Goal: Information Seeking & Learning: Learn about a topic

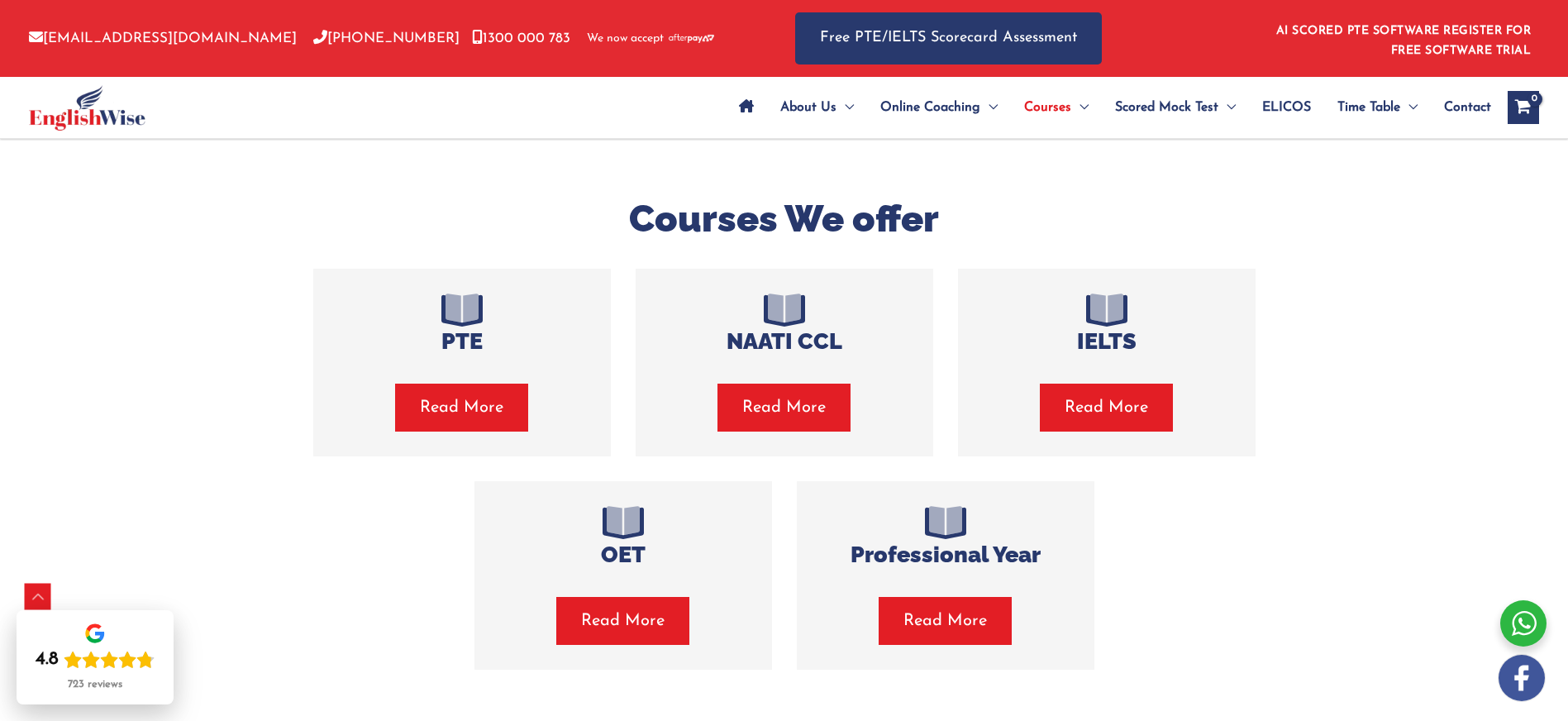
click at [464, 416] on span "Read More" at bounding box center [461, 408] width 84 height 24
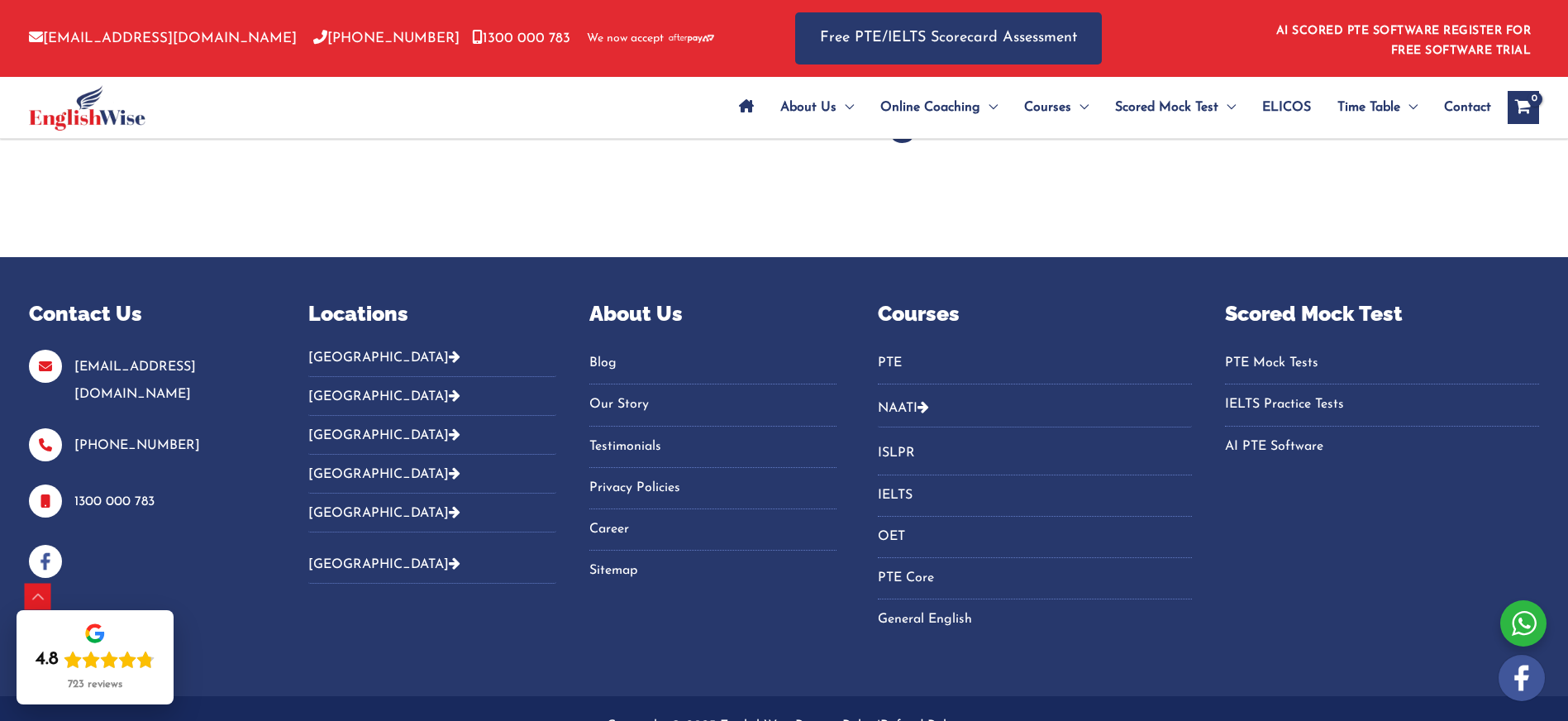
scroll to position [6240, 0]
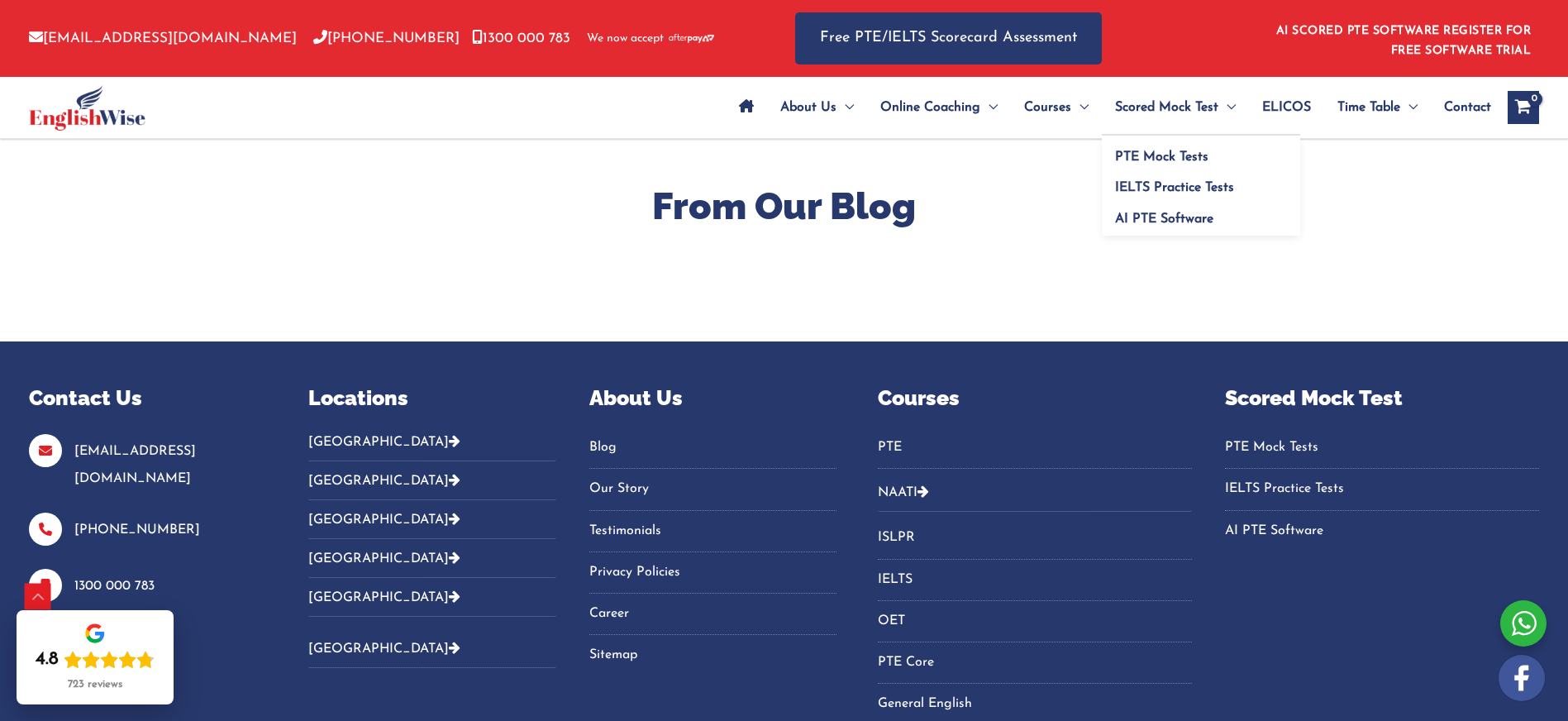
click at [1135, 106] on span "Scored Mock Test" at bounding box center [1167, 107] width 104 height 57
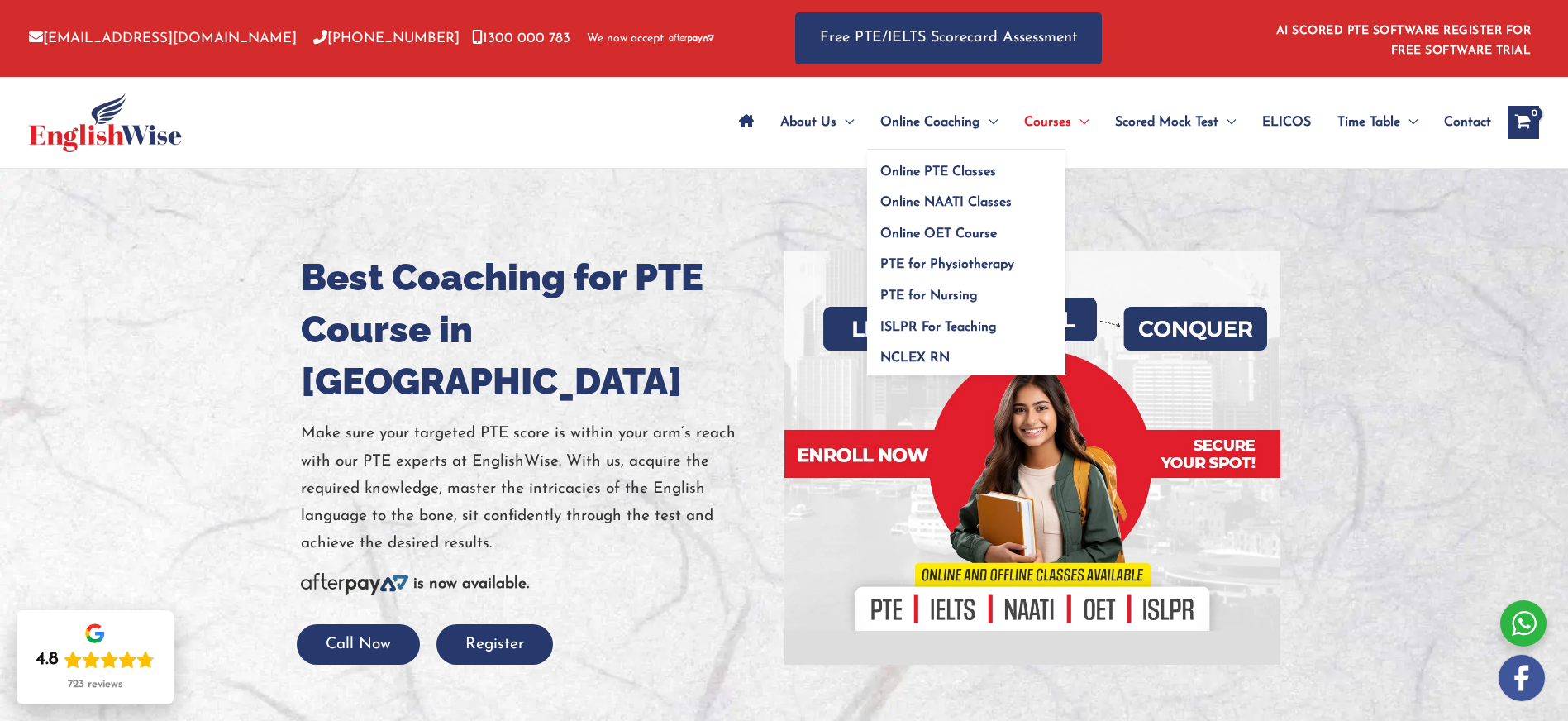
click at [927, 126] on span "Online Coaching" at bounding box center [930, 122] width 100 height 57
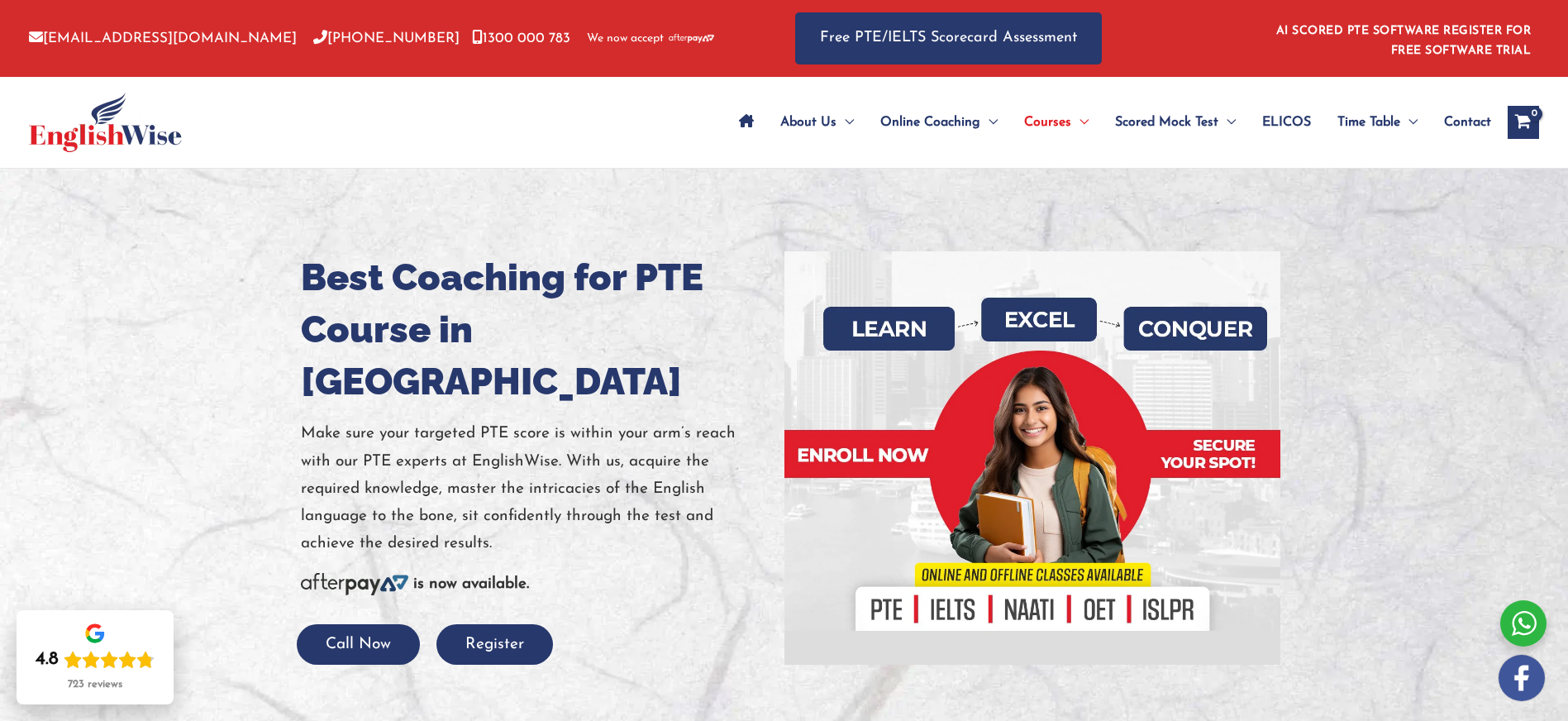
click at [1289, 114] on span "ELICOS" at bounding box center [1287, 122] width 49 height 57
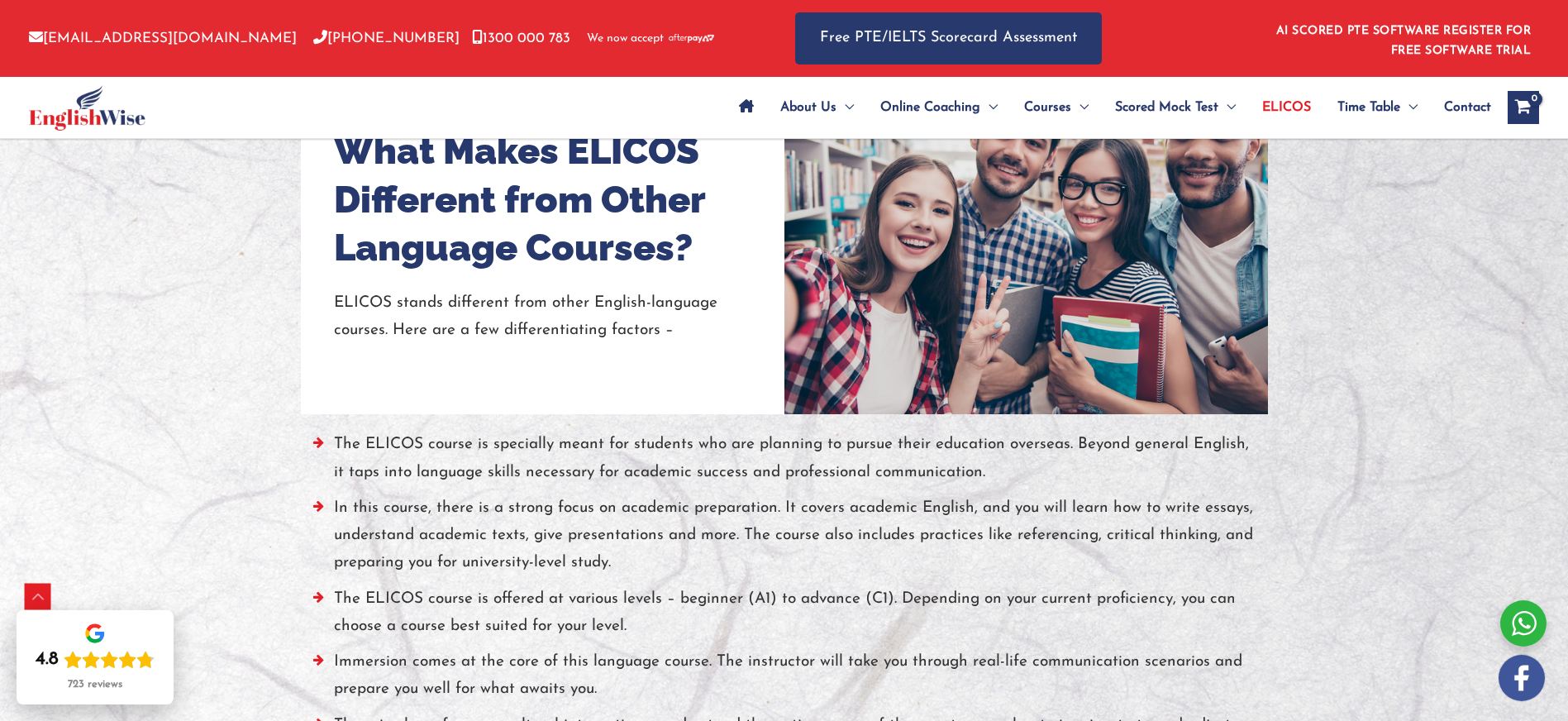
scroll to position [1397, 0]
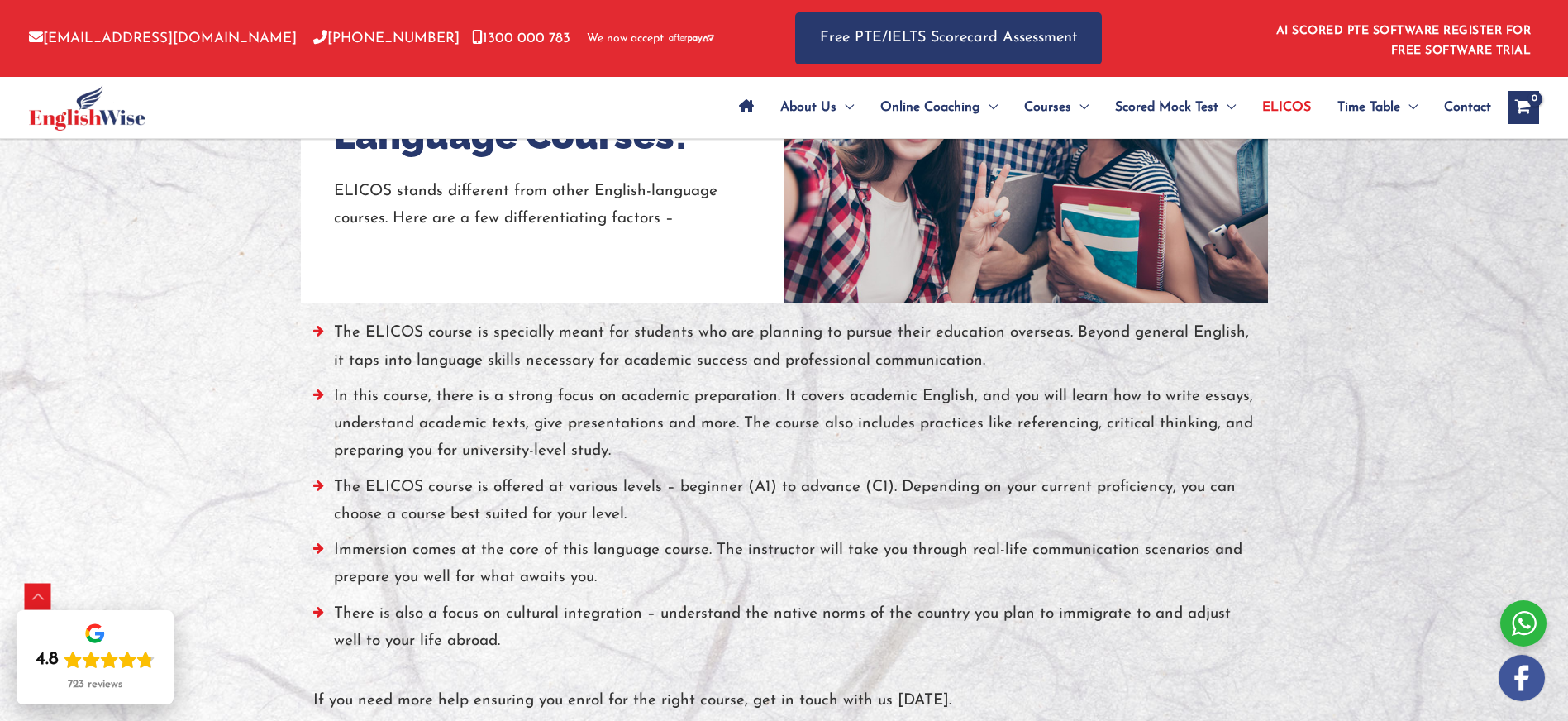
click at [1459, 110] on span "Contact" at bounding box center [1467, 107] width 47 height 57
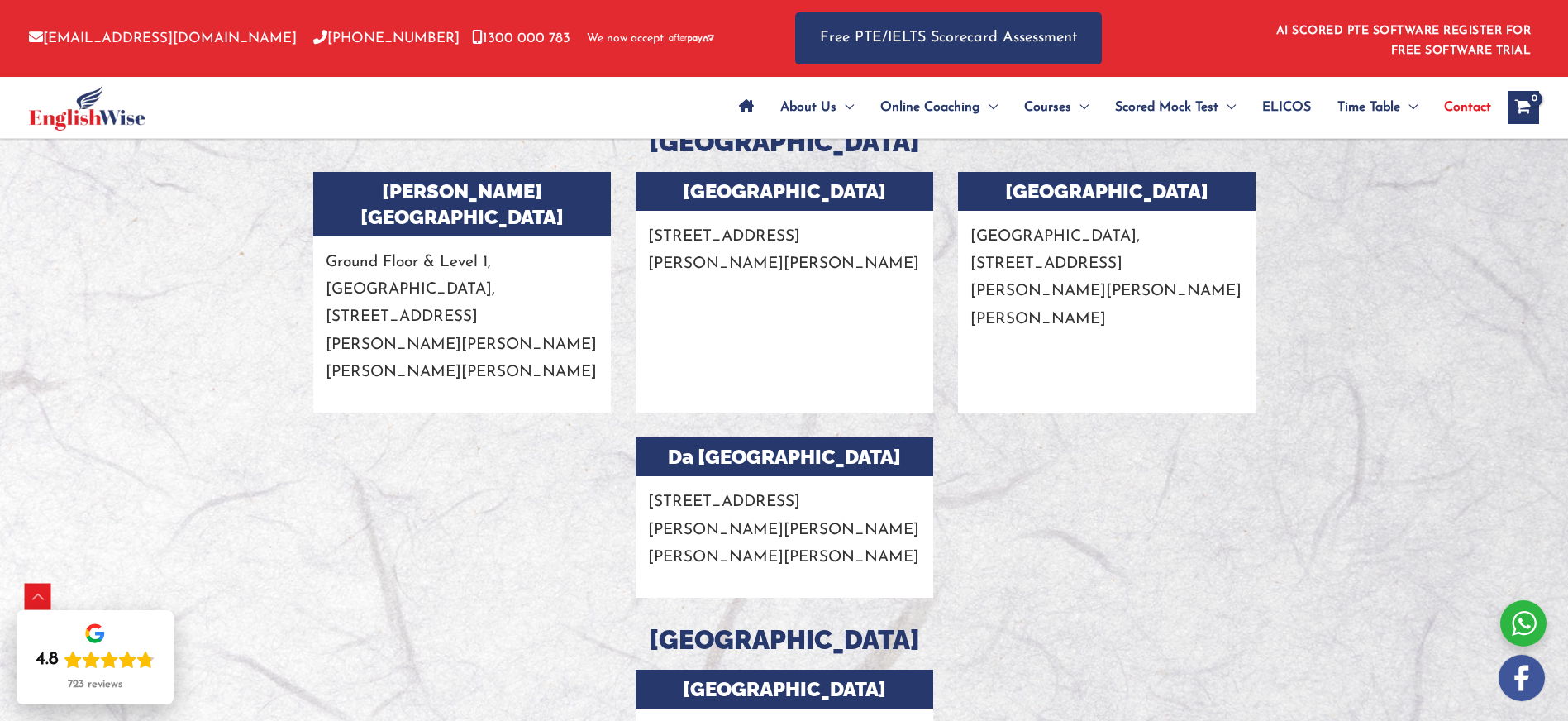
scroll to position [2697, 0]
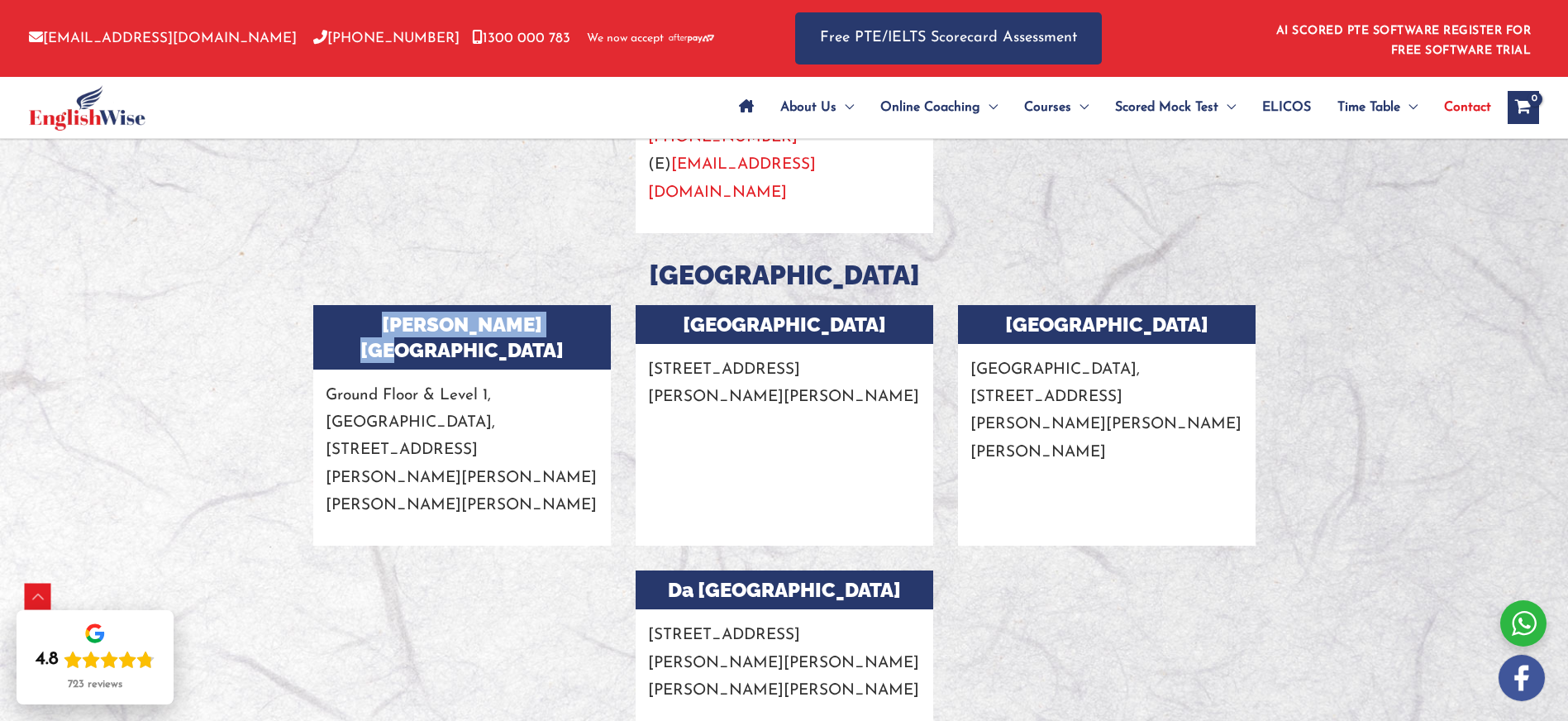
drag, startPoint x: 371, startPoint y: 240, endPoint x: 573, endPoint y: 246, distance: 202.1
click at [573, 305] on h3 "[PERSON_NAME][GEOGRAPHIC_DATA]" at bounding box center [462, 337] width 298 height 64
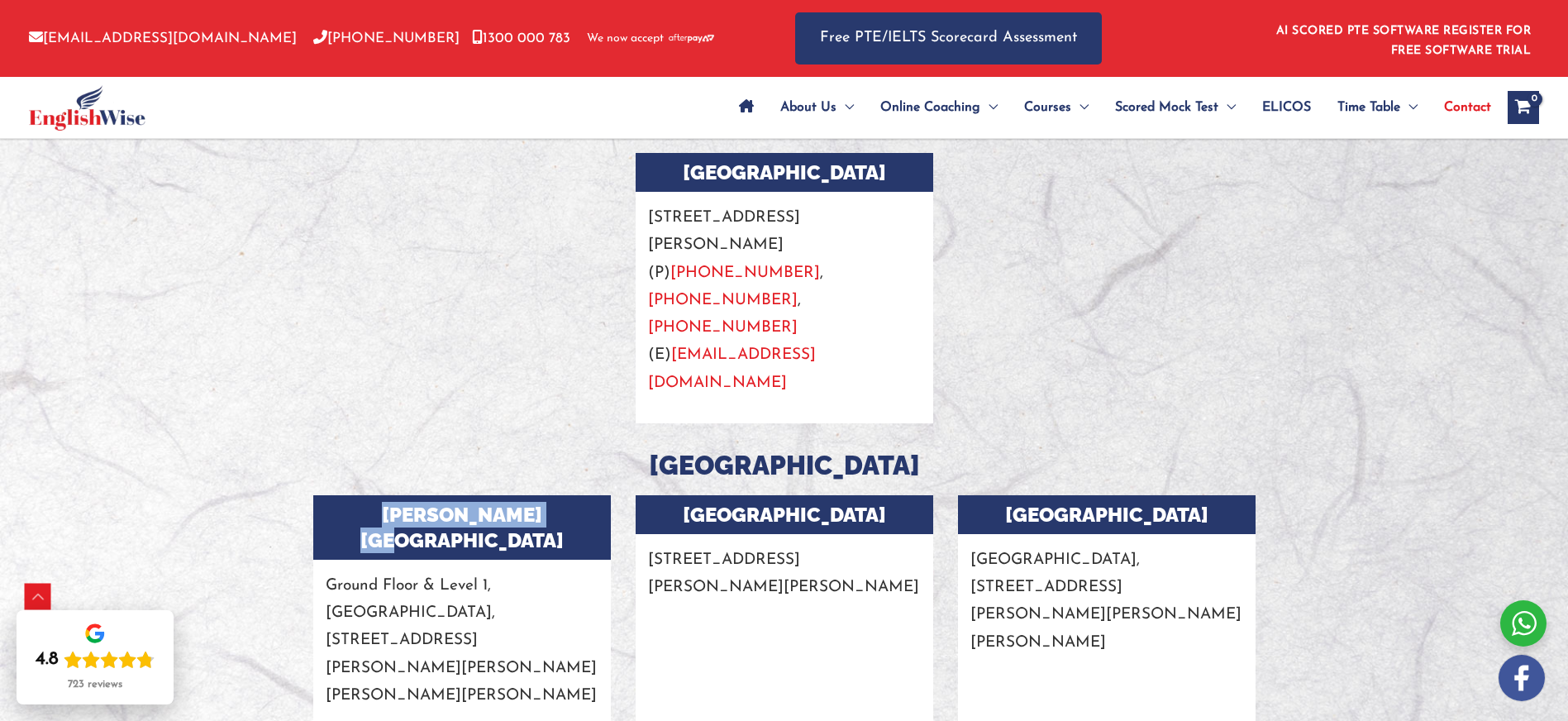
scroll to position [1449, 0]
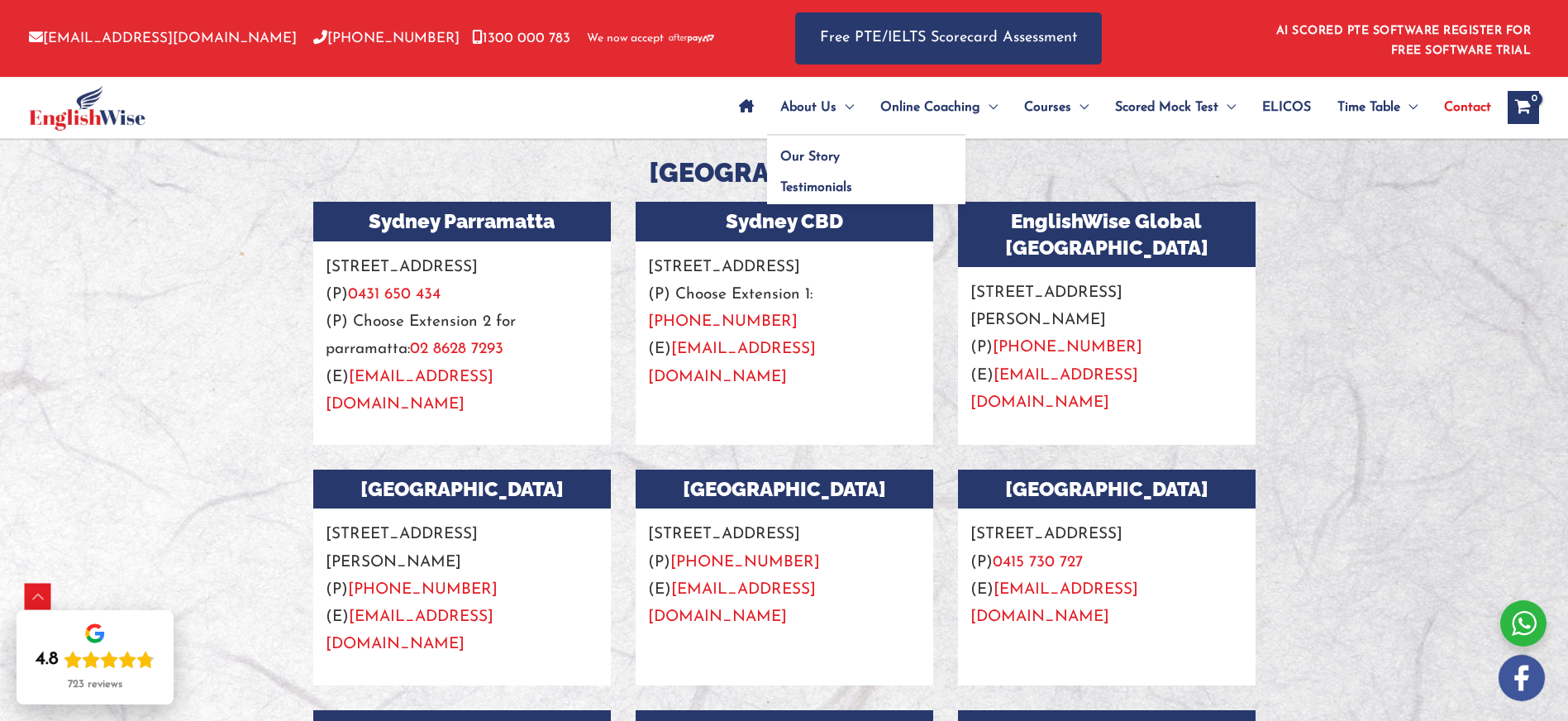
click at [802, 105] on span "About Us" at bounding box center [808, 107] width 57 height 57
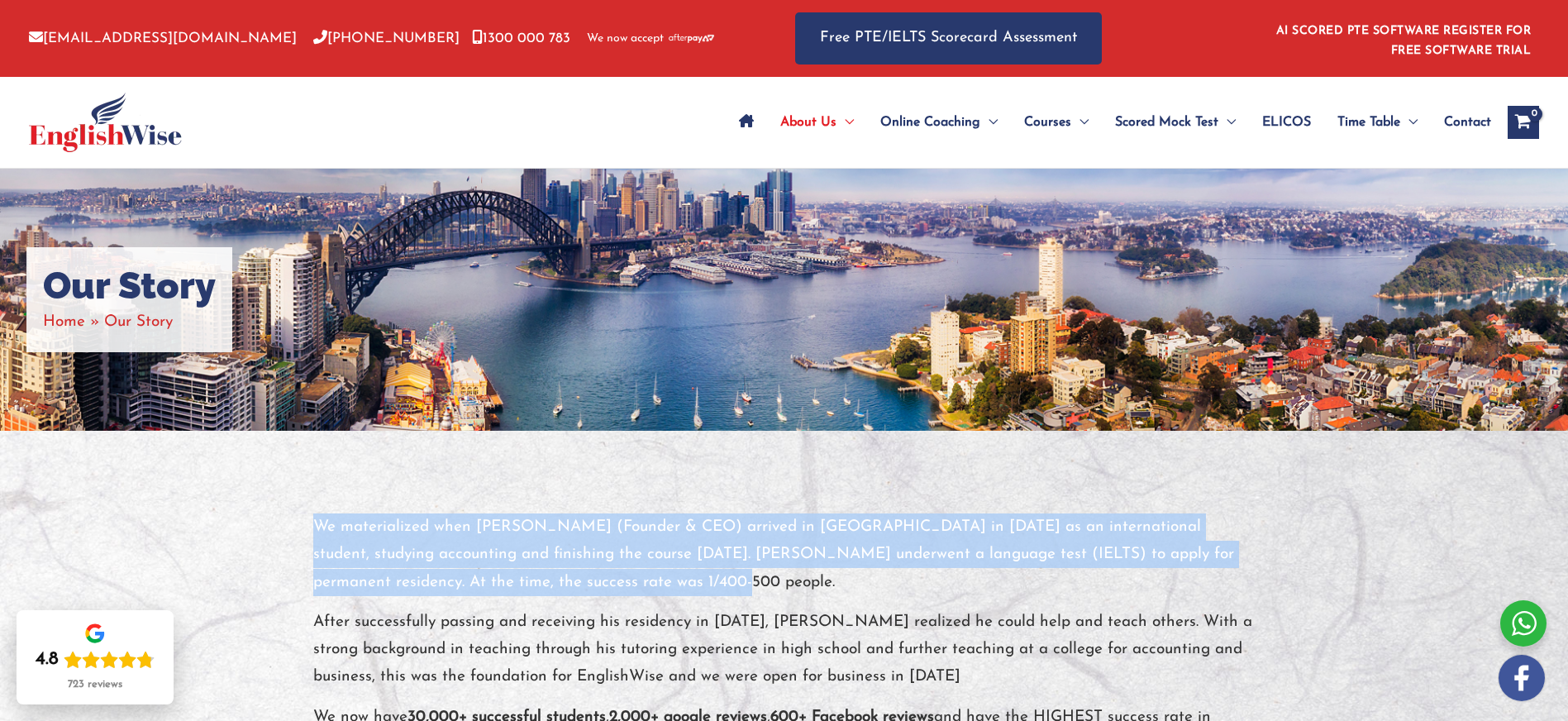
drag, startPoint x: 318, startPoint y: 527, endPoint x: 582, endPoint y: 585, distance: 270.3
click at [582, 585] on p "We materialized when Shivi Bhalla (Founder & CEO) arrived in Australia in 2010 …" at bounding box center [784, 555] width 942 height 83
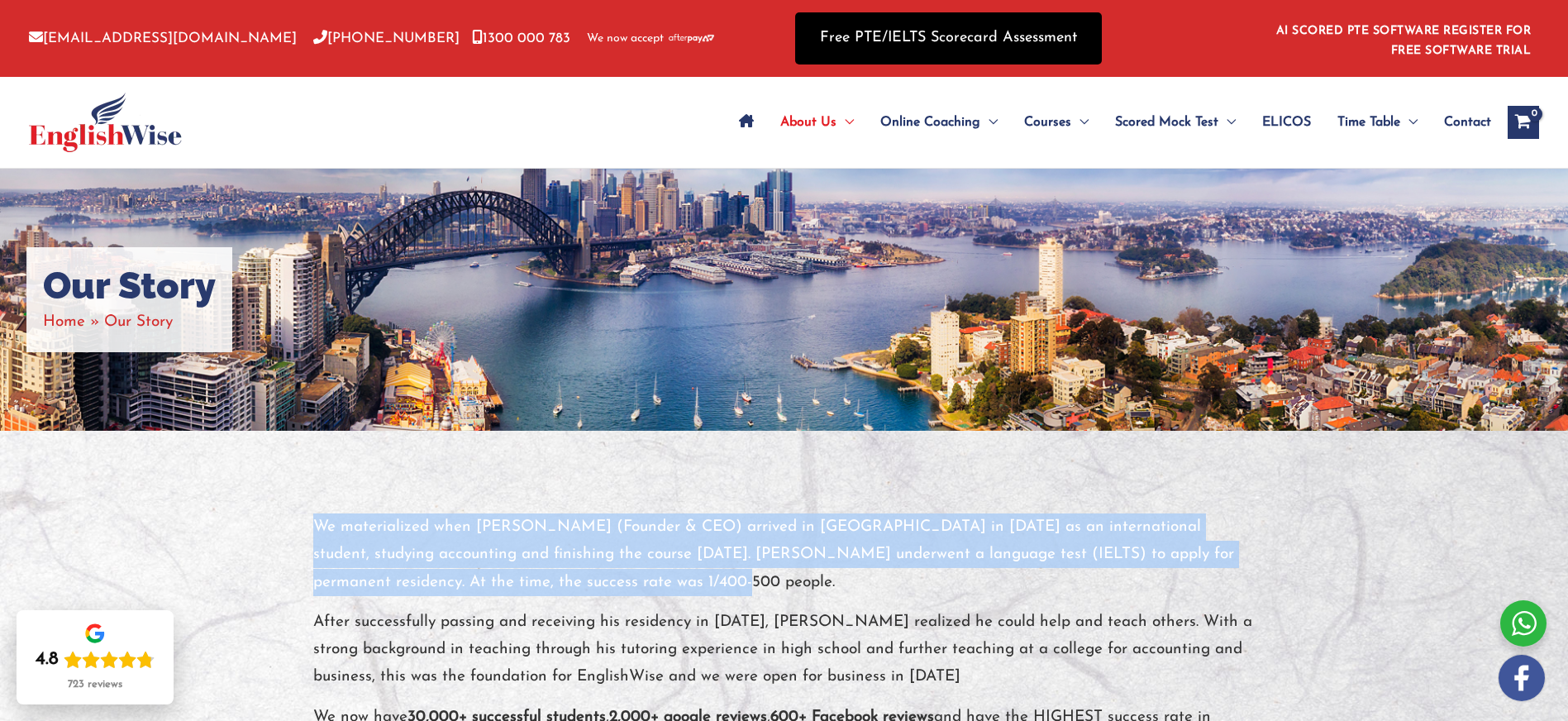
copy p "We materialized when Shivi Bhalla (Founder & CEO) arrived in Australia in 2010 …"
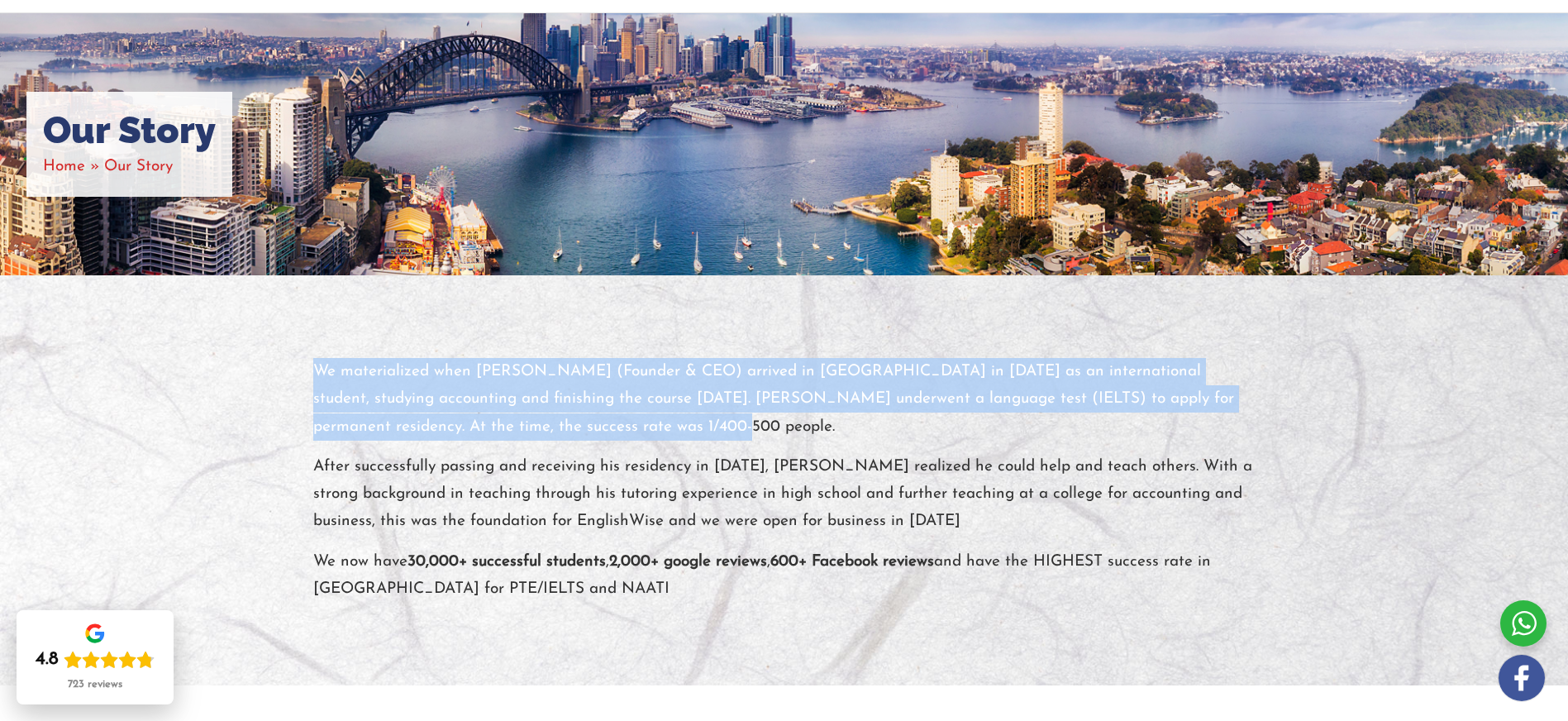
scroll to position [145, 0]
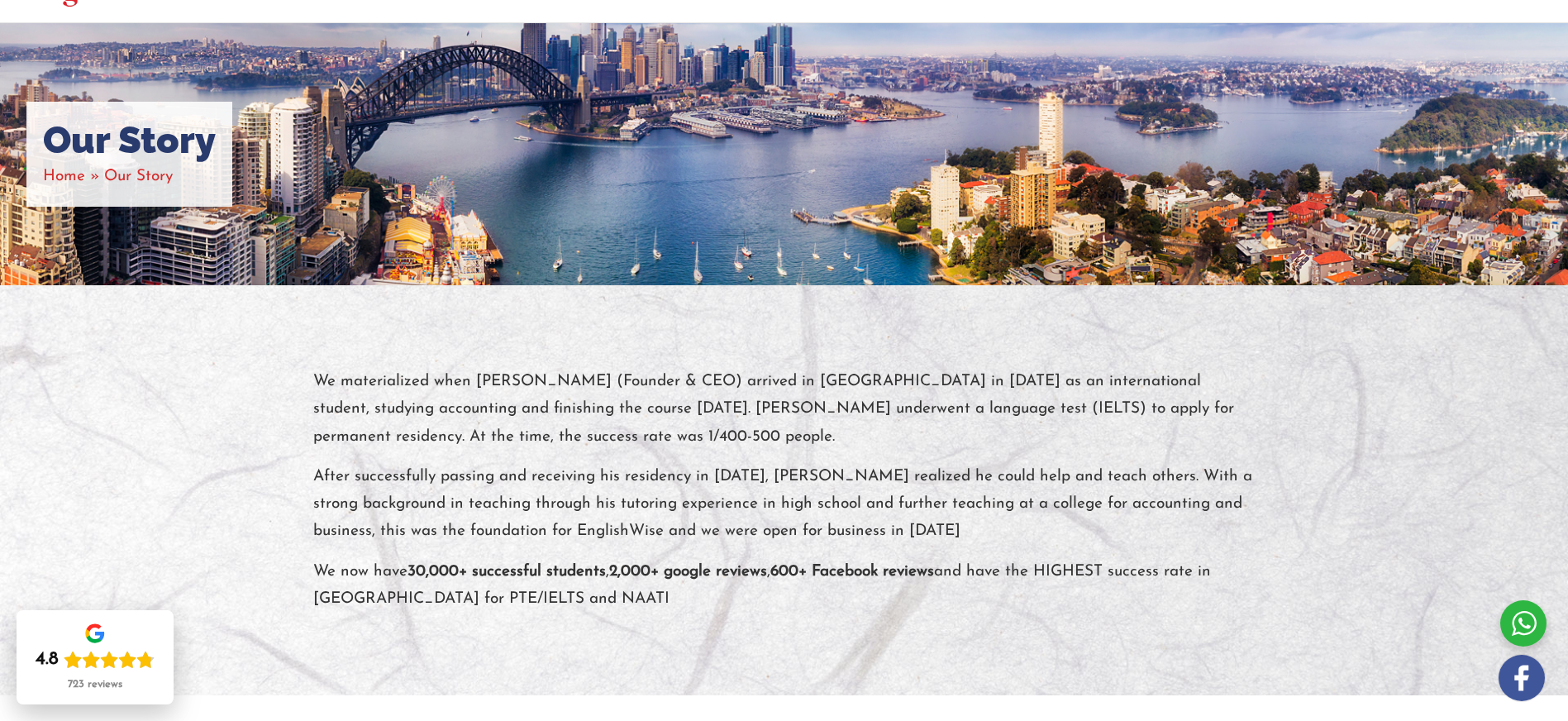
click at [600, 461] on div "We materialized when Shivi Bhalla (Founder & CEO) arrived in Australia in 2010 …" at bounding box center [784, 489] width 942 height 245
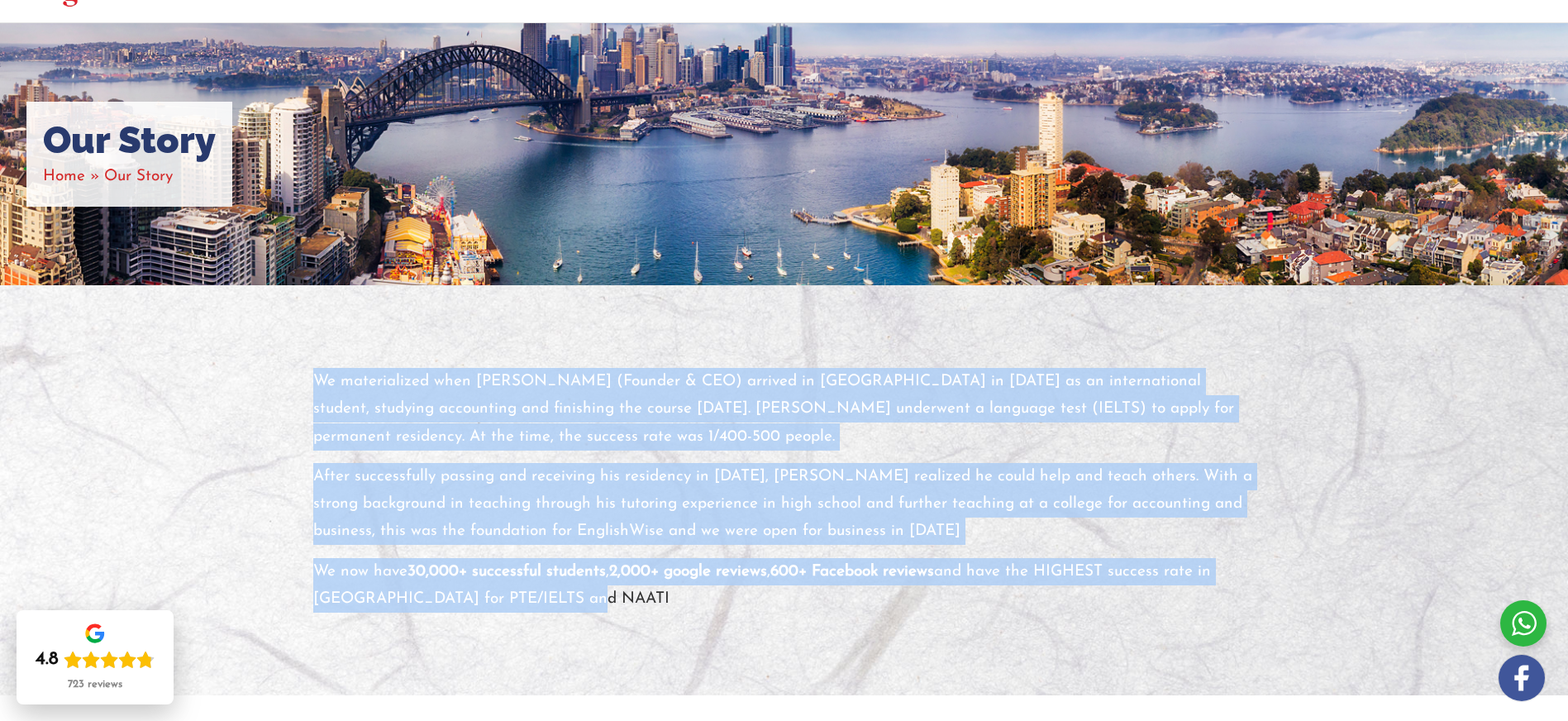
drag, startPoint x: 578, startPoint y: 597, endPoint x: 313, endPoint y: 387, distance: 338.1
click at [313, 387] on div "We materialized when Shivi Bhalla (Founder & CEO) arrived in Australia in 2010 …" at bounding box center [784, 489] width 942 height 245
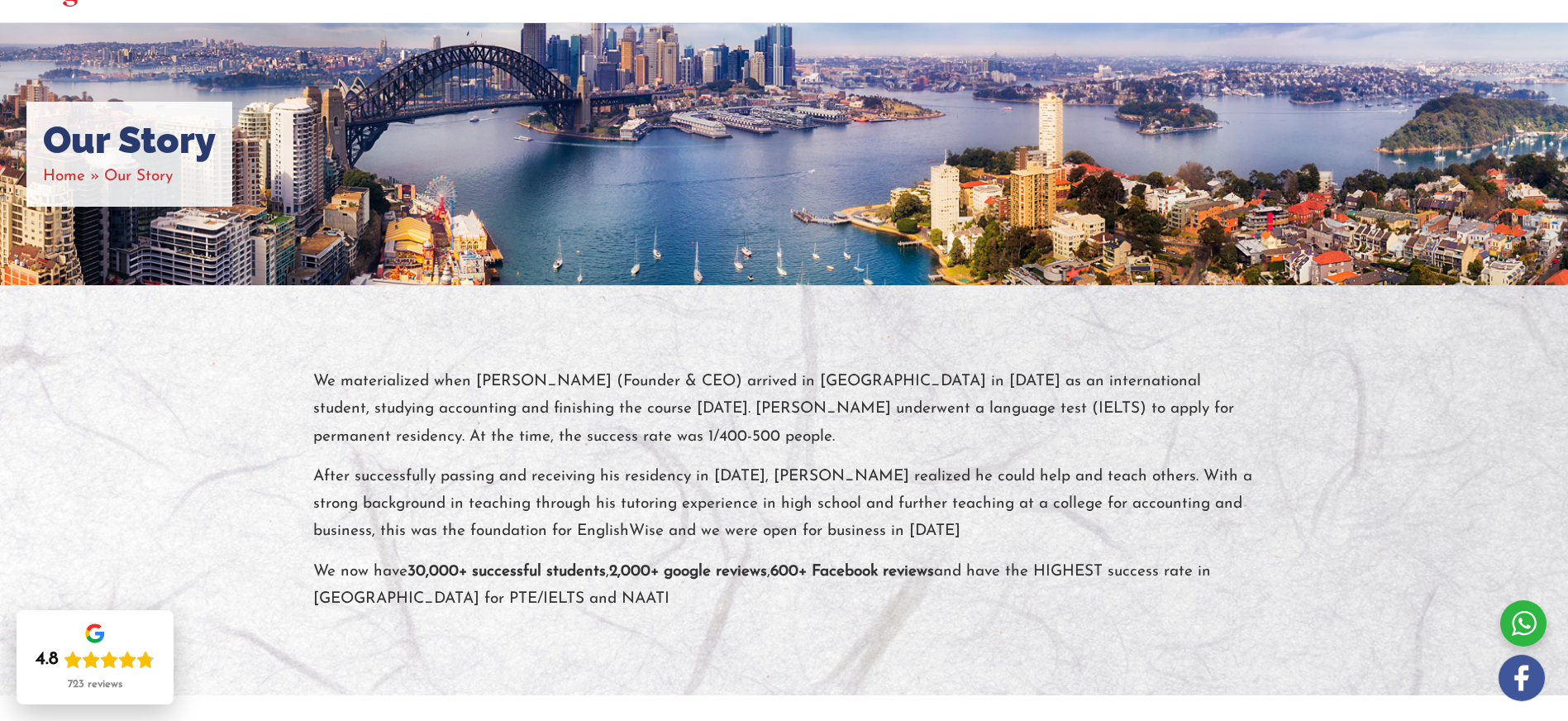
click at [474, 533] on p "After successfully passing and receiving his residency in July 2012, Shivi Bhal…" at bounding box center [784, 504] width 942 height 83
click at [340, 487] on p "After successfully passing and receiving his residency in July 2012, Shivi Bhal…" at bounding box center [784, 504] width 942 height 83
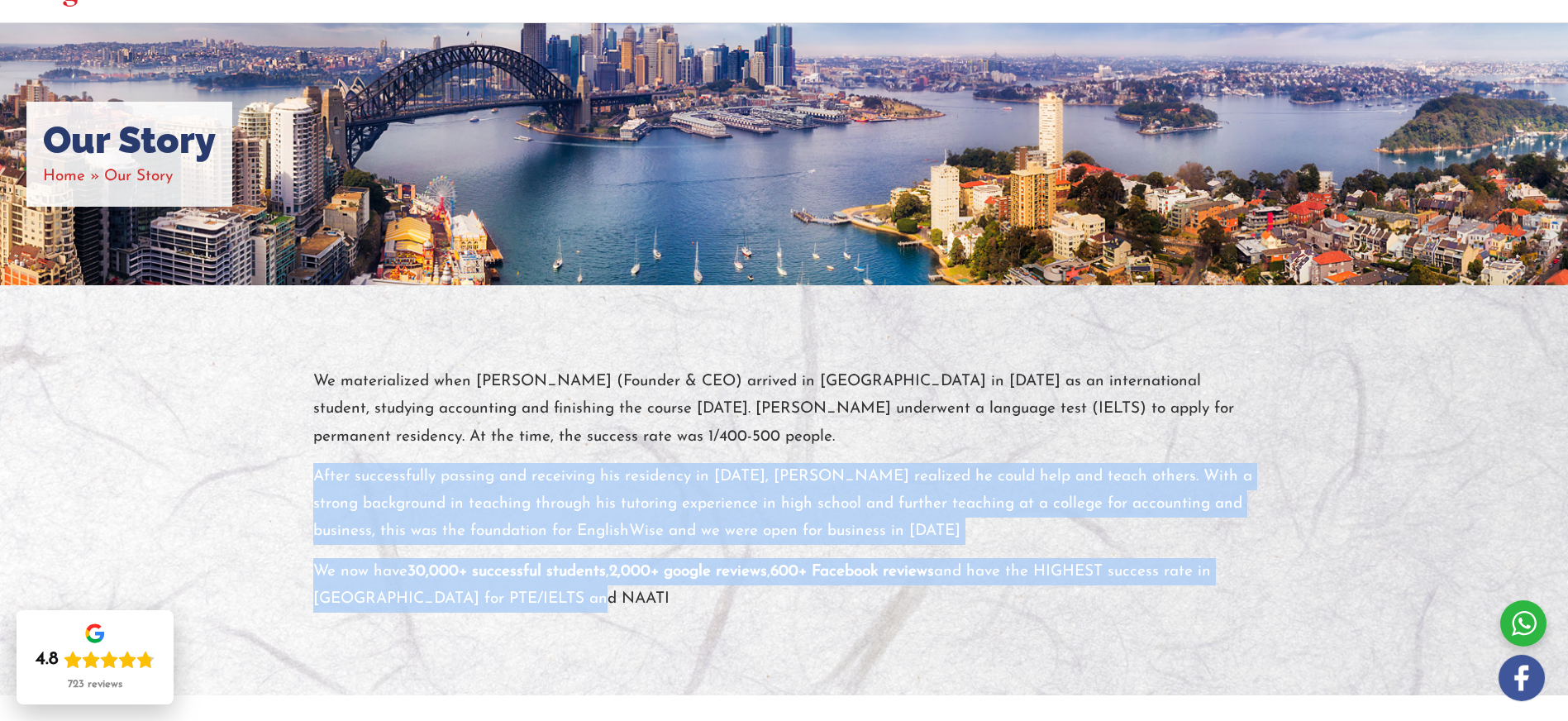
drag, startPoint x: 314, startPoint y: 475, endPoint x: 579, endPoint y: 603, distance: 294.3
click at [579, 603] on div "We materialized when Shivi Bhalla (Founder & CEO) arrived in Australia in 2010 …" at bounding box center [784, 489] width 942 height 245
copy div "After successfully passing and receiving his residency in July 2012, Shivi Bhal…"
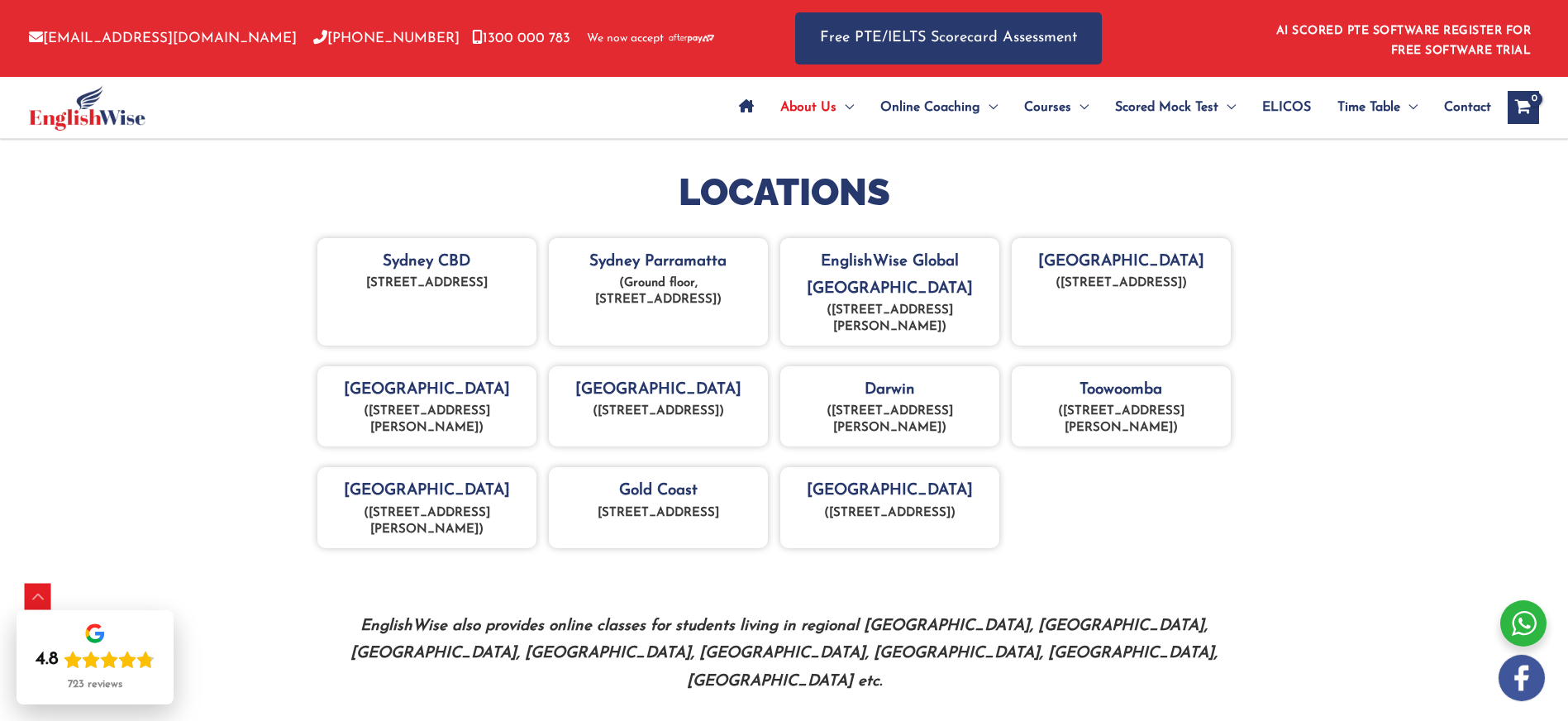
scroll to position [765, 0]
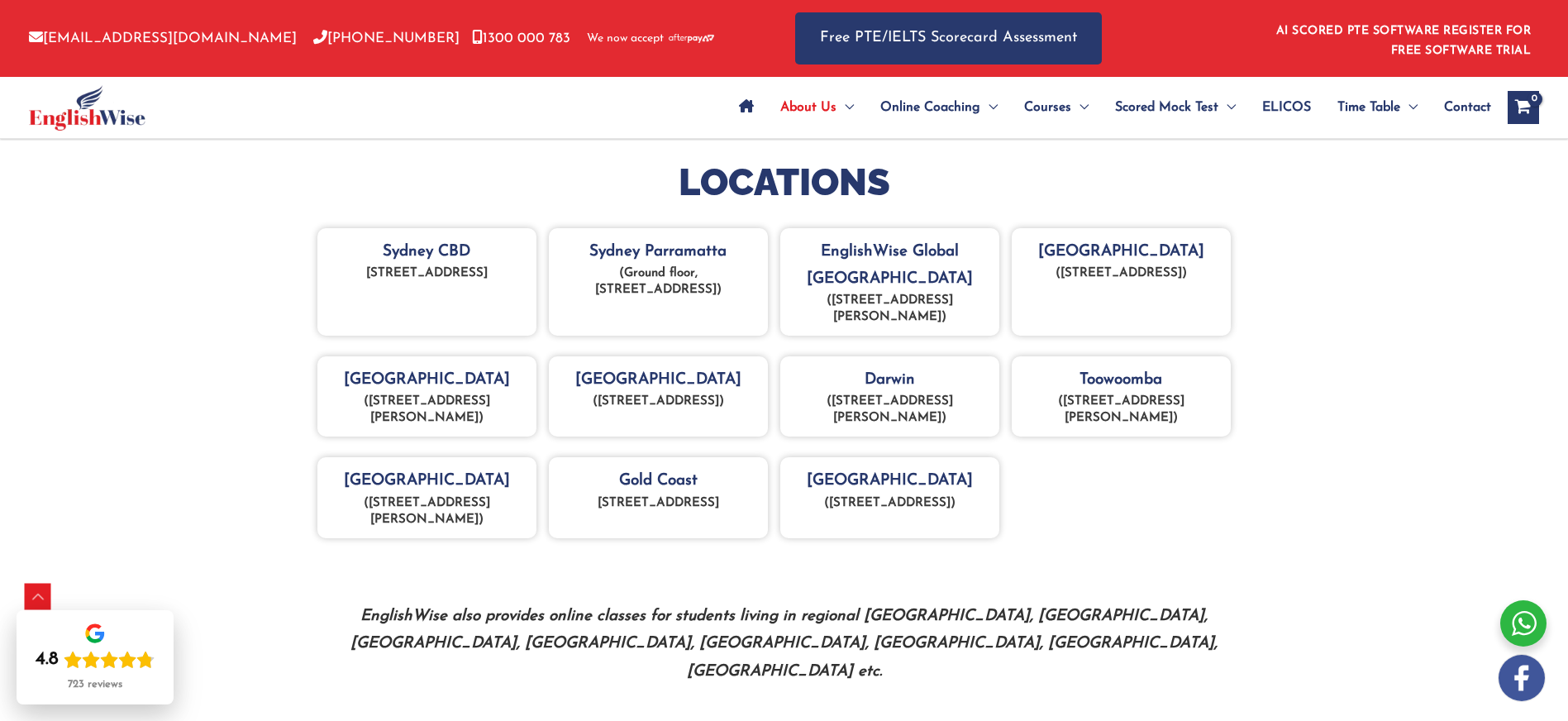
drag, startPoint x: 326, startPoint y: 272, endPoint x: 470, endPoint y: 291, distance: 145.2
click at [467, 282] on p "Level 2 22/26 Goulburn St, Sydney NSW 2000" at bounding box center [427, 273] width 203 height 17
copy p "Level 2 22/26 Goulburn St, Sydney NSW 2000"
drag, startPoint x: 588, startPoint y: 249, endPoint x: 729, endPoint y: 253, distance: 141.1
click at [729, 253] on div "Sydney Parramatta (Ground floor, 43 Hunter St Parramatta 2150)" at bounding box center [658, 282] width 219 height 108
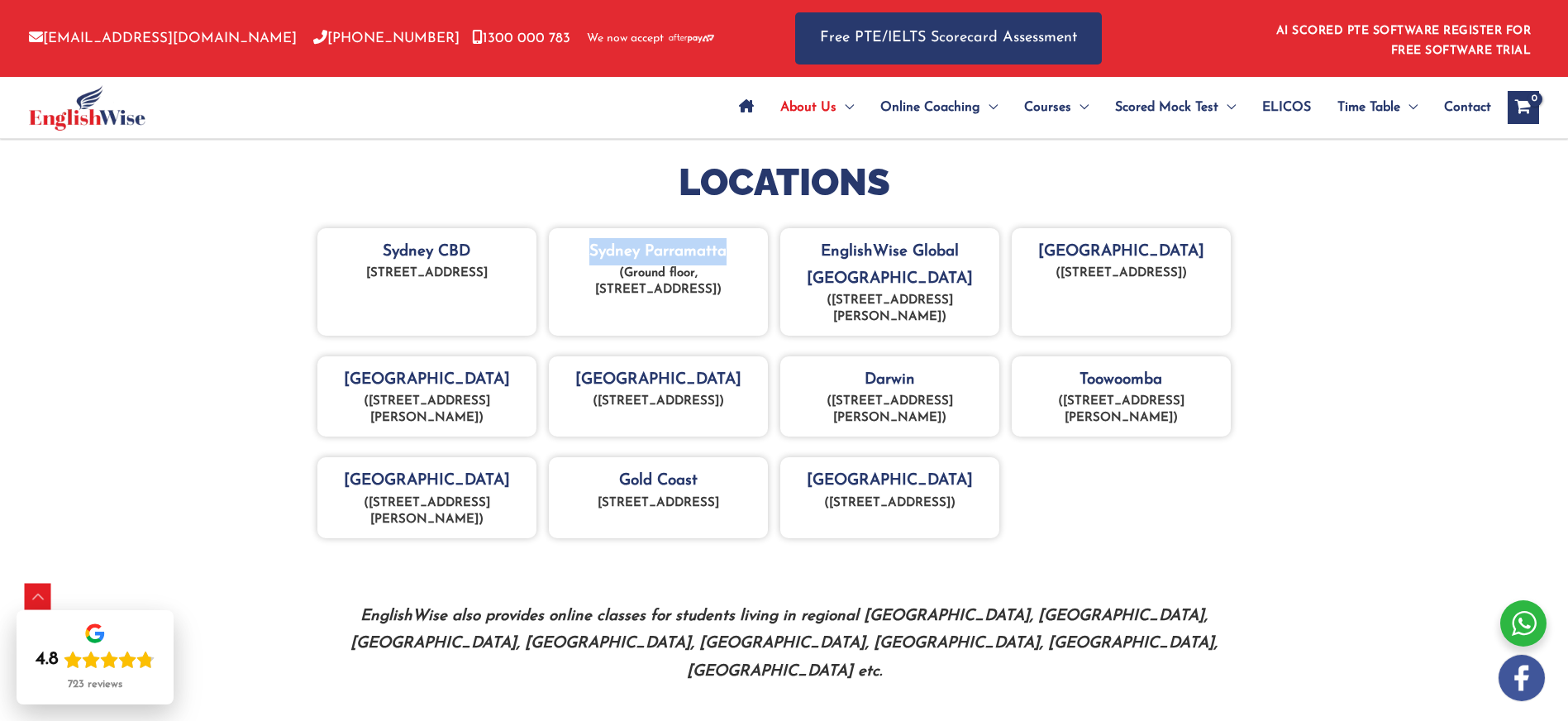
copy div "Sydney Parramatta"
drag, startPoint x: 576, startPoint y: 274, endPoint x: 709, endPoint y: 286, distance: 133.5
click at [709, 286] on p "(Ground floor, 43 Hunter St Parramatta 2150)" at bounding box center [658, 282] width 203 height 33
copy p "(Ground floor, 43 Hunter St Parramatta 2150)"
click at [688, 294] on p "(Ground floor, 43 Hunter St Parramatta 2150)" at bounding box center [658, 282] width 203 height 33
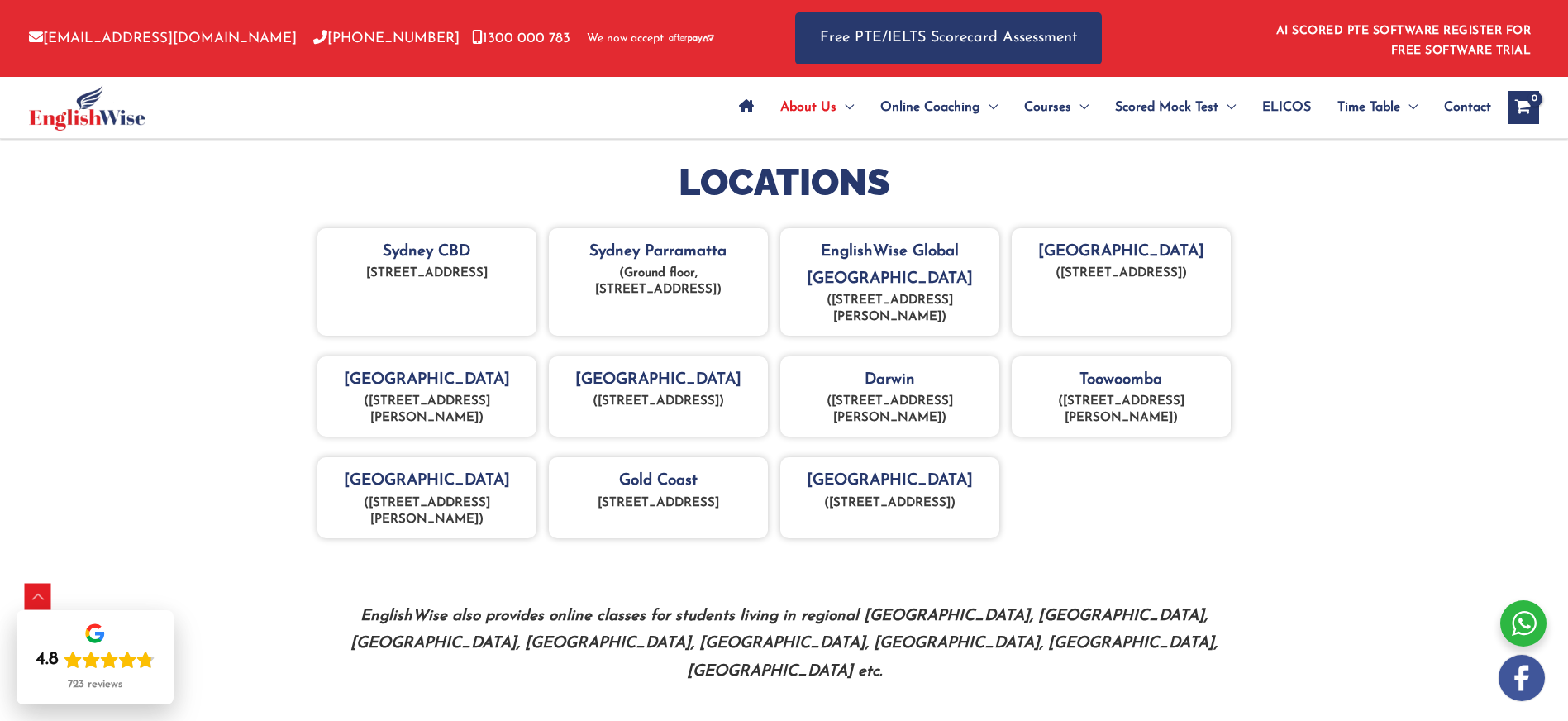
drag, startPoint x: 703, startPoint y: 289, endPoint x: 587, endPoint y: 273, distance: 117.1
click at [587, 273] on p "(Ground floor, 43 Hunter St Parramatta 2150)" at bounding box center [658, 282] width 203 height 33
copy p "Ground floor, 43 Hunter St Parramatta 2150"
drag, startPoint x: 824, startPoint y: 251, endPoint x: 921, endPoint y: 283, distance: 102.1
click at [921, 283] on div "EnglishWise Global Brisbane (Lot 21, 269 Wickham Street, Fortitude Valley QLD 4…" at bounding box center [890, 282] width 219 height 108
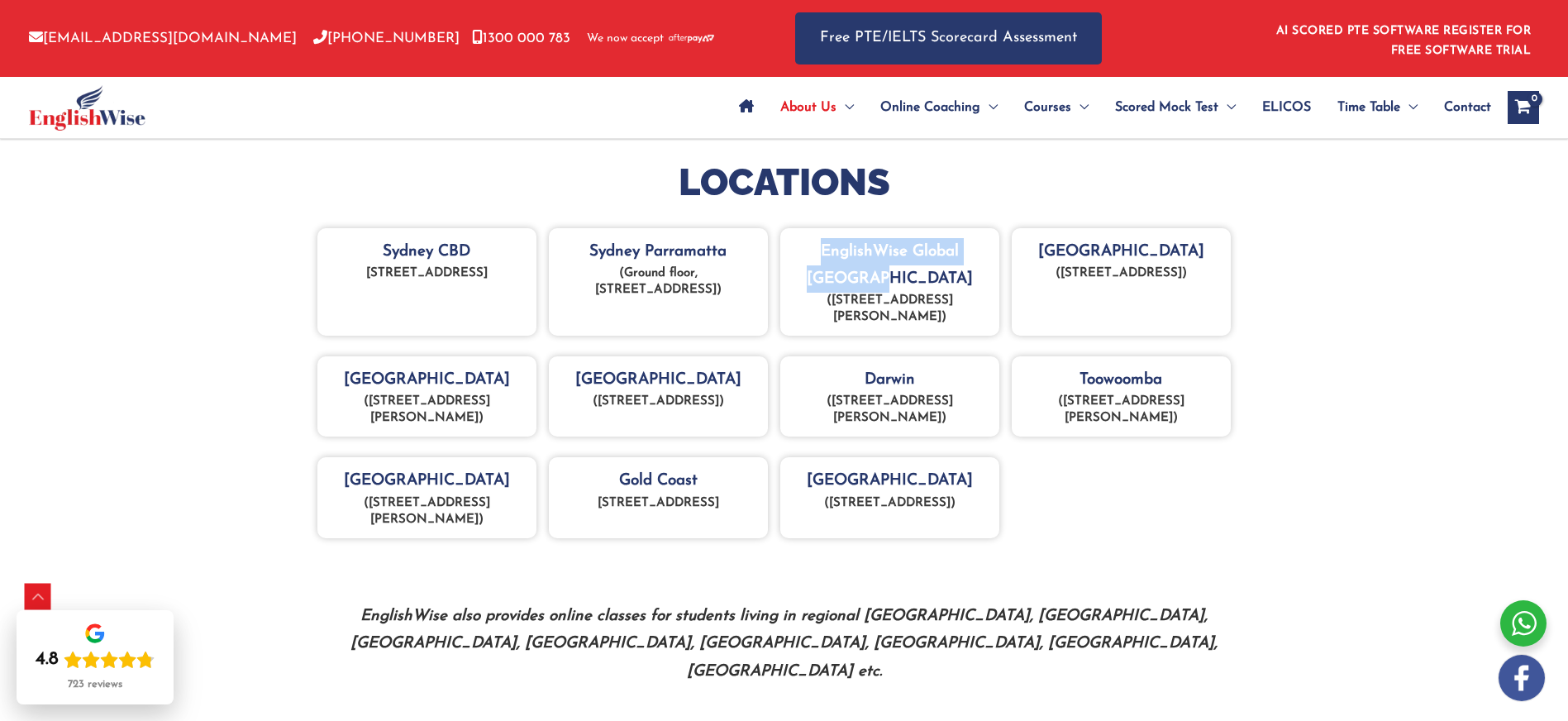
copy div "EnglishWise Global Brisbane"
drag, startPoint x: 811, startPoint y: 301, endPoint x: 961, endPoint y: 313, distance: 150.5
click at [961, 313] on p "(Lot 21, 269 Wickham Street, Fortitude Valley QLD 4006)" at bounding box center [890, 309] width 203 height 33
copy p "Lot 21, 269 Wickham Street, Fortitude Valley QLD 4006"
click at [596, 247] on div "Sydney Parramatta (Ground floor, 43 Hunter St Parramatta 2150)" at bounding box center [658, 282] width 219 height 108
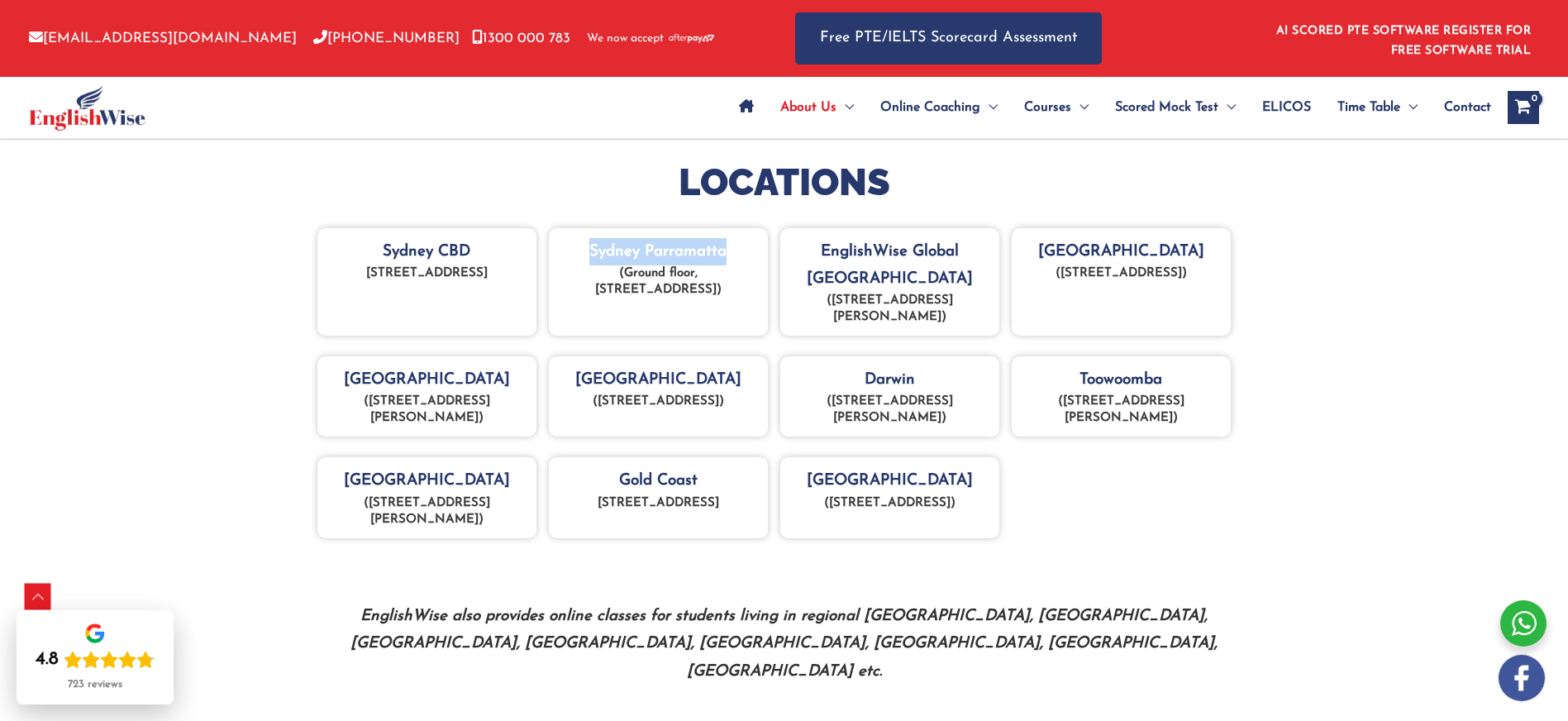
drag, startPoint x: 591, startPoint y: 249, endPoint x: 723, endPoint y: 252, distance: 132.0
click at [723, 252] on div "Sydney Parramatta (Ground floor, 43 Hunter St Parramatta 2150)" at bounding box center [658, 282] width 219 height 108
copy div "Sydney Parramatta"
drag, startPoint x: 589, startPoint y: 273, endPoint x: 703, endPoint y: 287, distance: 114.9
click at [703, 287] on p "(Ground floor, 43 Hunter St Parramatta 2150)" at bounding box center [658, 282] width 203 height 33
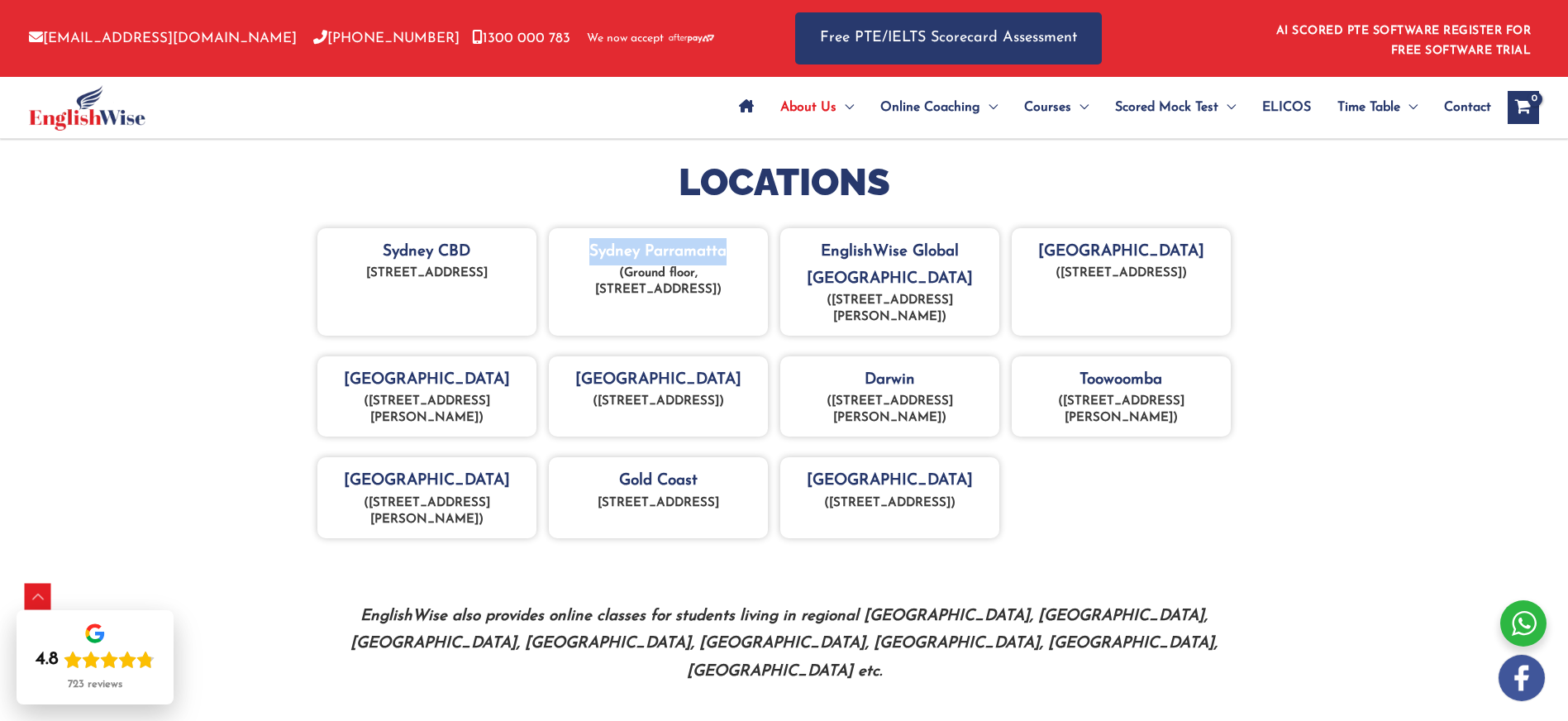
copy p "Ground floor, 43 Hunter St Parramatta 2150"
click at [1129, 245] on div "Canberra (Unit 6, 23-25 Lathlain Street, Belconnen, Canberra, 2617)" at bounding box center [1121, 282] width 219 height 108
drag, startPoint x: 1046, startPoint y: 271, endPoint x: 1190, endPoint y: 289, distance: 145.1
click at [1190, 282] on p "(Unit 6, 23-25 Lathlain Street, Belconnen, Canberra, 2617)" at bounding box center [1120, 273] width 203 height 17
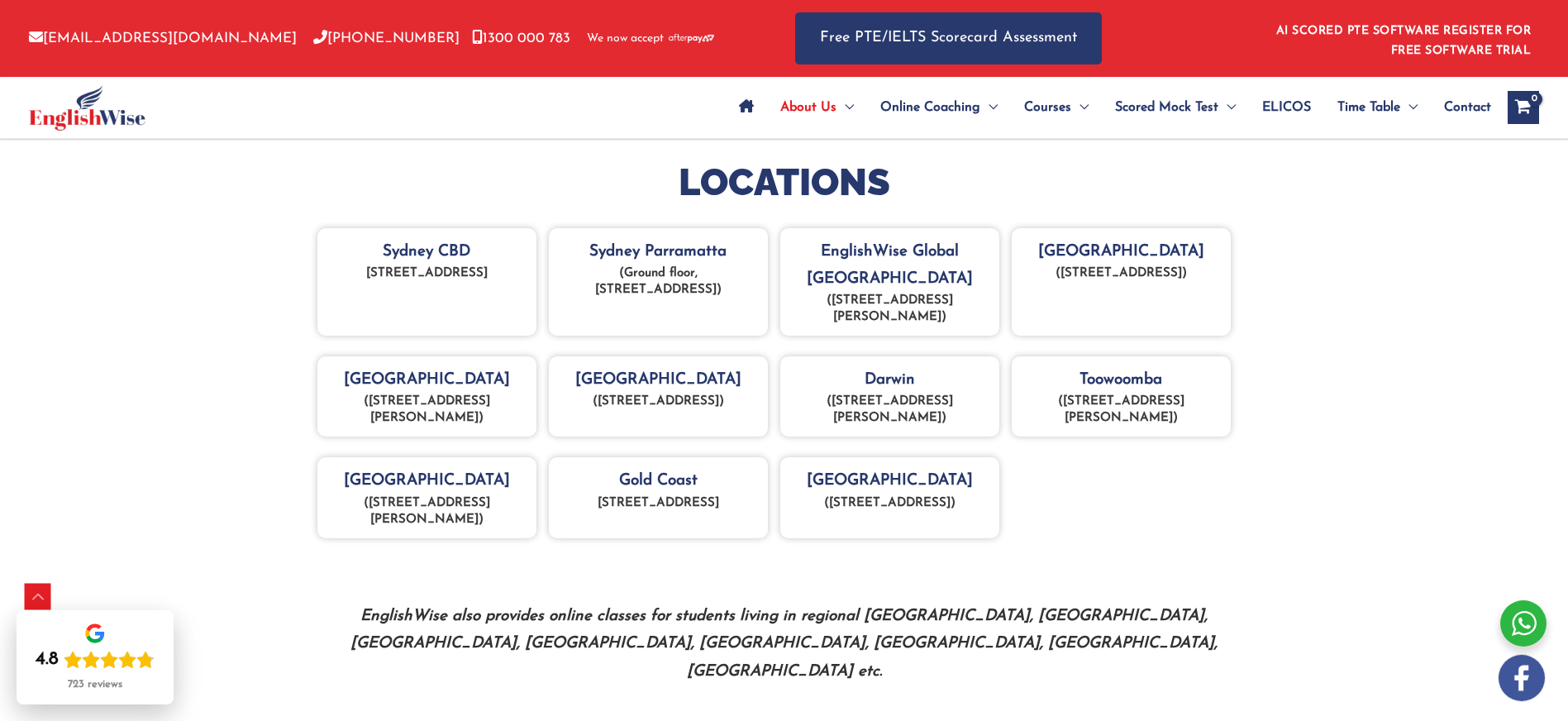
click at [431, 380] on div "Melbourne (Suite 3, Level 4, 20 Collins St, Melbourne)" at bounding box center [427, 396] width 219 height 80
drag, startPoint x: 370, startPoint y: 405, endPoint x: 453, endPoint y: 416, distance: 83.7
click at [453, 416] on p "(Suite 3, Level 4, 20 Collins St, Melbourne)" at bounding box center [427, 410] width 203 height 33
drag, startPoint x: 441, startPoint y: 419, endPoint x: 431, endPoint y: 428, distance: 13.5
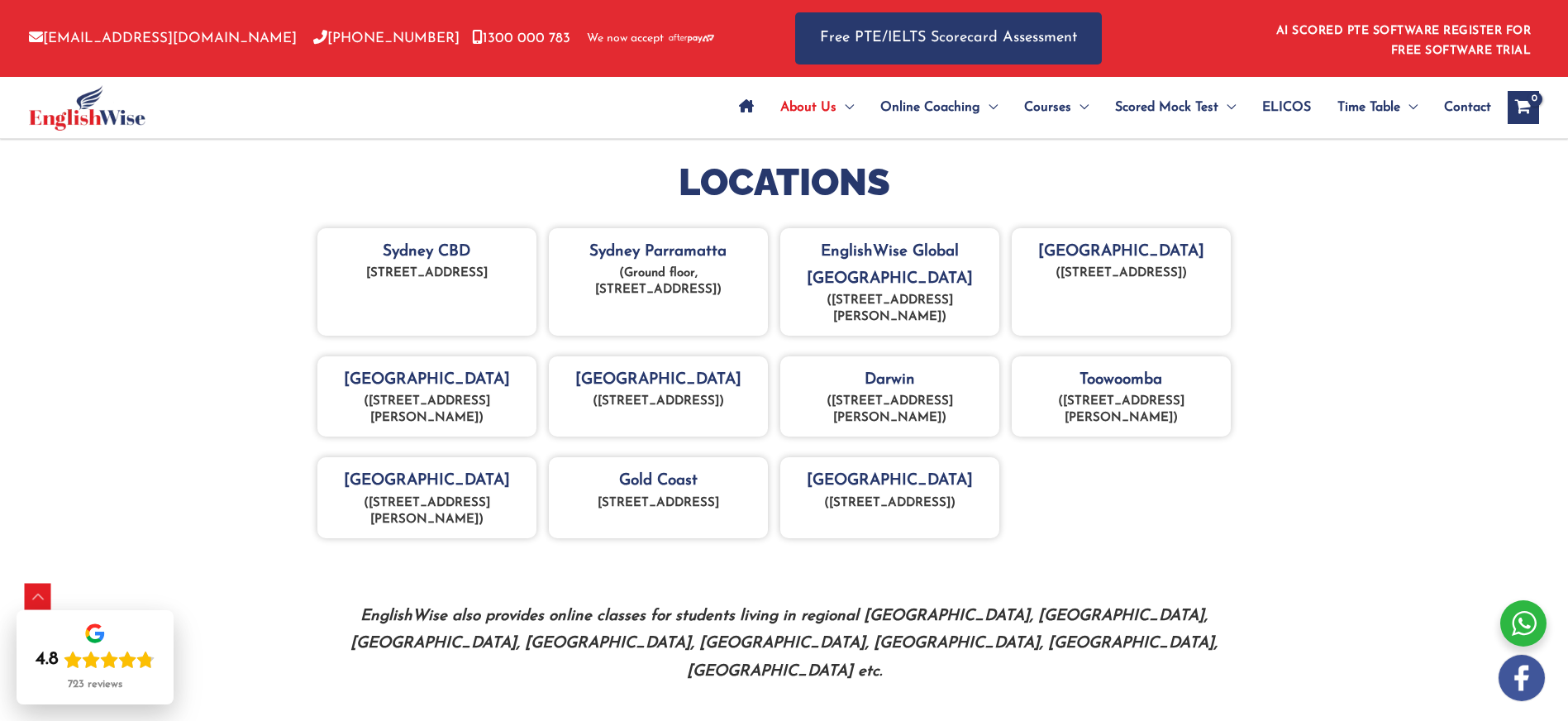
click at [441, 418] on p "(Suite 3, Level 4, 20 Collins St, Melbourne)" at bounding box center [427, 410] width 203 height 33
click at [667, 382] on div "Tasmania (21 Bathurst Street, Hobart, Tasmania, 7000)" at bounding box center [658, 396] width 219 height 80
click at [664, 383] on div "Tasmania (21 Bathurst Street, Hobart, Tasmania, 7000)" at bounding box center [658, 396] width 219 height 80
click at [652, 378] on div "Tasmania (21 Bathurst Street, Hobart, Tasmania, 7000)" at bounding box center [658, 396] width 219 height 80
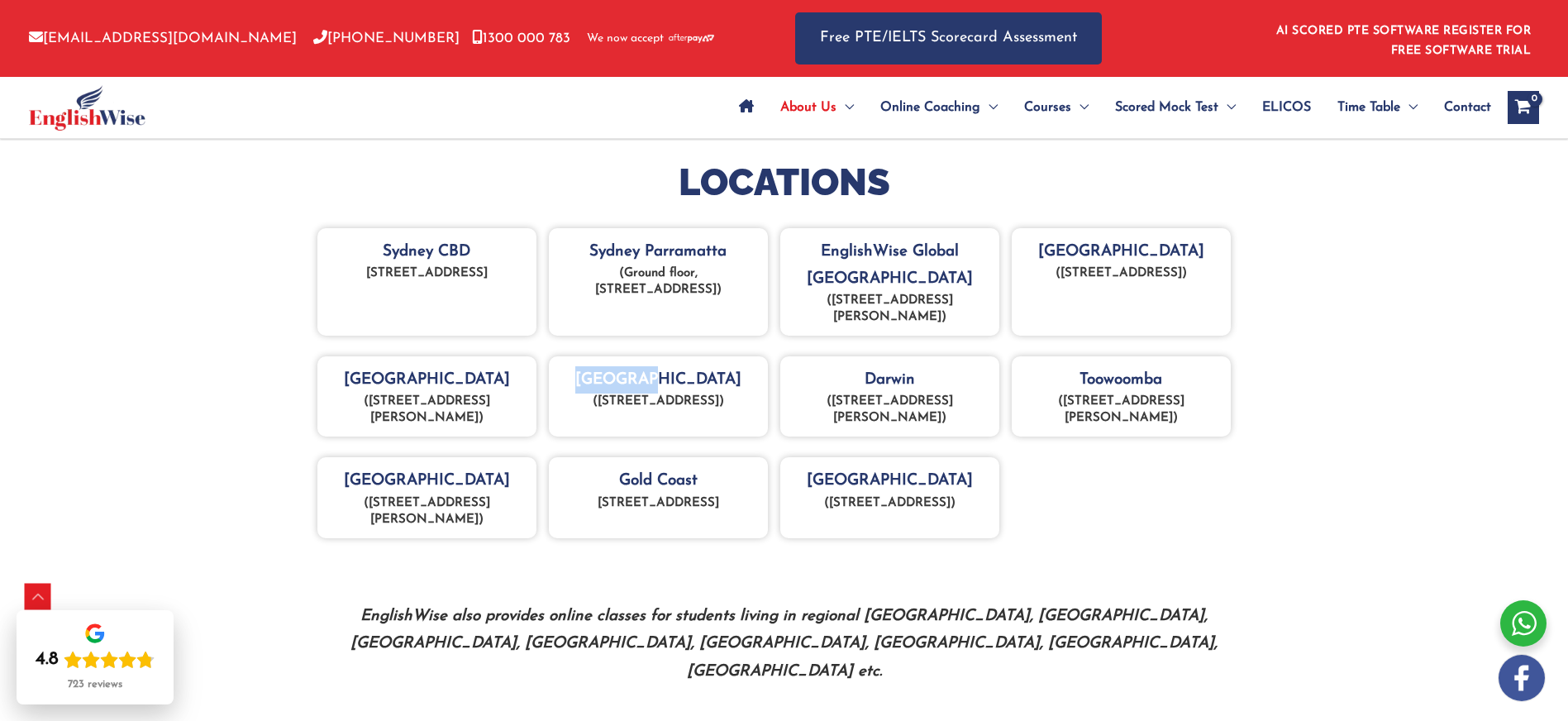
drag, startPoint x: 589, startPoint y: 401, endPoint x: 698, endPoint y: 417, distance: 110.2
click at [698, 410] on p "(21 Bathurst Street, Hobart, Tasmania, 7000)" at bounding box center [658, 401] width 203 height 17
click at [886, 379] on div "Darwin (5/90 Mitchell Street, Darwin NT, 0800)" at bounding box center [890, 396] width 219 height 80
drag, startPoint x: 824, startPoint y: 408, endPoint x: 901, endPoint y: 416, distance: 77.4
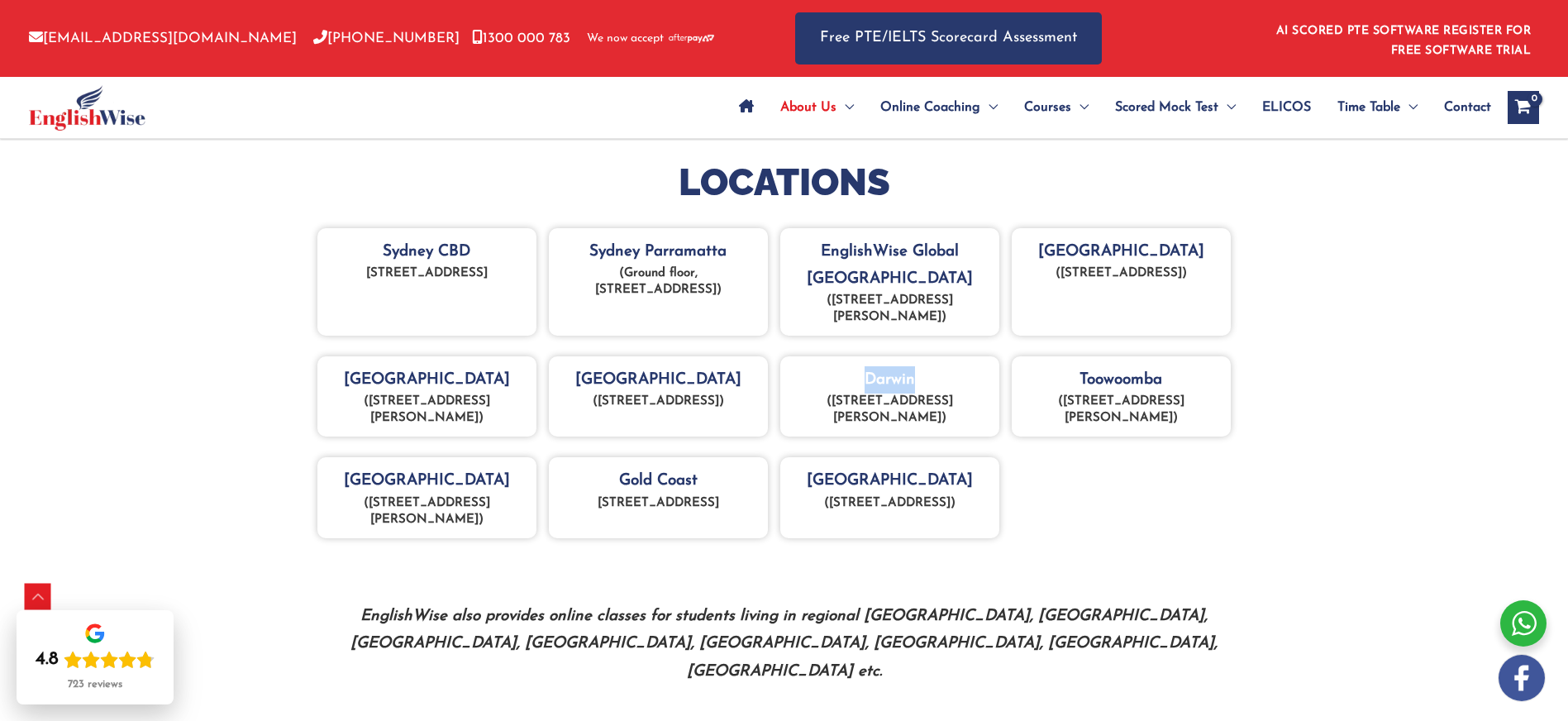
click at [901, 416] on p "(5/90 Mitchell Street, Darwin NT, 0800)" at bounding box center [890, 410] width 203 height 33
click at [1114, 379] on div "Toowoomba (Level1/241 Margaret St, Toowoomba City QLD 4350)" at bounding box center [1121, 396] width 219 height 80
drag, startPoint x: 1073, startPoint y: 406, endPoint x: 1192, endPoint y: 417, distance: 119.5
click at [1194, 416] on p "(Level1/241 Margaret St, Toowoomba City QLD 4350)" at bounding box center [1120, 410] width 203 height 33
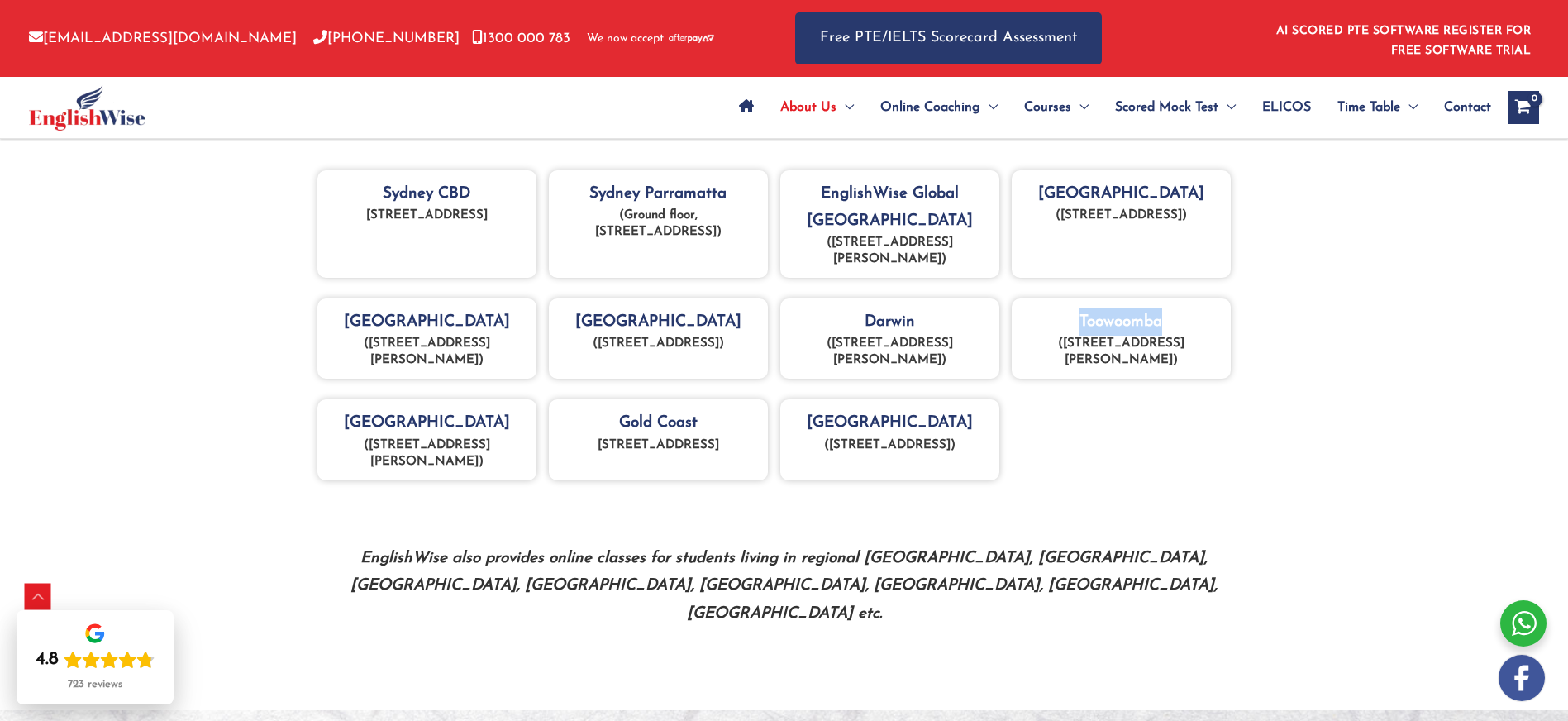
scroll to position [893, 0]
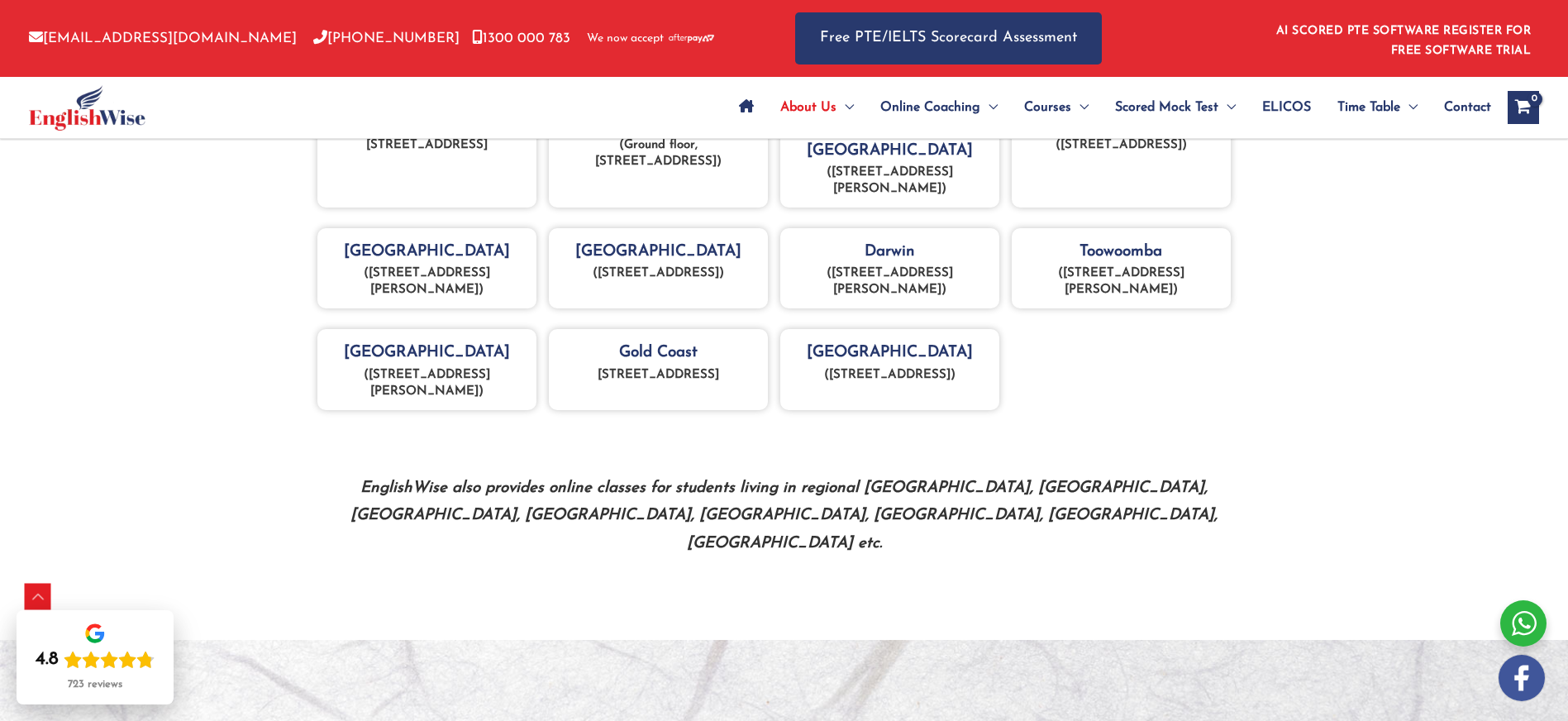
click at [424, 350] on div "Adelaide (Level 2, 90 King William Street, Adelaide CBD, 5000)" at bounding box center [427, 369] width 219 height 80
drag, startPoint x: 341, startPoint y: 373, endPoint x: 480, endPoint y: 390, distance: 140.0
click at [481, 387] on p "(Level 2, 90 King William Street, Adelaide CBD, 5000)" at bounding box center [427, 383] width 203 height 33
drag, startPoint x: 622, startPoint y: 353, endPoint x: 709, endPoint y: 352, distance: 87.0
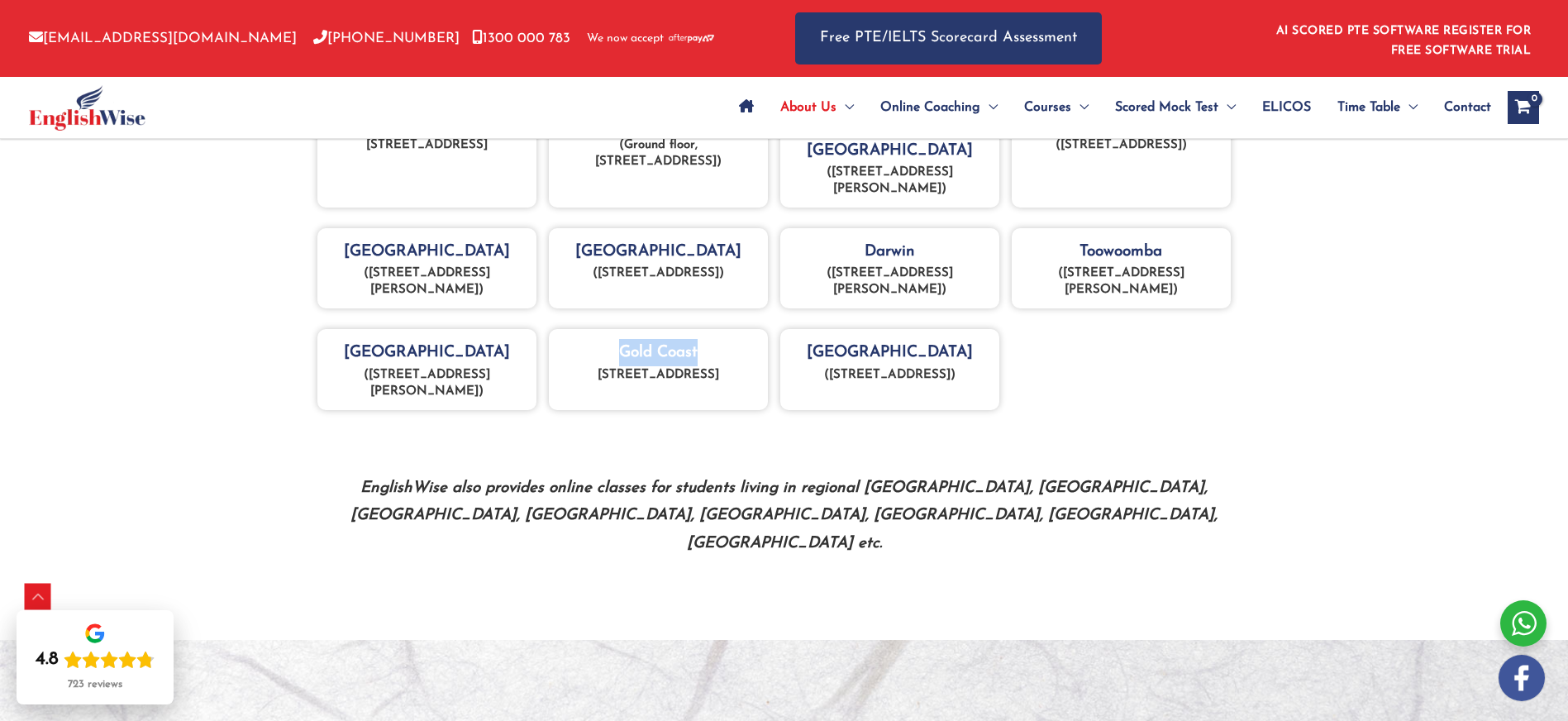
click at [709, 352] on div "Gold Coast 1/126 Scarborough Street, SOUTHPORT QLD 4215, Australia" at bounding box center [658, 369] width 219 height 80
drag, startPoint x: 584, startPoint y: 374, endPoint x: 743, endPoint y: 396, distance: 160.5
click at [758, 383] on p "1/126 Scarborough Street, SOUTHPORT QLD 4215, Australia" at bounding box center [658, 374] width 203 height 17
click at [883, 347] on div "Perth (Suite 5/9 Victoria Avenue Perth 6000)" at bounding box center [890, 369] width 219 height 80
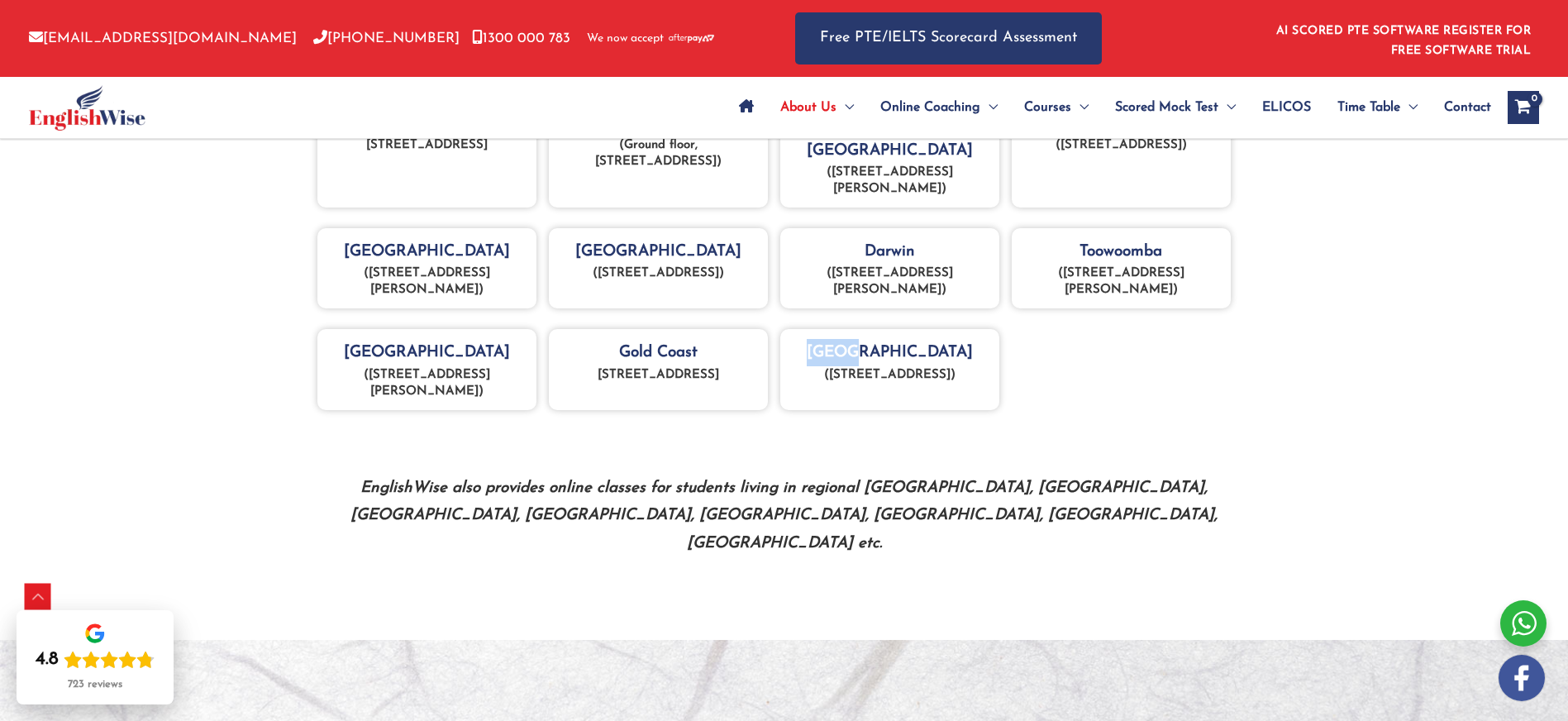
drag, startPoint x: 804, startPoint y: 376, endPoint x: 901, endPoint y: 390, distance: 98.0
click at [901, 383] on p "(Suite 5/9 Victoria Avenue Perth 6000)" at bounding box center [890, 374] width 203 height 17
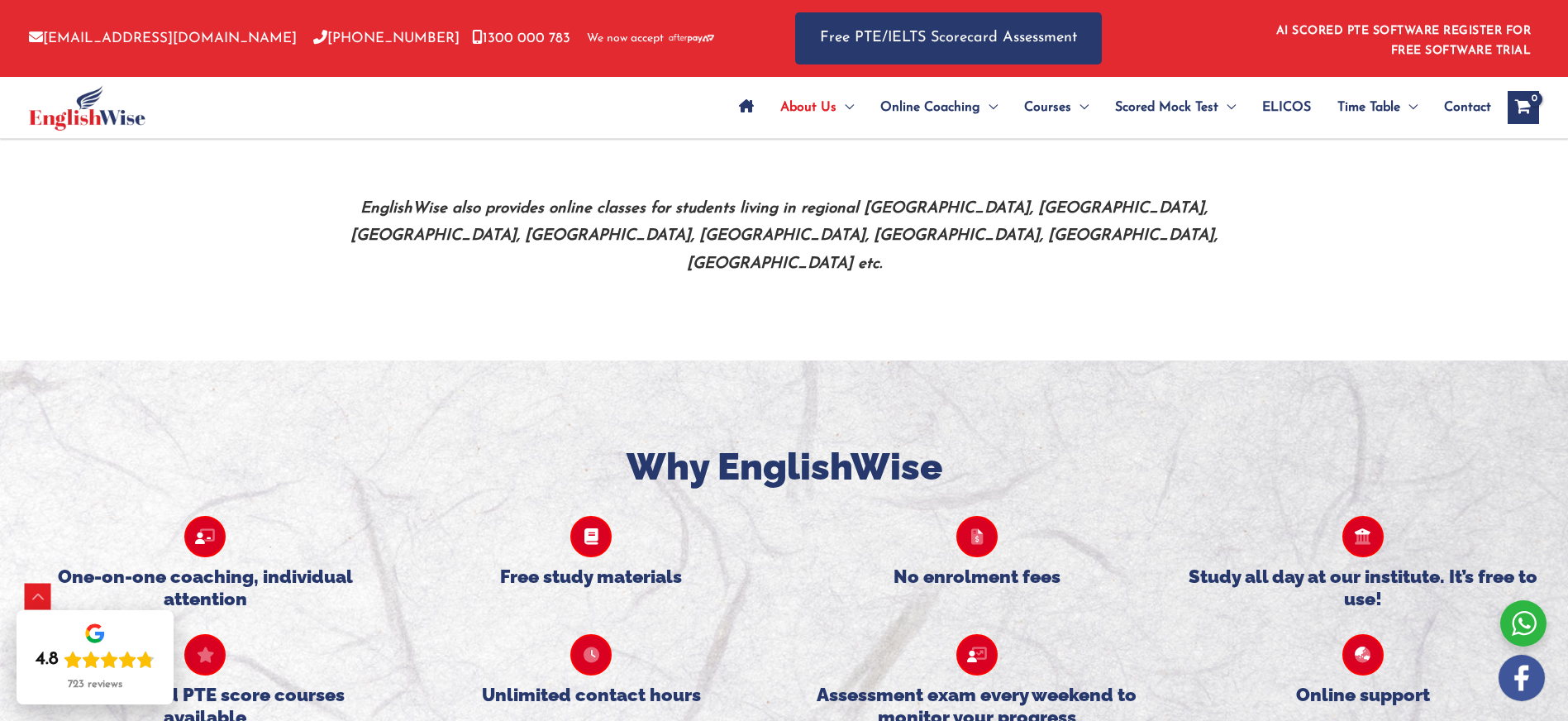
scroll to position [1182, 0]
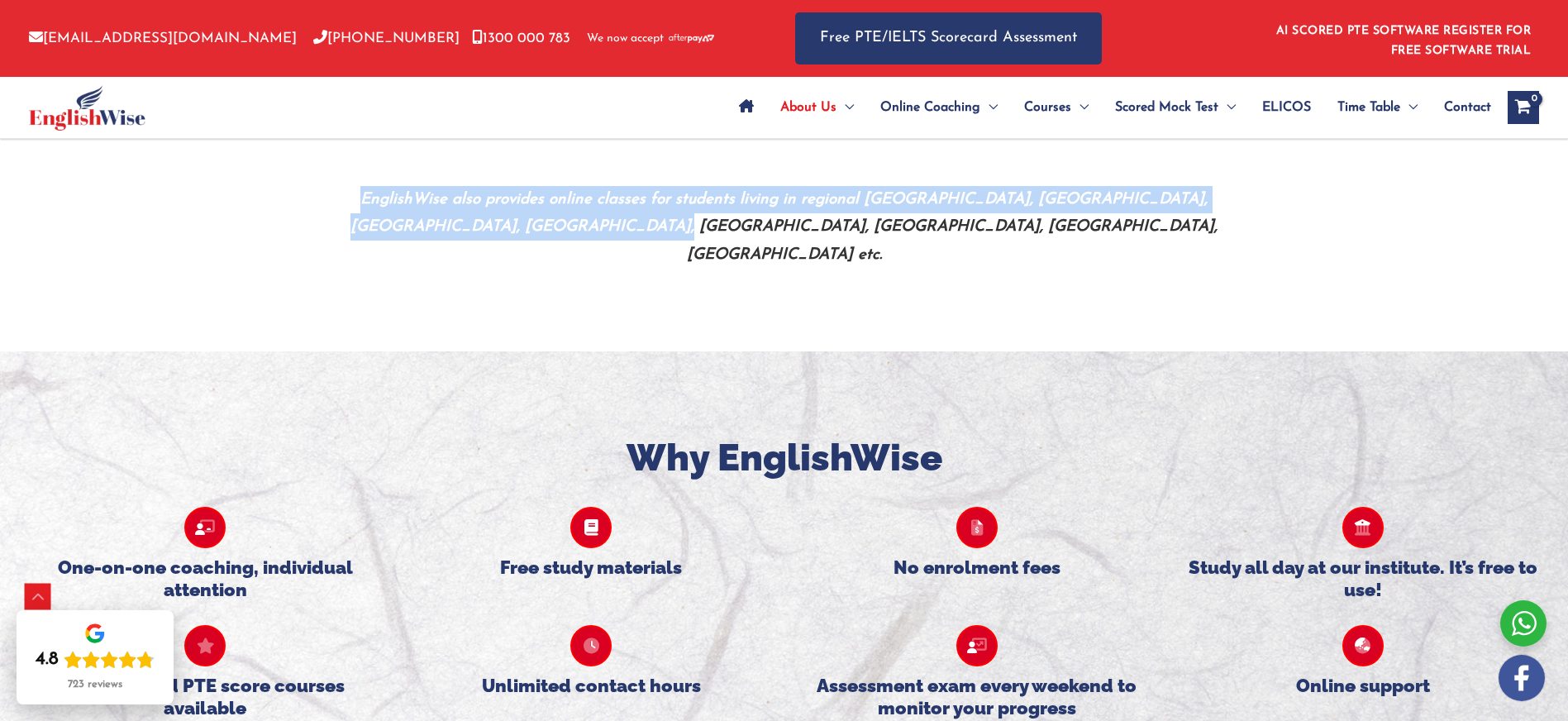
drag, startPoint x: 318, startPoint y: 195, endPoint x: 919, endPoint y: 237, distance: 602.5
click at [916, 237] on p "EnglishWise also provides online classes for students living in regional Austra…" at bounding box center [784, 227] width 967 height 83
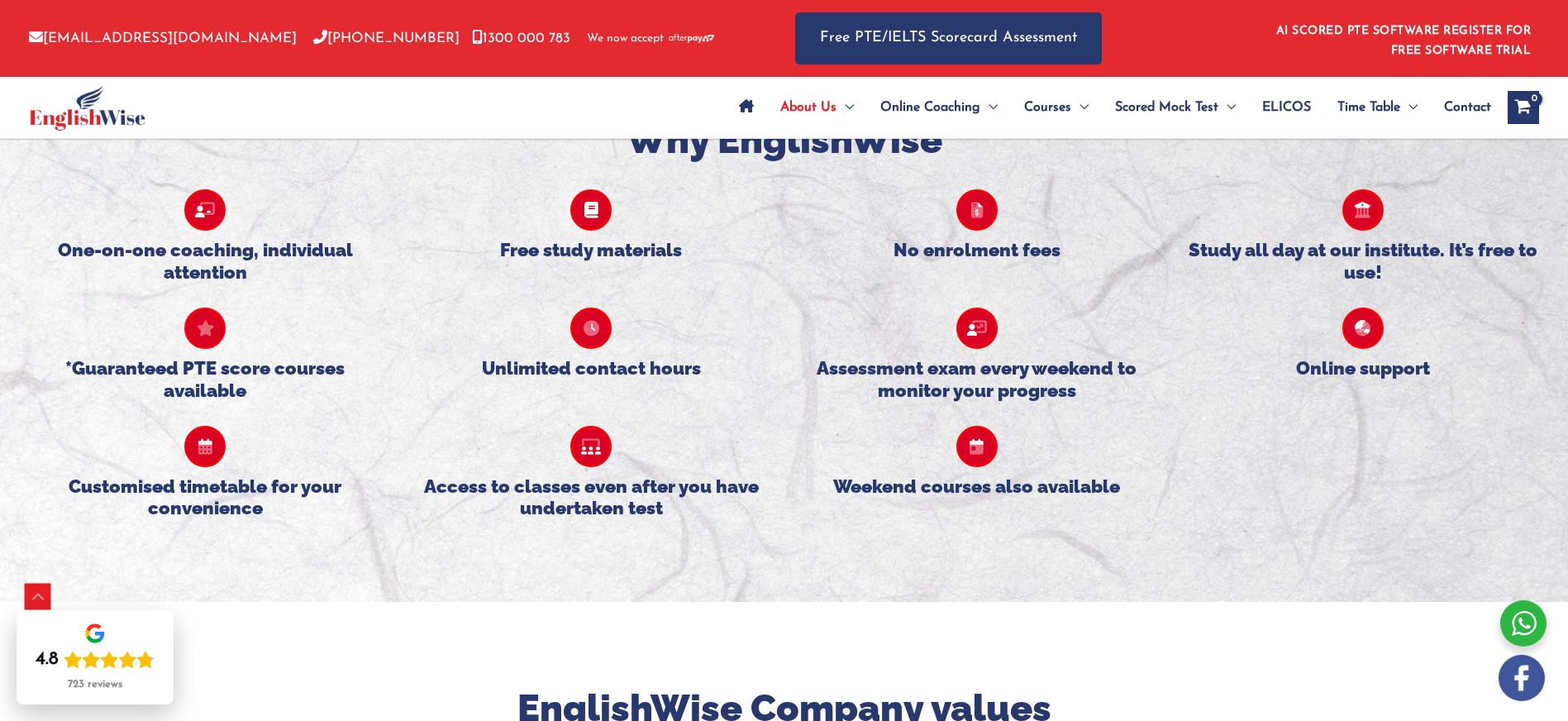
scroll to position [1472, 0]
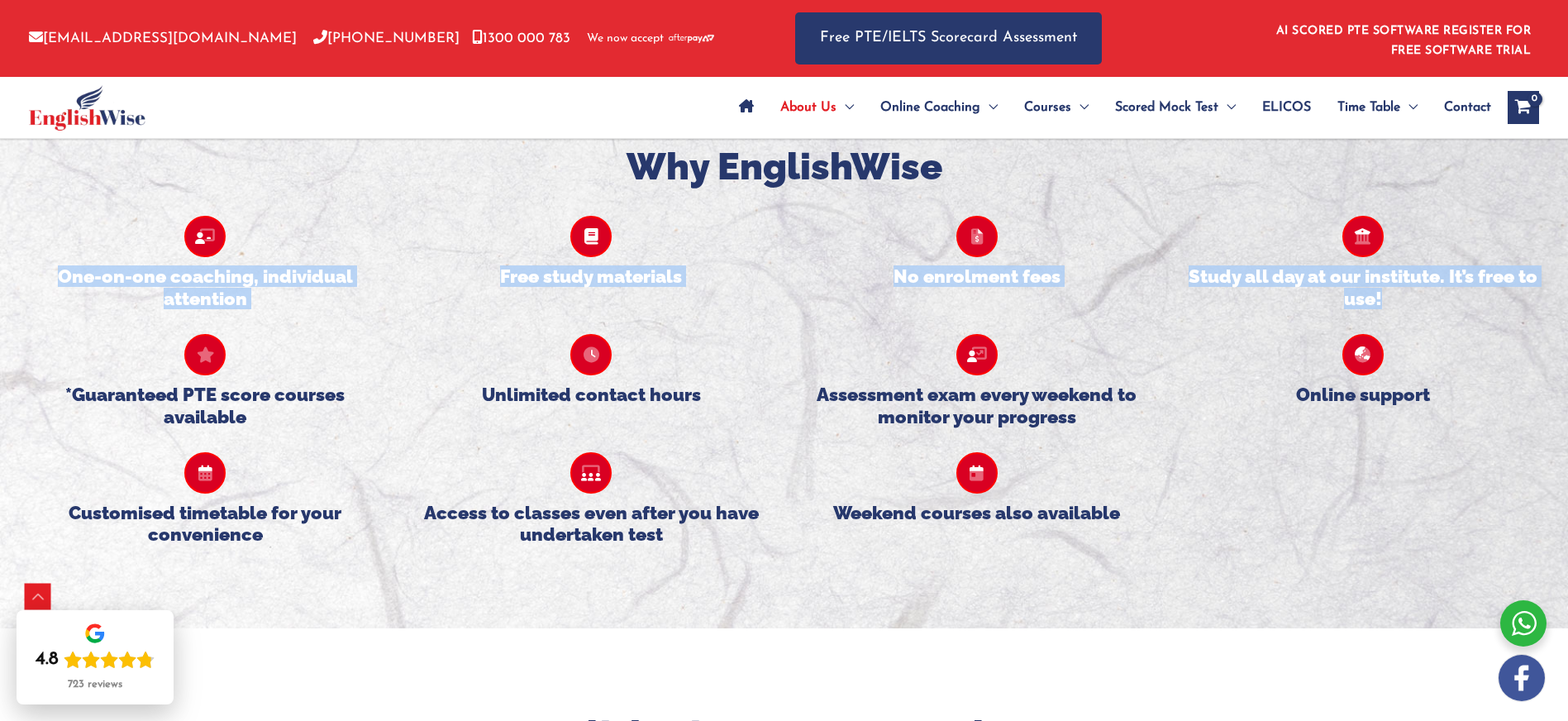
drag, startPoint x: 81, startPoint y: 258, endPoint x: 282, endPoint y: 282, distance: 202.4
click at [282, 282] on div "One-on-one coaching, individual attention Free study materials No enrolment fee…" at bounding box center [784, 367] width 1543 height 354
click at [241, 276] on h5 "One-on-one coaching, individual attention" at bounding box center [205, 287] width 353 height 44
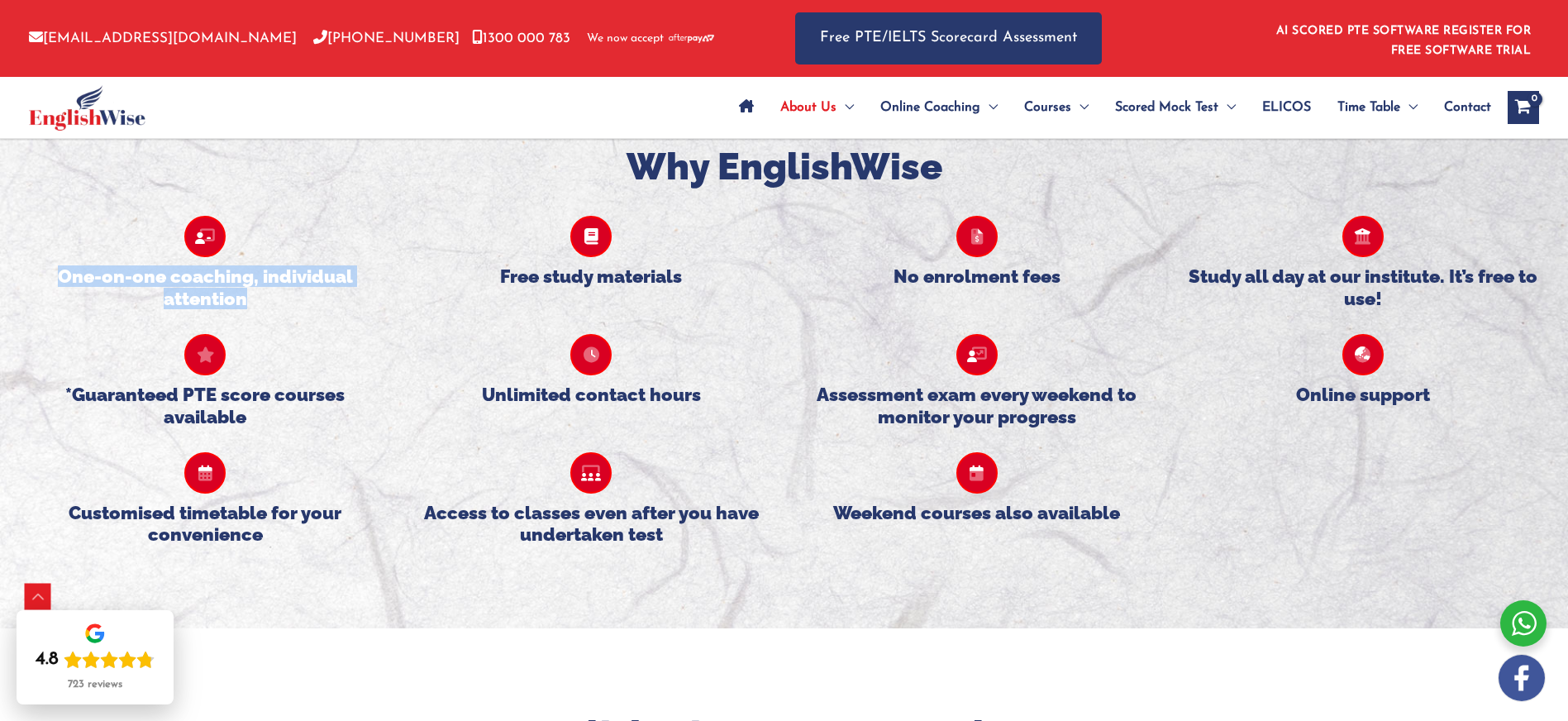
drag, startPoint x: 245, startPoint y: 274, endPoint x: 62, endPoint y: 250, distance: 184.6
click at [62, 266] on h5 "One-on-one coaching, individual attention" at bounding box center [205, 287] width 353 height 44
click at [562, 266] on h5 "Free study materials" at bounding box center [591, 276] width 353 height 22
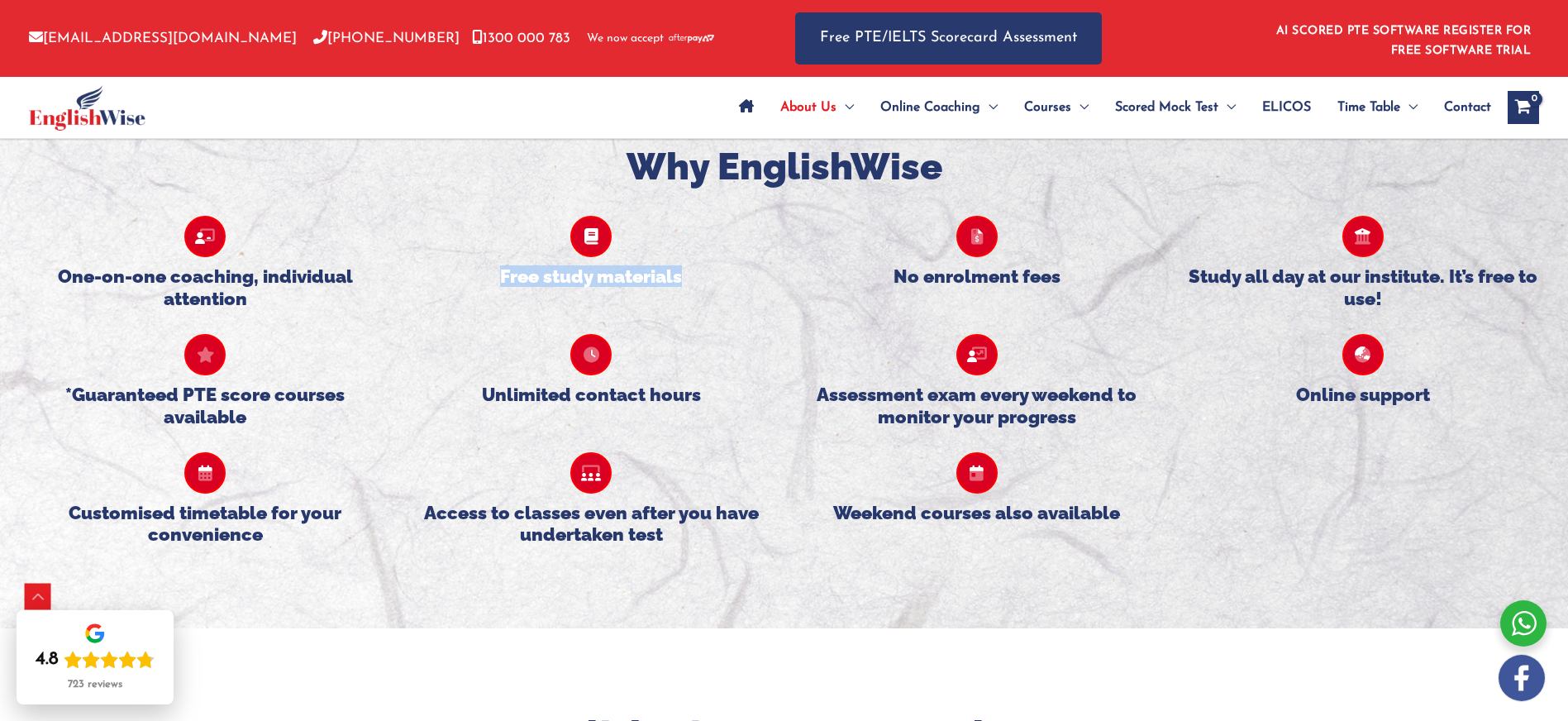
click at [562, 266] on h5 "Free study materials" at bounding box center [591, 276] width 353 height 22
drag, startPoint x: 896, startPoint y: 251, endPoint x: 1057, endPoint y: 253, distance: 161.0
click at [1057, 266] on h5 "No enrolment fees" at bounding box center [977, 276] width 353 height 22
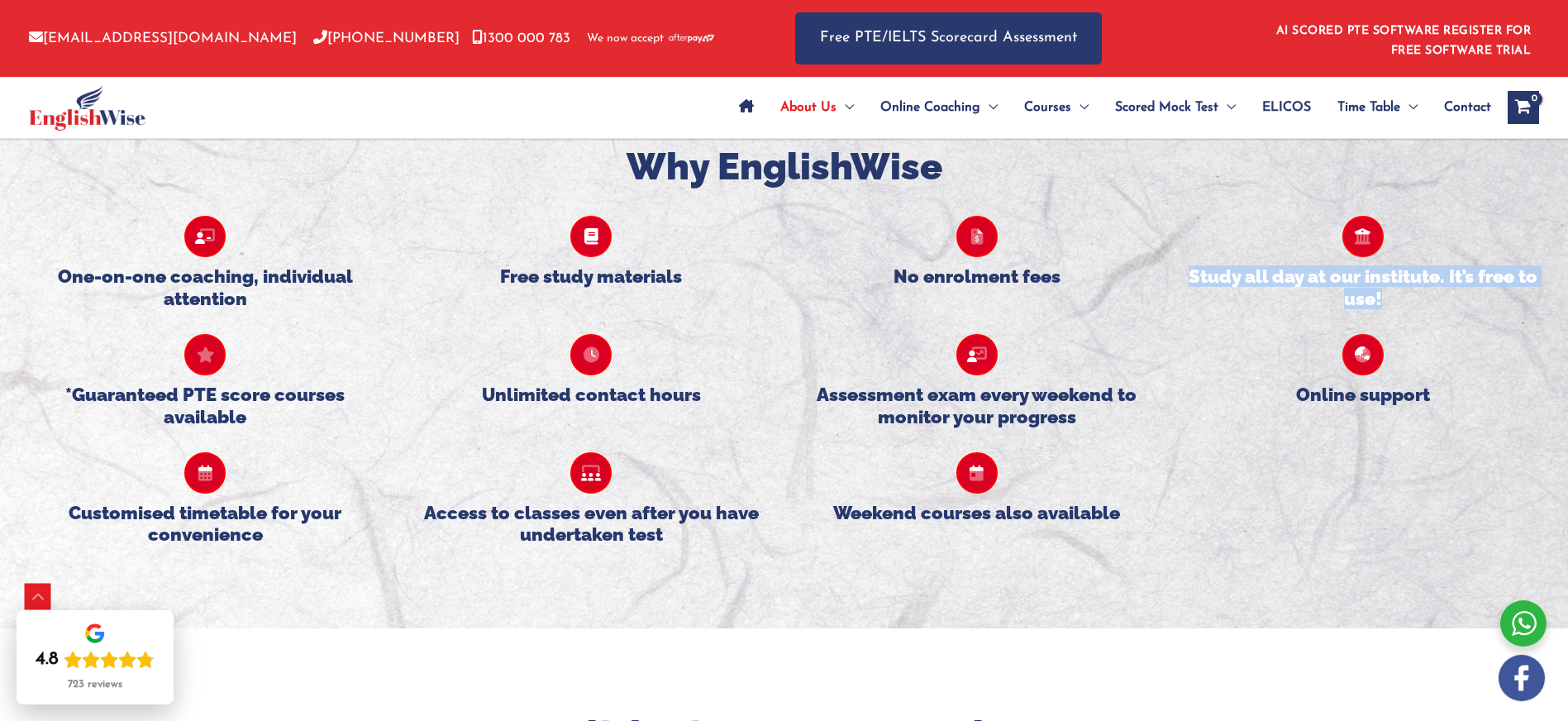
drag, startPoint x: 1186, startPoint y: 251, endPoint x: 1380, endPoint y: 277, distance: 195.7
click at [1380, 277] on h5 "Study all day at our institute. It’s free to use!" at bounding box center [1362, 287] width 353 height 44
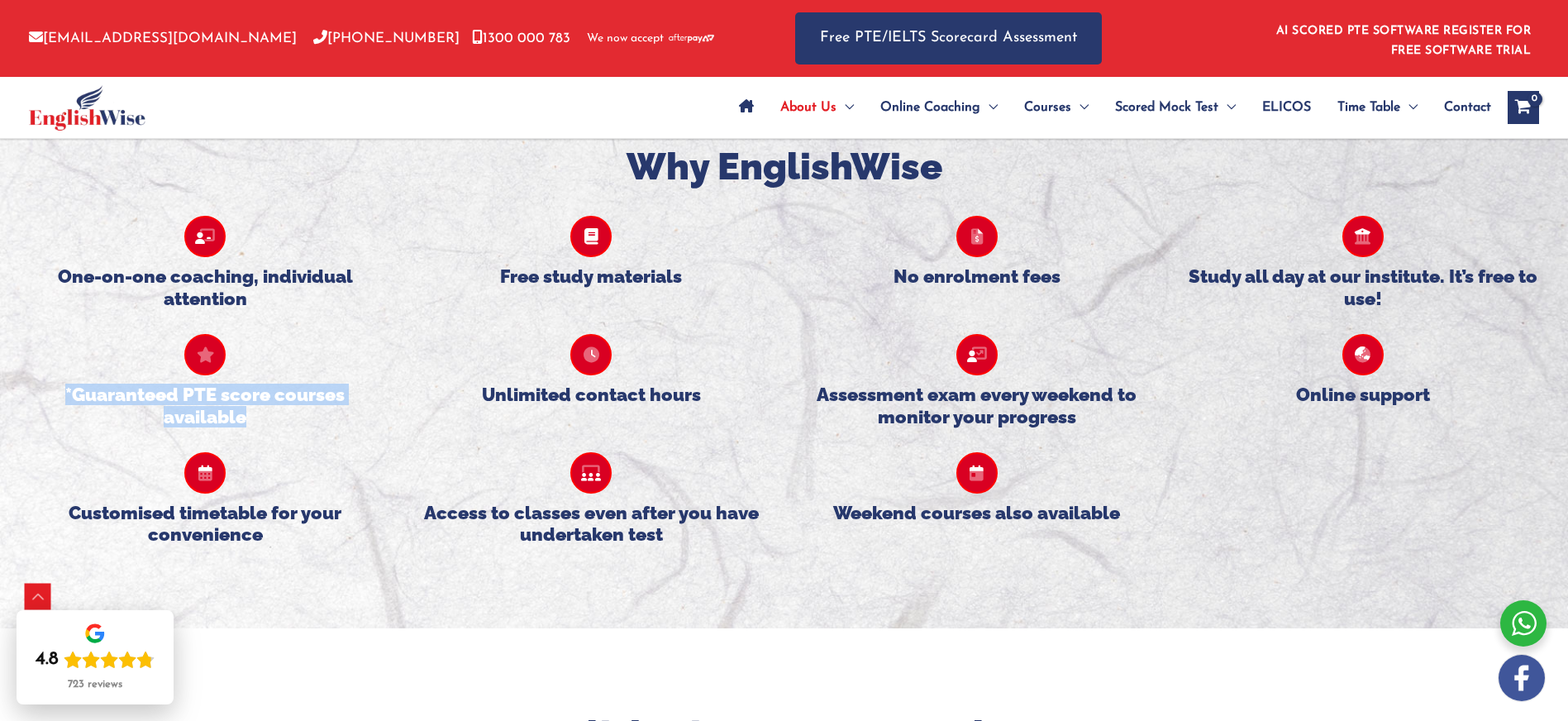
drag, startPoint x: 245, startPoint y: 384, endPoint x: 69, endPoint y: 371, distance: 176.5
click at [69, 383] on h5 "*Guaranteed PTE score courses available" at bounding box center [205, 405] width 353 height 44
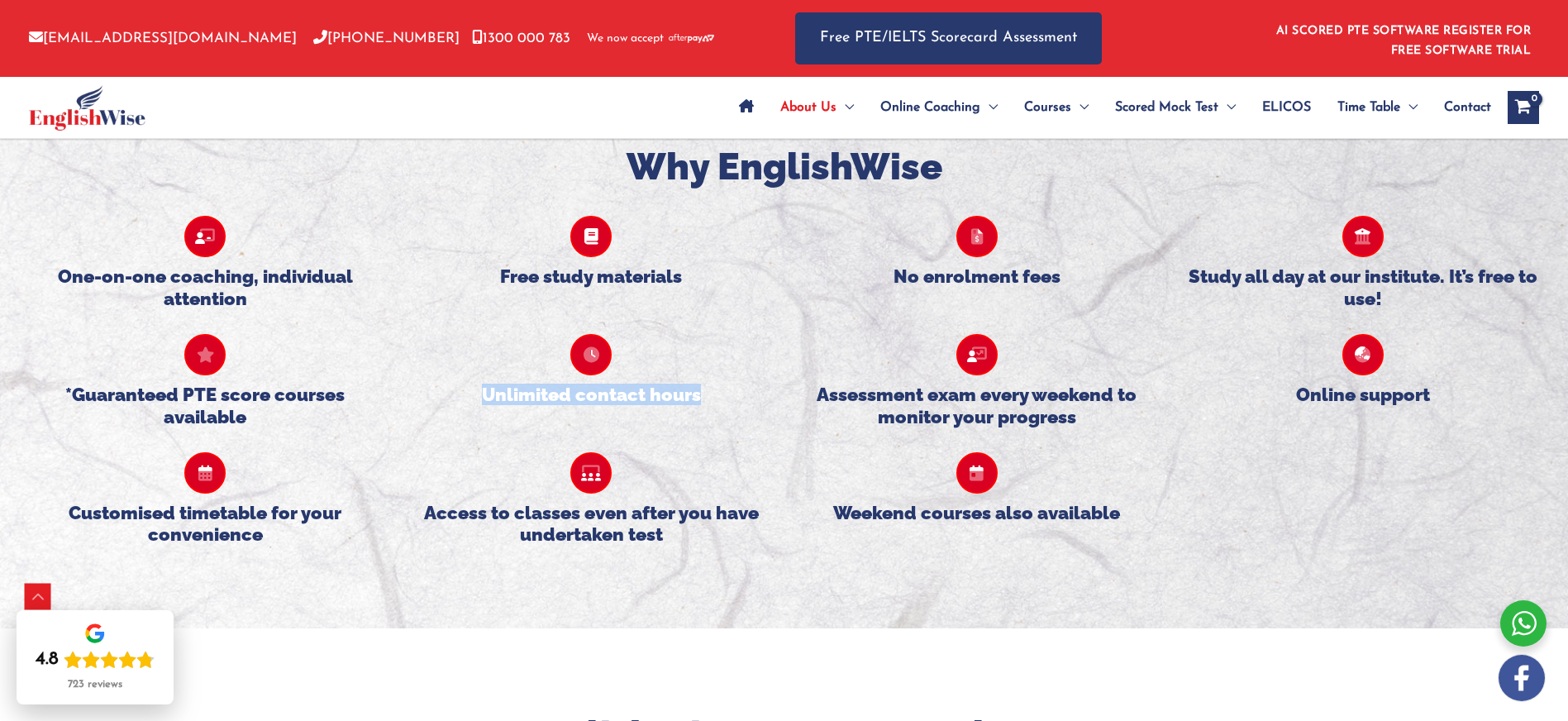
drag, startPoint x: 481, startPoint y: 368, endPoint x: 693, endPoint y: 370, distance: 212.0
click at [707, 383] on h5 "Unlimited contact hours" at bounding box center [591, 394] width 353 height 22
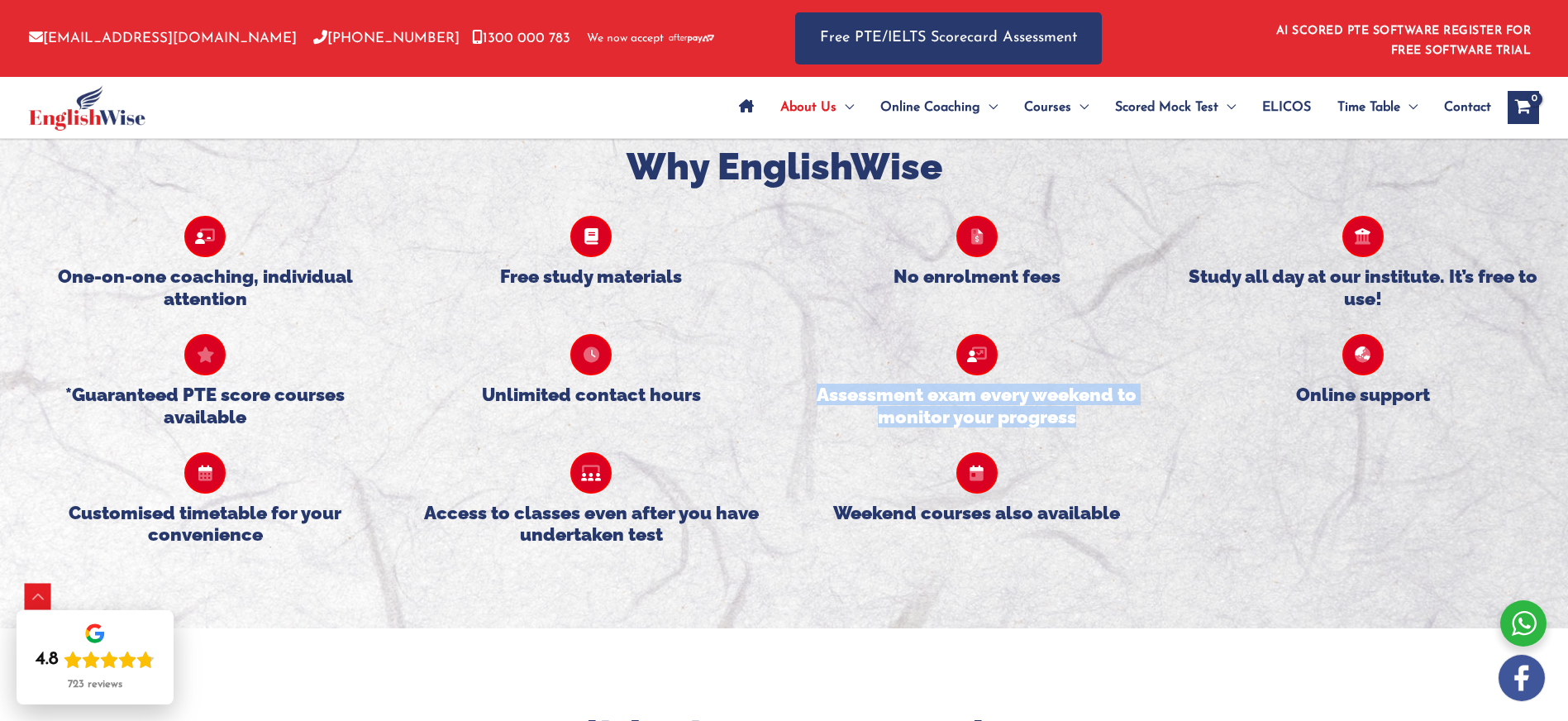
drag, startPoint x: 819, startPoint y: 363, endPoint x: 1081, endPoint y: 394, distance: 263.8
click at [1081, 394] on h5 "Assessment exam every weekend to monitor your progress" at bounding box center [977, 405] width 353 height 44
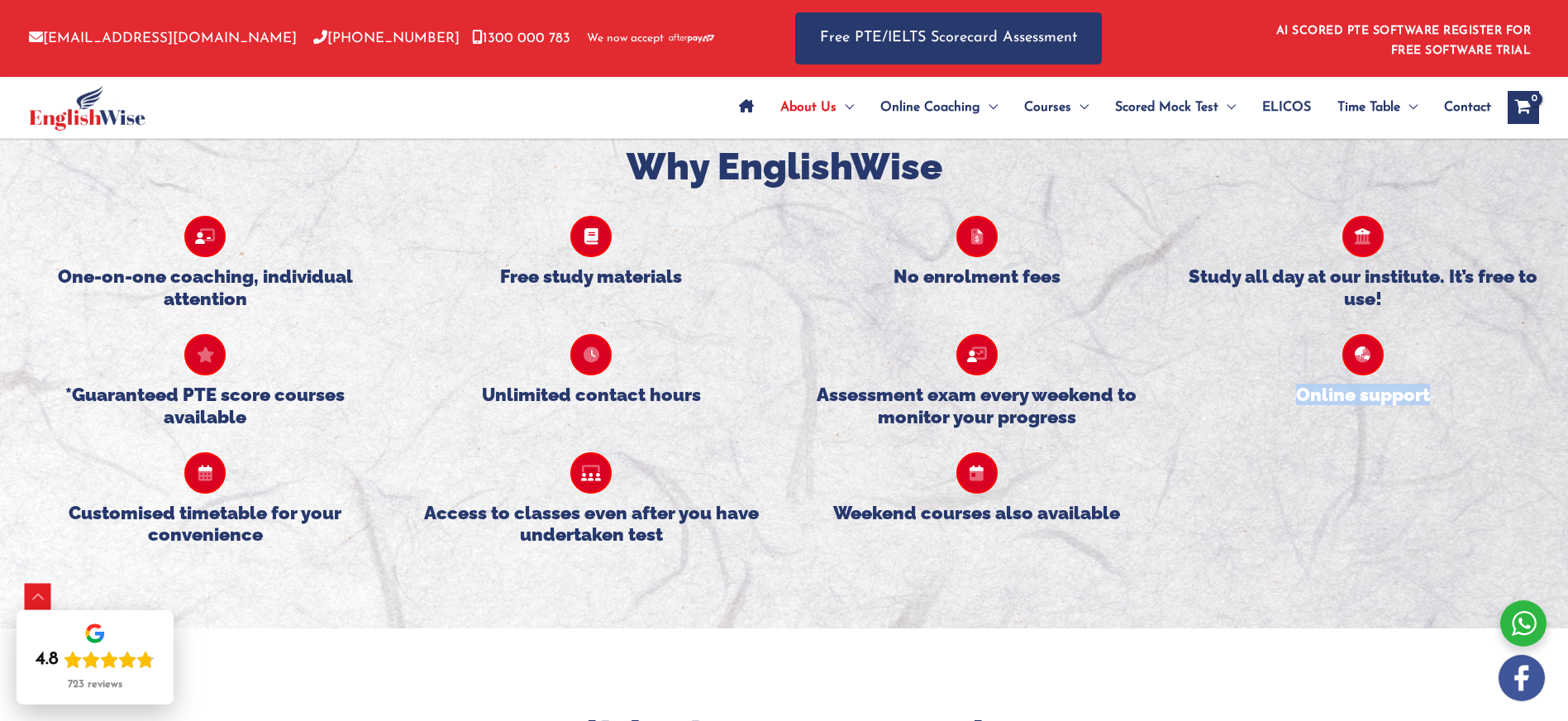
drag, startPoint x: 1301, startPoint y: 367, endPoint x: 1428, endPoint y: 367, distance: 127.0
click at [1429, 383] on h5 "Online support" at bounding box center [1362, 394] width 353 height 22
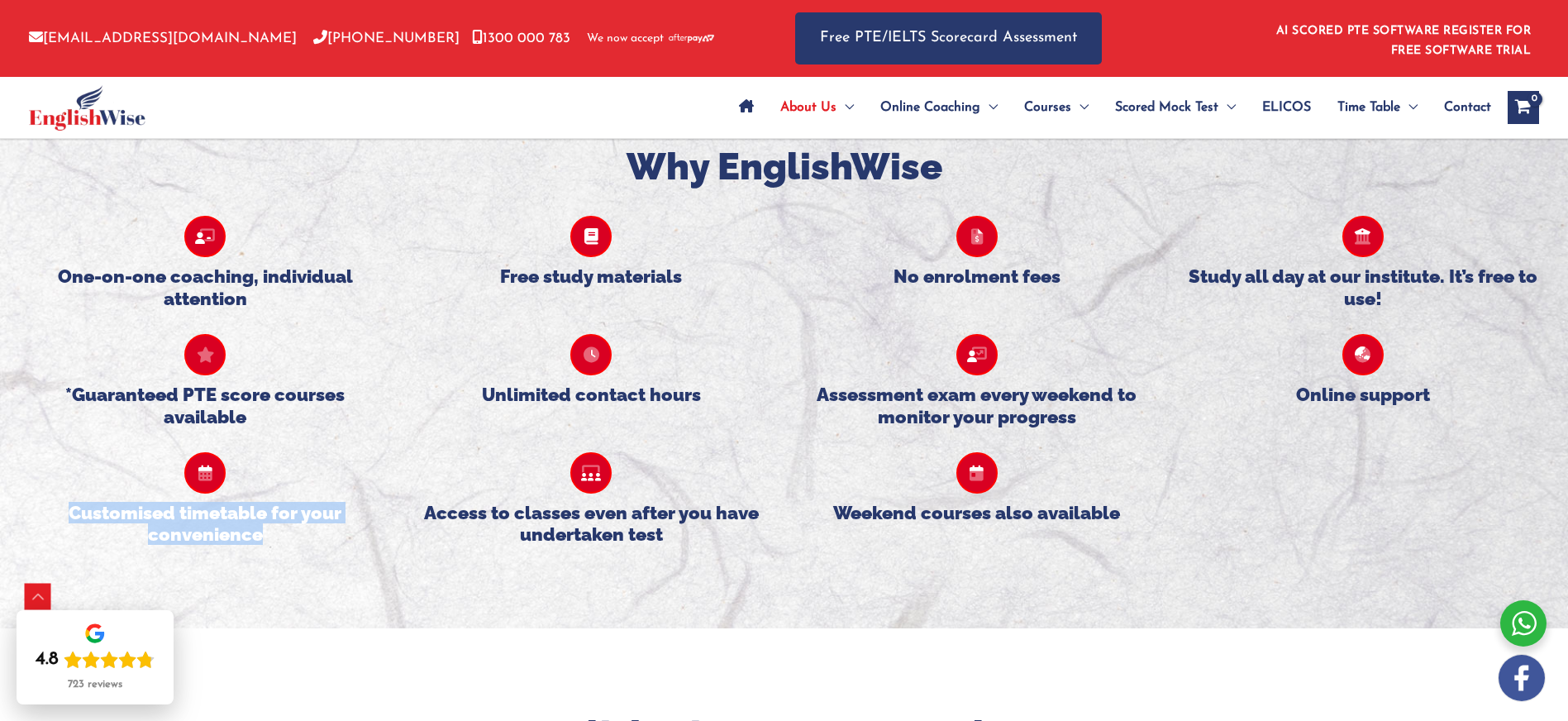
drag, startPoint x: 261, startPoint y: 506, endPoint x: 66, endPoint y: 481, distance: 196.6
click at [73, 502] on h5 "Customised timetable for your convenience" at bounding box center [205, 523] width 353 height 44
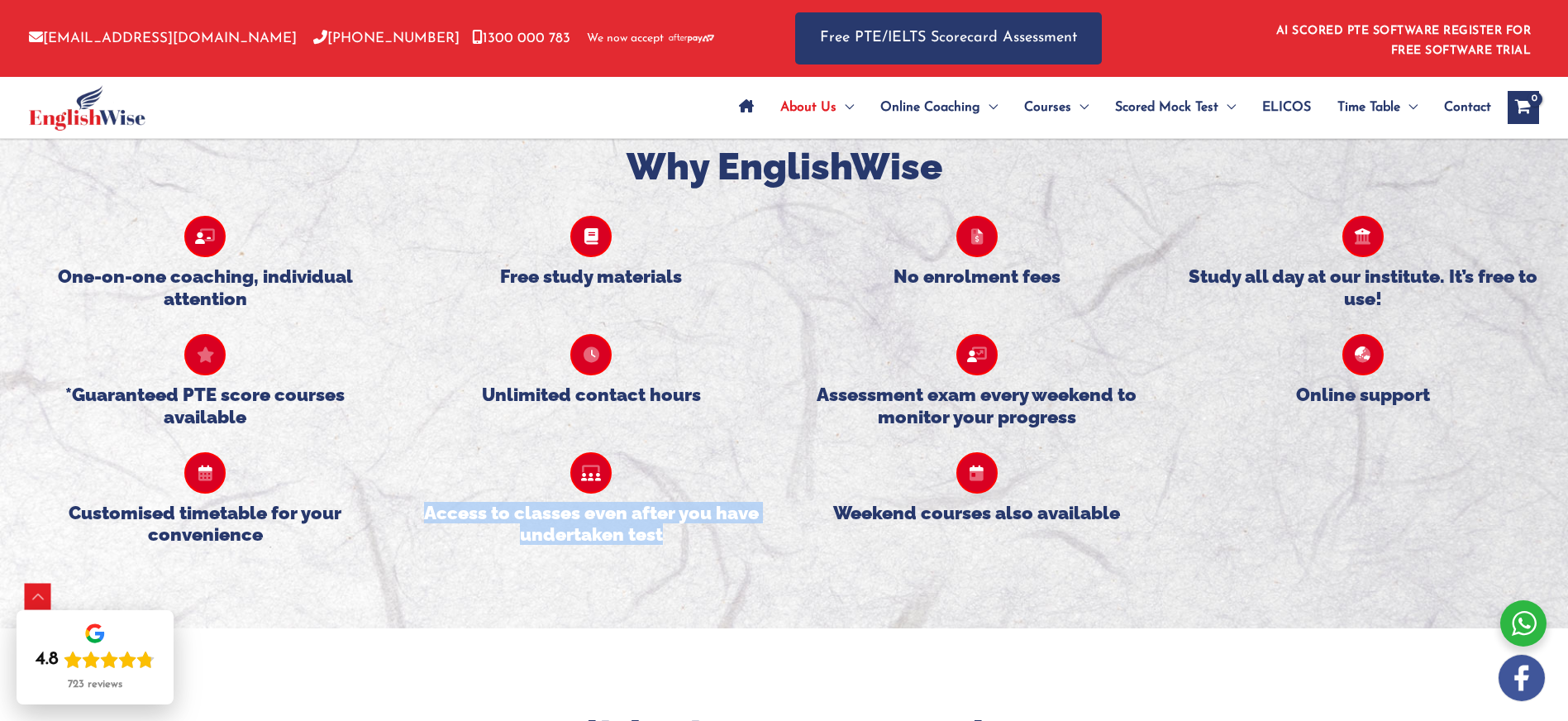
drag, startPoint x: 664, startPoint y: 507, endPoint x: 406, endPoint y: 487, distance: 258.8
click at [406, 487] on div "Access to classes even after you have undertaken test" at bounding box center [591, 487] width 386 height 118
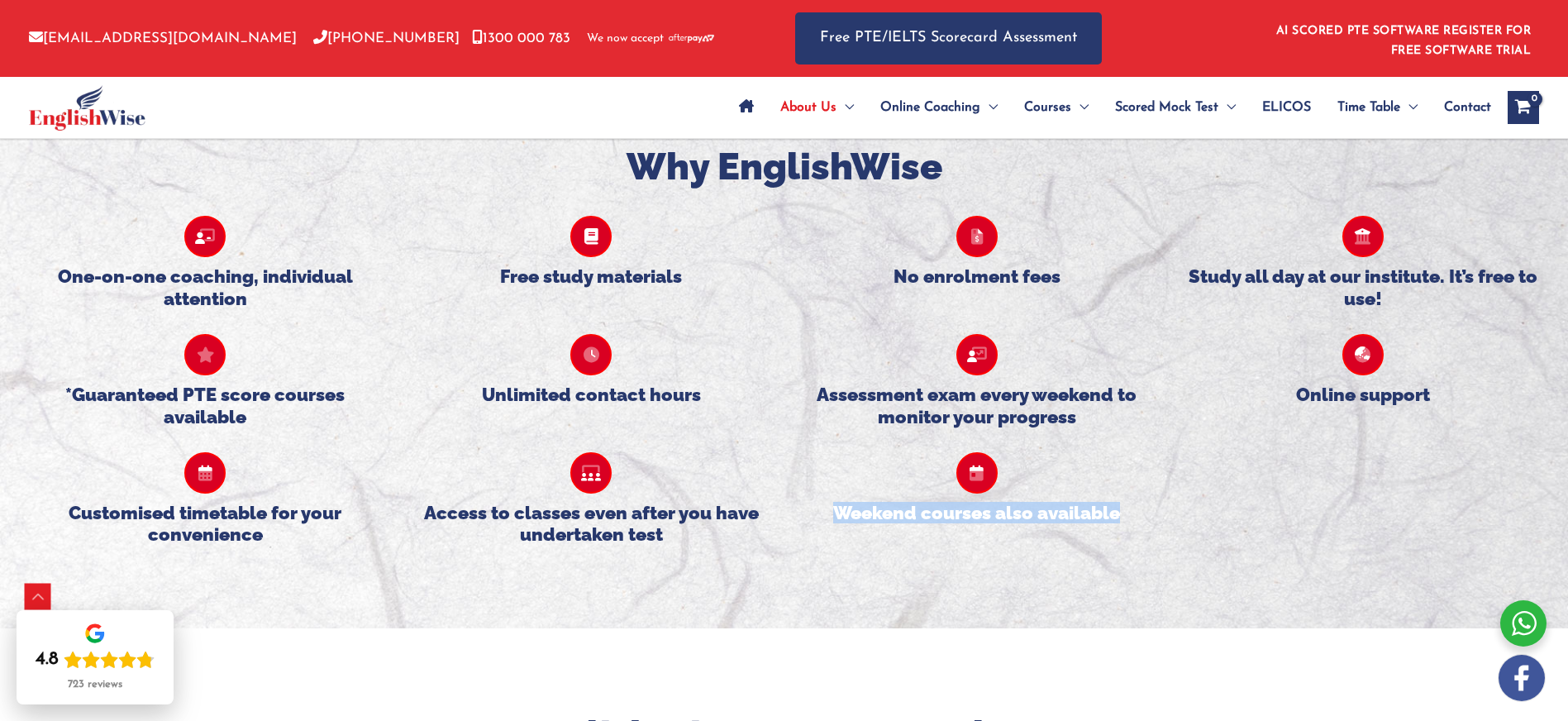
drag, startPoint x: 835, startPoint y: 483, endPoint x: 1119, endPoint y: 485, distance: 284.0
click at [1127, 502] on h5 "Weekend courses also available" at bounding box center [977, 512] width 353 height 22
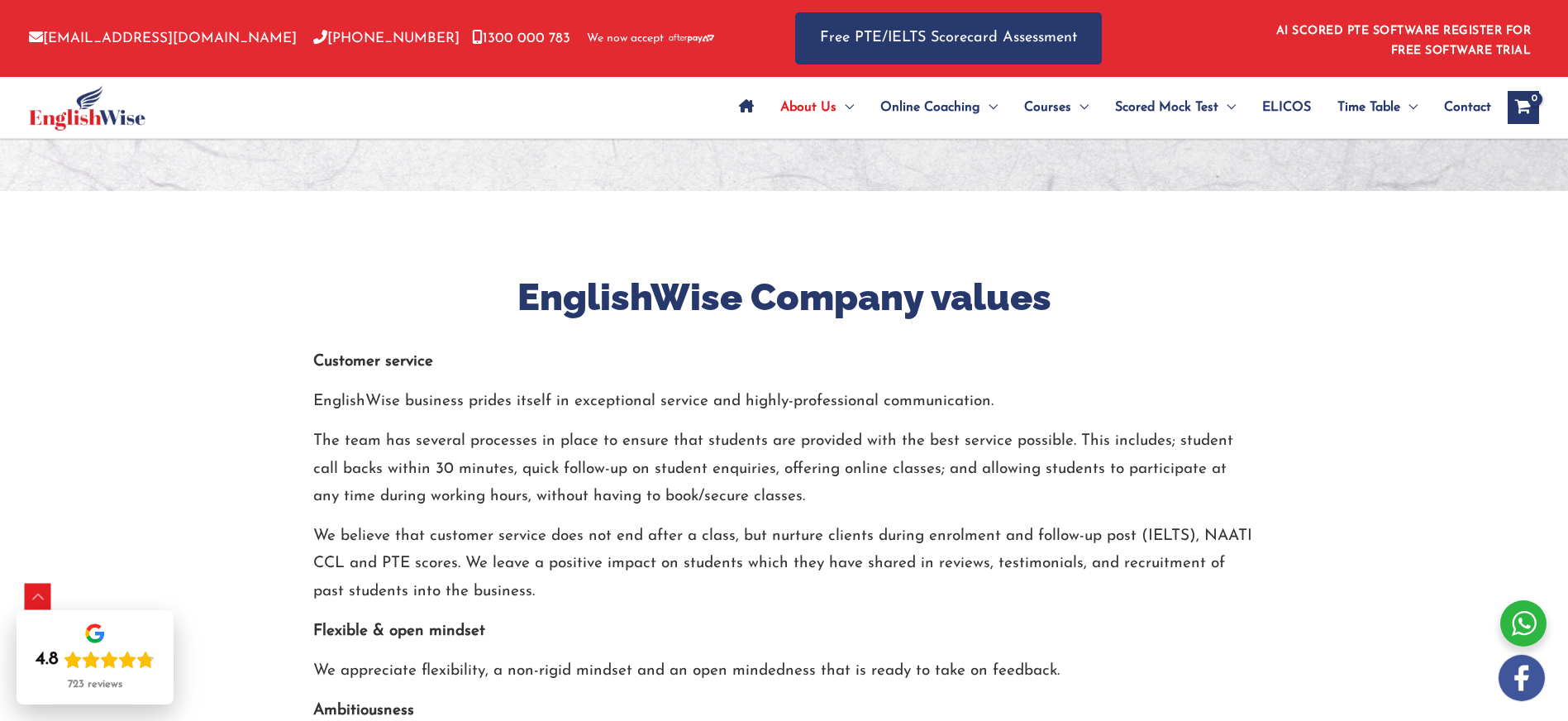
scroll to position [1923, 0]
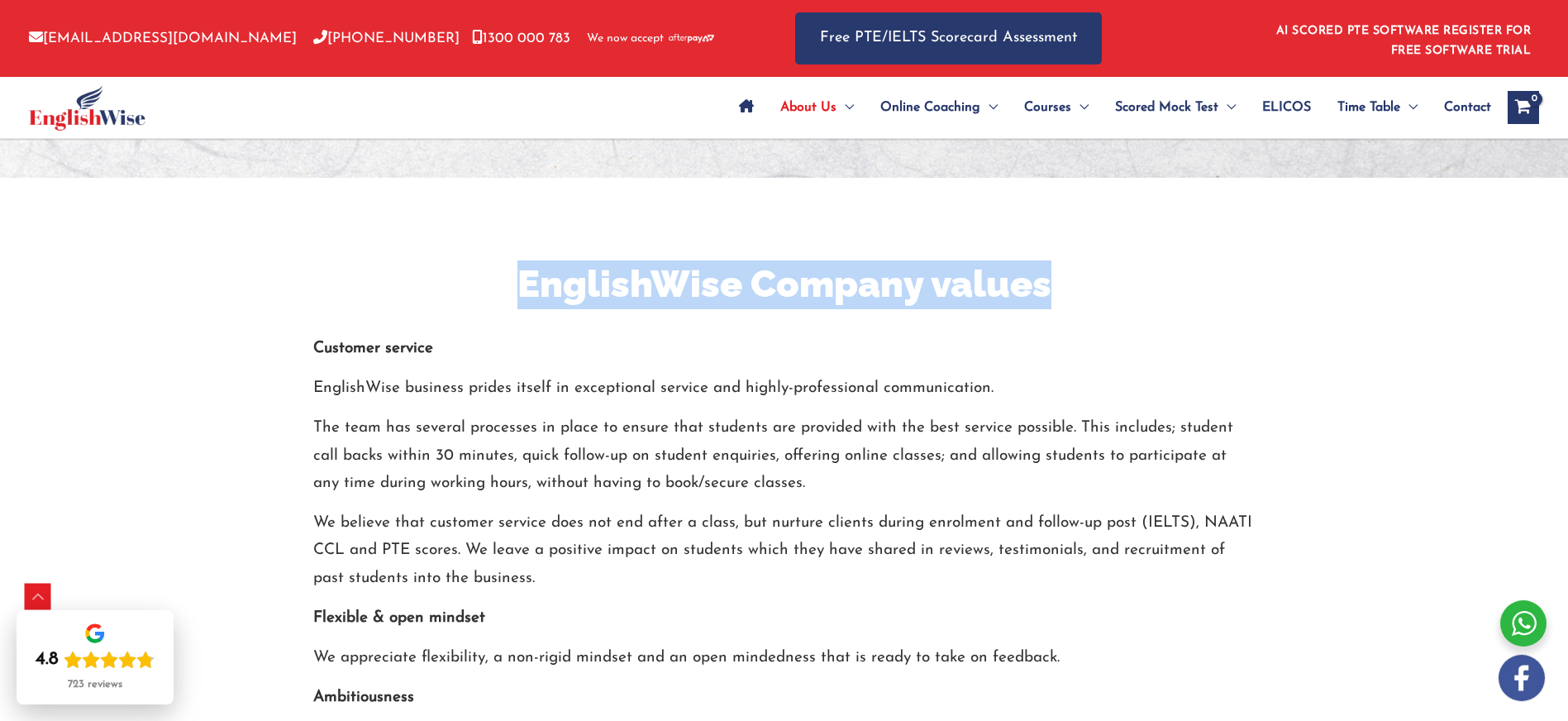
drag, startPoint x: 522, startPoint y: 256, endPoint x: 1073, endPoint y: 254, distance: 551.0
click at [1078, 260] on h2 "EnglishWise Company values" at bounding box center [784, 285] width 942 height 49
drag, startPoint x: 313, startPoint y: 320, endPoint x: 447, endPoint y: 321, distance: 134.0
click at [448, 334] on p "Customer service" at bounding box center [784, 347] width 942 height 27
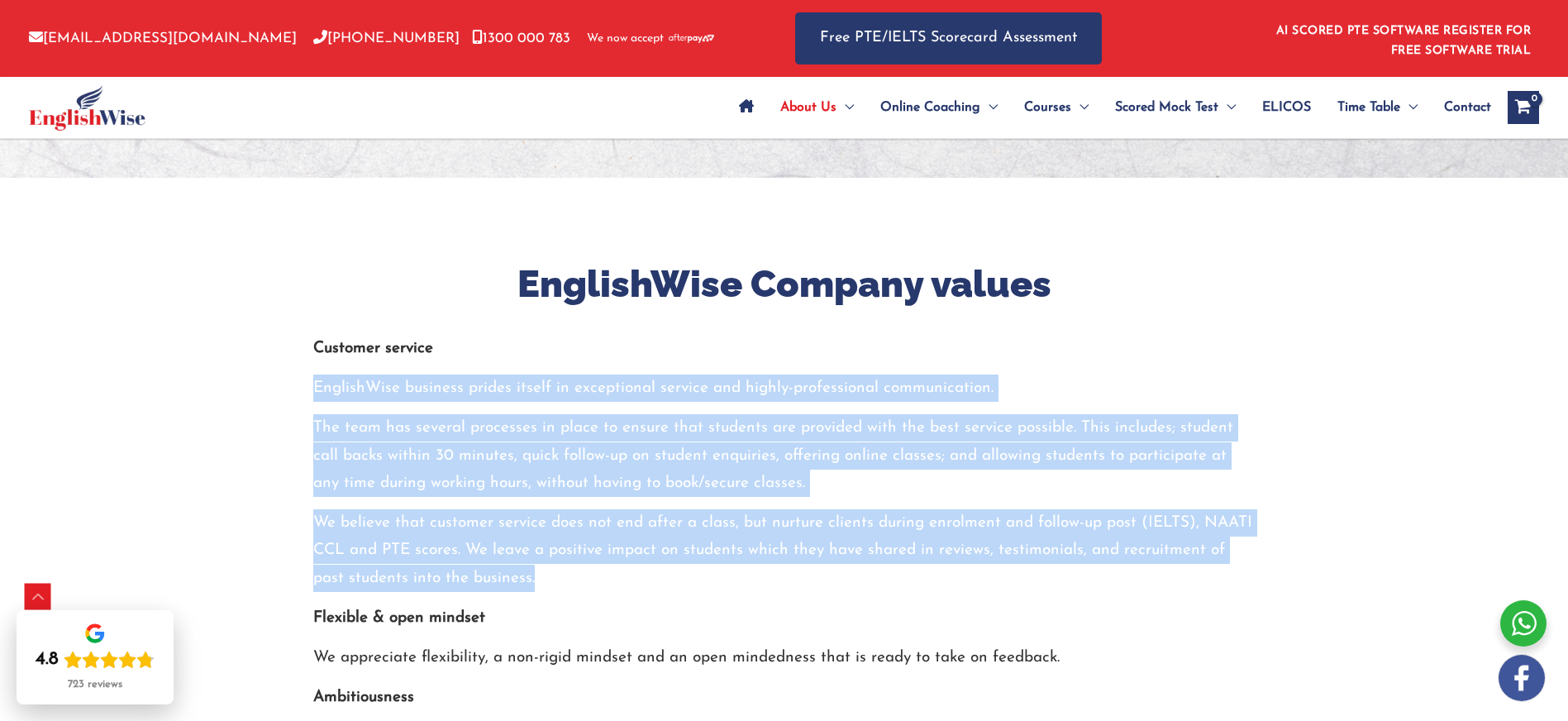
drag, startPoint x: 505, startPoint y: 547, endPoint x: 310, endPoint y: 360, distance: 270.2
click at [310, 360] on div "EnglishWise Company values Customer service EnglishWise business prides itself …" at bounding box center [784, 634] width 967 height 748
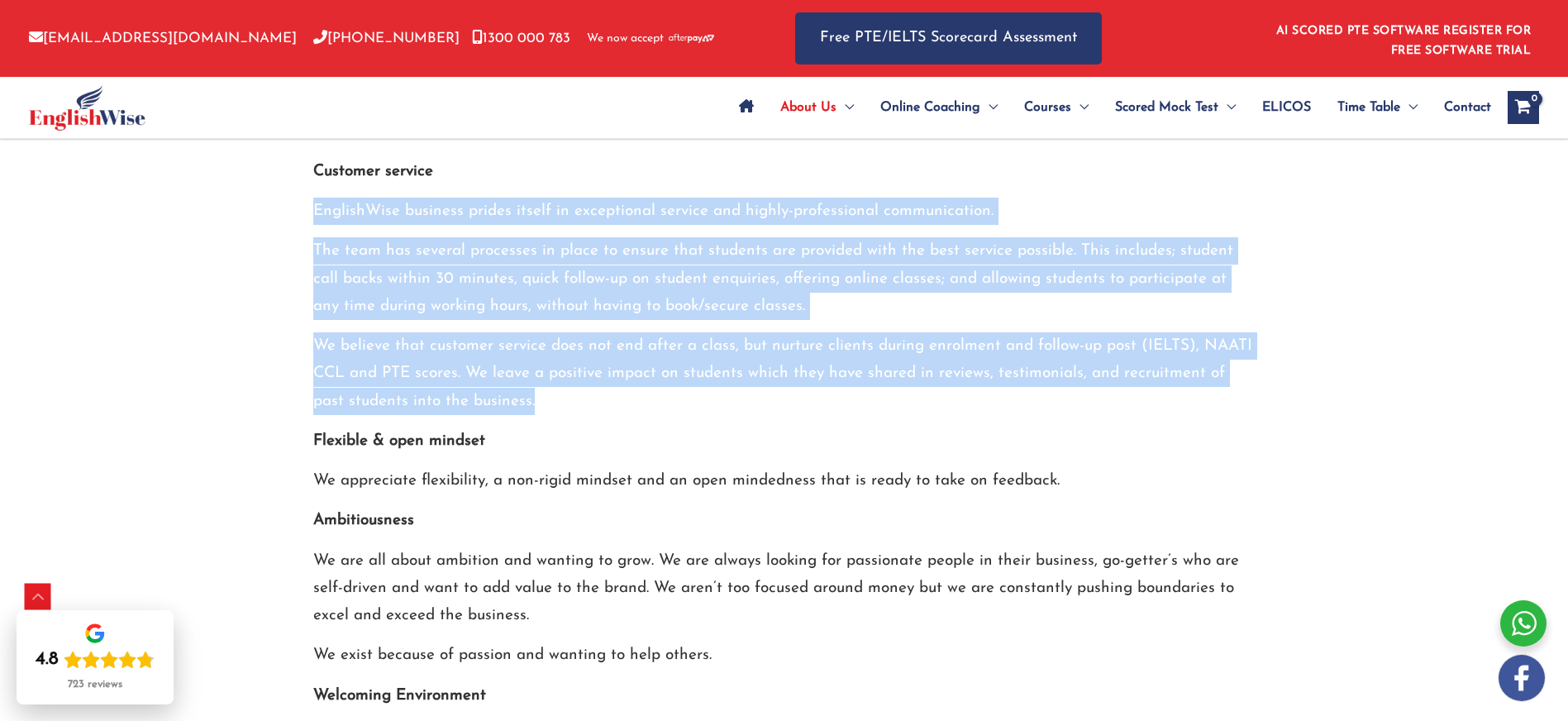
scroll to position [2098, 0]
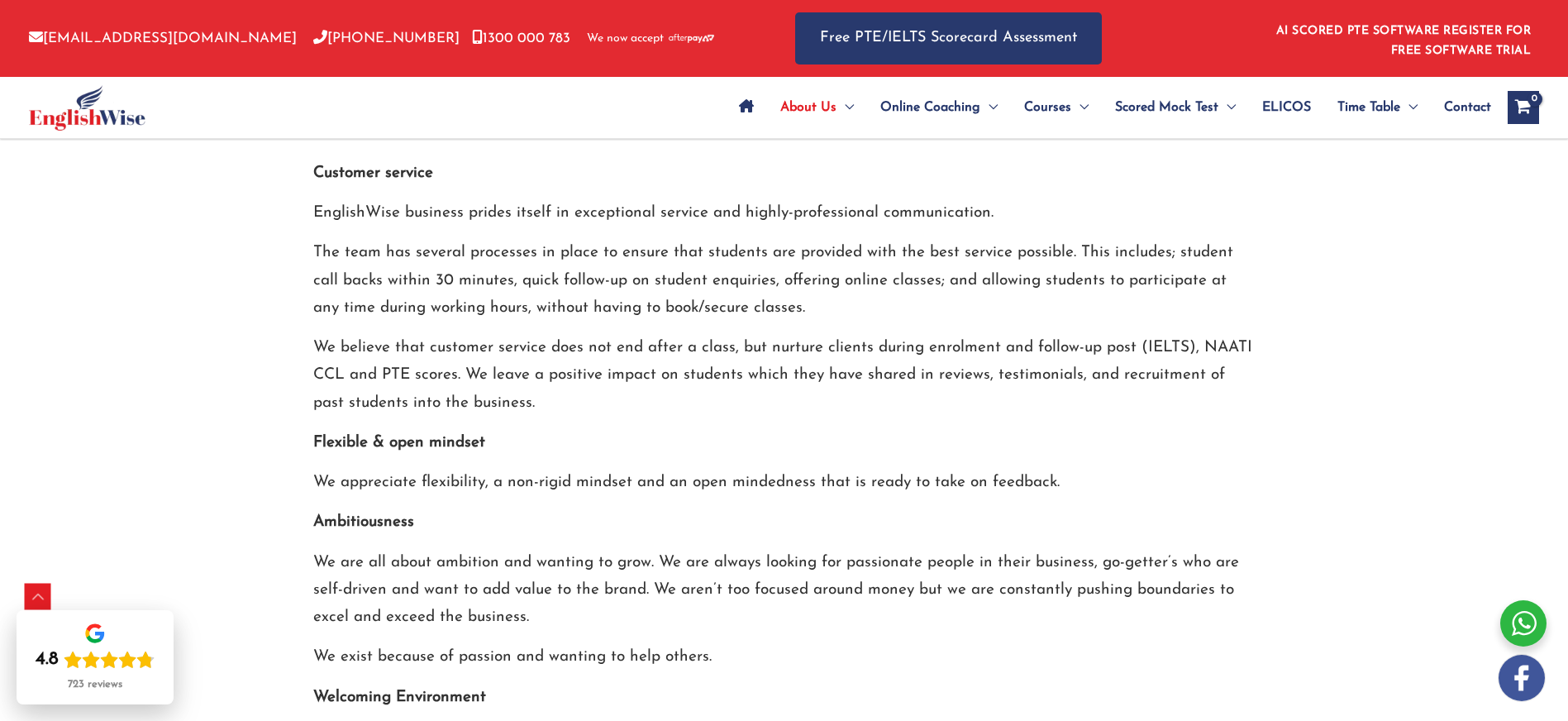
click at [320, 435] on strong "Flexible & open mindset" at bounding box center [399, 442] width 172 height 16
drag, startPoint x: 310, startPoint y: 413, endPoint x: 488, endPoint y: 414, distance: 178.0
click at [488, 414] on div "EnglishWise Company values Customer service EnglishWise business prides itself …" at bounding box center [784, 459] width 967 height 748
click at [538, 468] on p "We appreciate flexibility, a non-rigid mindset and an open mindedness that is r…" at bounding box center [784, 482] width 942 height 27
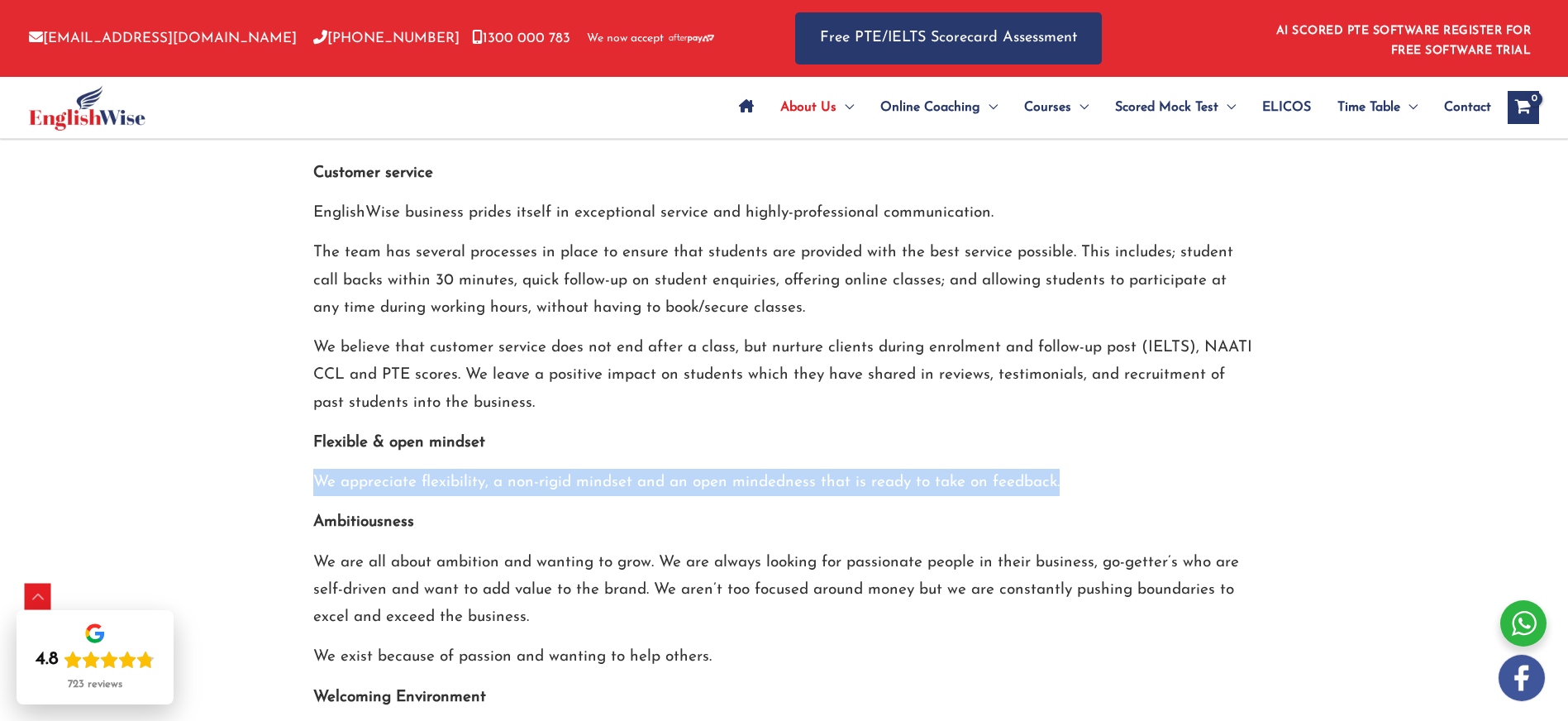
click at [538, 468] on p "We appreciate flexibility, a non-rigid mindset and an open mindedness that is r…" at bounding box center [784, 482] width 942 height 27
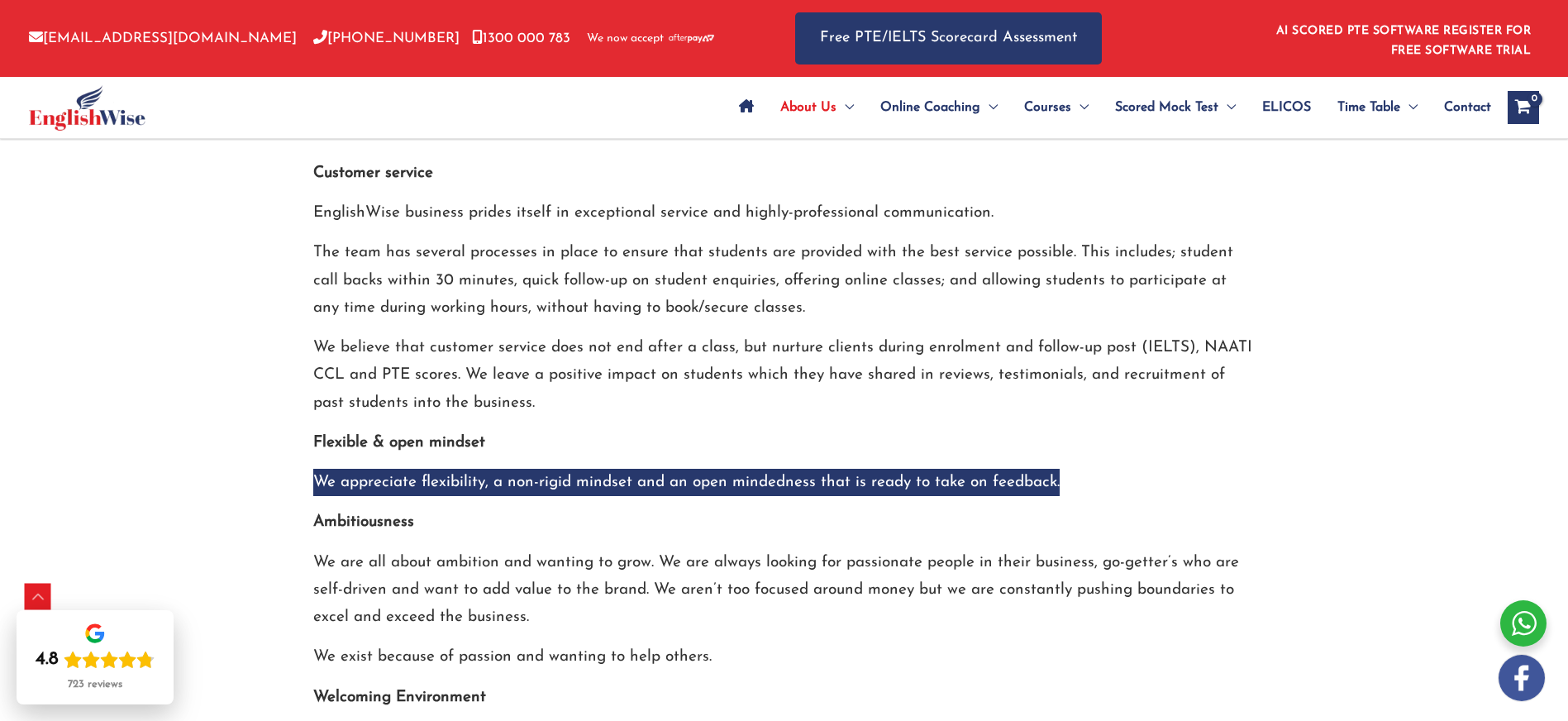
scroll to position [2249, 0]
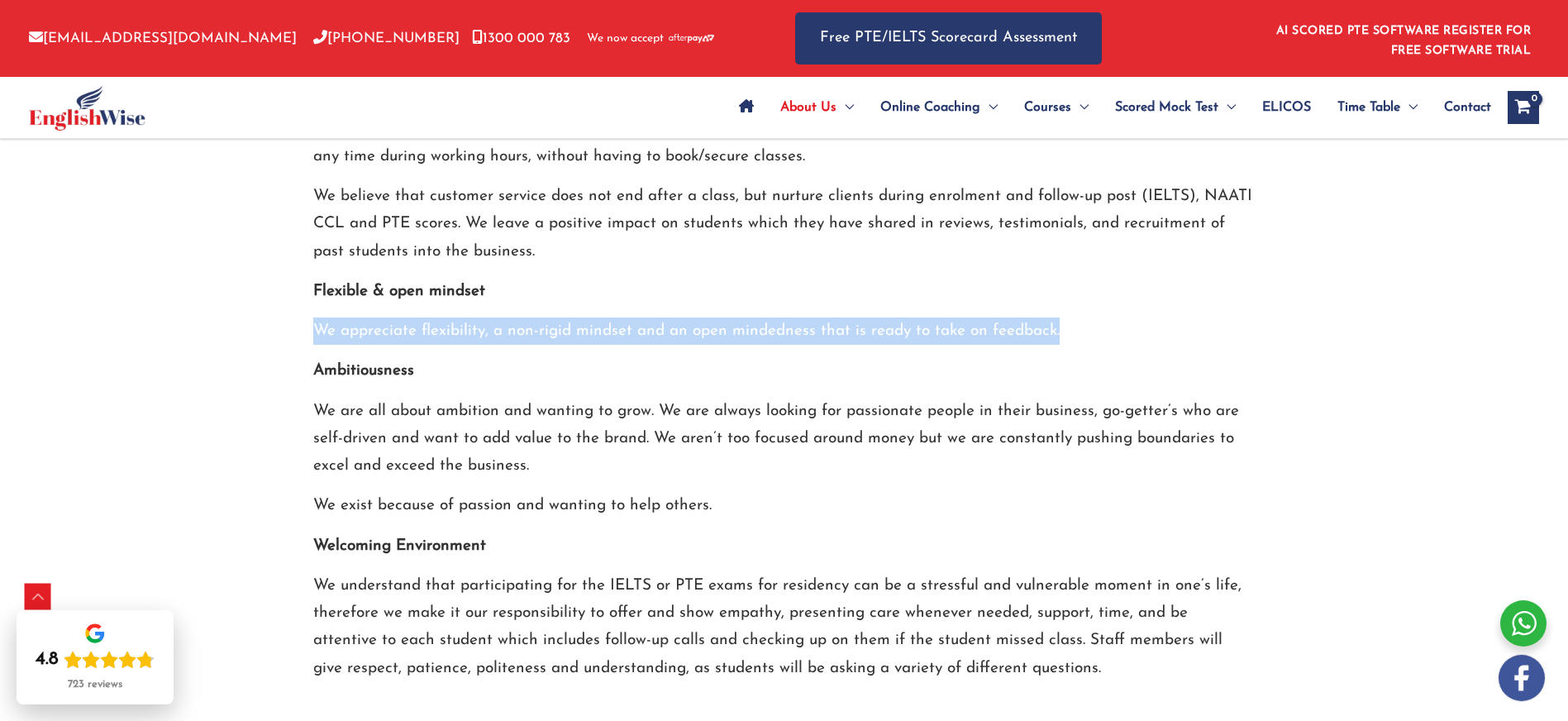
click at [373, 363] on strong "Ambitiousness" at bounding box center [364, 371] width 101 height 16
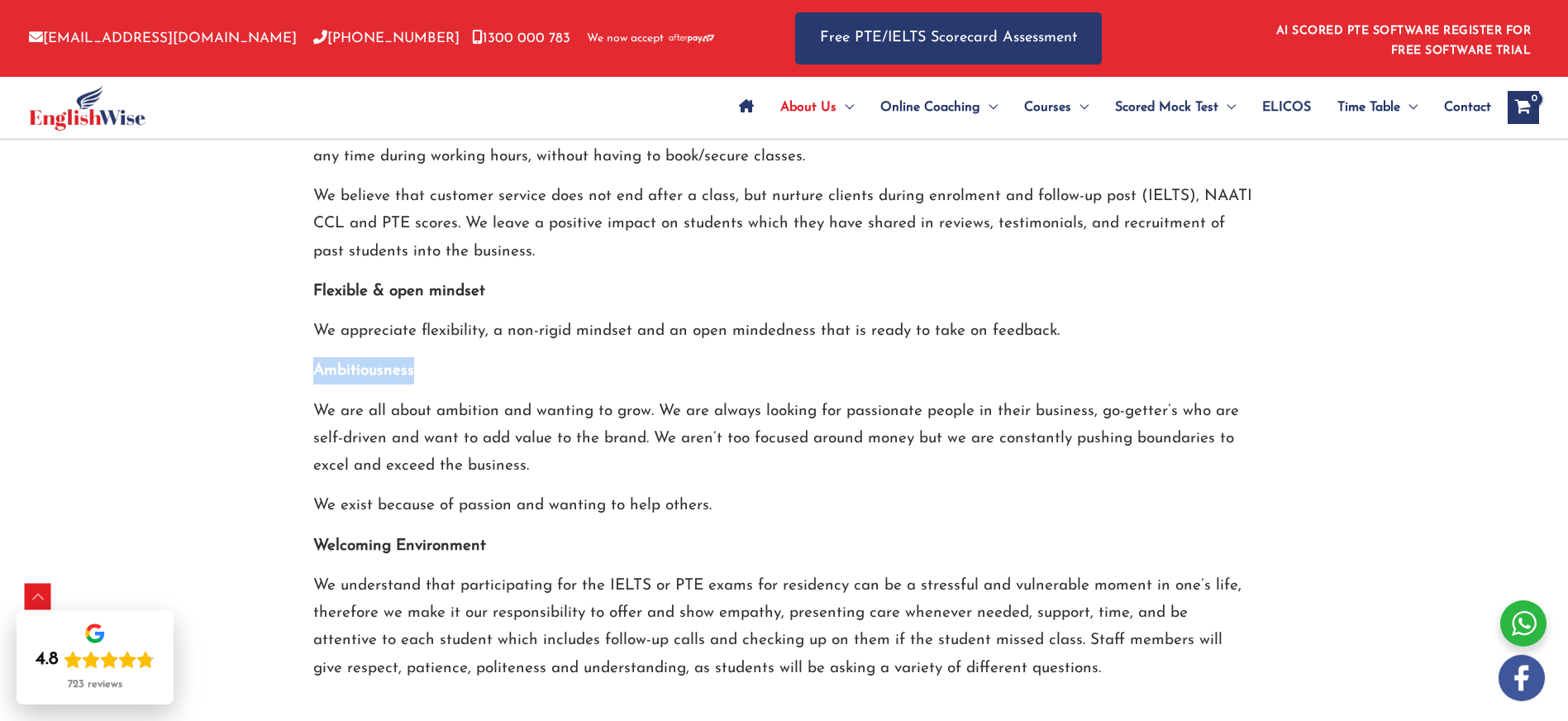
click at [373, 363] on strong "Ambitiousness" at bounding box center [364, 371] width 101 height 16
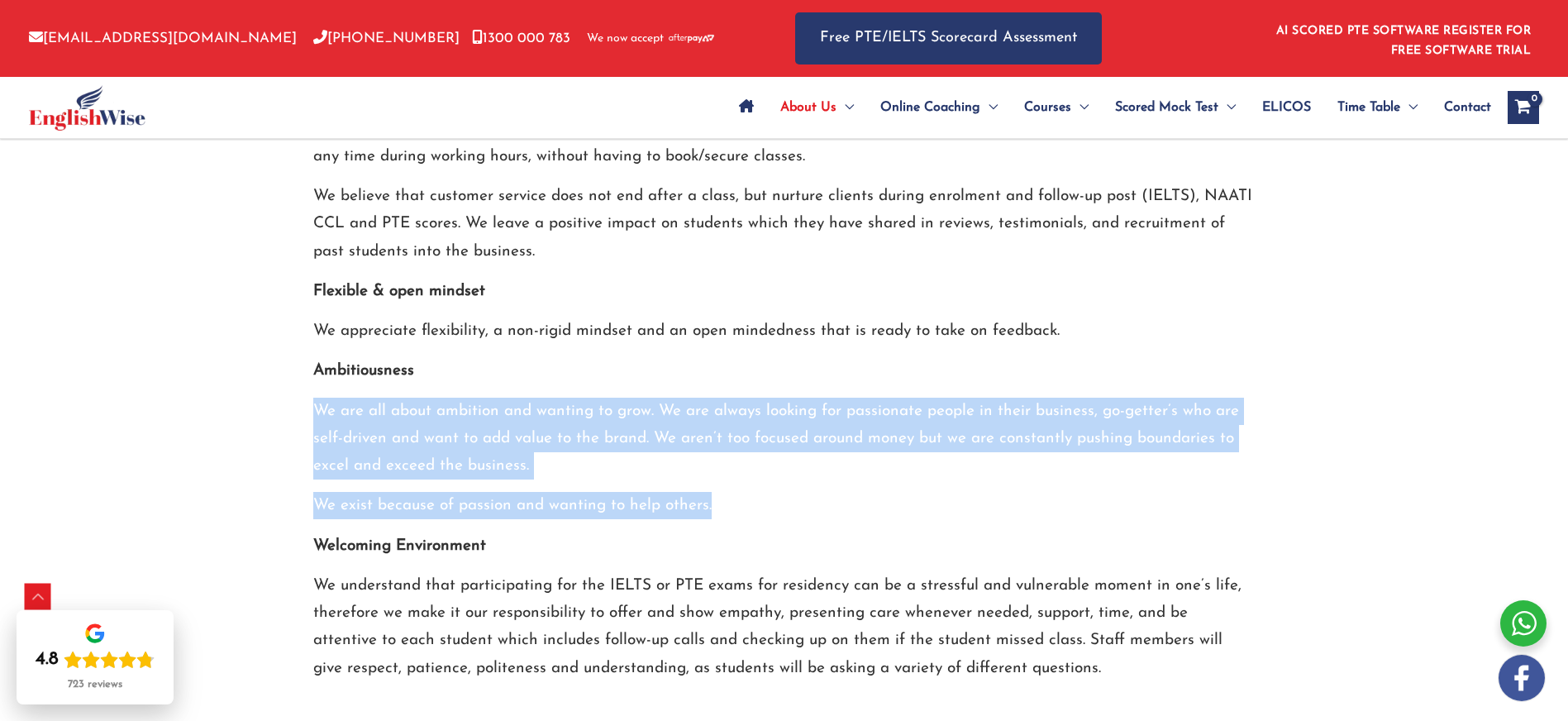
drag, startPoint x: 728, startPoint y: 481, endPoint x: 304, endPoint y: 389, distance: 433.9
click at [304, 389] on div "EnglishWise Company values Customer service EnglishWise business prides itself …" at bounding box center [784, 307] width 967 height 748
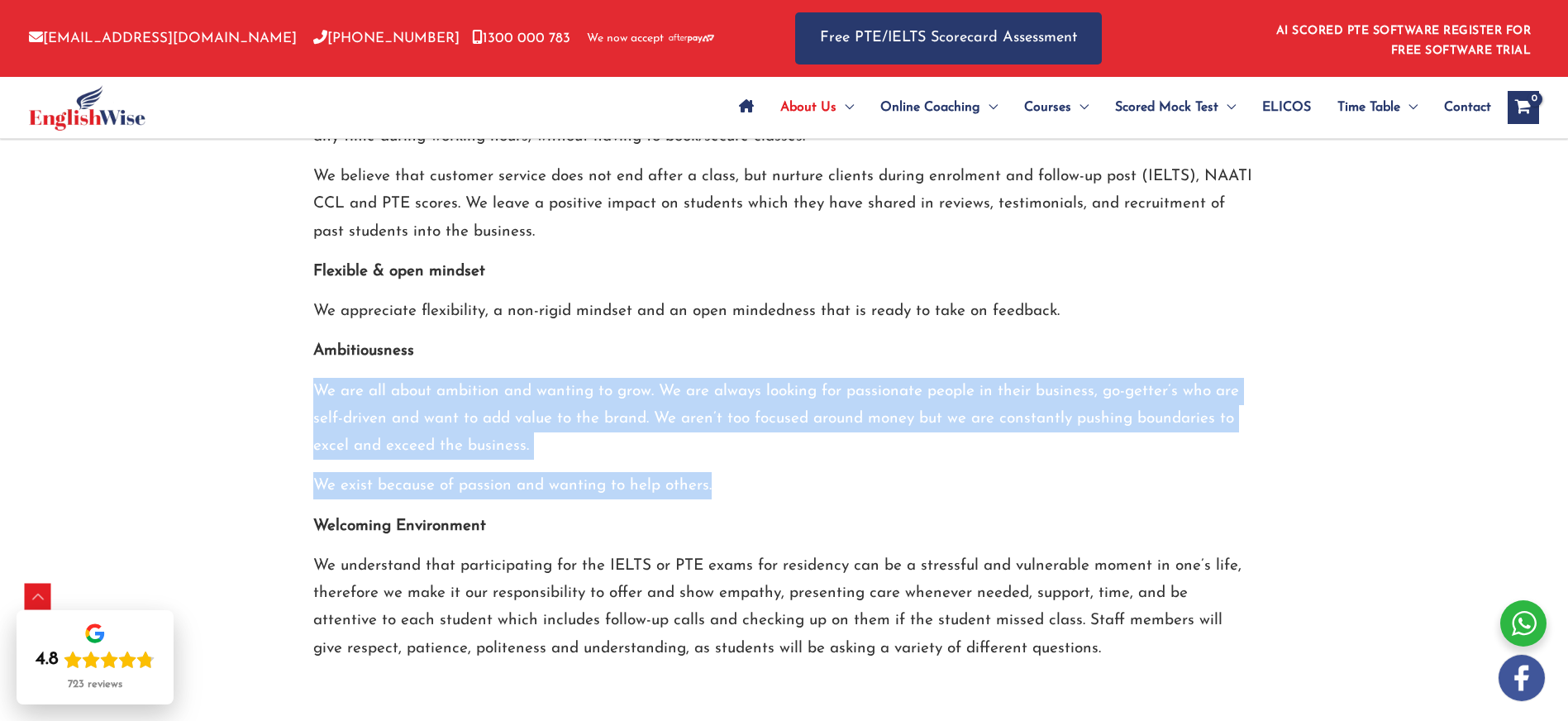
scroll to position [2279, 0]
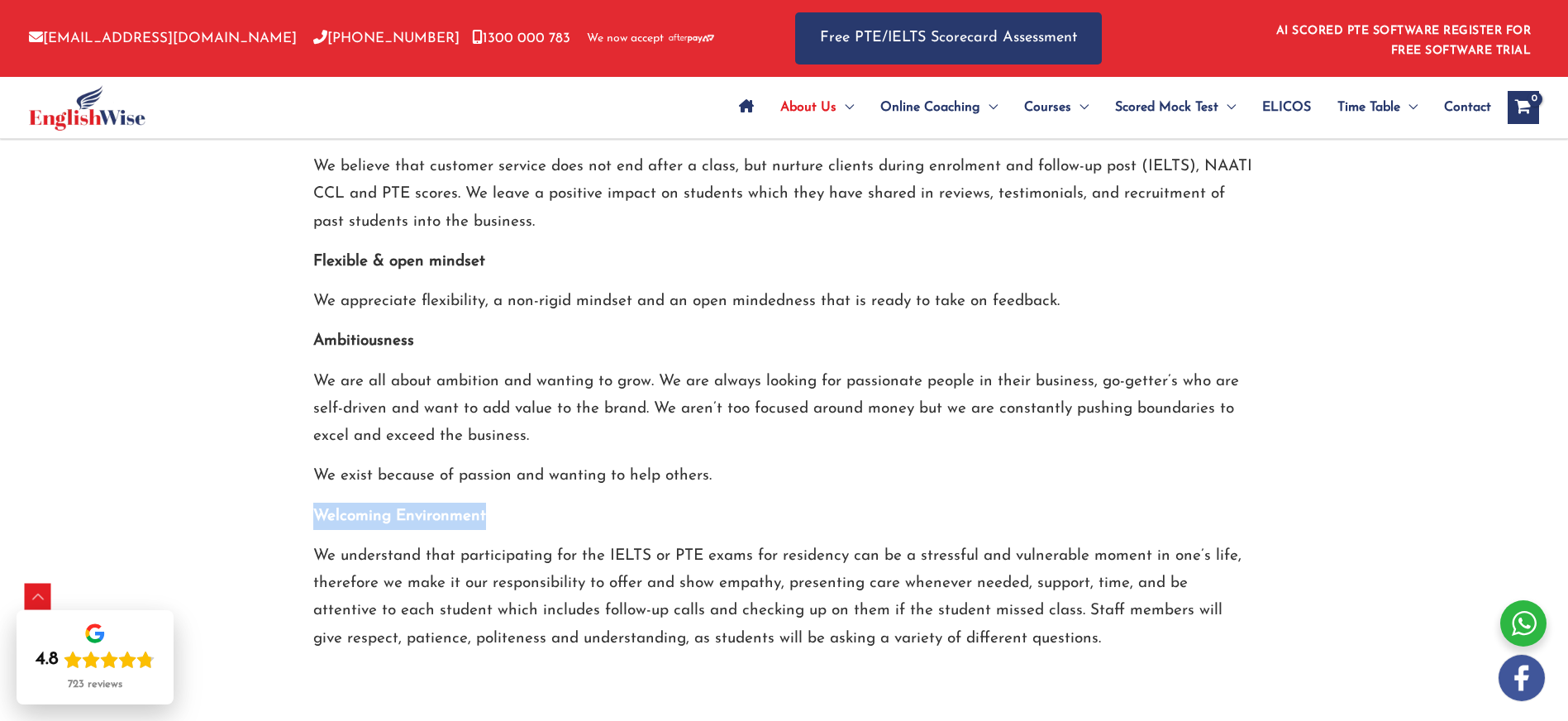
drag, startPoint x: 313, startPoint y: 486, endPoint x: 485, endPoint y: 488, distance: 172.0
click at [485, 509] on strong "Welcoming Environment" at bounding box center [400, 516] width 172 height 16
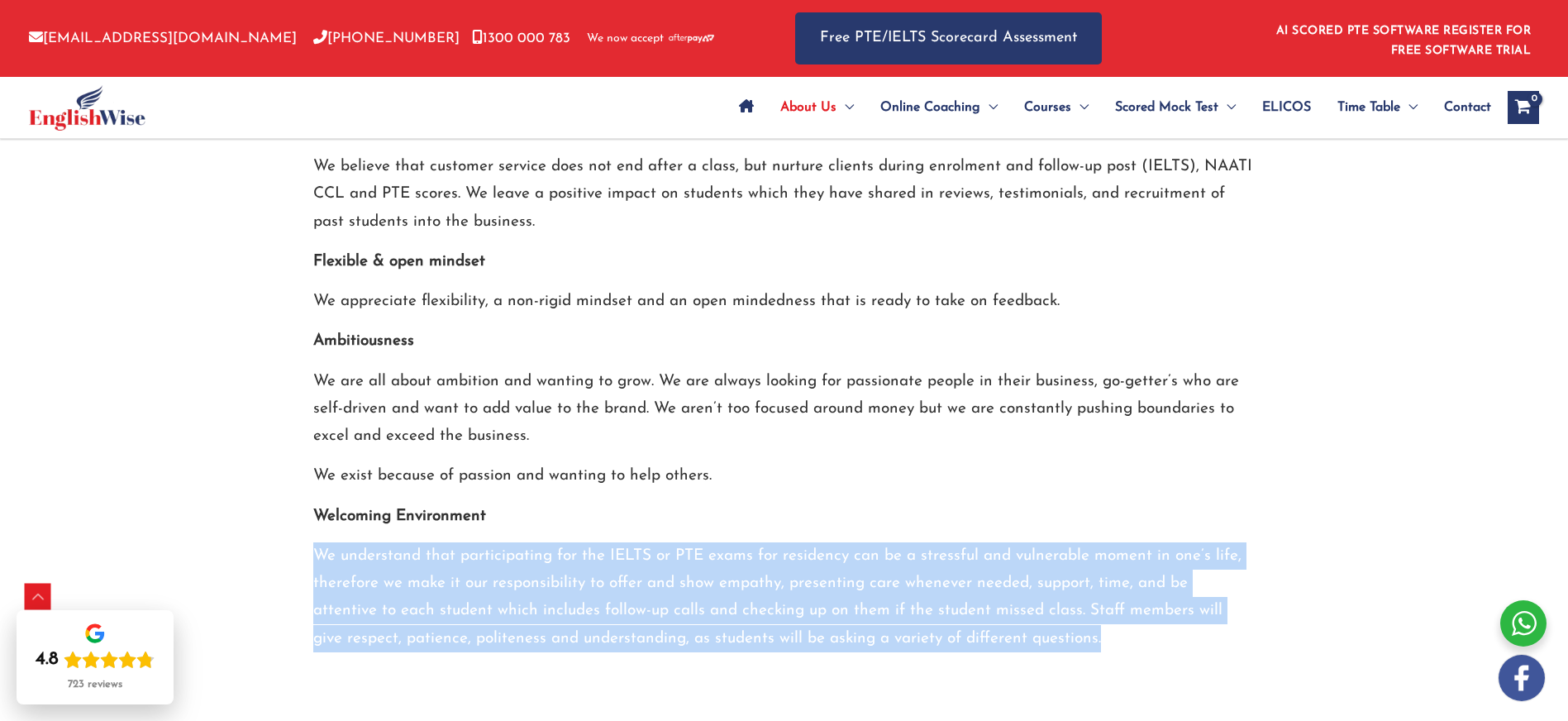
drag, startPoint x: 1009, startPoint y: 610, endPoint x: 304, endPoint y: 533, distance: 709.2
click at [304, 533] on div "EnglishWise Company values Customer service EnglishWise business prides itself …" at bounding box center [784, 278] width 967 height 748
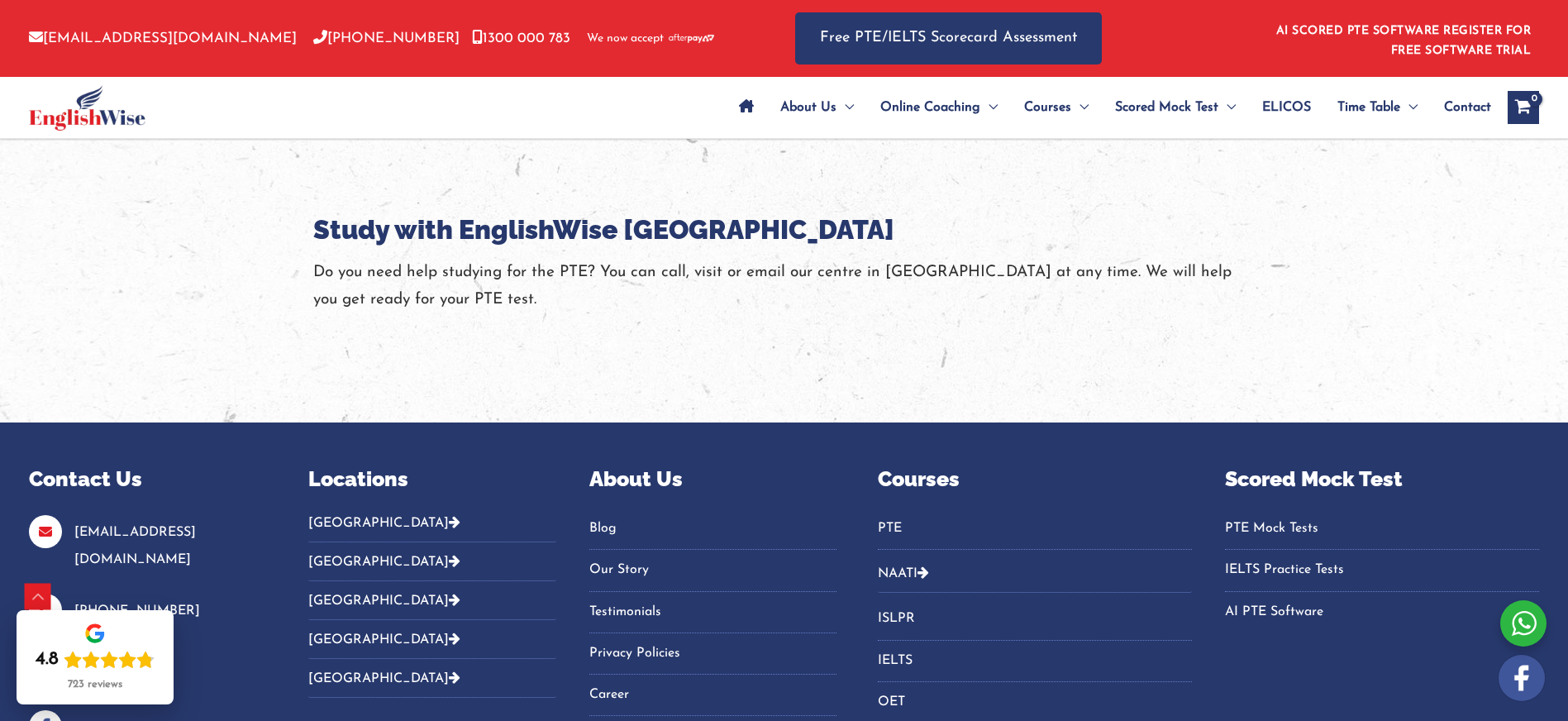
scroll to position [3127, 0]
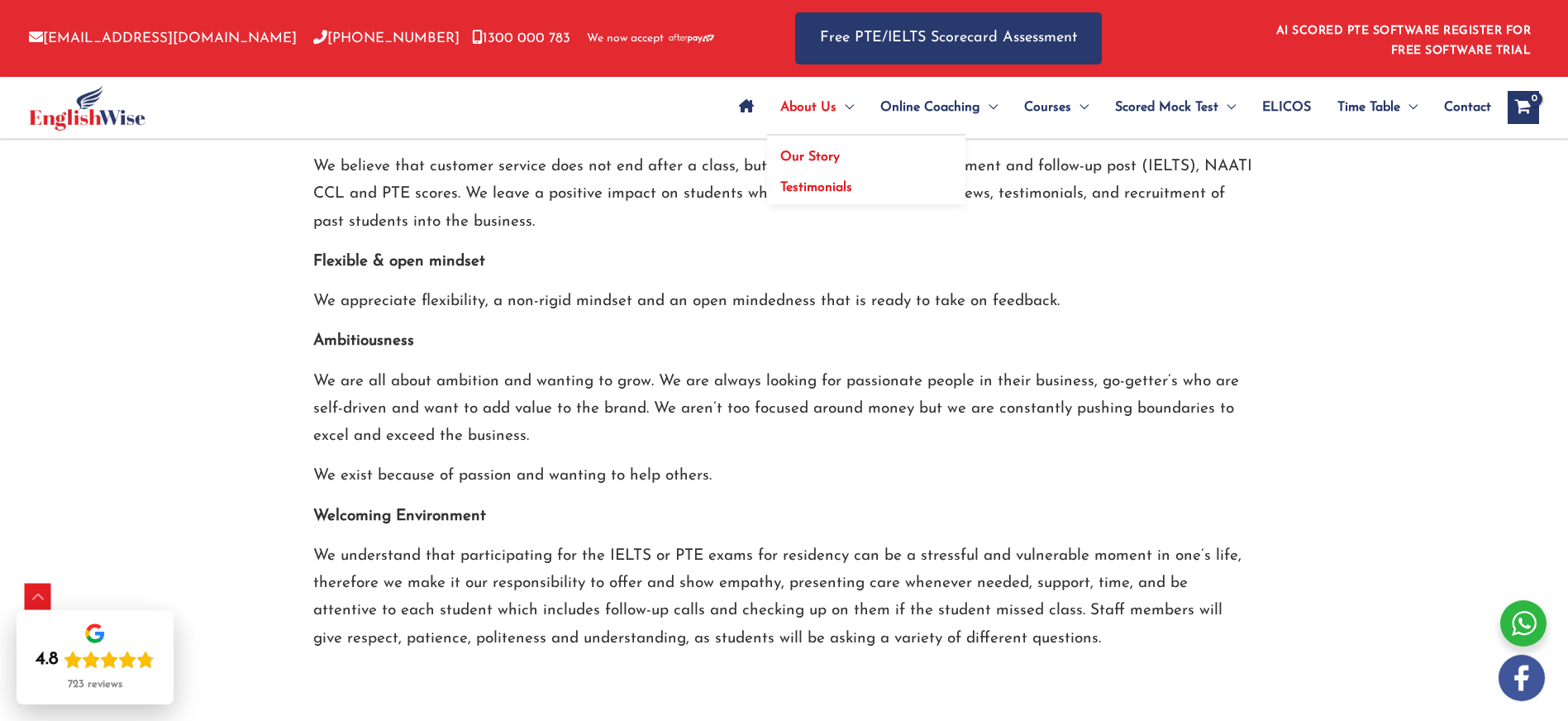
click at [824, 190] on span "Testimonials" at bounding box center [816, 187] width 72 height 13
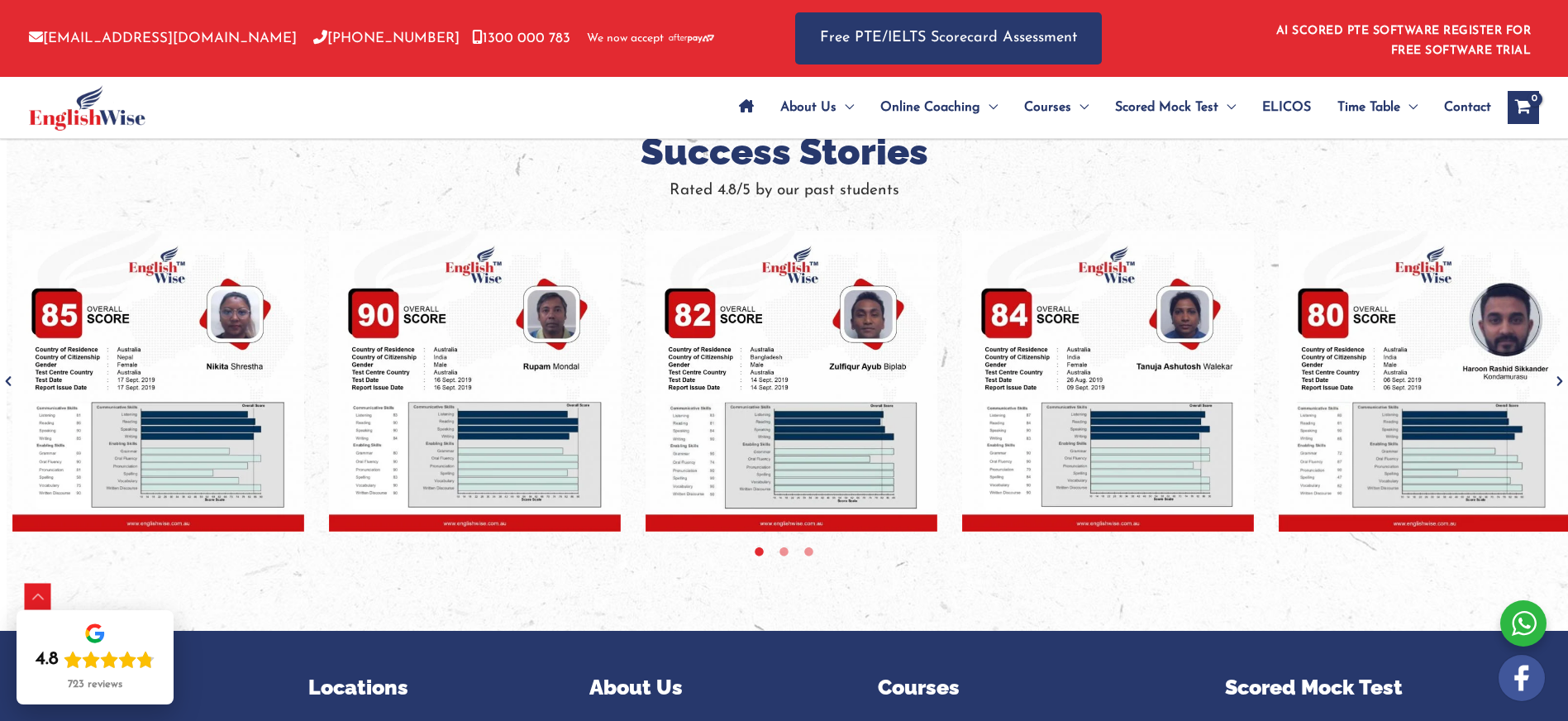
scroll to position [1103, 0]
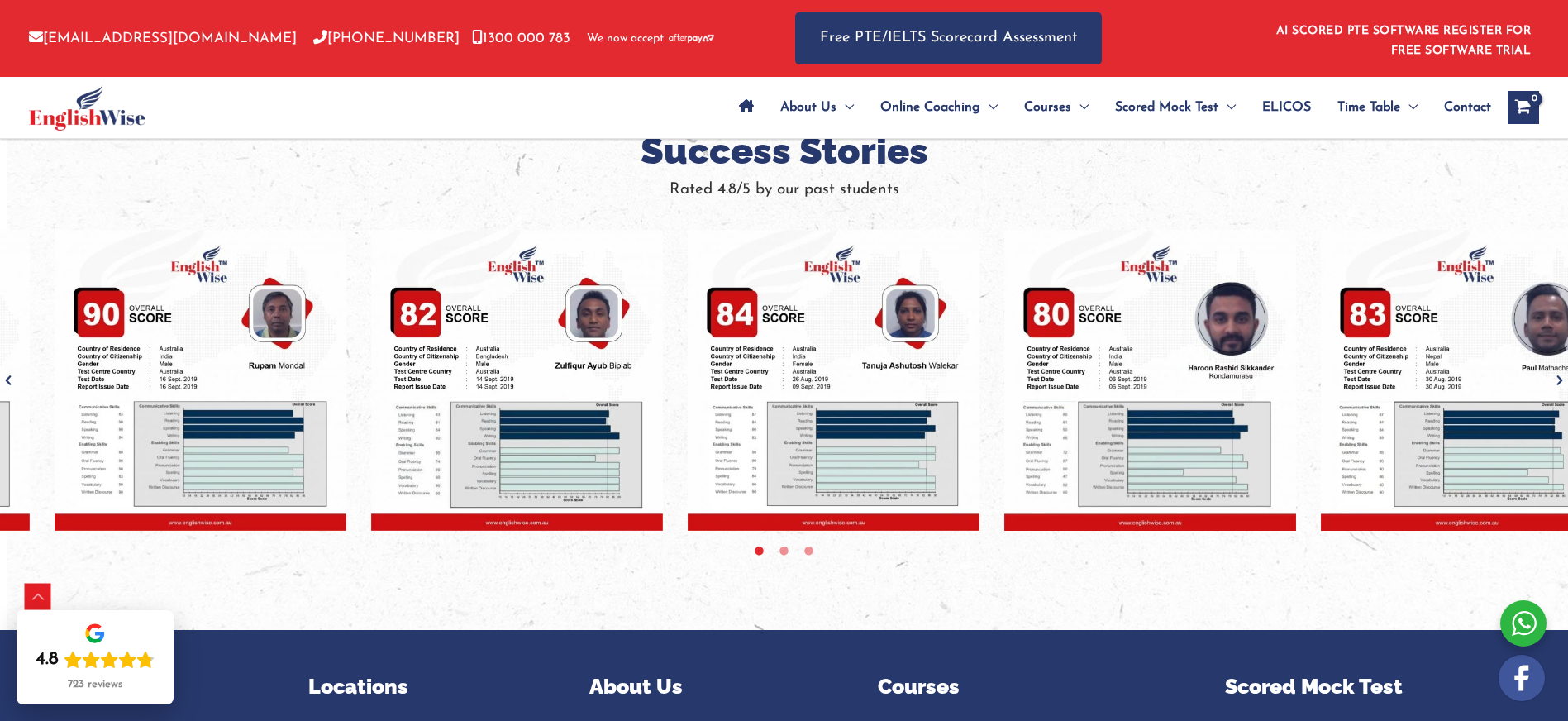
drag, startPoint x: 509, startPoint y: 387, endPoint x: 235, endPoint y: 370, distance: 274.5
click at [235, 370] on img "tracker" at bounding box center [200, 381] width 292 height 301
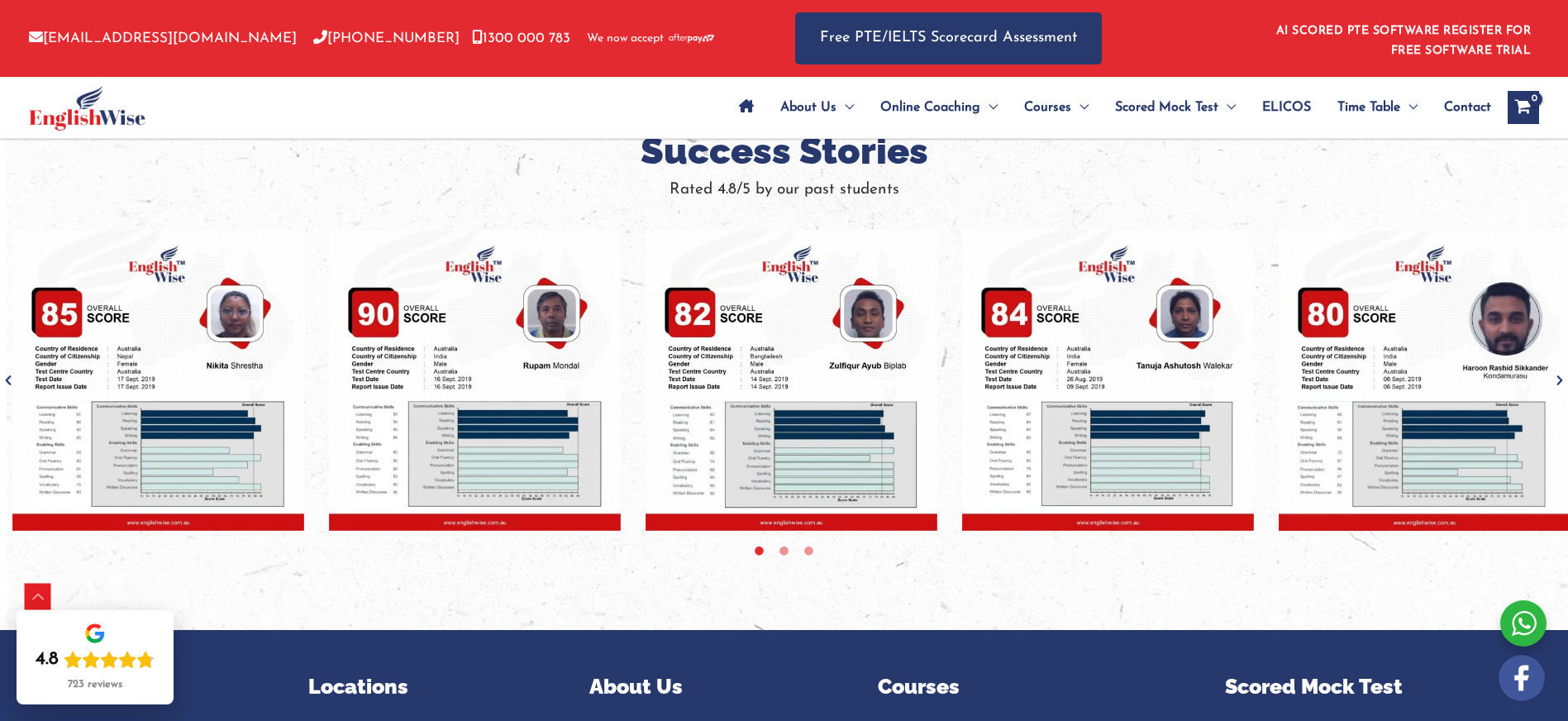
drag, startPoint x: 559, startPoint y: 374, endPoint x: 412, endPoint y: 374, distance: 147.0
click at [645, 374] on img "tracker" at bounding box center [791, 381] width 292 height 301
drag, startPoint x: 602, startPoint y: 373, endPoint x: 452, endPoint y: 373, distance: 150.0
click at [645, 373] on img "tracker" at bounding box center [791, 381] width 292 height 301
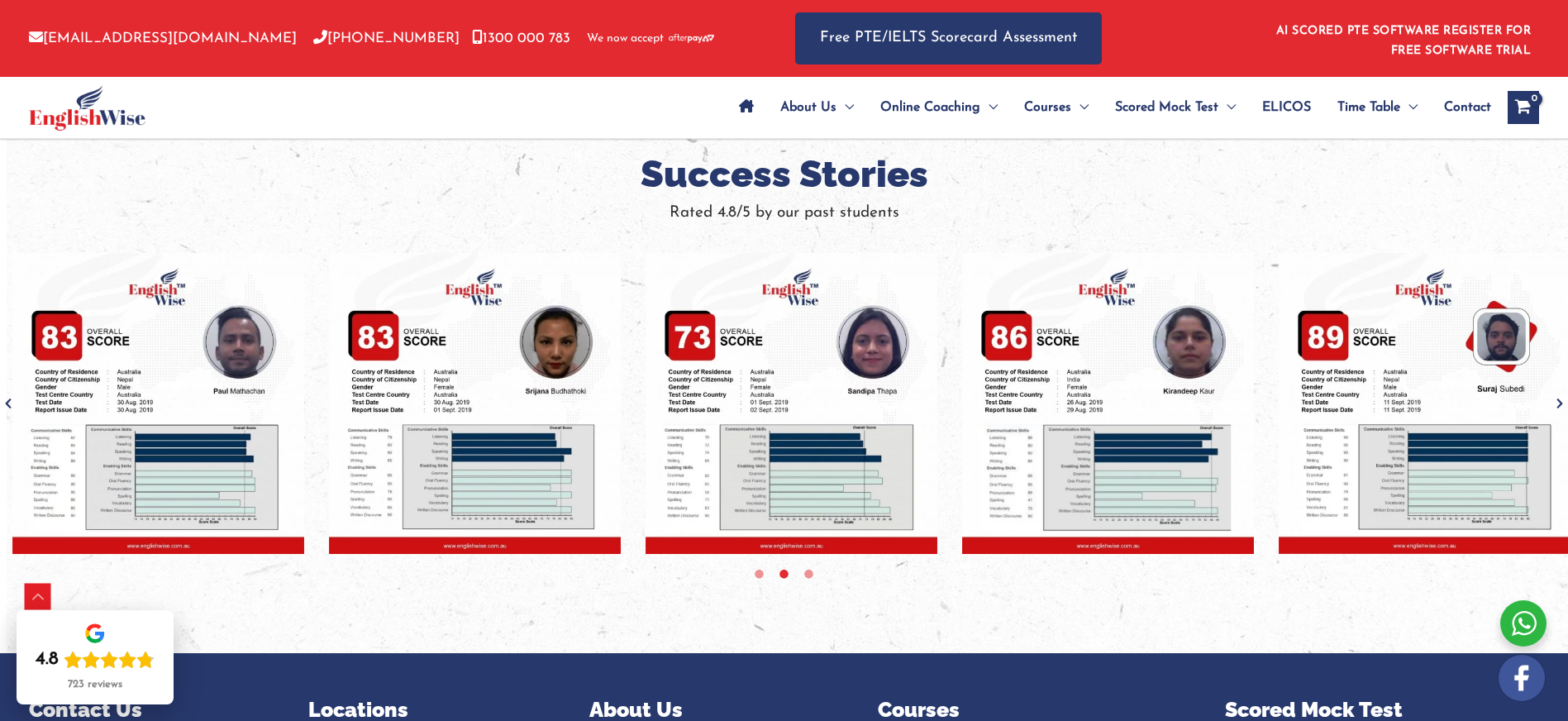
scroll to position [1074, 0]
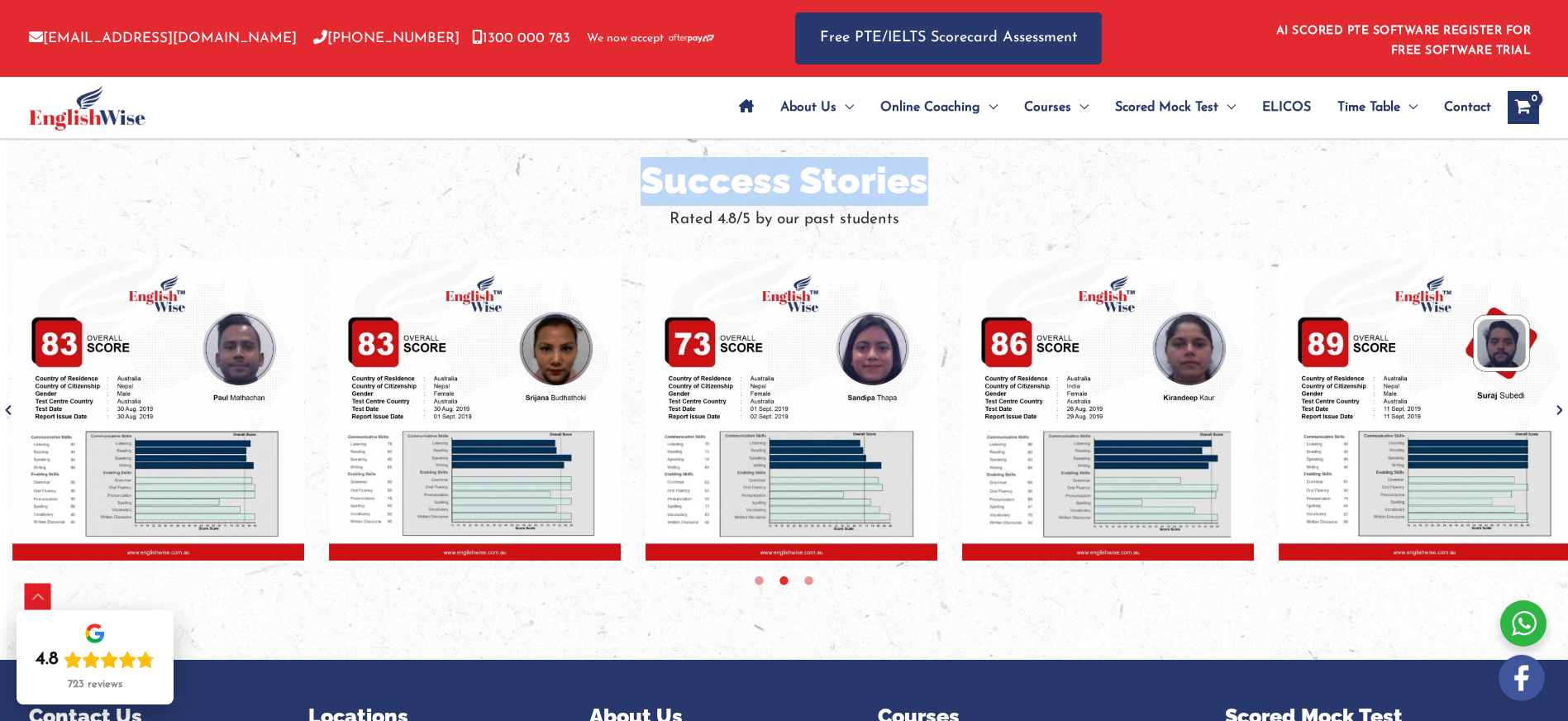
drag, startPoint x: 651, startPoint y: 185, endPoint x: 929, endPoint y: 196, distance: 278.2
click at [928, 187] on h2 "Success Stories" at bounding box center [784, 181] width 1568 height 49
copy h2 "Success Stories"
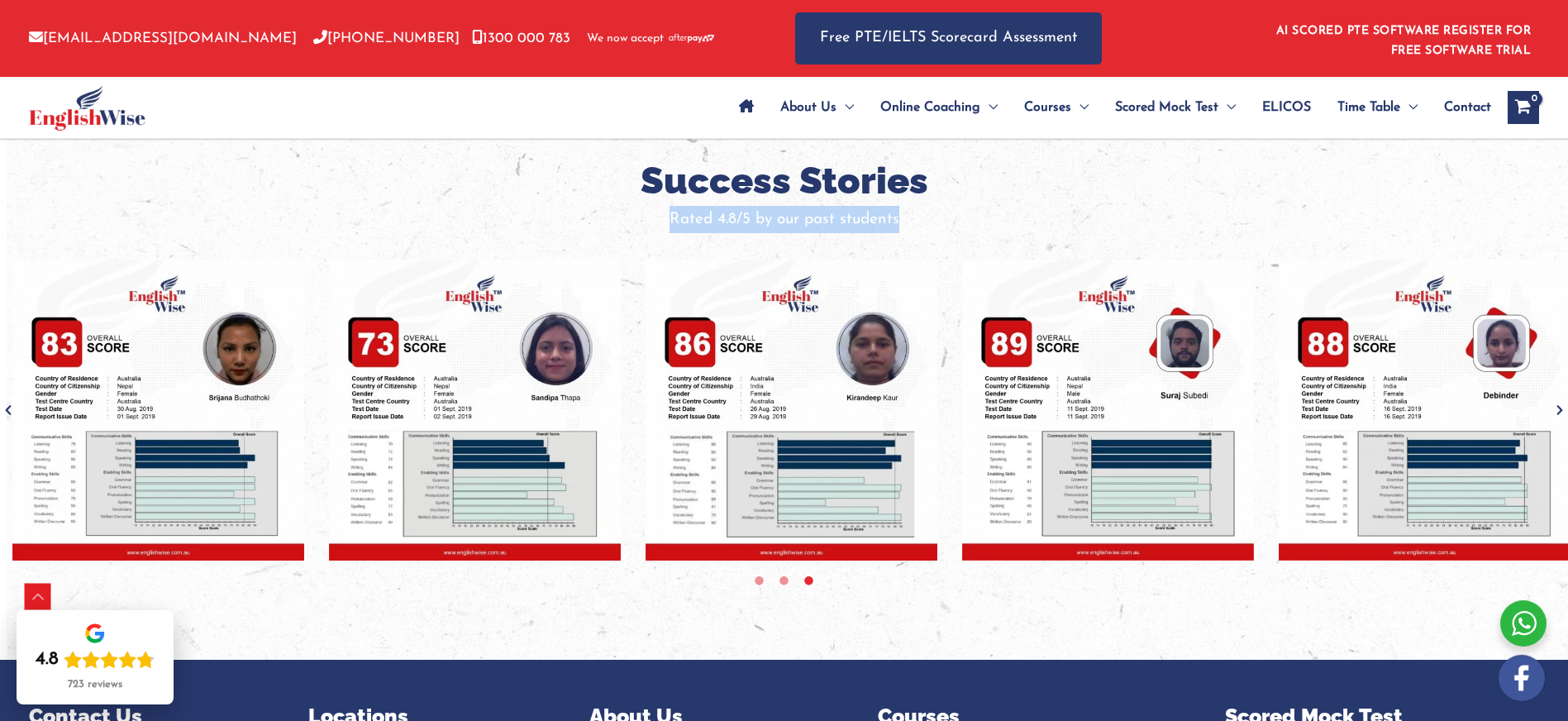
drag, startPoint x: 666, startPoint y: 220, endPoint x: 899, endPoint y: 221, distance: 233.0
click at [899, 221] on p "Rated 4.8/5 by our past students" at bounding box center [784, 219] width 1568 height 27
copy p "Rated 4.8/5 by our past students"
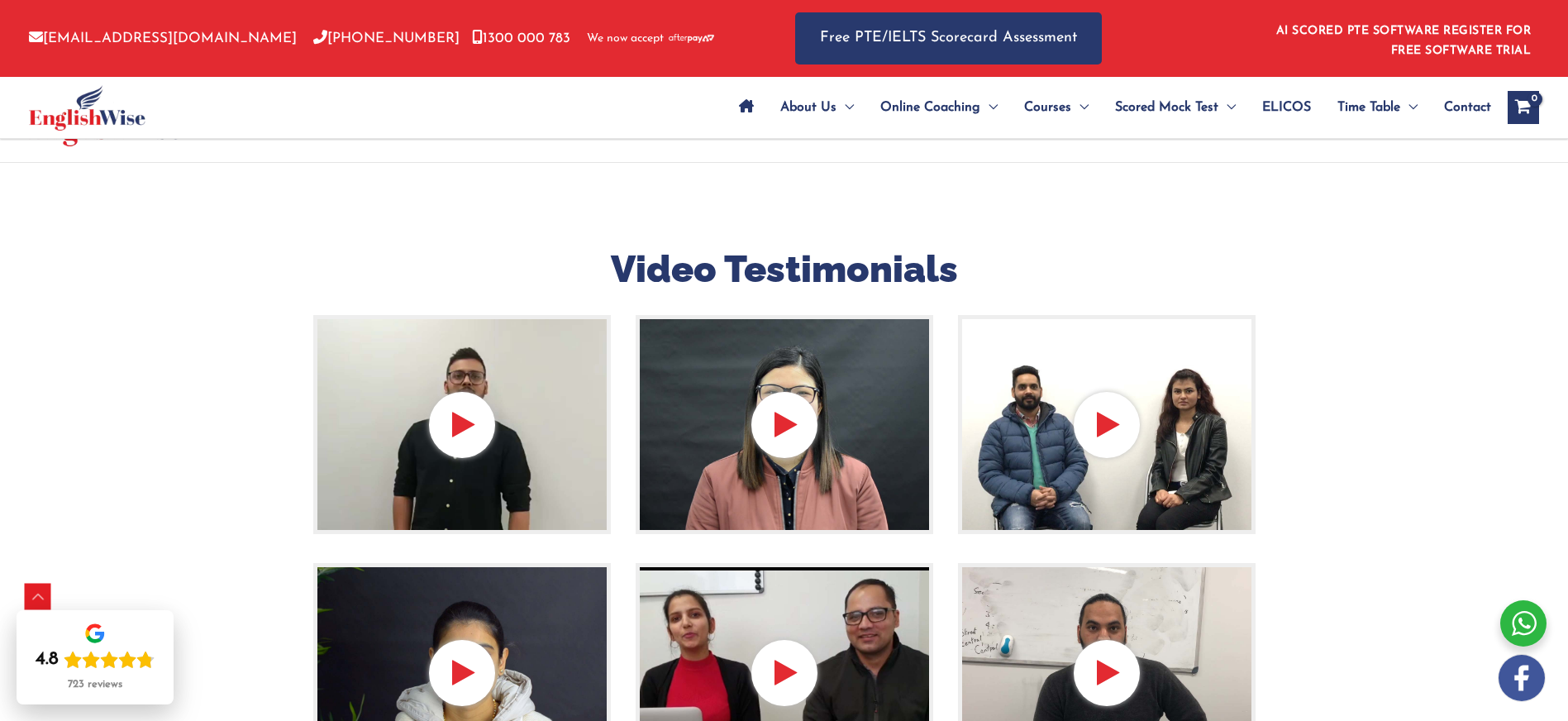
scroll to position [0, 0]
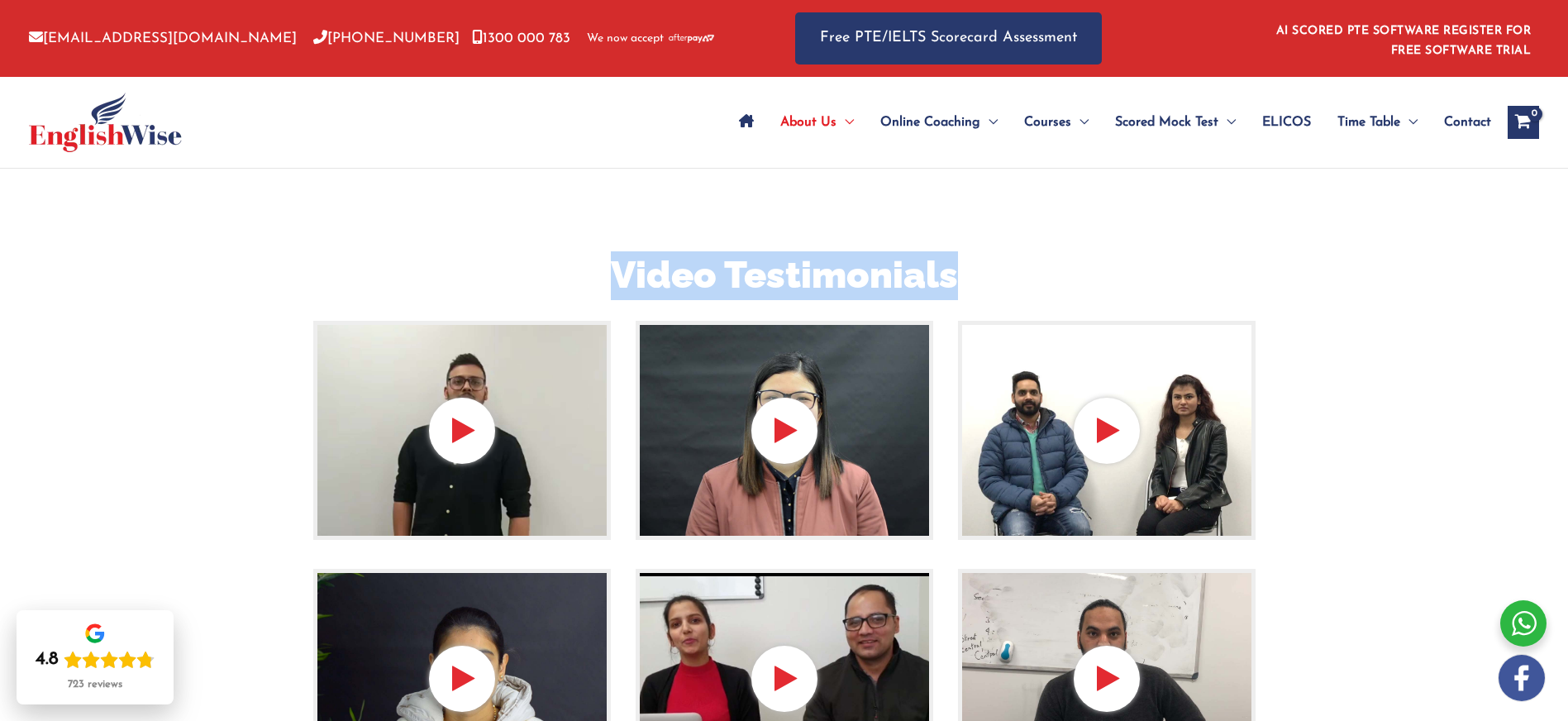
drag, startPoint x: 619, startPoint y: 274, endPoint x: 952, endPoint y: 286, distance: 333.2
click at [952, 286] on h2 "Video Testimonials" at bounding box center [784, 276] width 967 height 49
copy h2 "Video Testimonials"
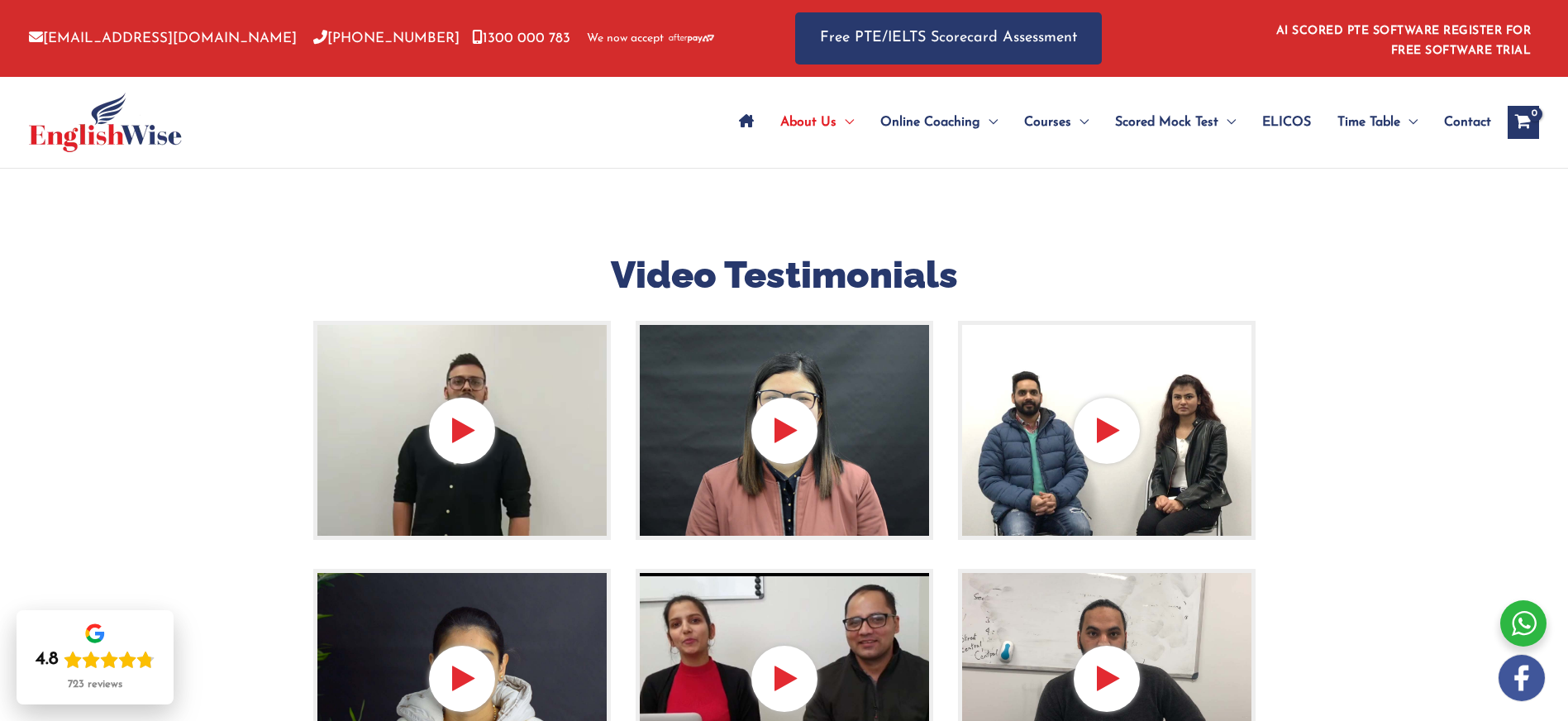
click at [464, 441] on div at bounding box center [462, 430] width 298 height 220
click at [465, 432] on div at bounding box center [462, 430] width 298 height 220
click at [464, 432] on div at bounding box center [462, 430] width 298 height 220
drag, startPoint x: 557, startPoint y: 436, endPoint x: 519, endPoint y: 434, distance: 38.1
click at [556, 437] on img at bounding box center [462, 430] width 298 height 220
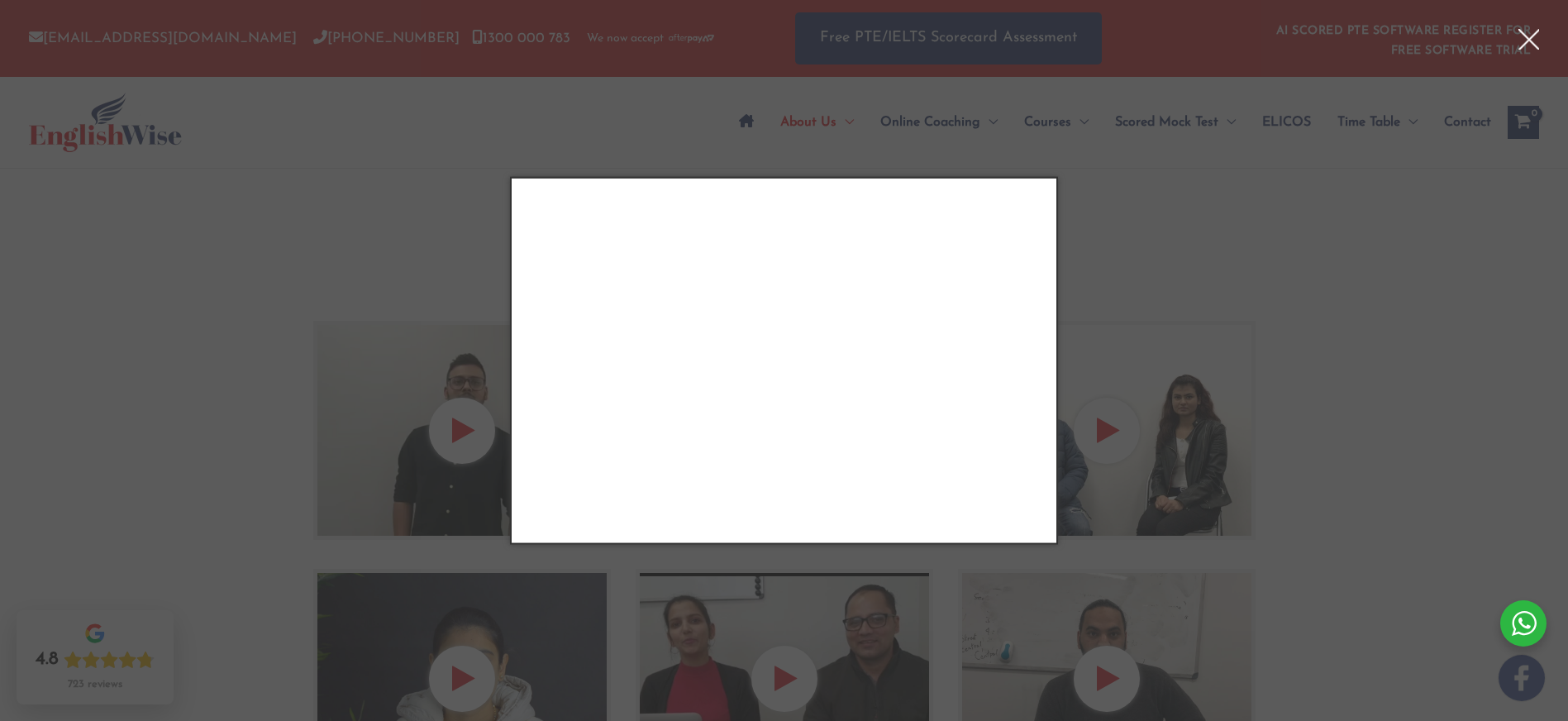
click at [325, 225] on div "Close" at bounding box center [784, 360] width 1568 height 721
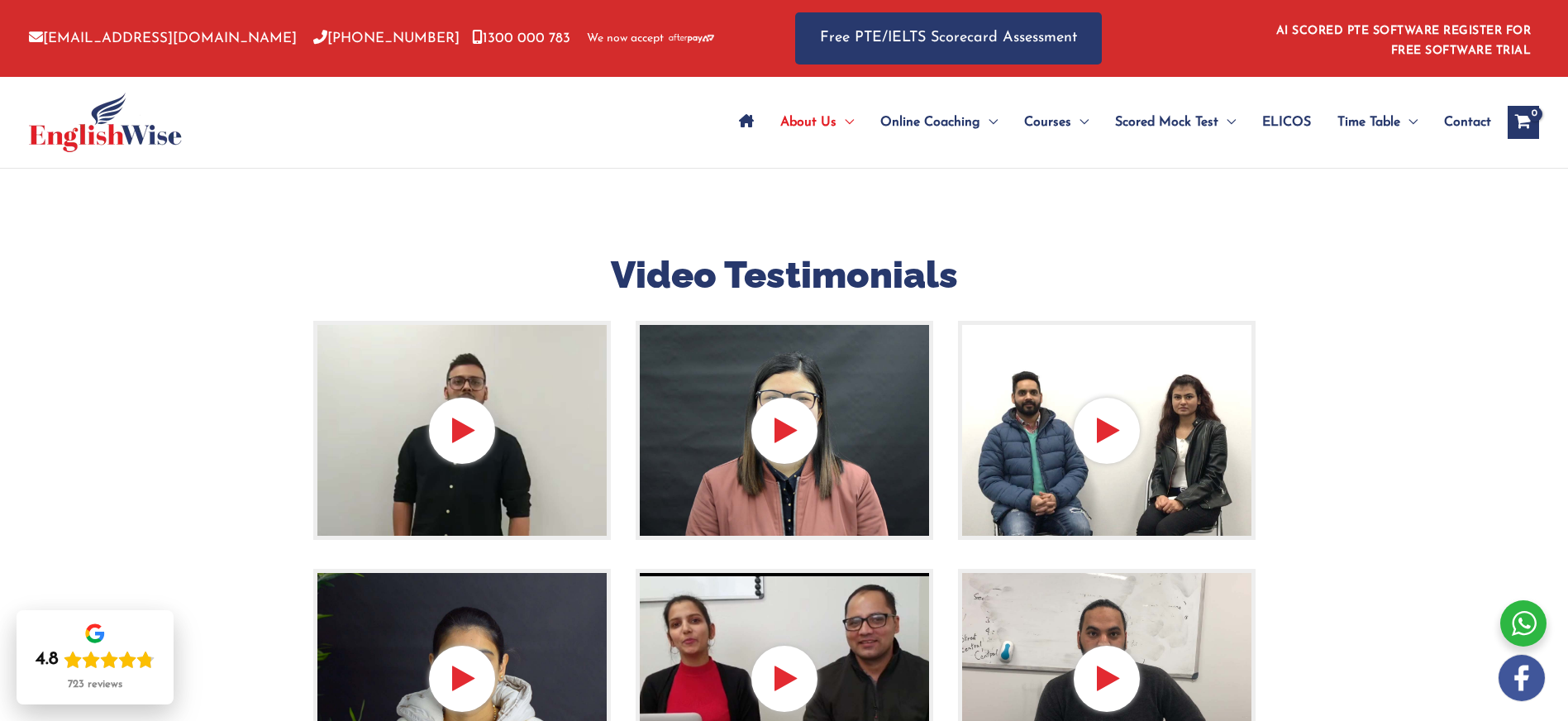
click at [737, 391] on img at bounding box center [784, 430] width 298 height 220
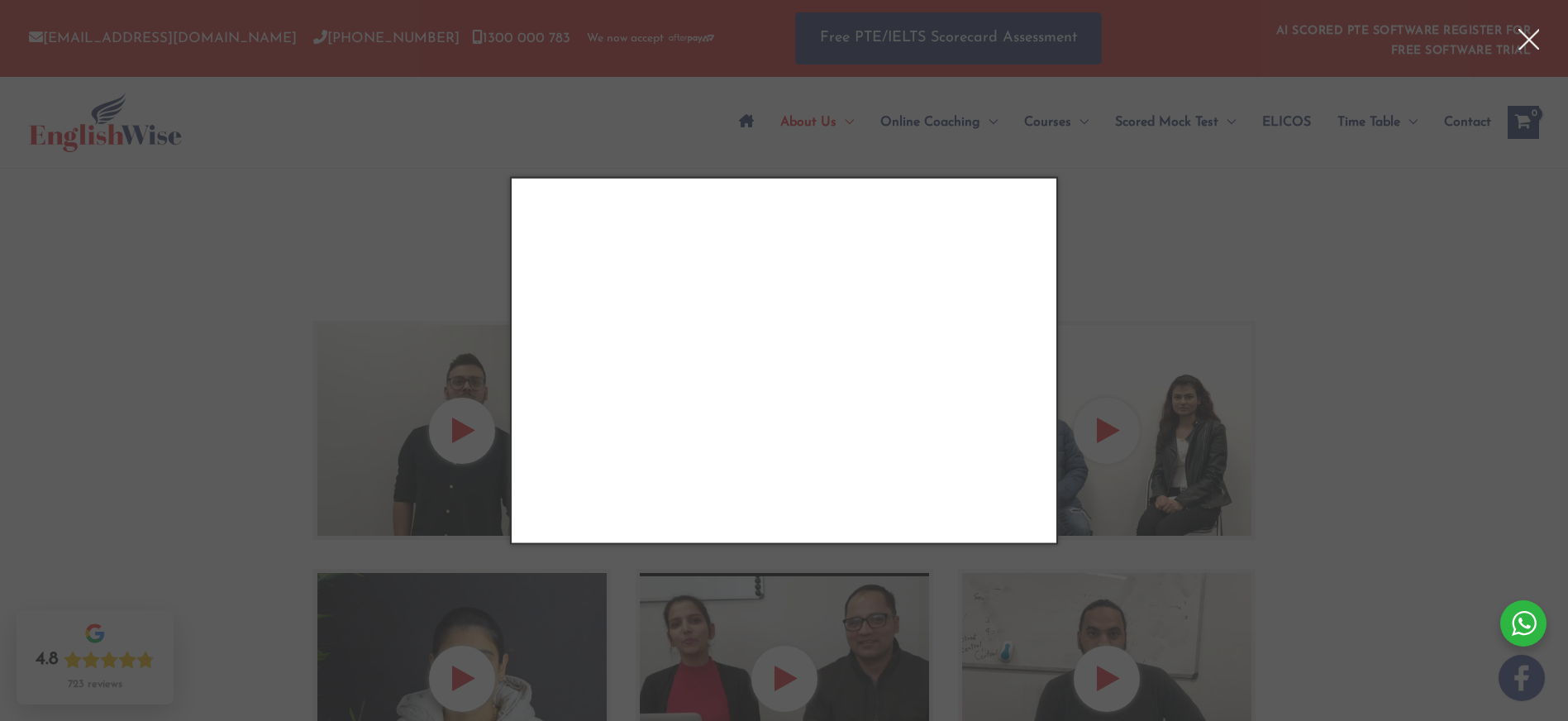
click at [1314, 348] on div "Close" at bounding box center [784, 360] width 1568 height 721
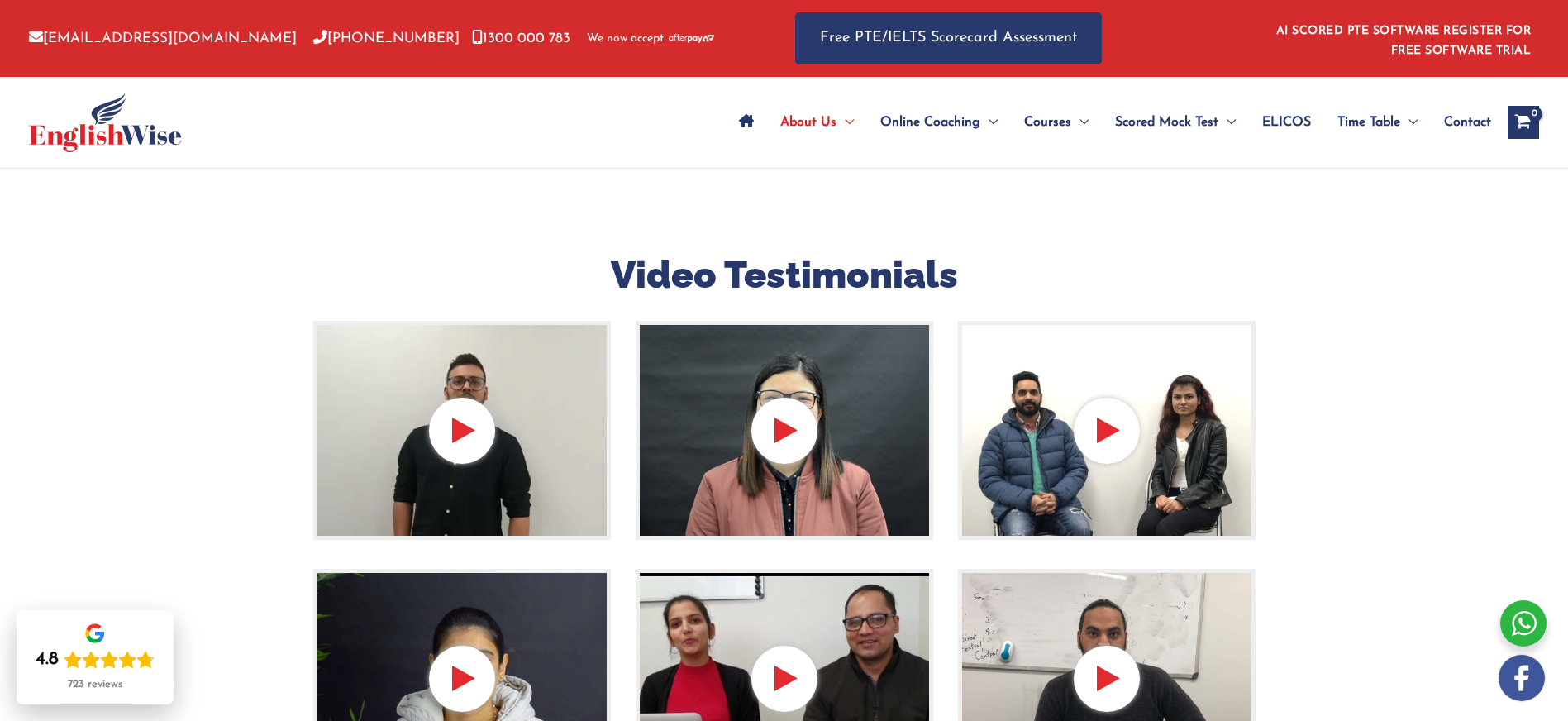
click at [1088, 421] on div at bounding box center [1107, 430] width 298 height 220
click at [1060, 416] on img at bounding box center [1107, 430] width 298 height 220
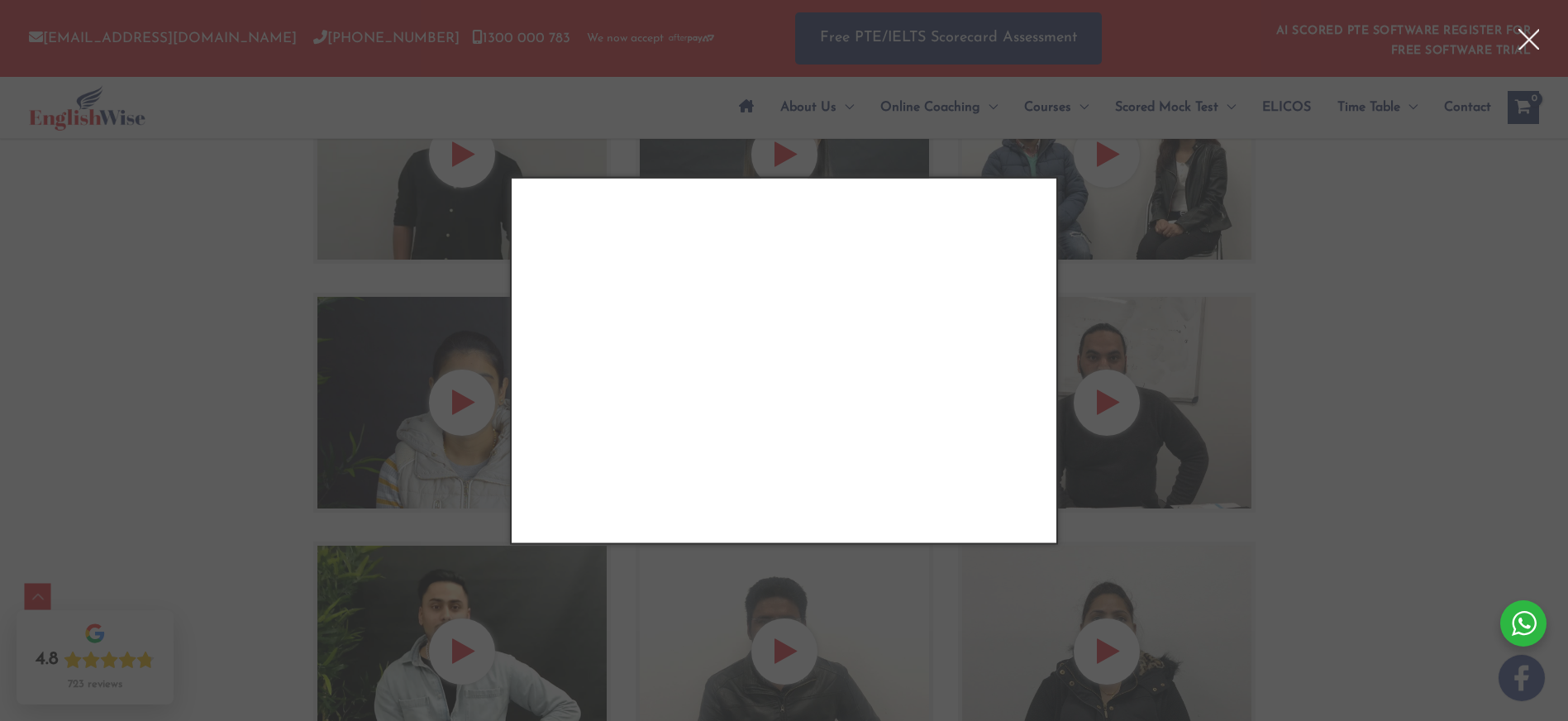
click at [1181, 266] on div "Close" at bounding box center [784, 360] width 1568 height 721
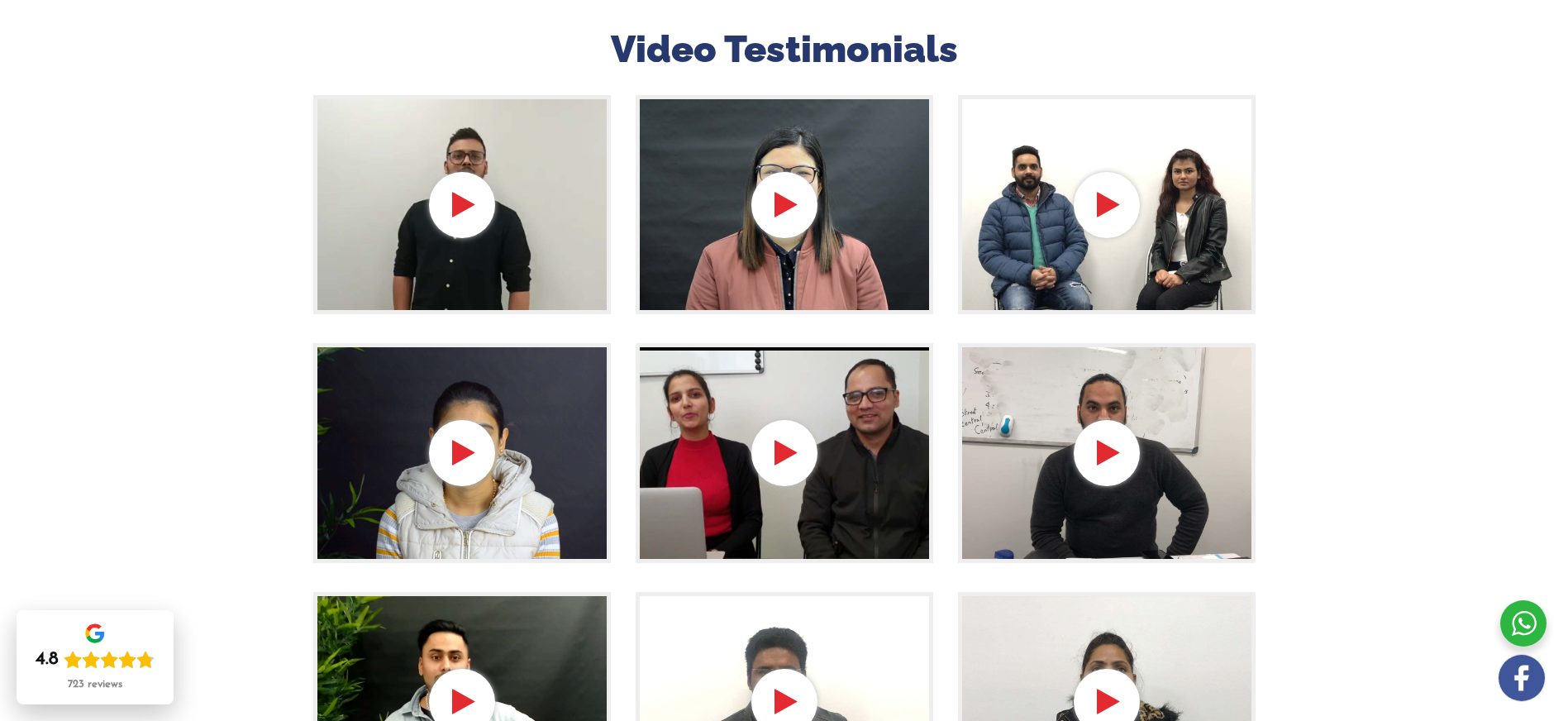
scroll to position [253, 0]
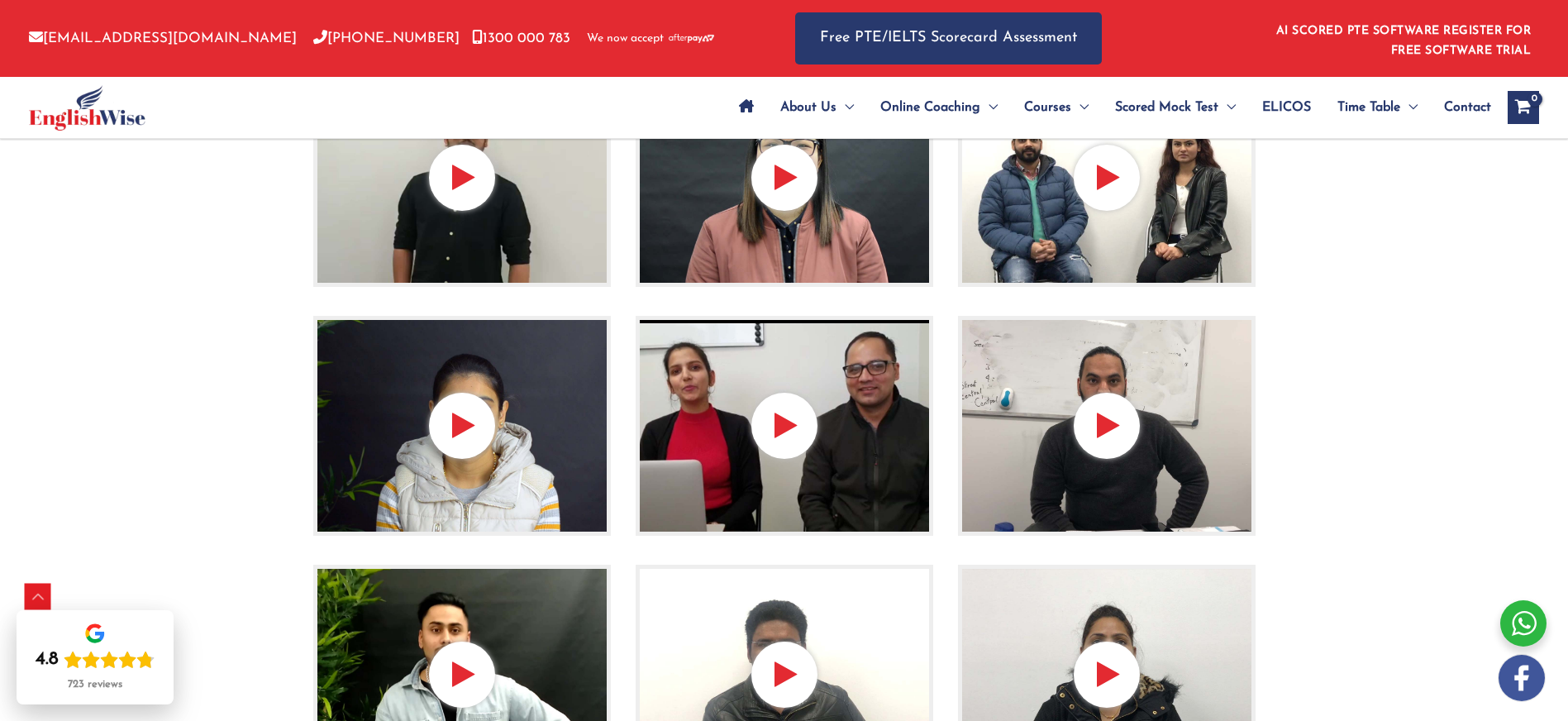
click at [552, 402] on img at bounding box center [462, 426] width 298 height 220
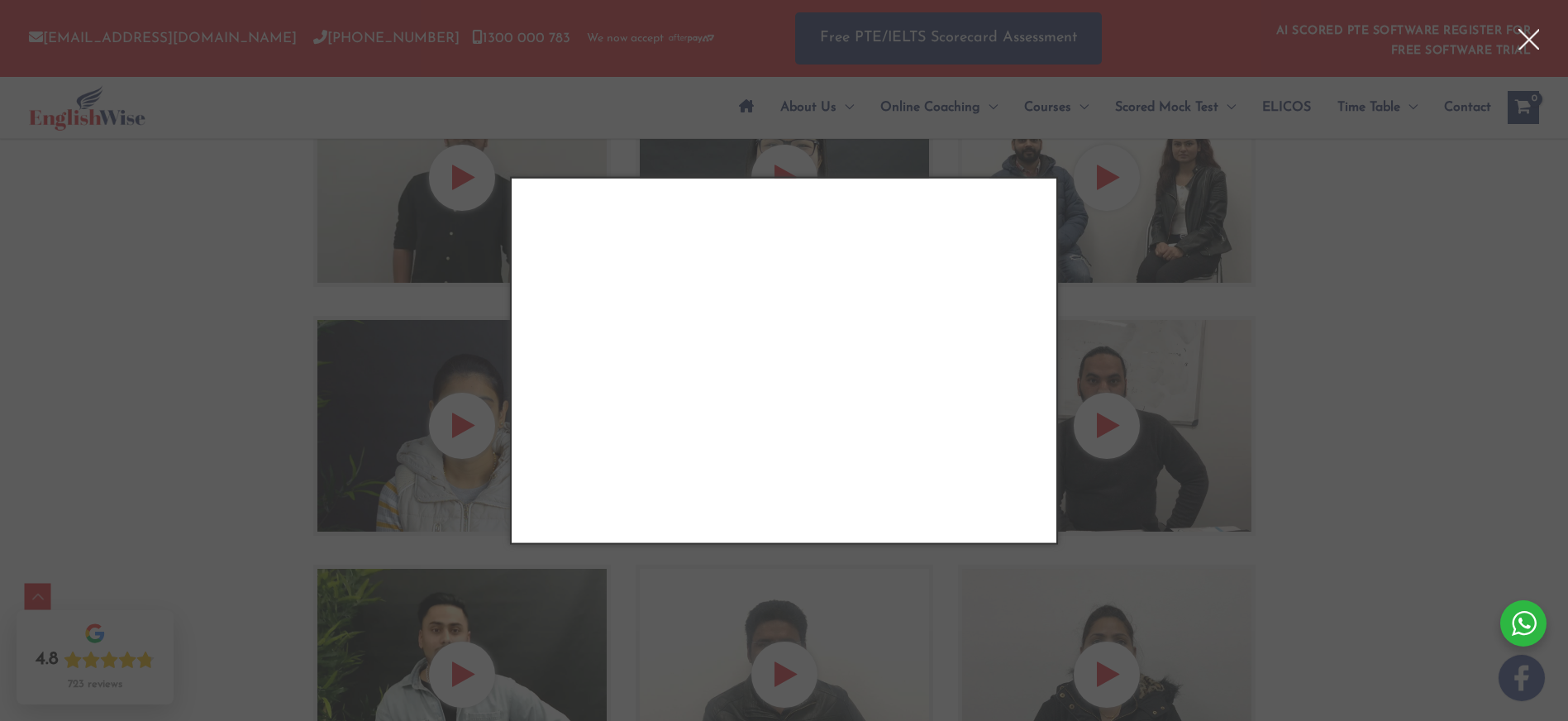
drag, startPoint x: 1261, startPoint y: 421, endPoint x: 1253, endPoint y: 415, distance: 10.0
click at [1260, 421] on div "Close" at bounding box center [784, 360] width 1568 height 721
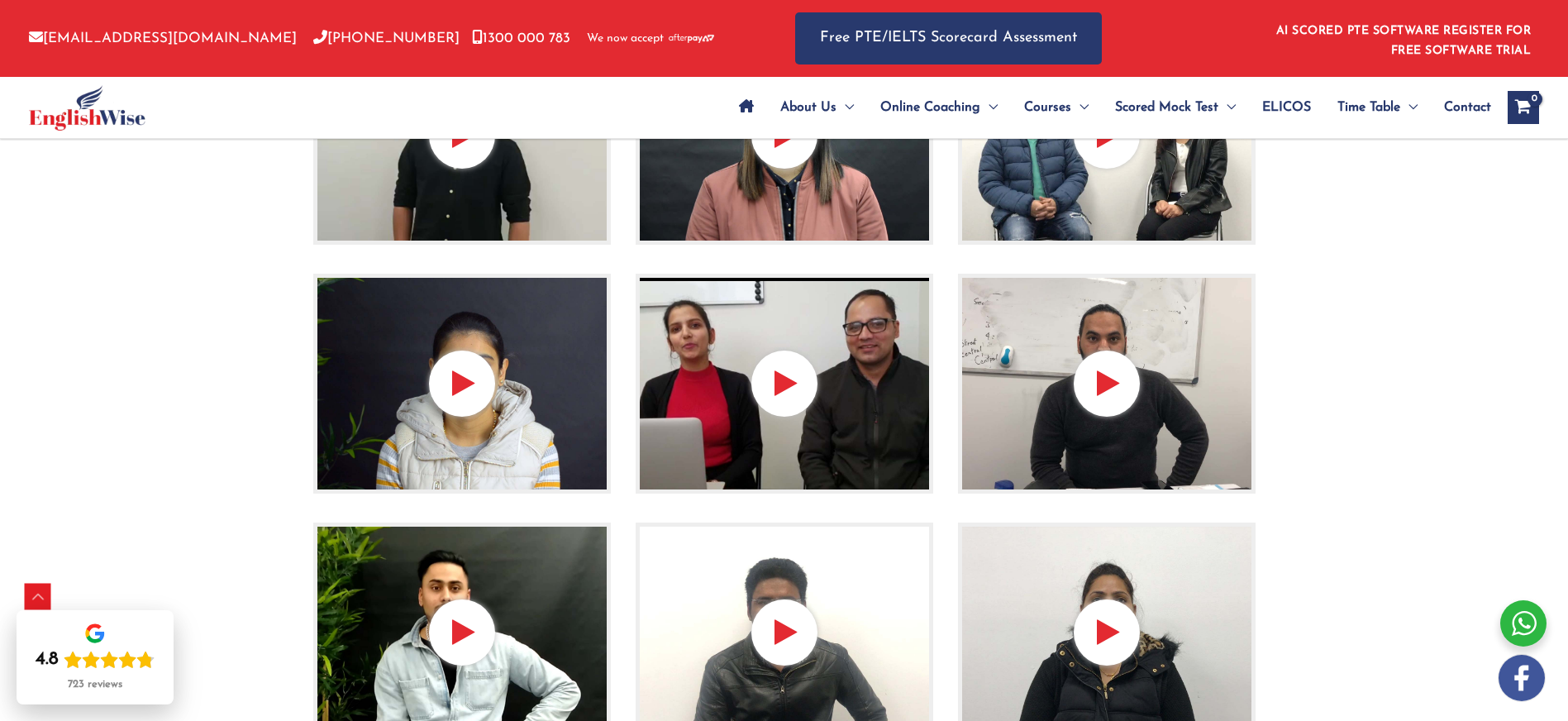
scroll to position [379, 0]
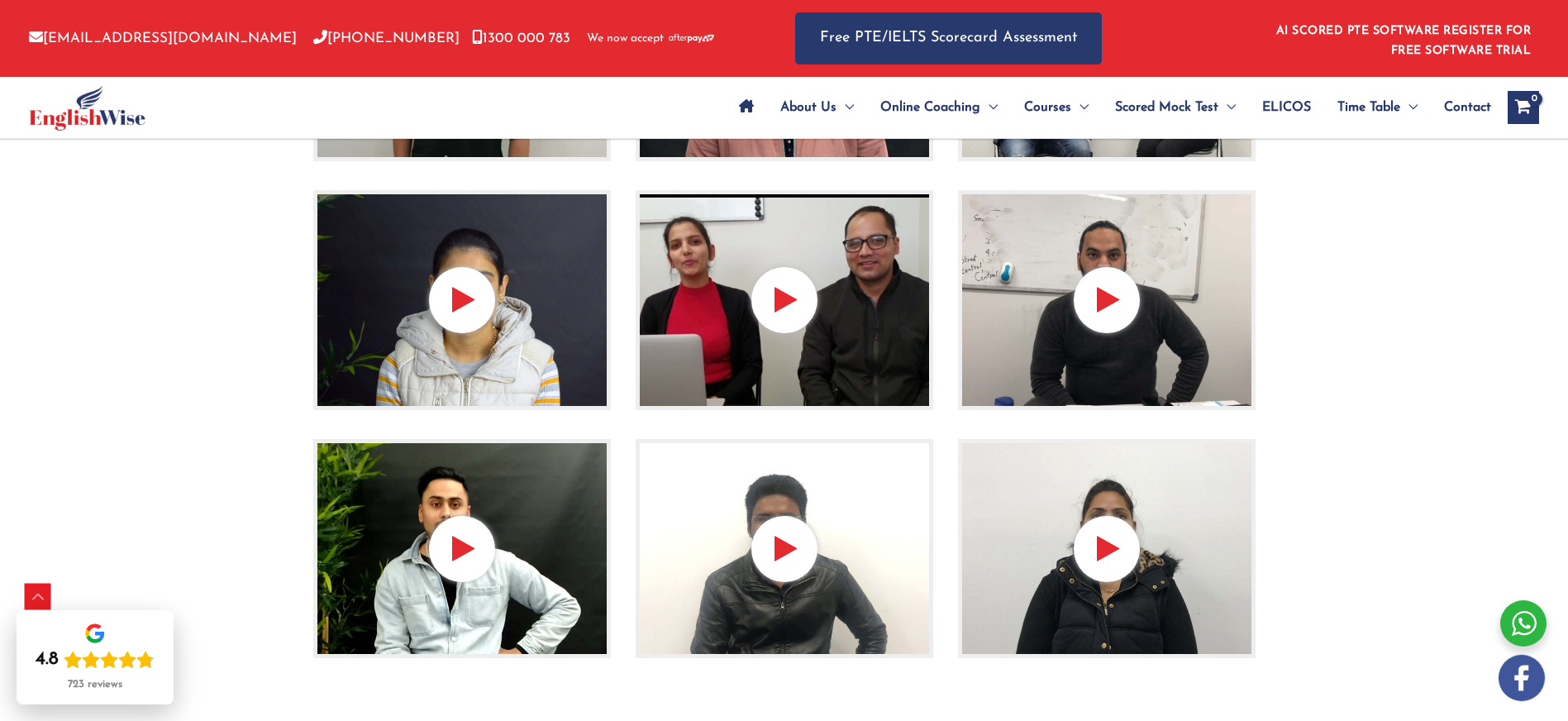
click at [836, 318] on img at bounding box center [784, 300] width 298 height 220
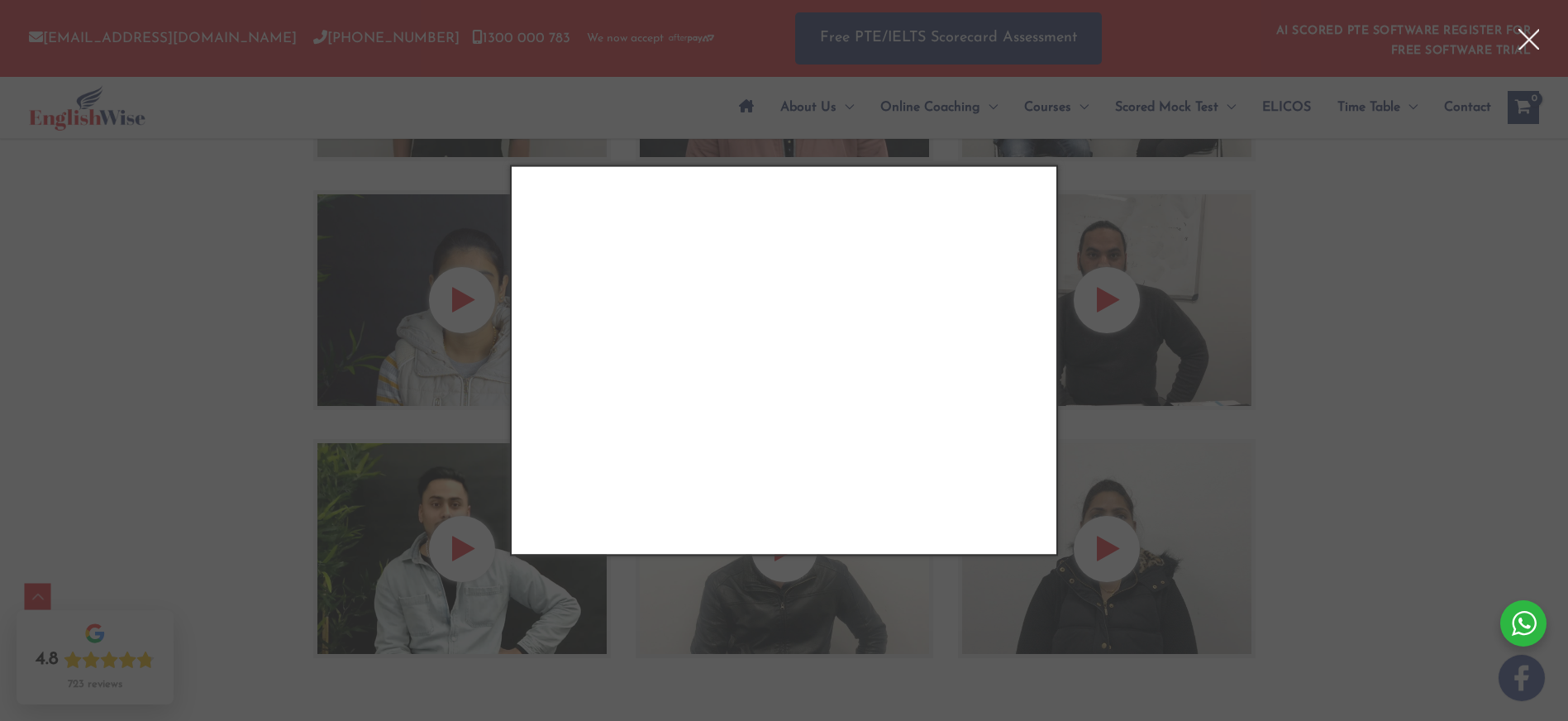
click at [1114, 288] on div "Close" at bounding box center [784, 360] width 1568 height 721
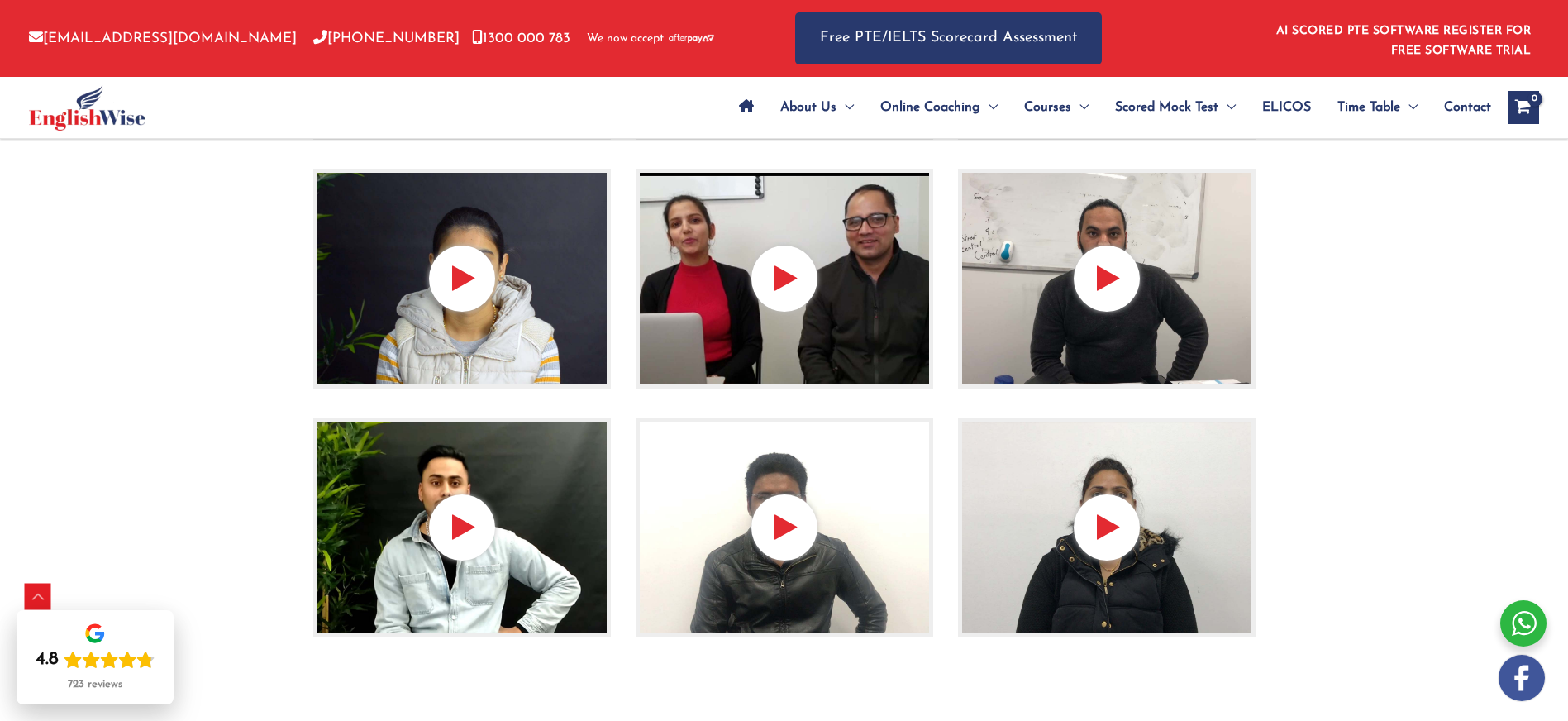
scroll to position [394, 0]
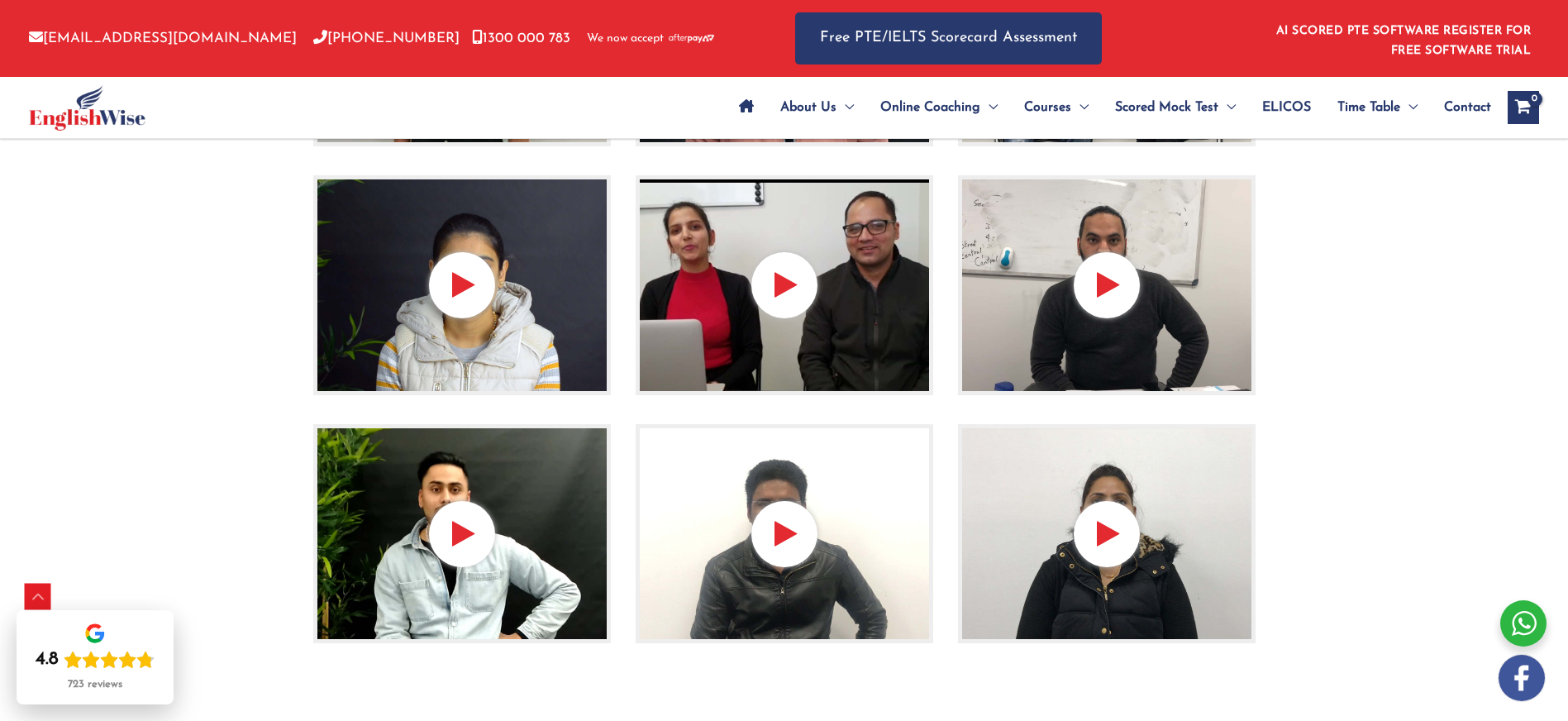
click at [1156, 269] on img at bounding box center [1107, 285] width 298 height 220
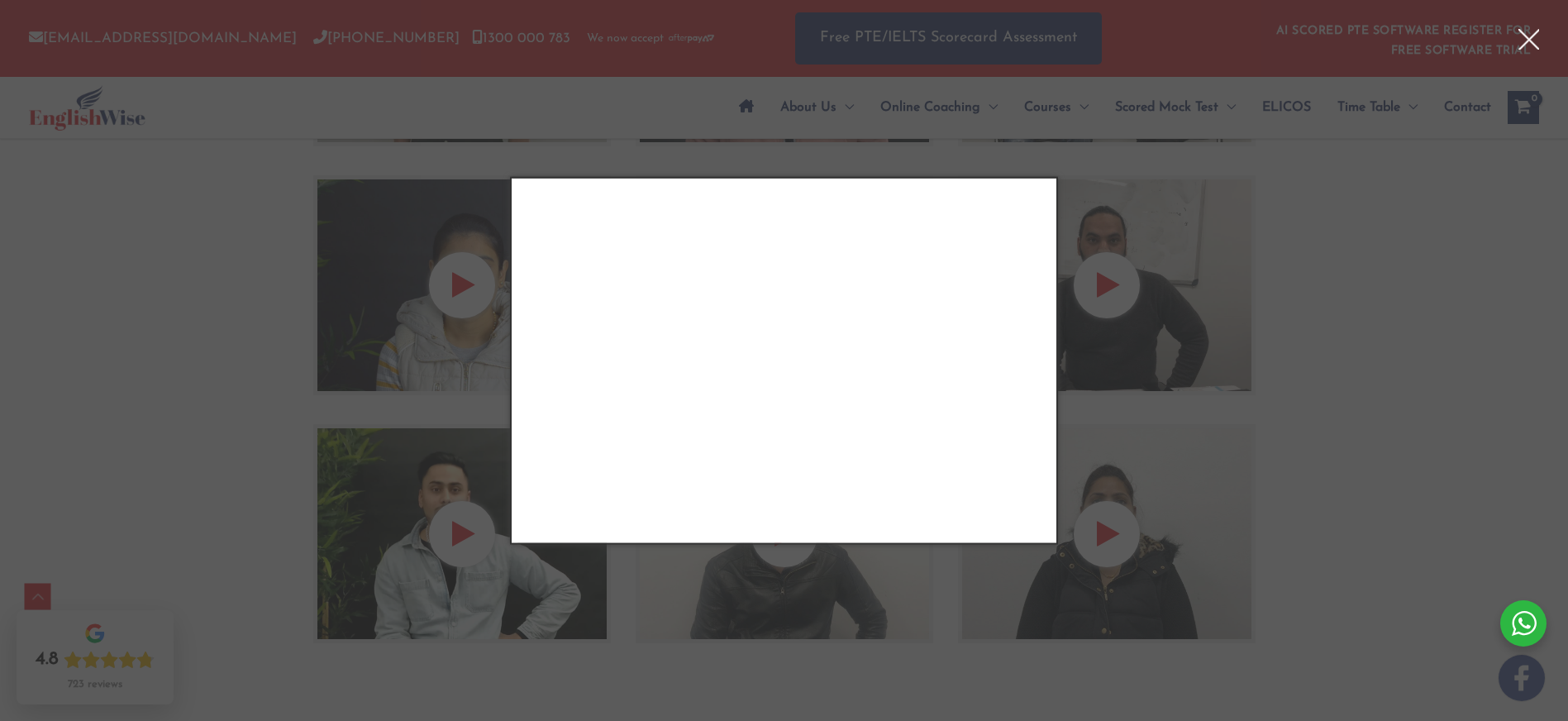
click at [1138, 260] on div "Close" at bounding box center [784, 360] width 1568 height 721
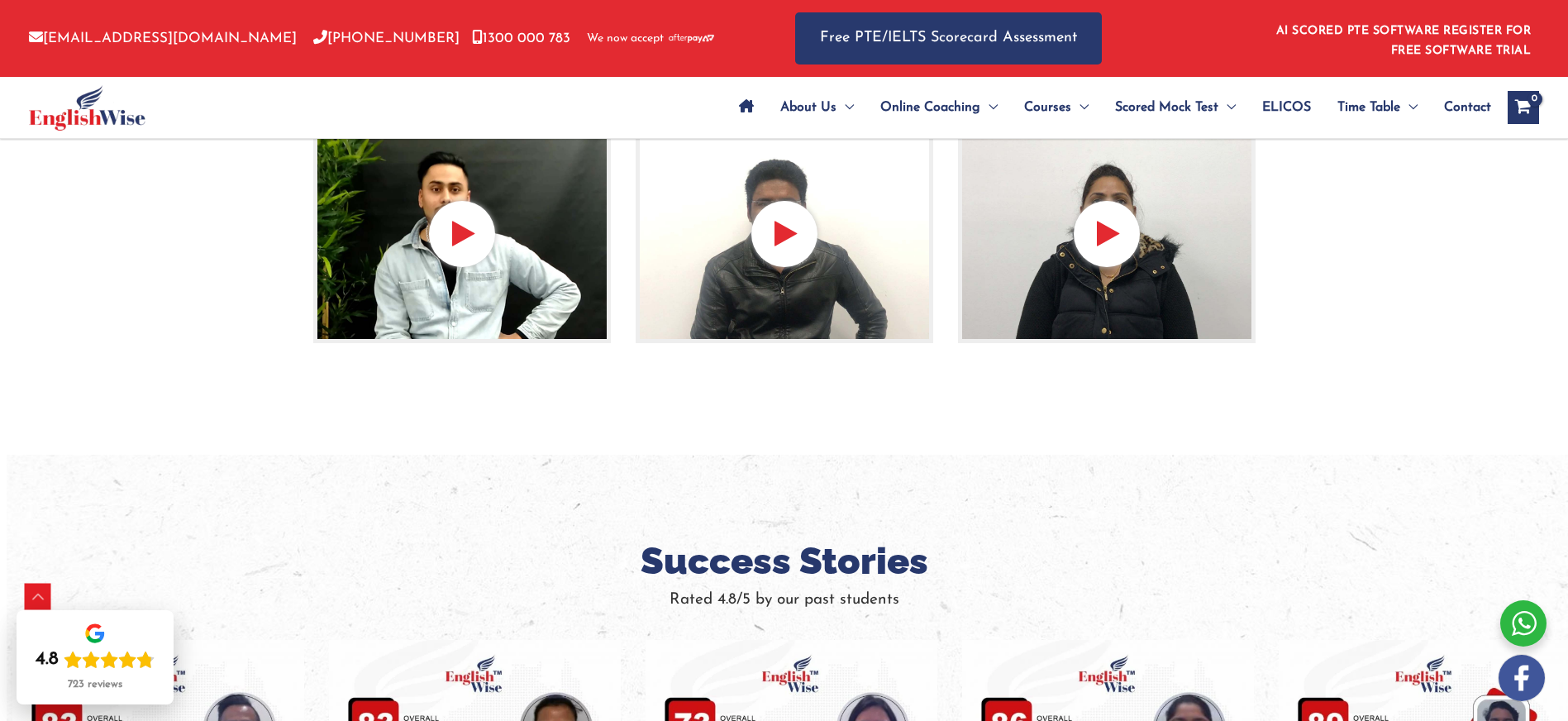
scroll to position [697, 0]
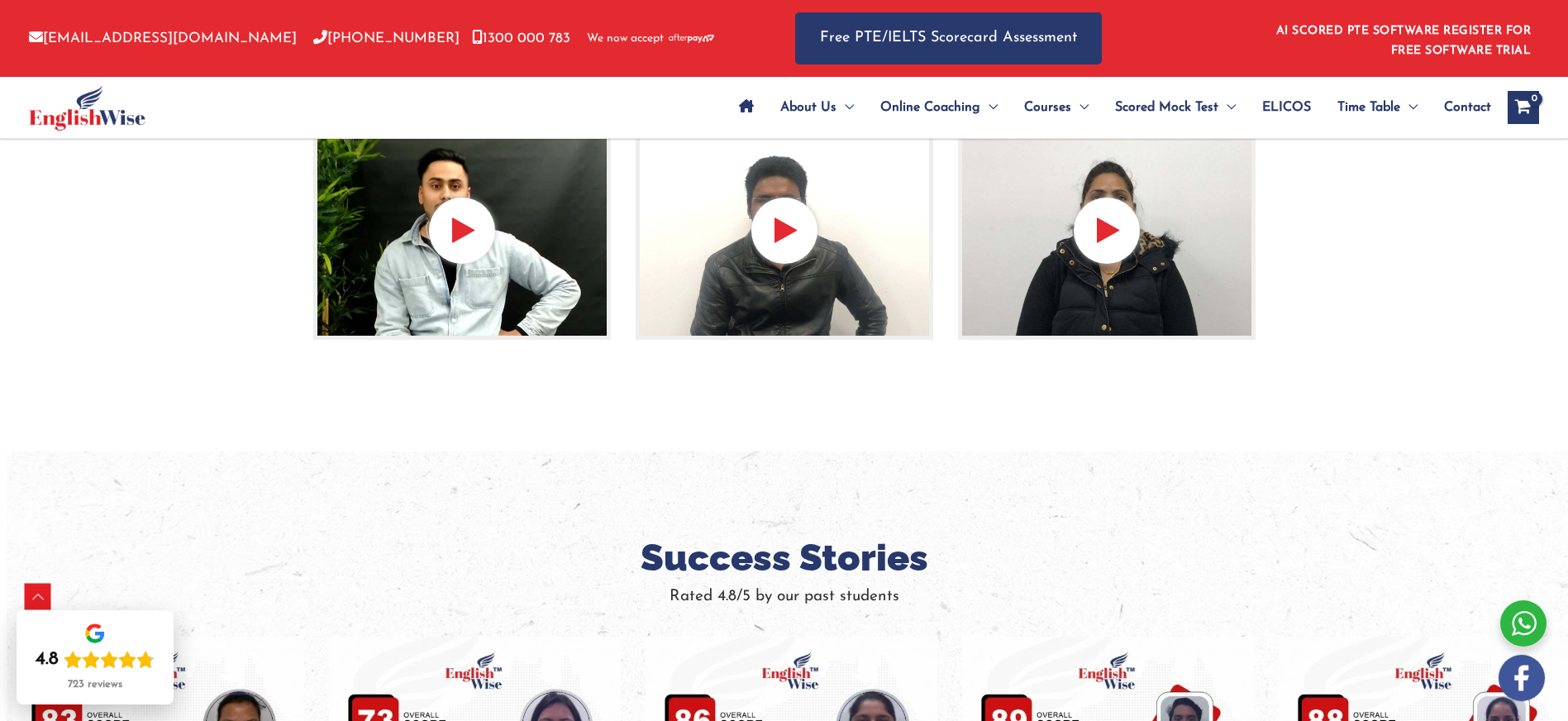
click at [530, 235] on img at bounding box center [462, 231] width 298 height 220
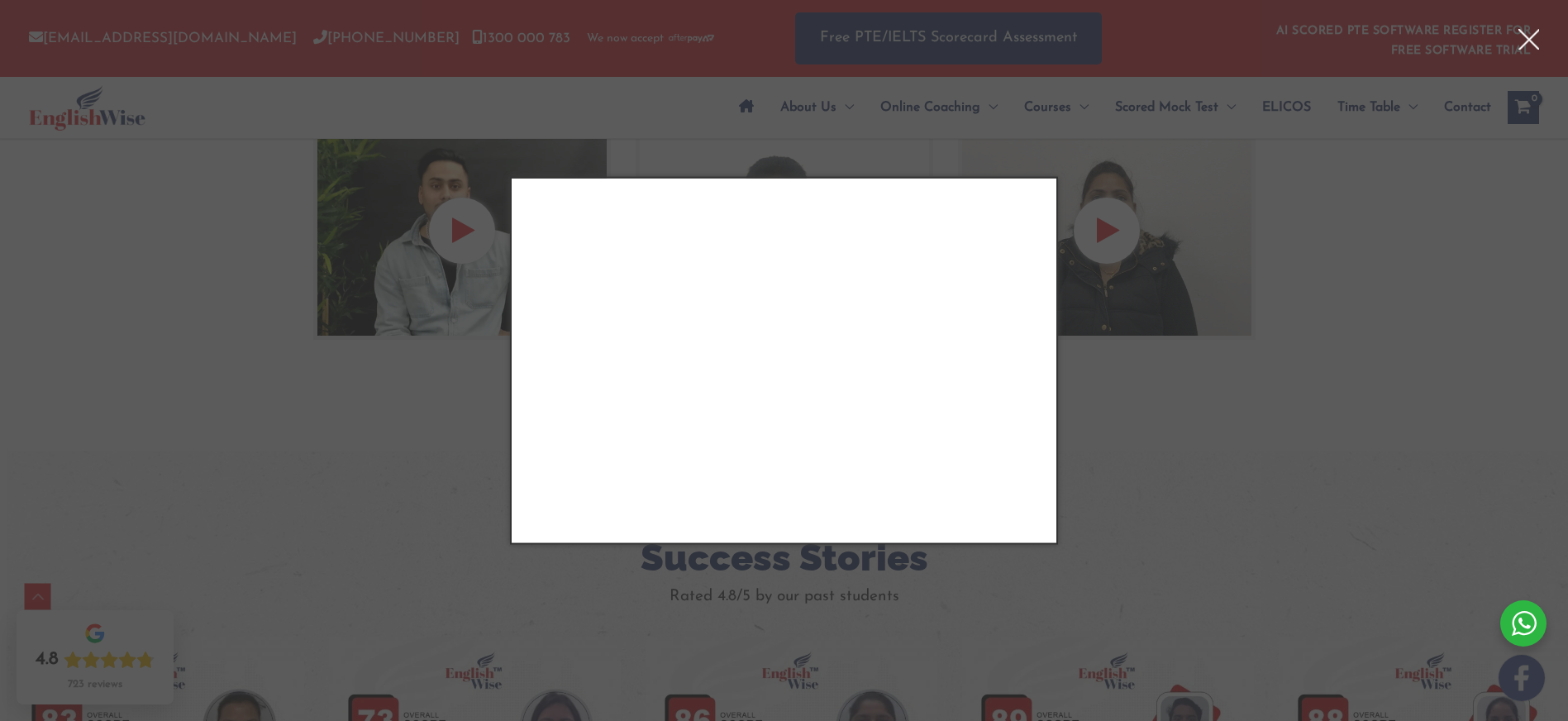
click at [1147, 351] on div "Close" at bounding box center [784, 360] width 1568 height 721
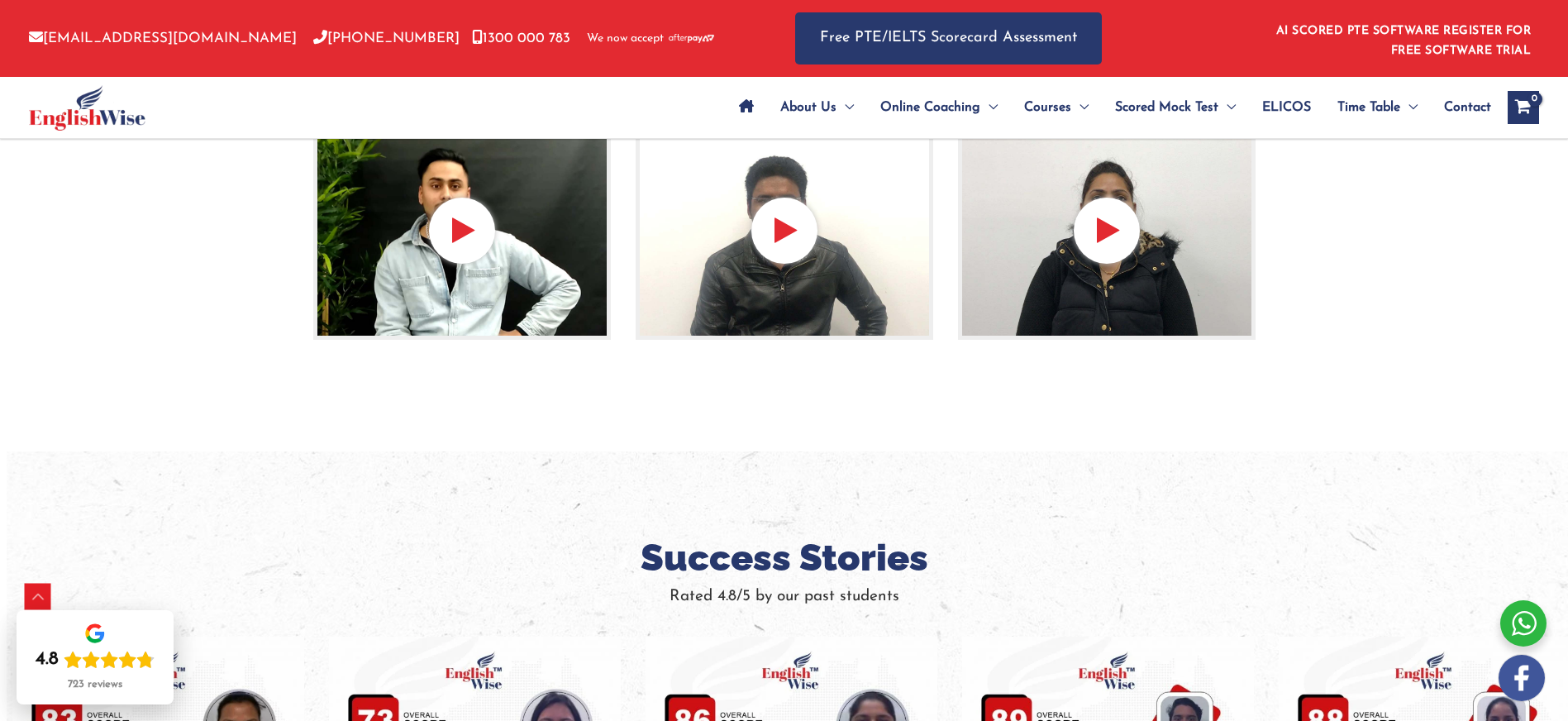
click at [840, 246] on img at bounding box center [784, 231] width 298 height 220
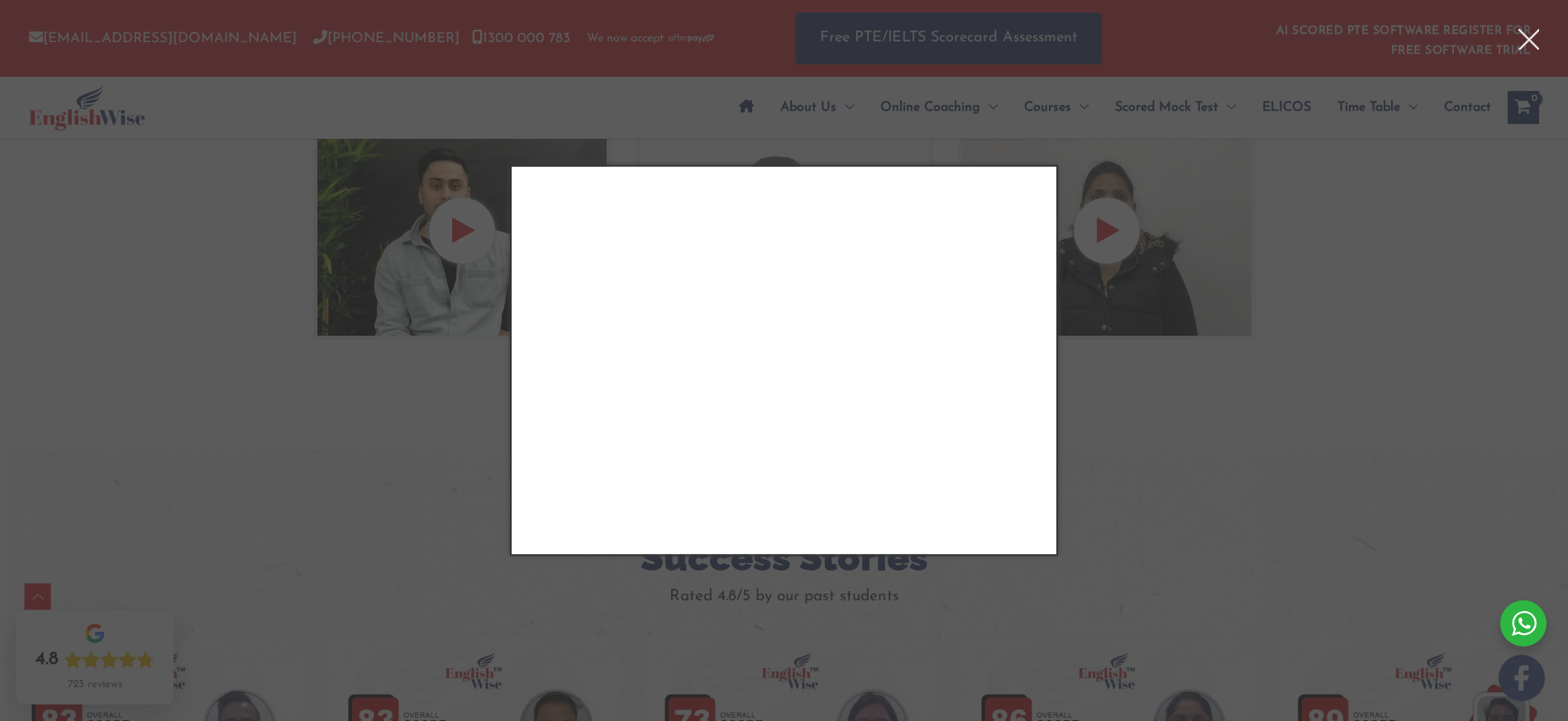
click at [1135, 350] on div "Close" at bounding box center [784, 360] width 1568 height 721
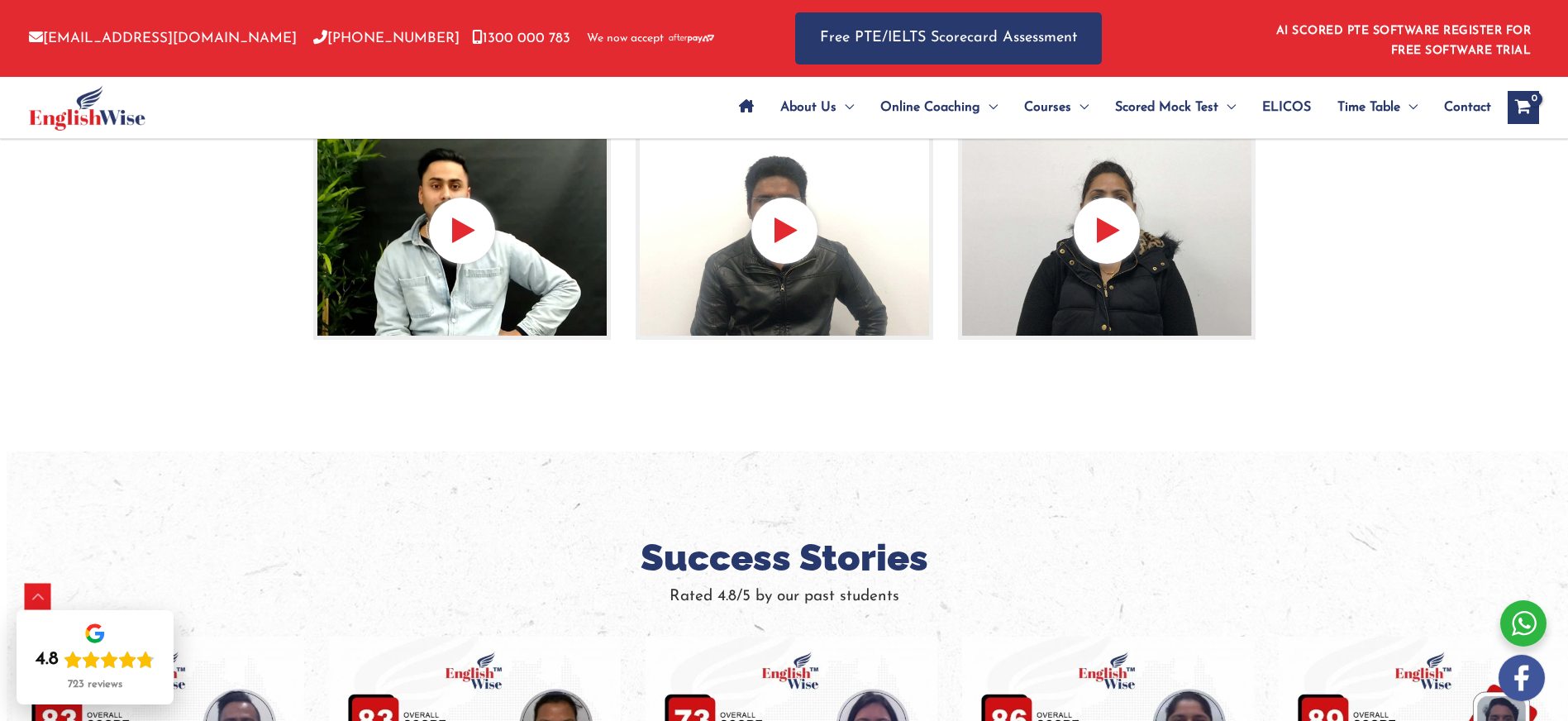
drag, startPoint x: 1032, startPoint y: 227, endPoint x: 1050, endPoint y: 230, distance: 18.2
click at [1032, 227] on img at bounding box center [1107, 231] width 298 height 220
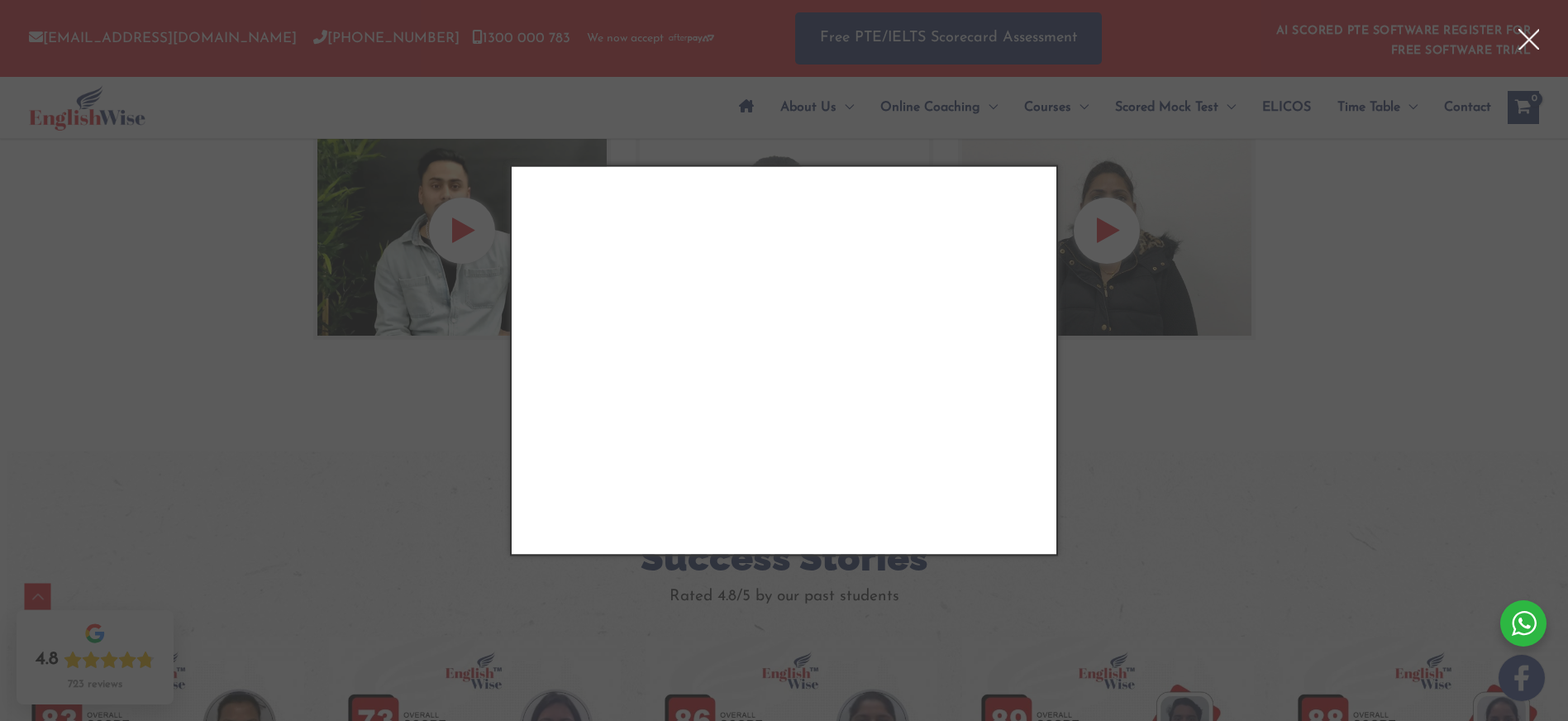
click at [1232, 353] on div "Close" at bounding box center [784, 360] width 1568 height 721
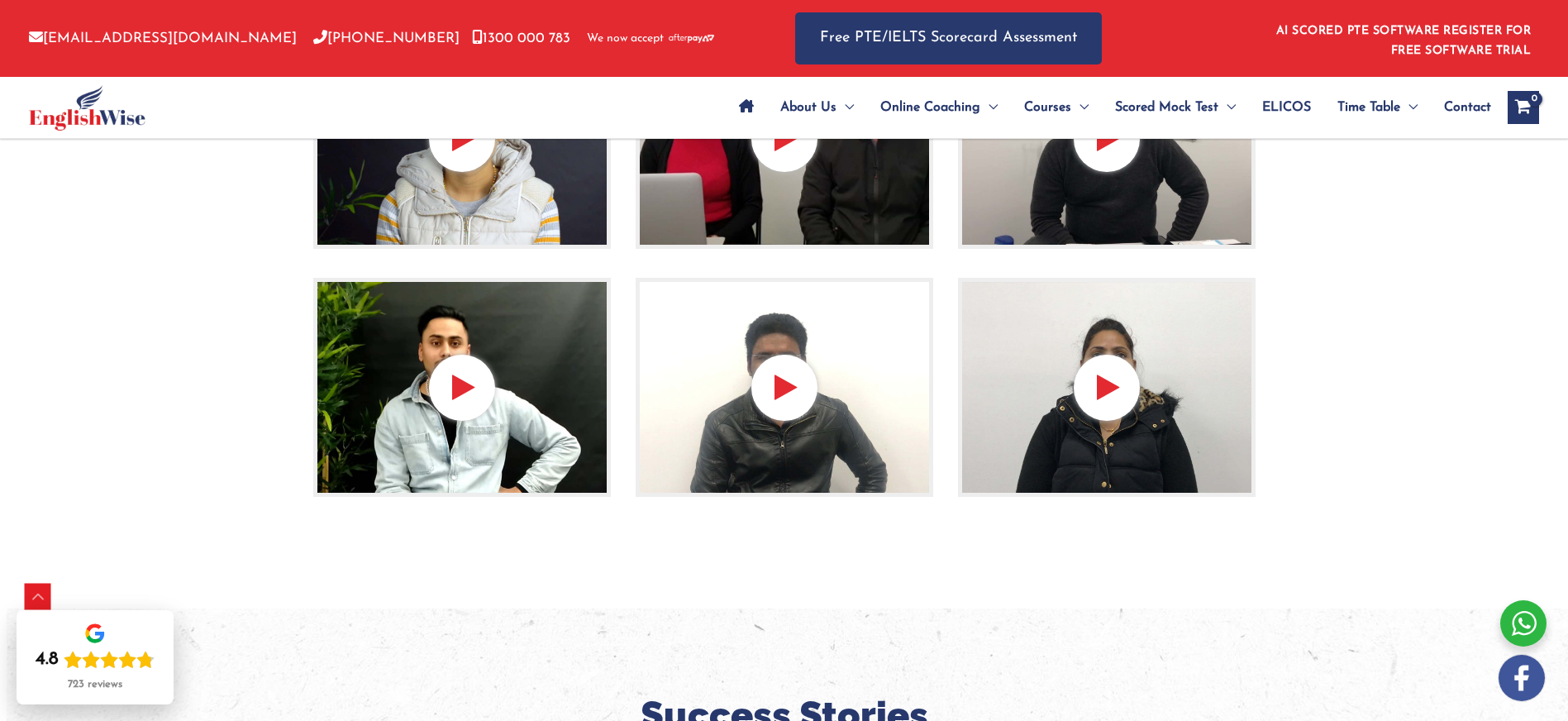
scroll to position [539, 0]
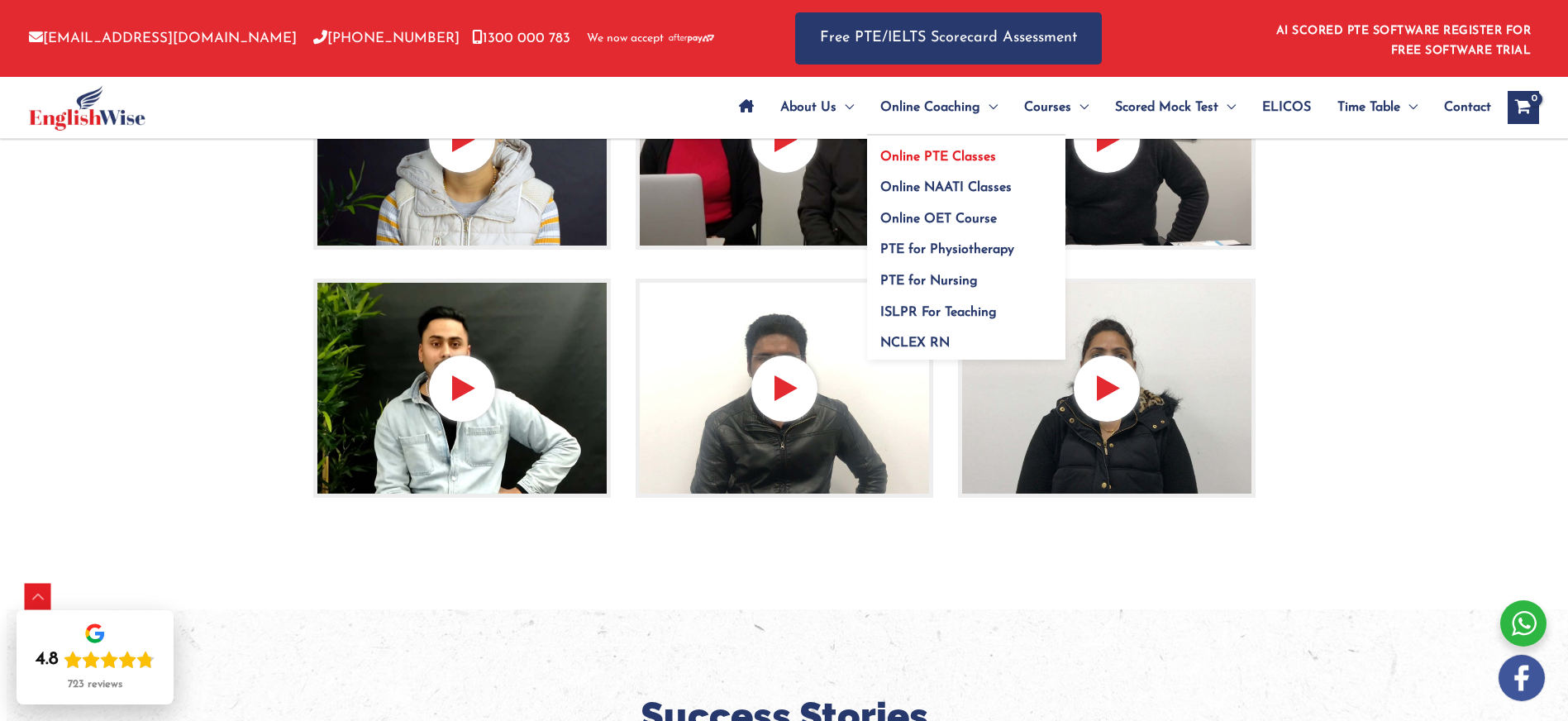
click at [901, 155] on span "Online PTE Classes" at bounding box center [938, 157] width 116 height 13
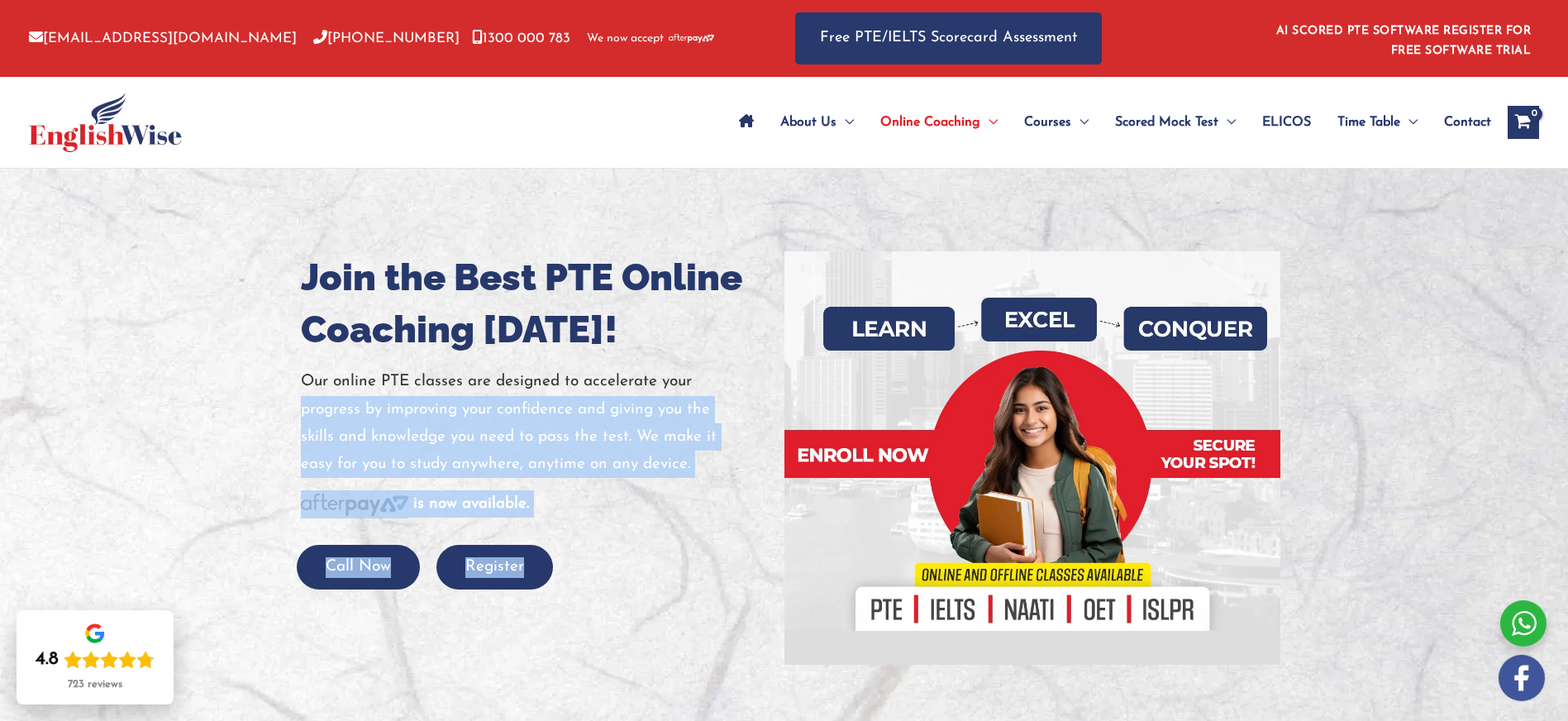
drag, startPoint x: 885, startPoint y: 384, endPoint x: 745, endPoint y: 387, distance: 140.0
click at [745, 387] on div "Join the Best PTE Online Coaching Today! Our online PTE classes are designed to…" at bounding box center [784, 458] width 992 height 579
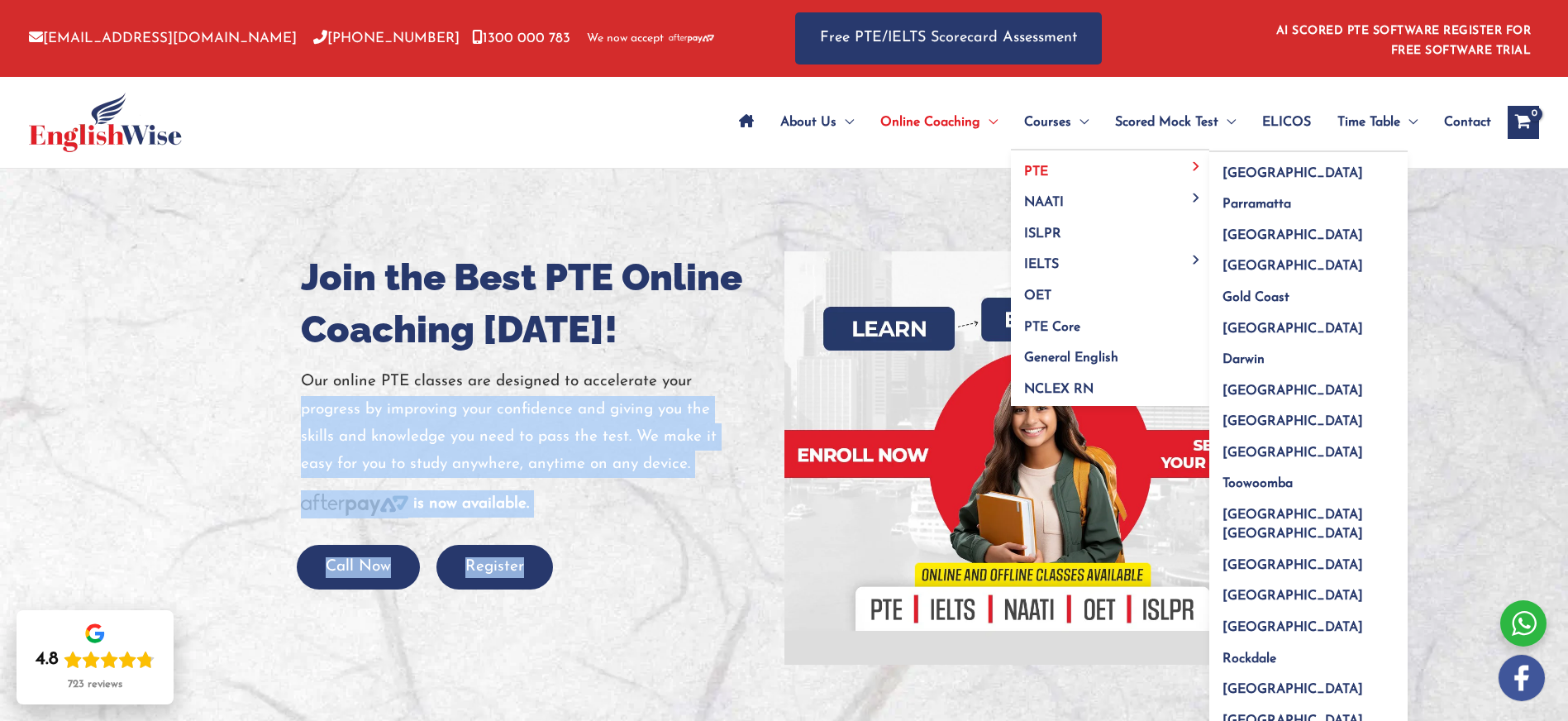
click at [1033, 172] on span "PTE" at bounding box center [1036, 172] width 24 height 13
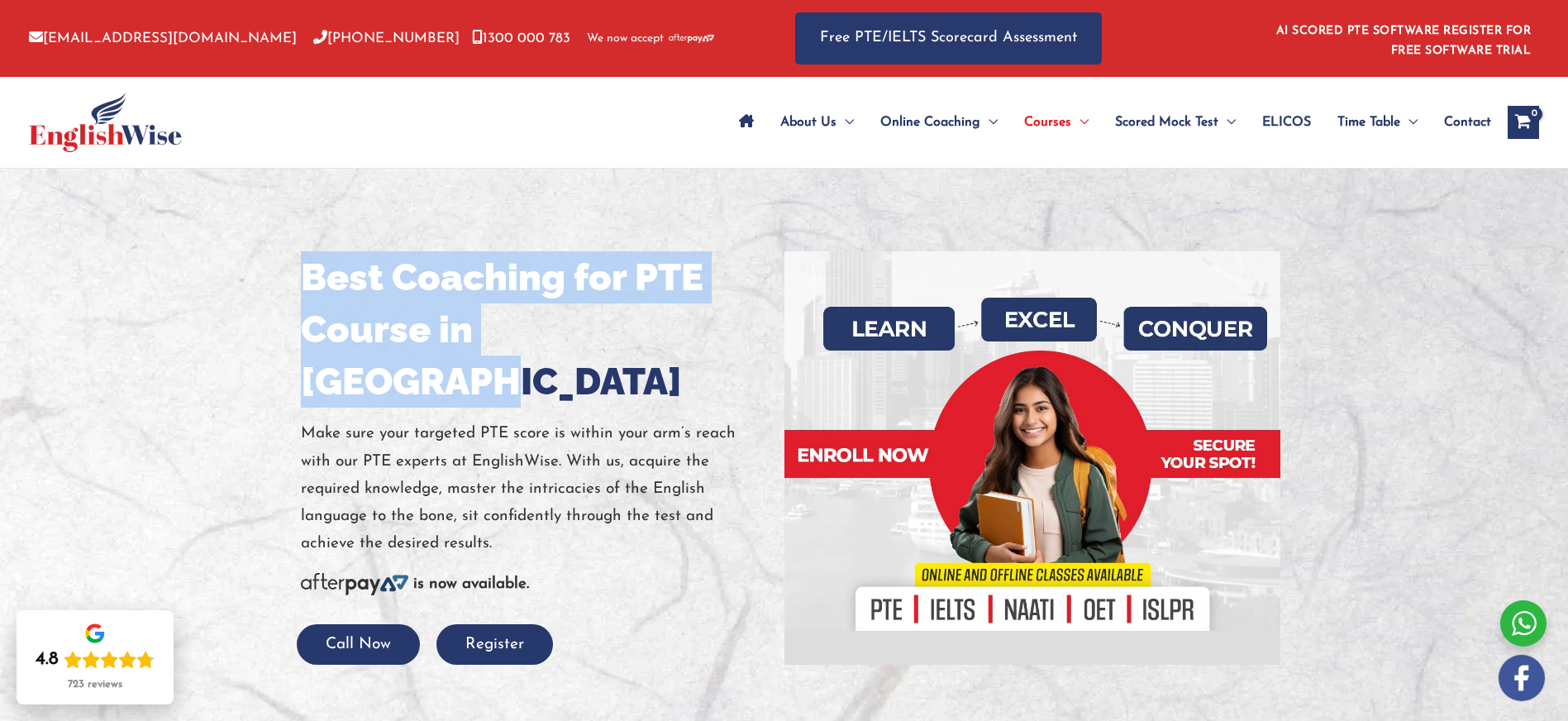
drag, startPoint x: 310, startPoint y: 274, endPoint x: 642, endPoint y: 308, distance: 333.7
click at [639, 316] on h1 "Best Coaching for PTE Course in [GEOGRAPHIC_DATA]" at bounding box center [536, 329] width 471 height 156
copy h1 "Best Coaching for PTE Course in [GEOGRAPHIC_DATA]"
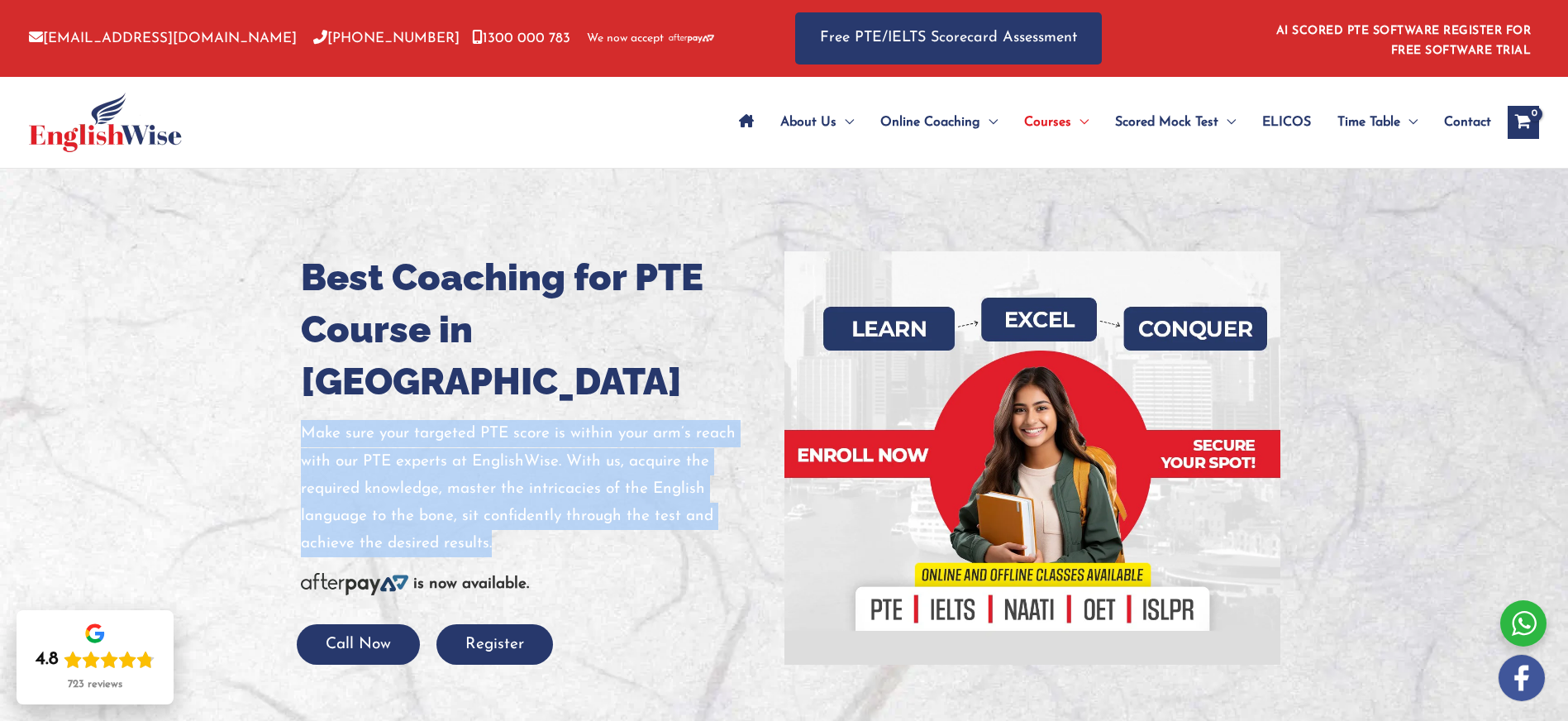
drag, startPoint x: 301, startPoint y: 381, endPoint x: 508, endPoint y: 491, distance: 234.4
click at [508, 491] on p "Make sure your targeted PTE score is within your arm’s reach with our PTE exper…" at bounding box center [536, 489] width 471 height 138
copy p "Make sure your targeted PTE score is within your arm’s reach with our PTE exper…"
click at [376, 573] on img at bounding box center [354, 584] width 107 height 23
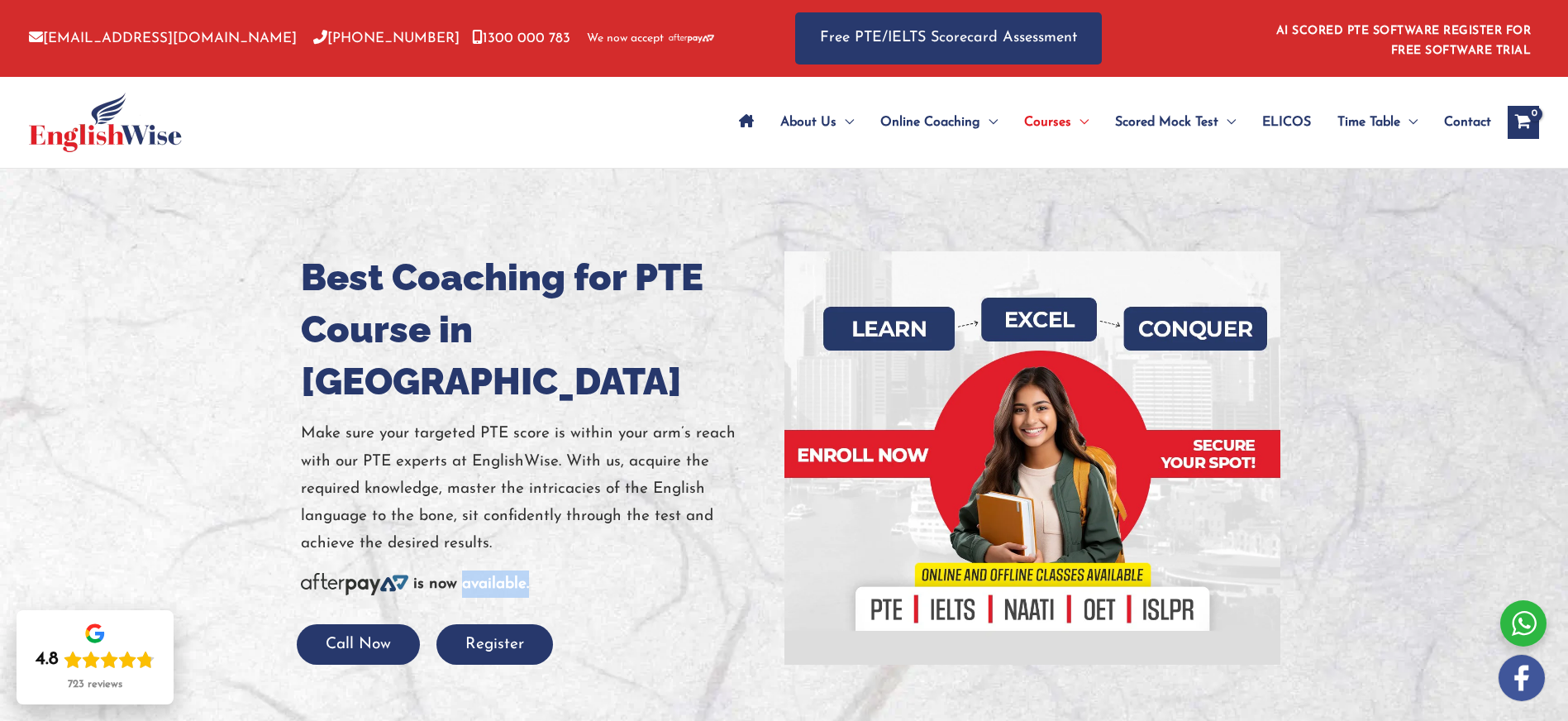
drag, startPoint x: 484, startPoint y: 540, endPoint x: 543, endPoint y: 541, distance: 59.0
click at [543, 570] on div "is now available." at bounding box center [536, 583] width 471 height 27
drag, startPoint x: 521, startPoint y: 542, endPoint x: 357, endPoint y: 539, distance: 164.0
click at [519, 570] on div "is now available." at bounding box center [536, 583] width 471 height 27
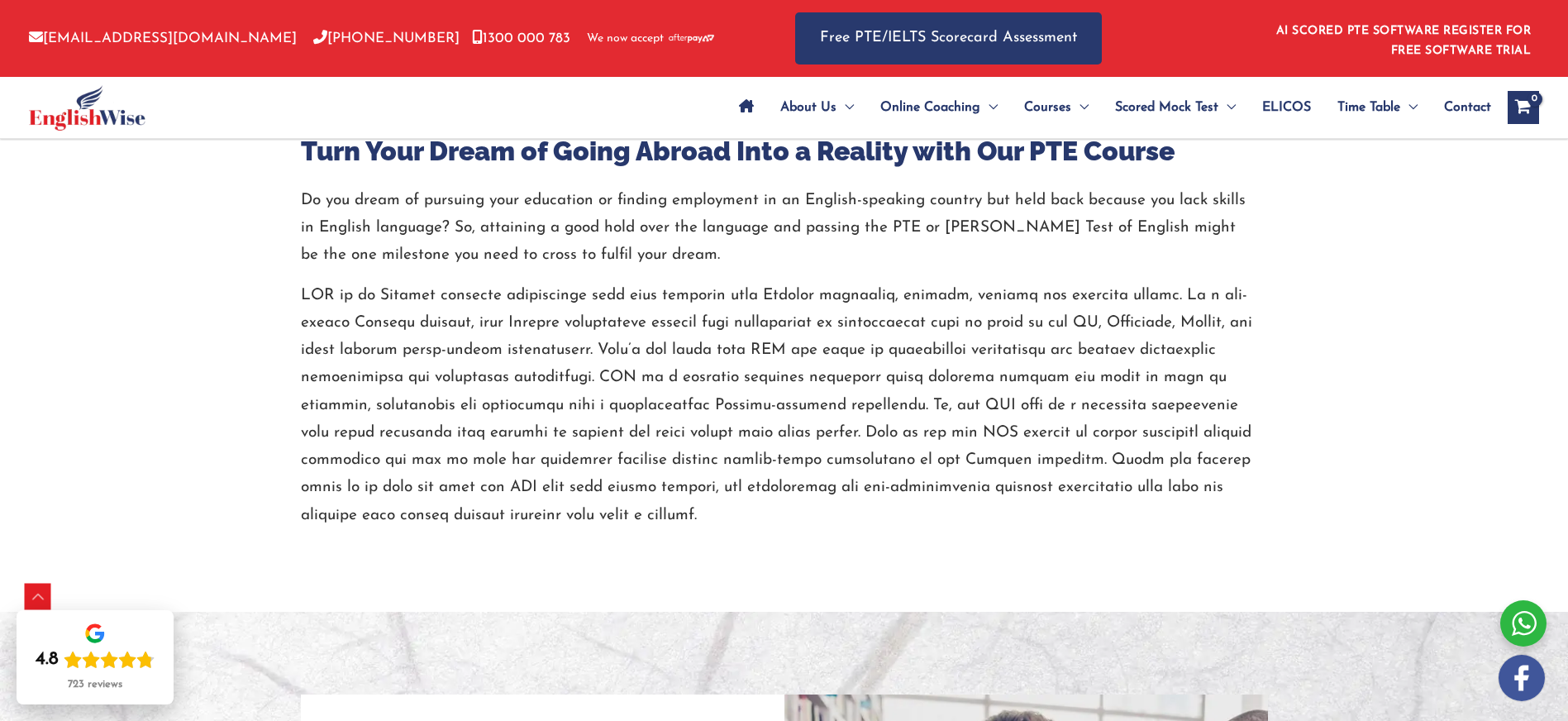
scroll to position [671, 0]
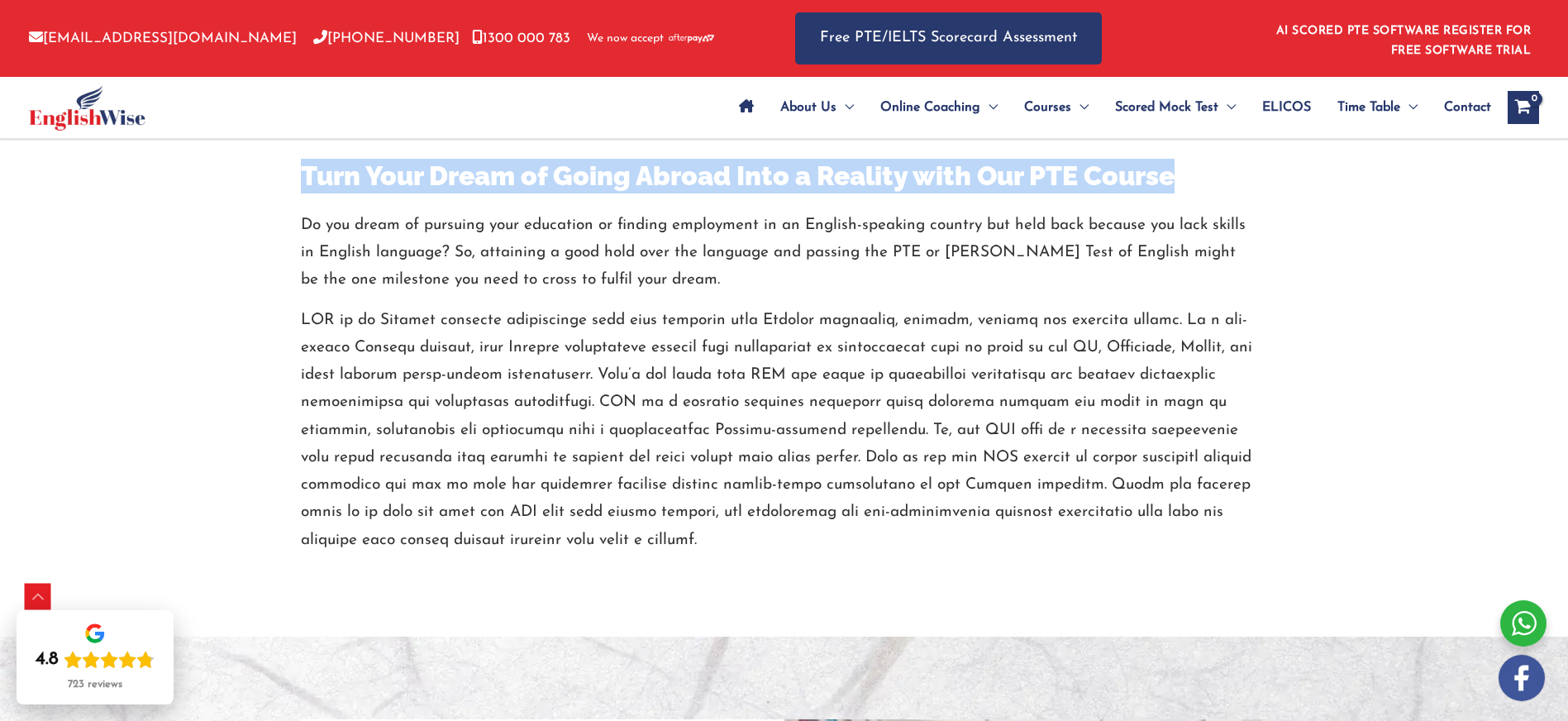
drag, startPoint x: 305, startPoint y: 171, endPoint x: 1194, endPoint y: 185, distance: 889.1
click at [1194, 185] on h3 "Turn Your Dream of Going Abroad Into a Reality with Our PTE Course" at bounding box center [778, 176] width 954 height 35
copy h3 "Turn Your Dream of Going Abroad Into a Reality with Our PTE Course"
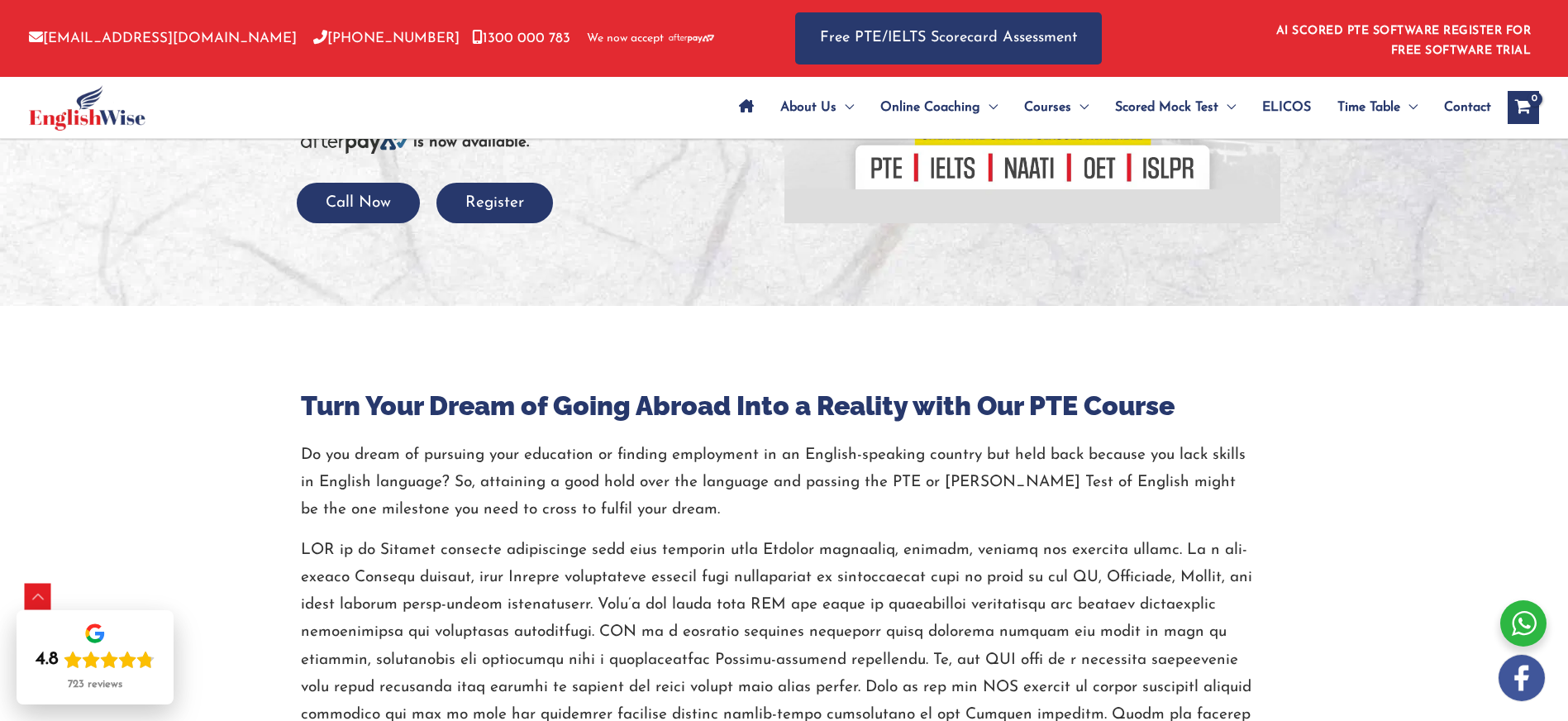
scroll to position [451, 0]
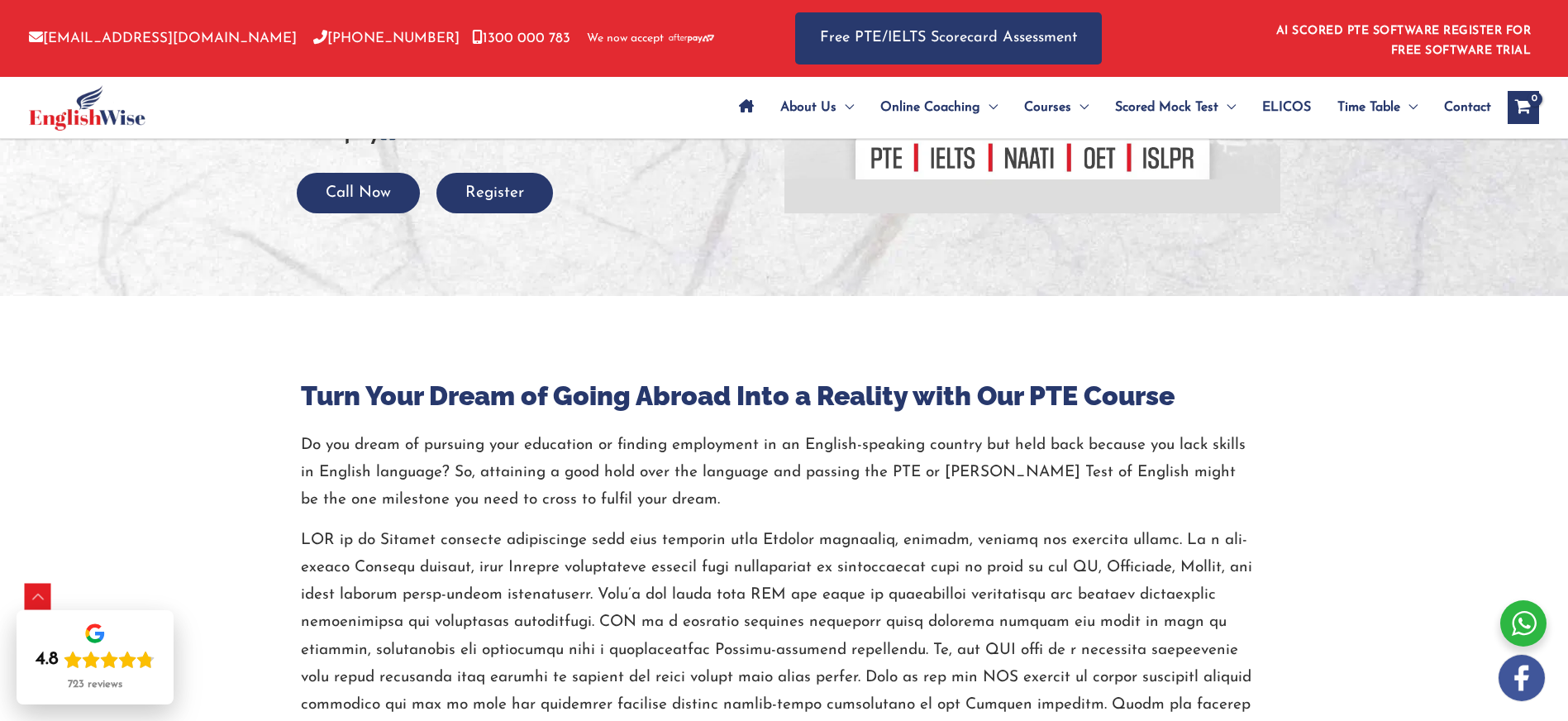
click at [434, 404] on h3 "Turn Your Dream of Going Abroad Into a Reality with Our PTE Course" at bounding box center [778, 396] width 954 height 35
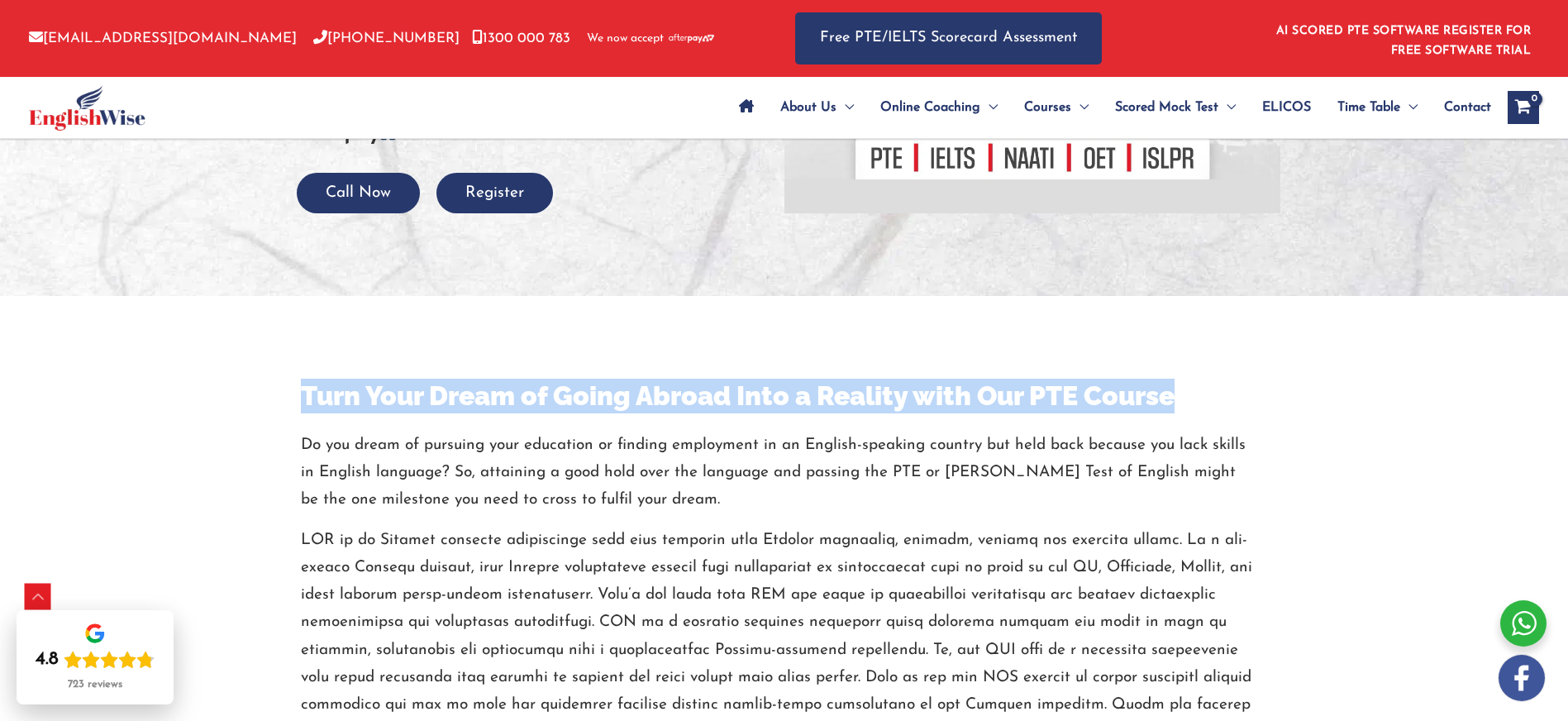
click at [434, 404] on h3 "Turn Your Dream of Going Abroad Into a Reality with Our PTE Course" at bounding box center [778, 396] width 954 height 35
copy h3 "Turn Your Dream of Going Abroad Into a Reality with Our PTE Course"
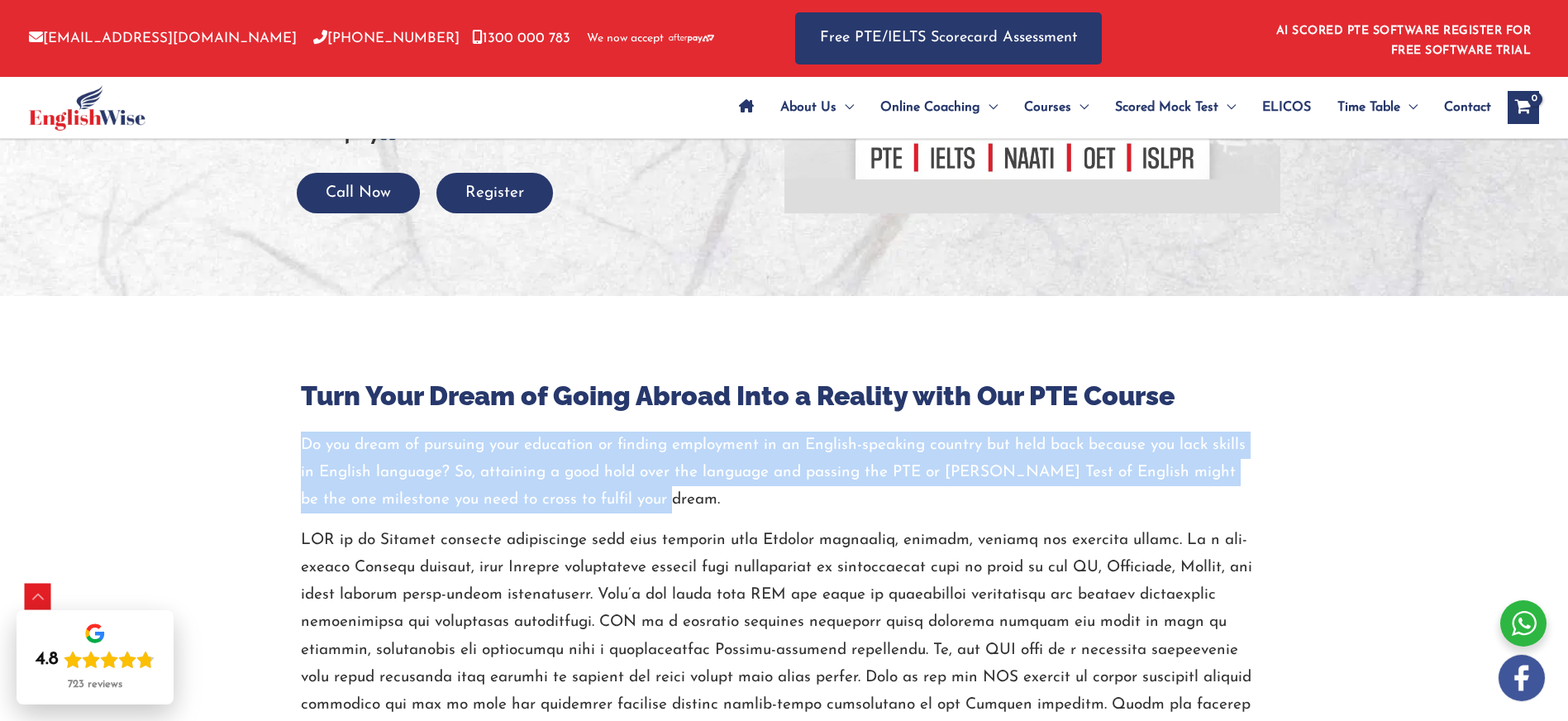
drag, startPoint x: 303, startPoint y: 447, endPoint x: 652, endPoint y: 500, distance: 353.0
click at [652, 500] on p "Do you dream of pursuing your education or finding employment in an English-spe…" at bounding box center [778, 473] width 954 height 83
copy p "Do you dream of pursuing your education or finding employment in an English-spe…"
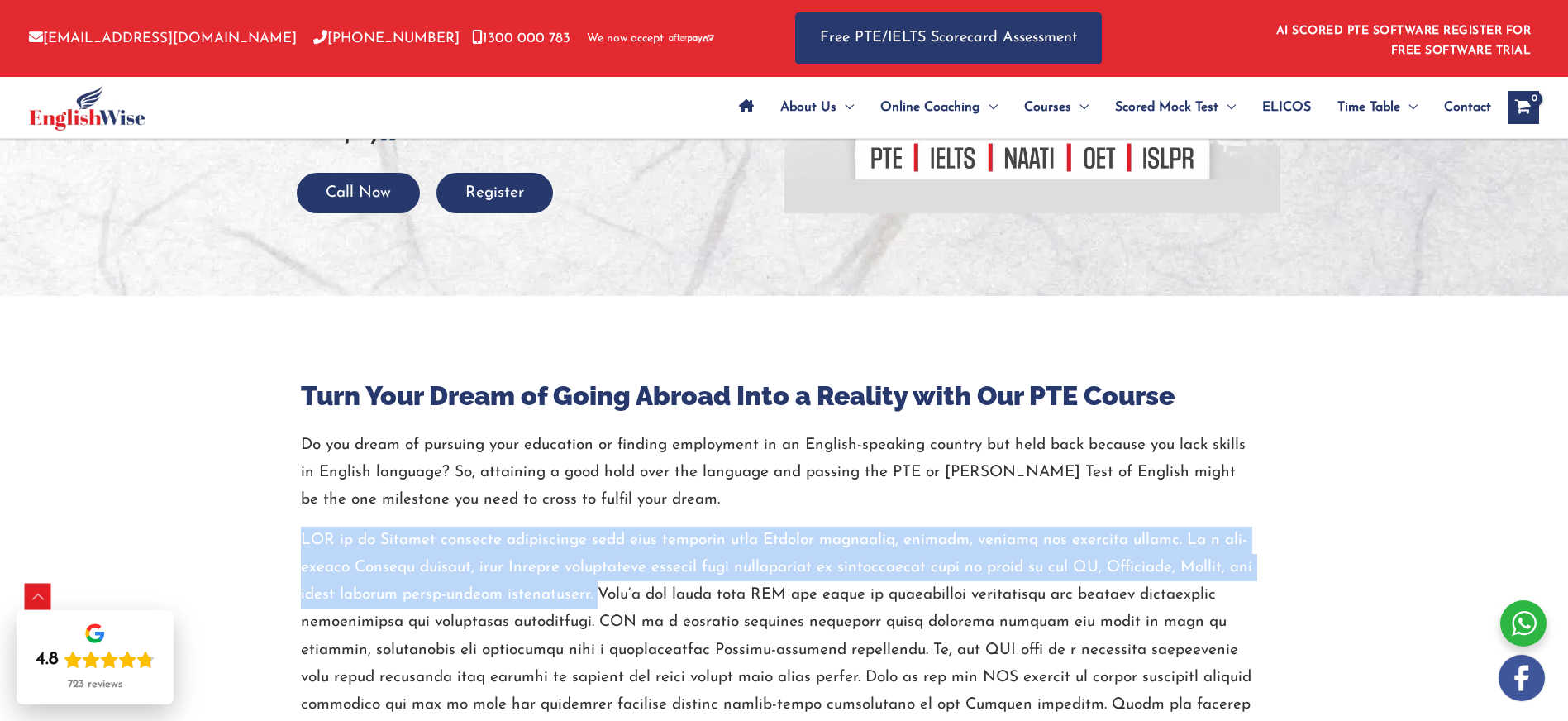
drag, startPoint x: 327, startPoint y: 547, endPoint x: 555, endPoint y: 593, distance: 232.6
click at [555, 593] on div "Turn Your Dream of Going Abroad Into a Reality with Our PTE Course Do you dream…" at bounding box center [784, 576] width 992 height 395
copy p "PTE is an English language proficiency test that assesses your English listenin…"
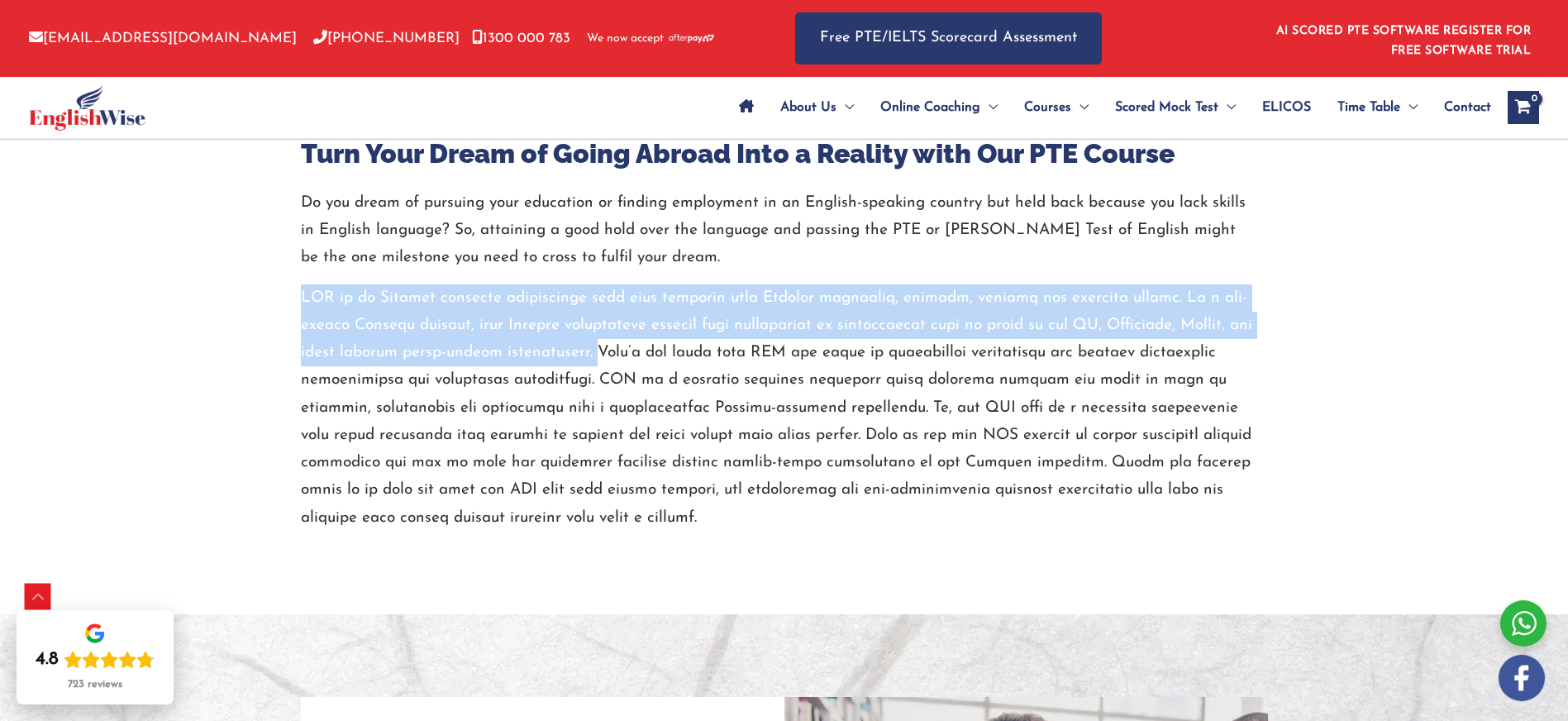
scroll to position [710, 0]
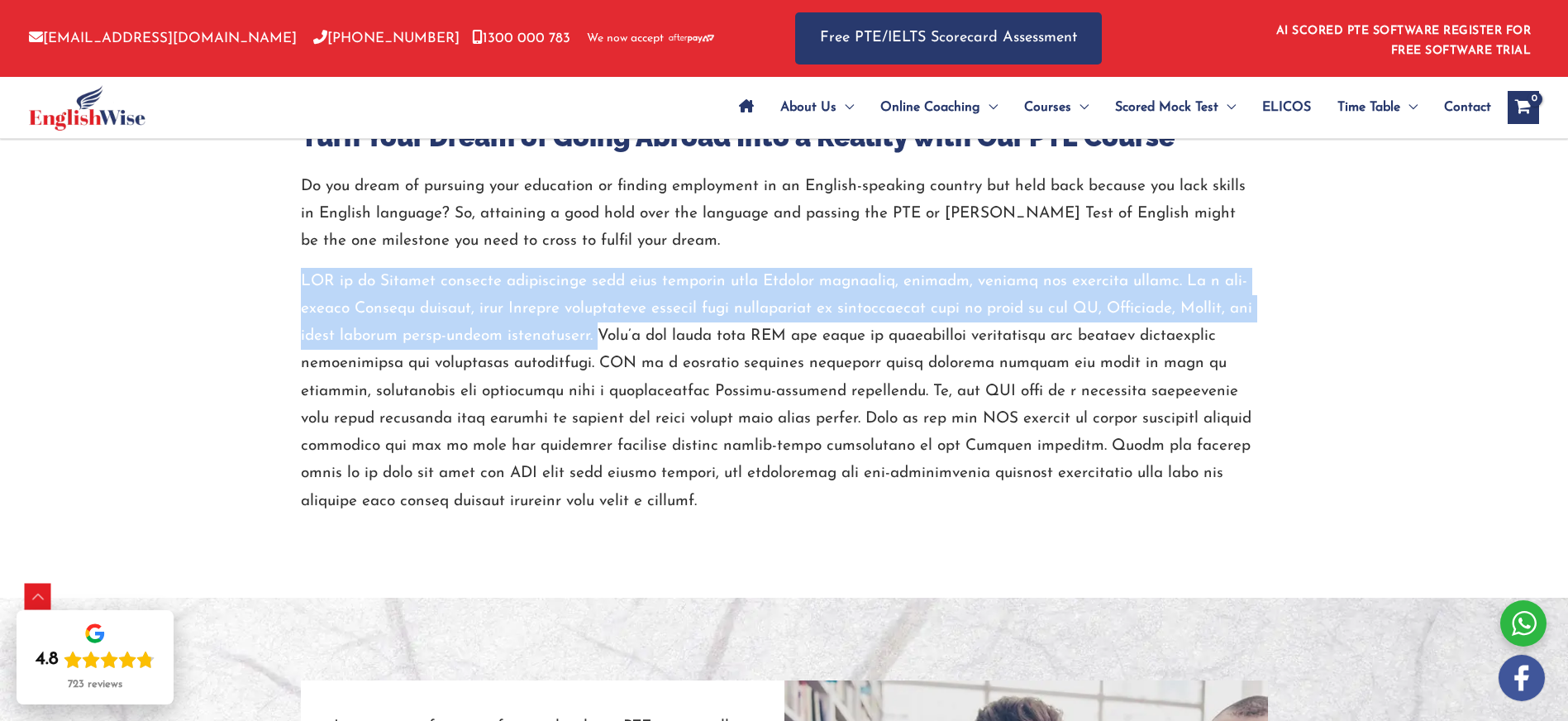
click at [554, 331] on p at bounding box center [784, 392] width 967 height 247
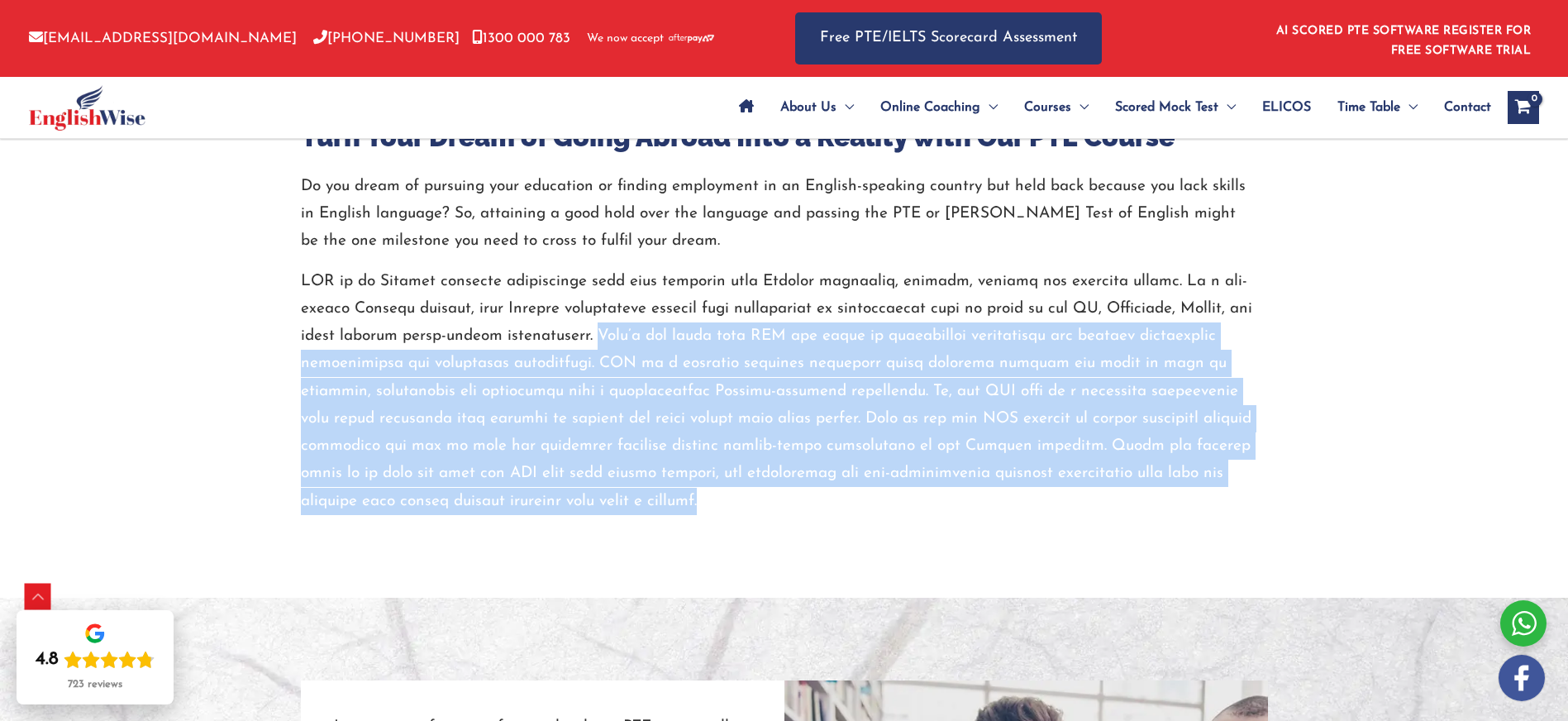
drag, startPoint x: 554, startPoint y: 340, endPoint x: 534, endPoint y: 508, distance: 169.2
click at [534, 508] on p at bounding box center [784, 392] width 967 height 247
copy p "That’s why tests like PTE are often an eligibility requirement for leading educ…"
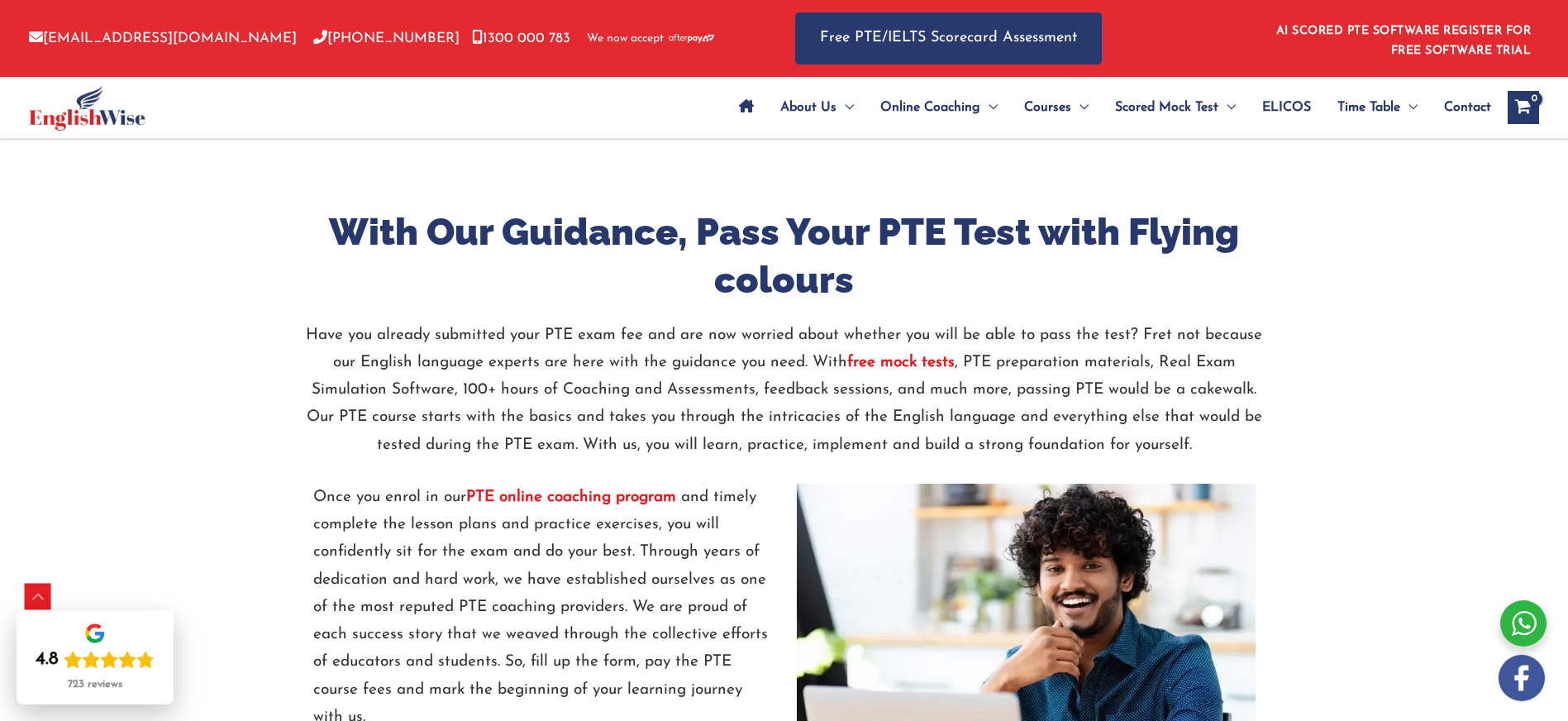
scroll to position [1787, 0]
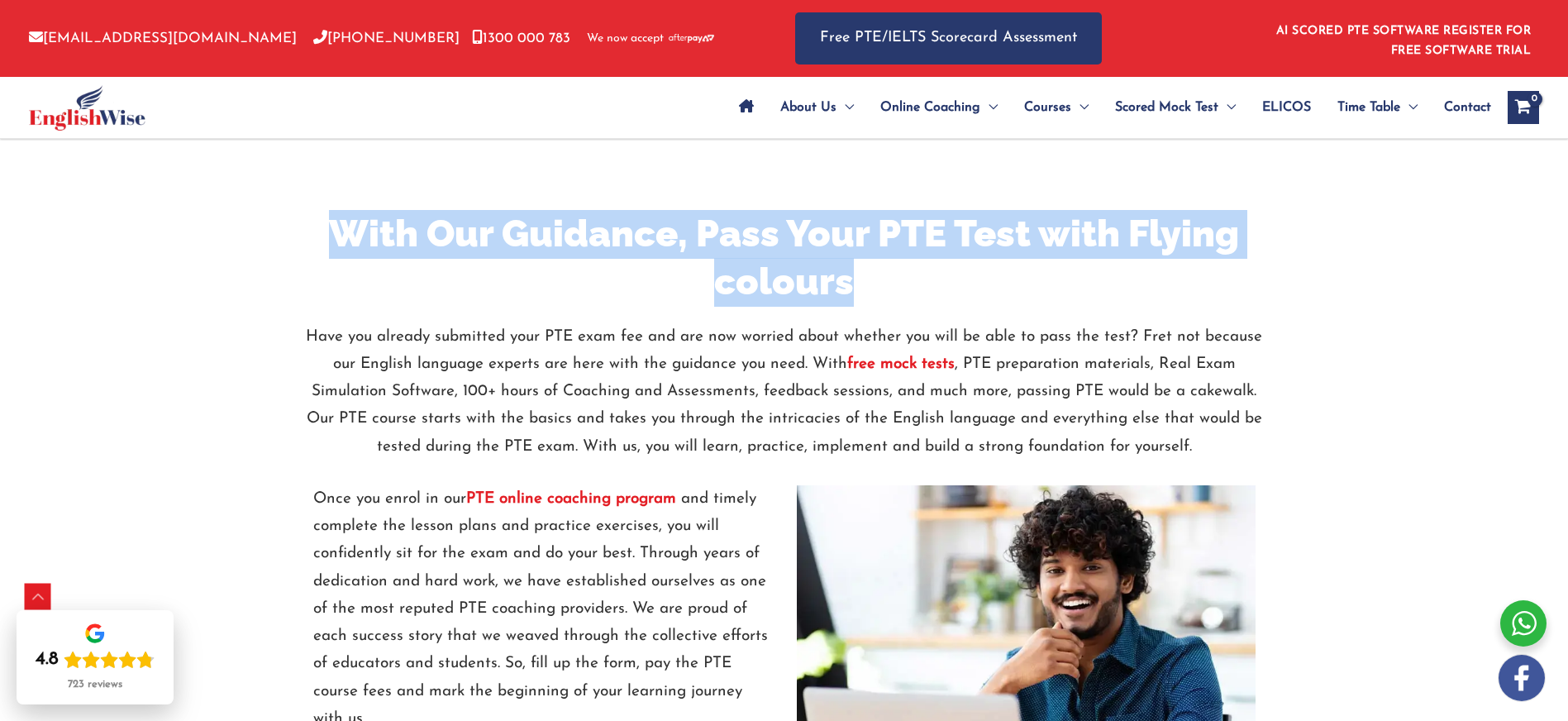
drag, startPoint x: 338, startPoint y: 237, endPoint x: 861, endPoint y: 273, distance: 524.2
click at [861, 273] on h2 "With Our Guidance, Pass Your PTE Test with Flying colours" at bounding box center [784, 258] width 967 height 97
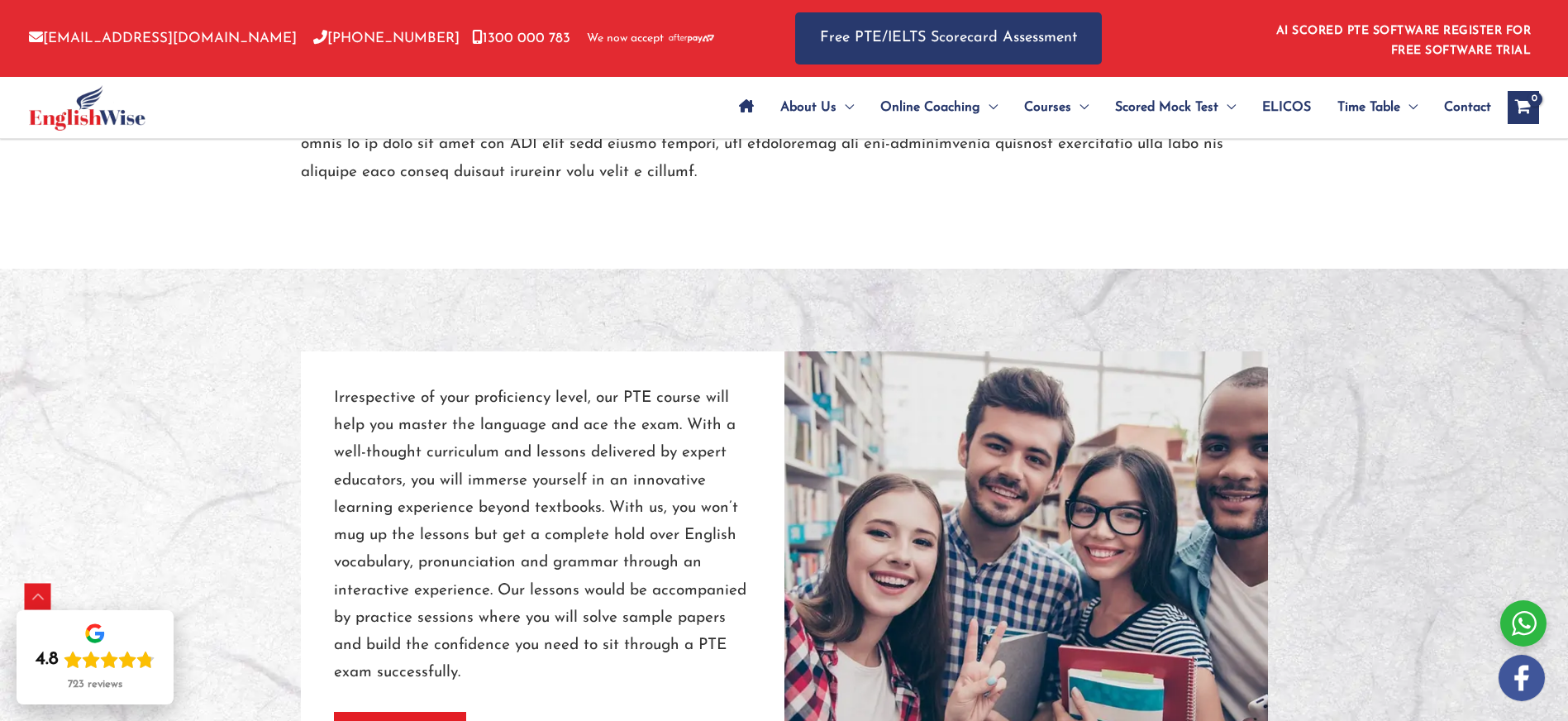
scroll to position [1129, 0]
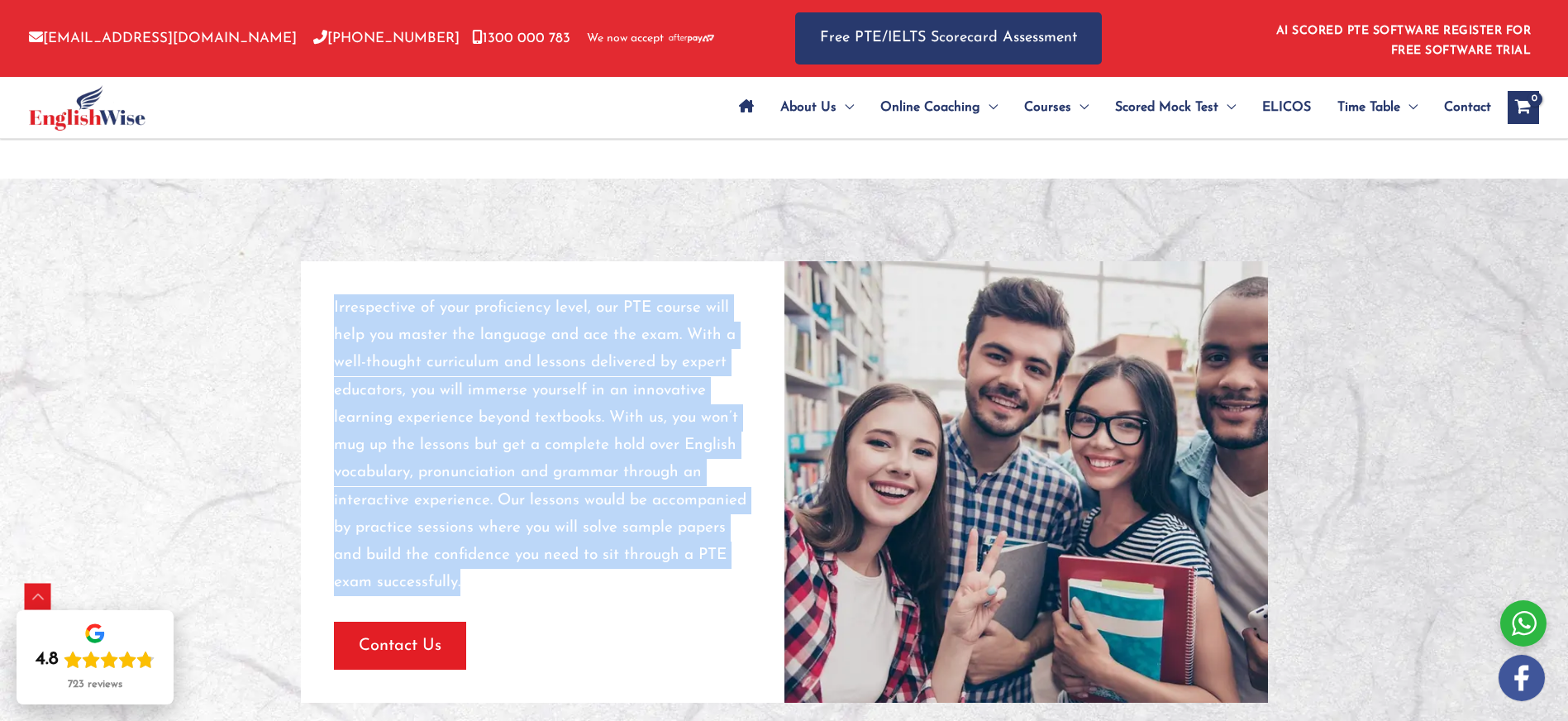
drag, startPoint x: 468, startPoint y: 581, endPoint x: 326, endPoint y: 310, distance: 305.9
click at [326, 309] on div "Irrespective of your proficiency level, our PTE course will help you master the…" at bounding box center [542, 482] width 483 height 441
copy p "Irrespective of your proficiency level, our PTE course will help you master the…"
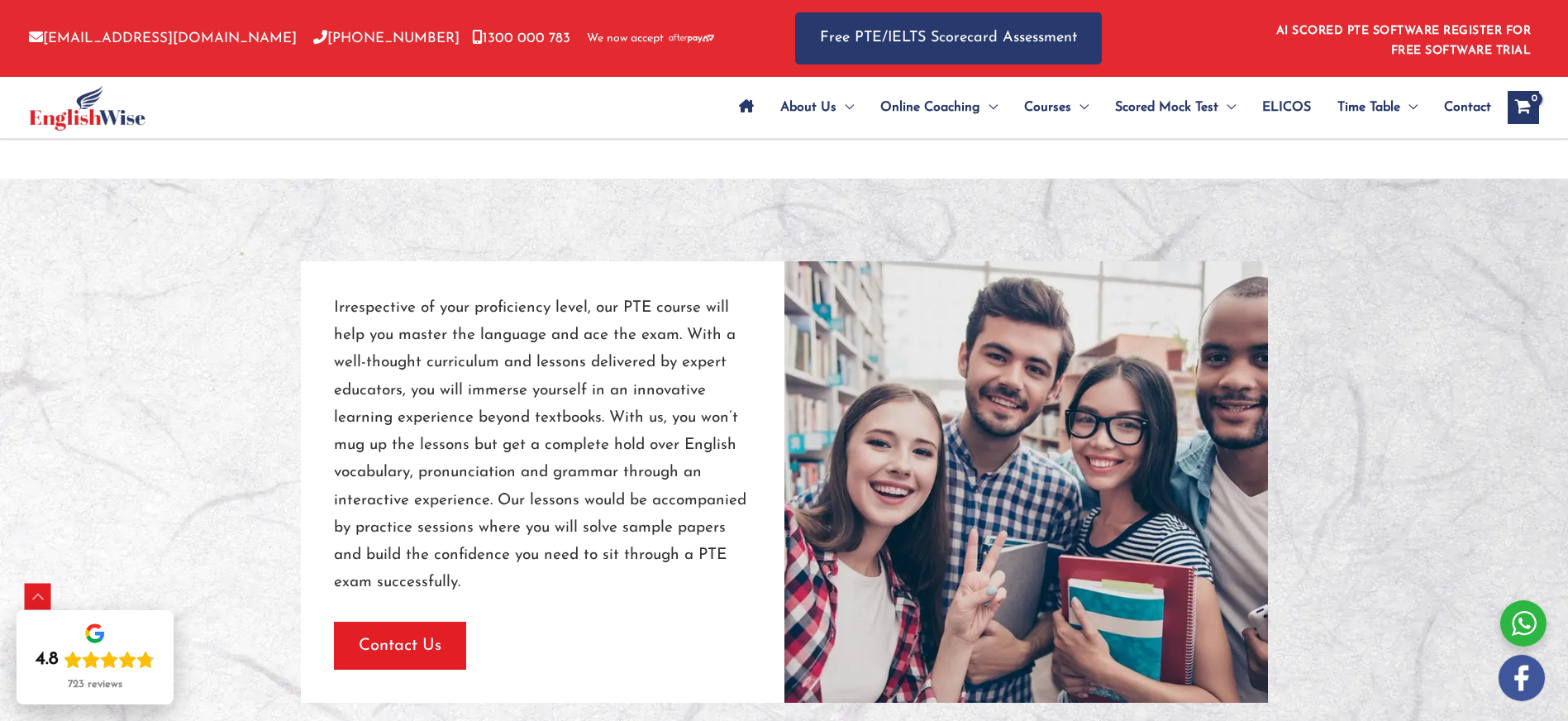
click at [525, 253] on div at bounding box center [784, 482] width 1568 height 607
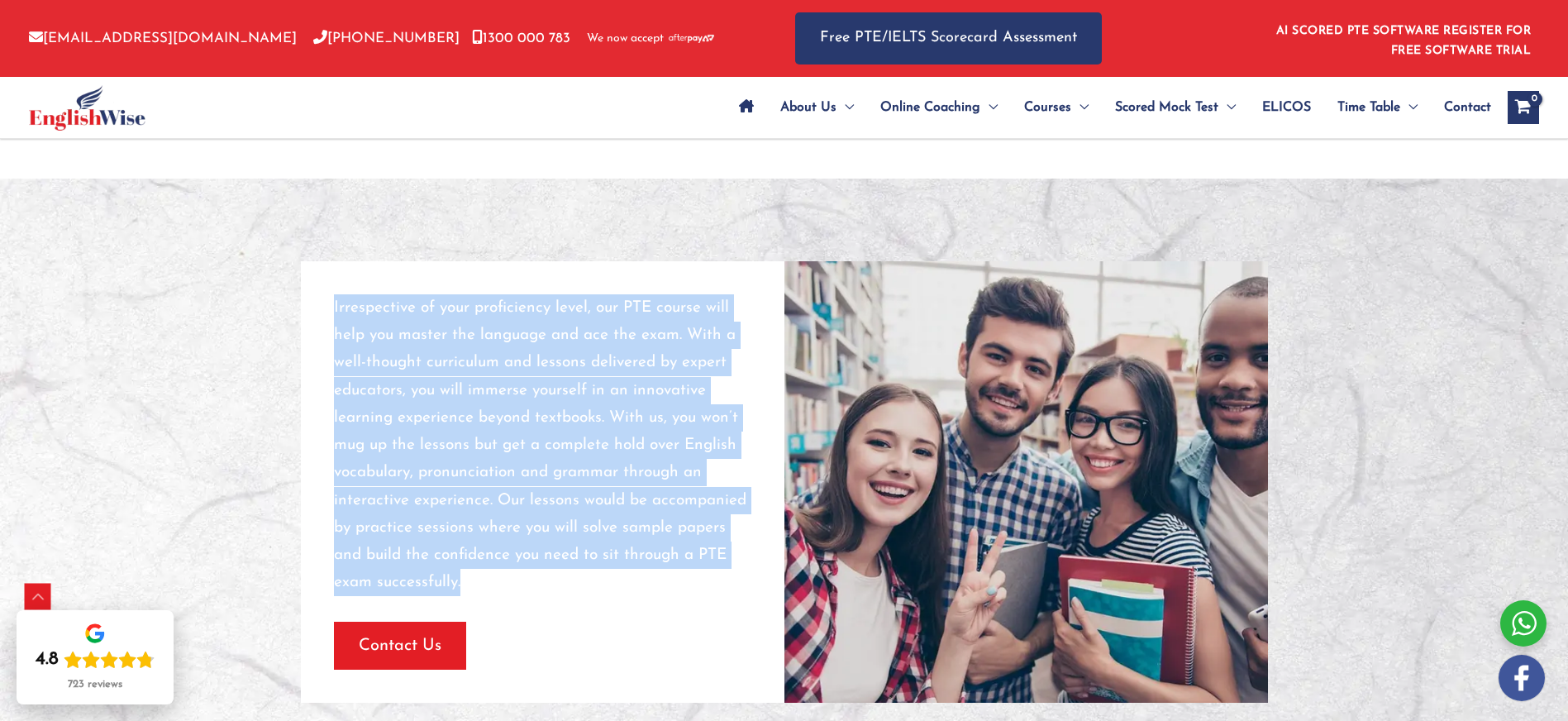
drag, startPoint x: 467, startPoint y: 585, endPoint x: 320, endPoint y: 312, distance: 310.1
click at [320, 312] on div "Irrespective of your proficiency level, our PTE course will help you master the…" at bounding box center [542, 482] width 483 height 441
copy p "Irrespective of your proficiency level, our PTE course will help you master the…"
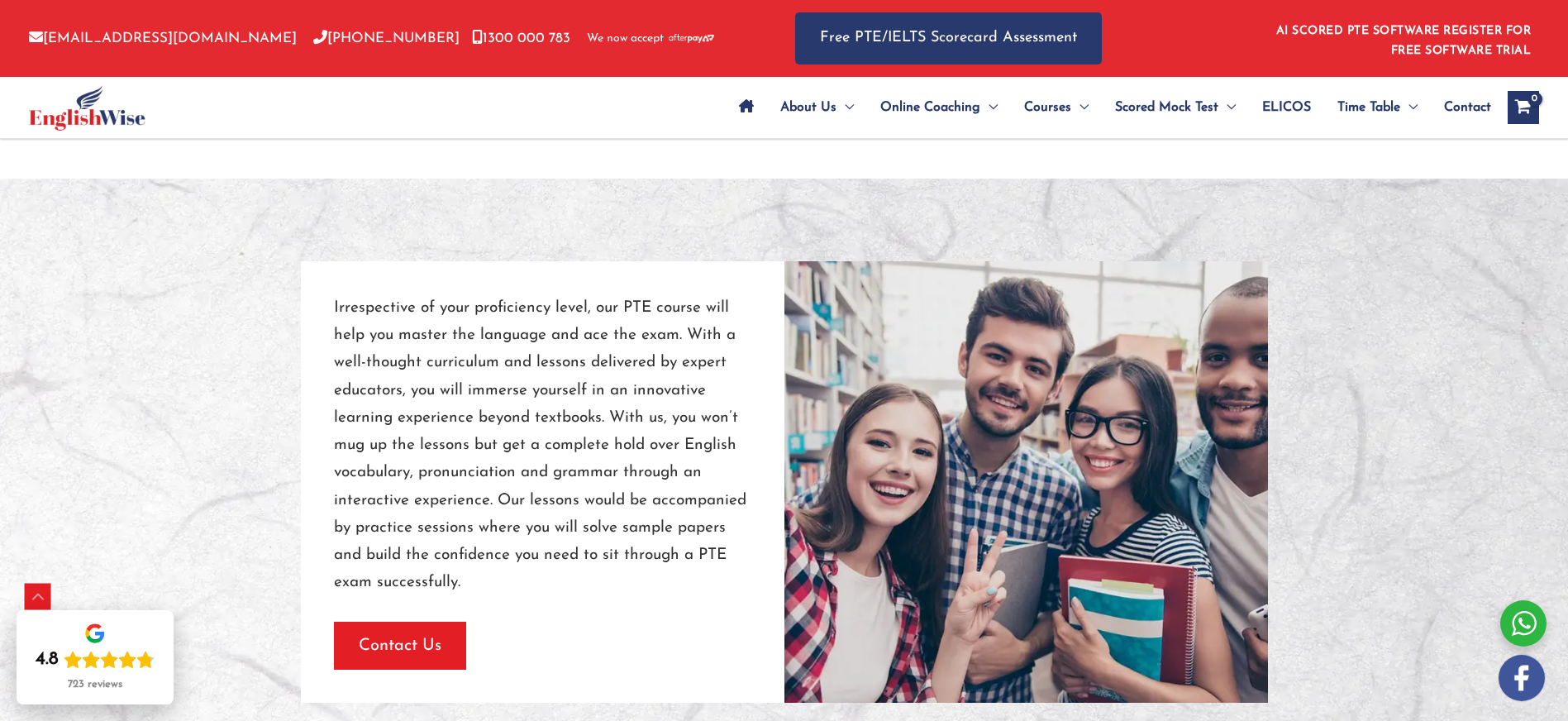
click at [500, 491] on p "Irrespective of your proficiency level, our PTE course will help you master the…" at bounding box center [542, 445] width 417 height 302
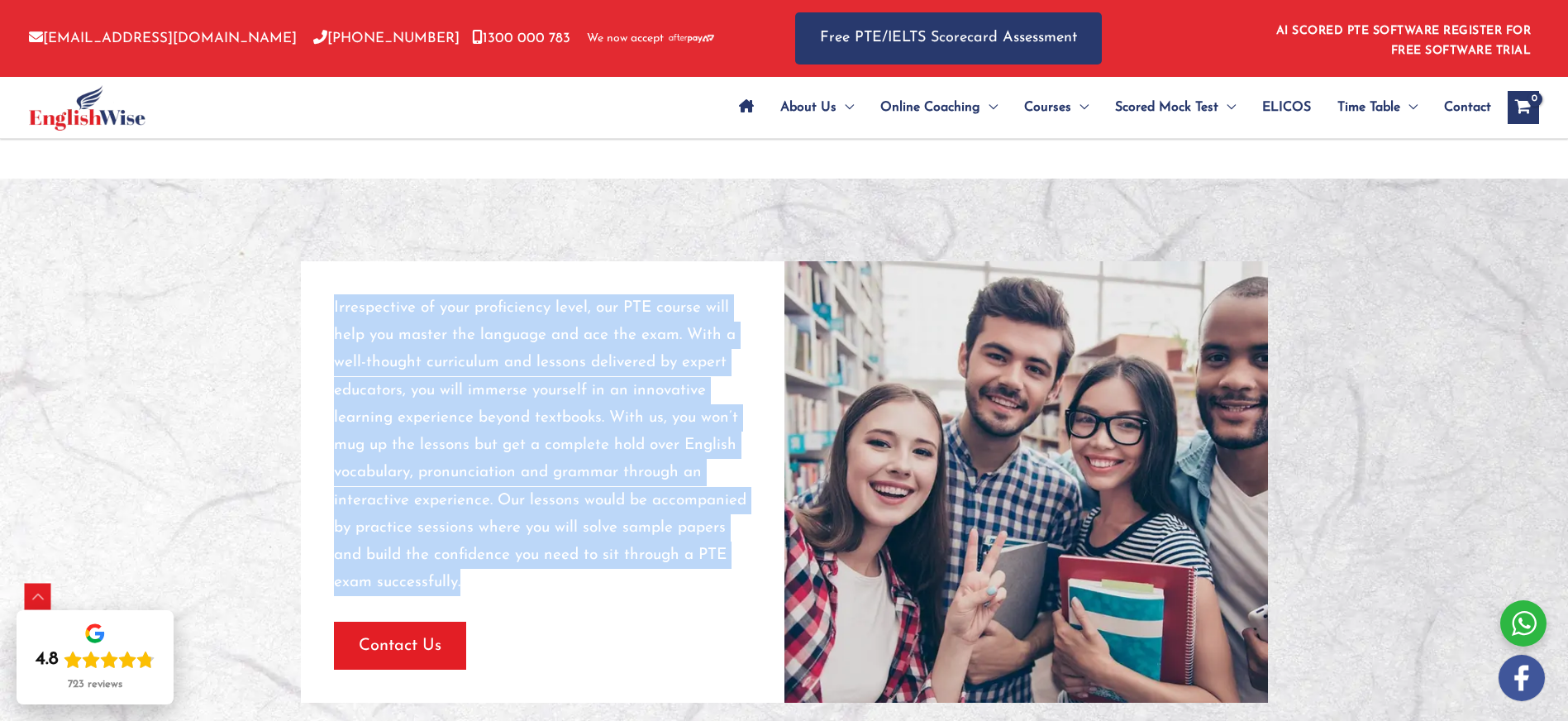
drag, startPoint x: 486, startPoint y: 583, endPoint x: 306, endPoint y: 319, distance: 319.5
click at [306, 319] on div "Irrespective of your proficiency level, our PTE course will help you master the…" at bounding box center [542, 482] width 483 height 441
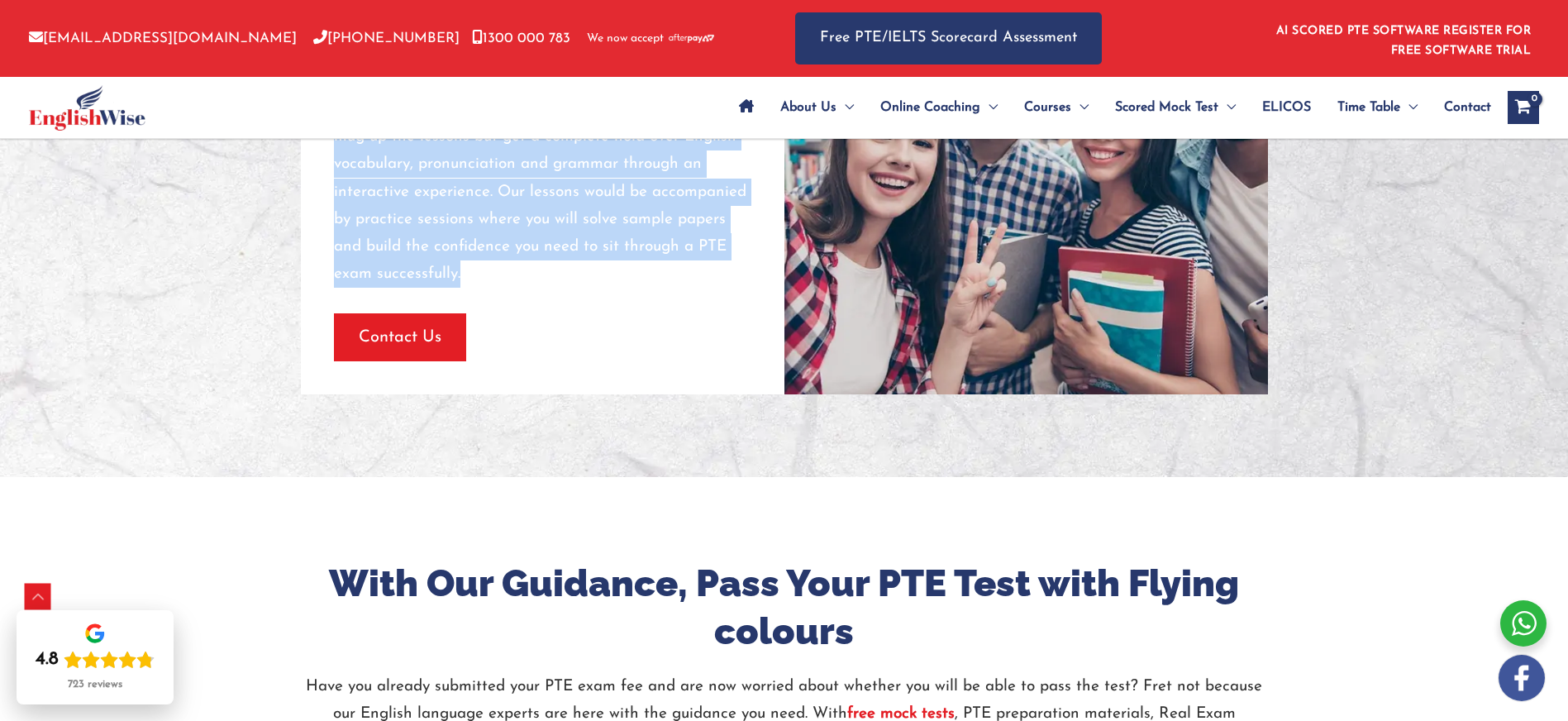
scroll to position [1685, 0]
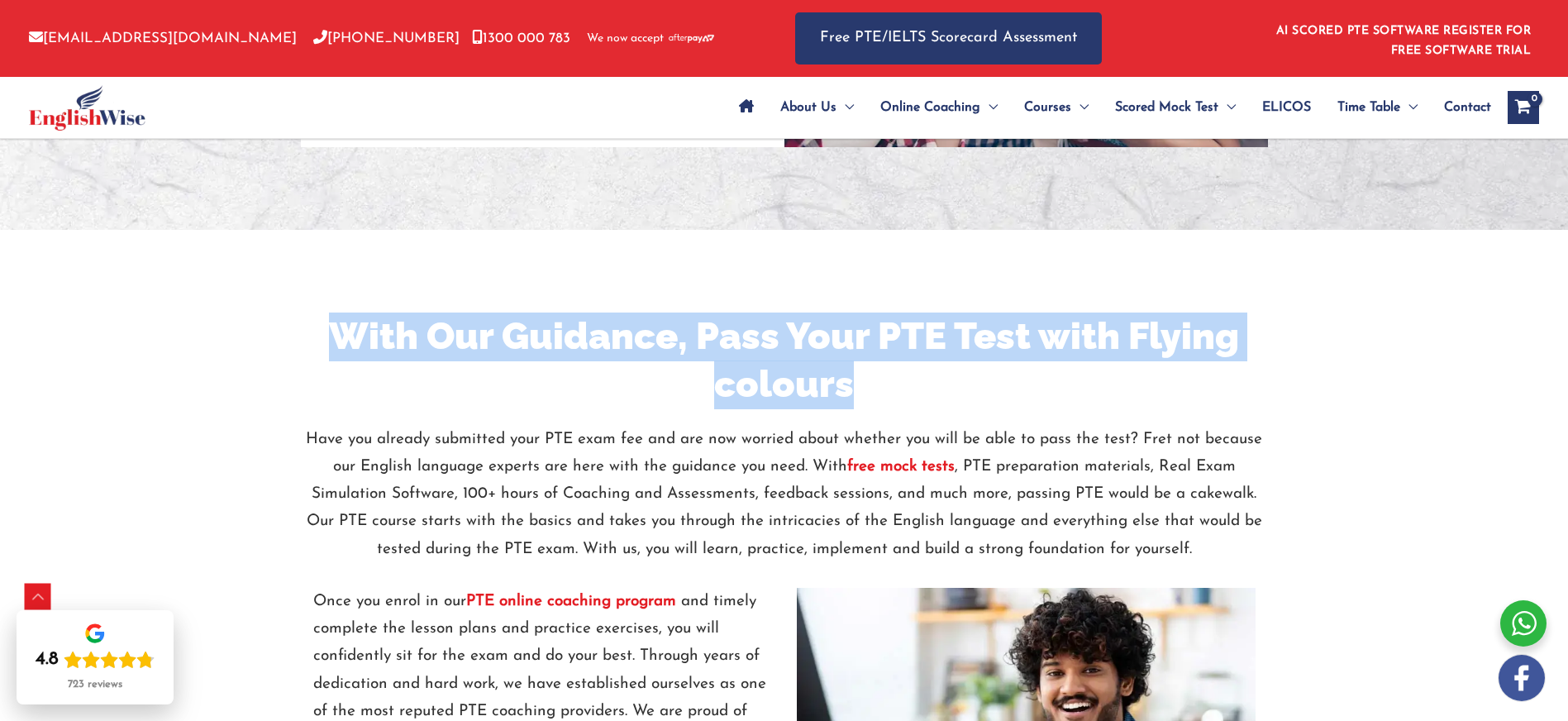
drag, startPoint x: 332, startPoint y: 332, endPoint x: 856, endPoint y: 384, distance: 526.6
click at [856, 384] on h2 "With Our Guidance, Pass Your PTE Test with Flying colours" at bounding box center [784, 360] width 967 height 97
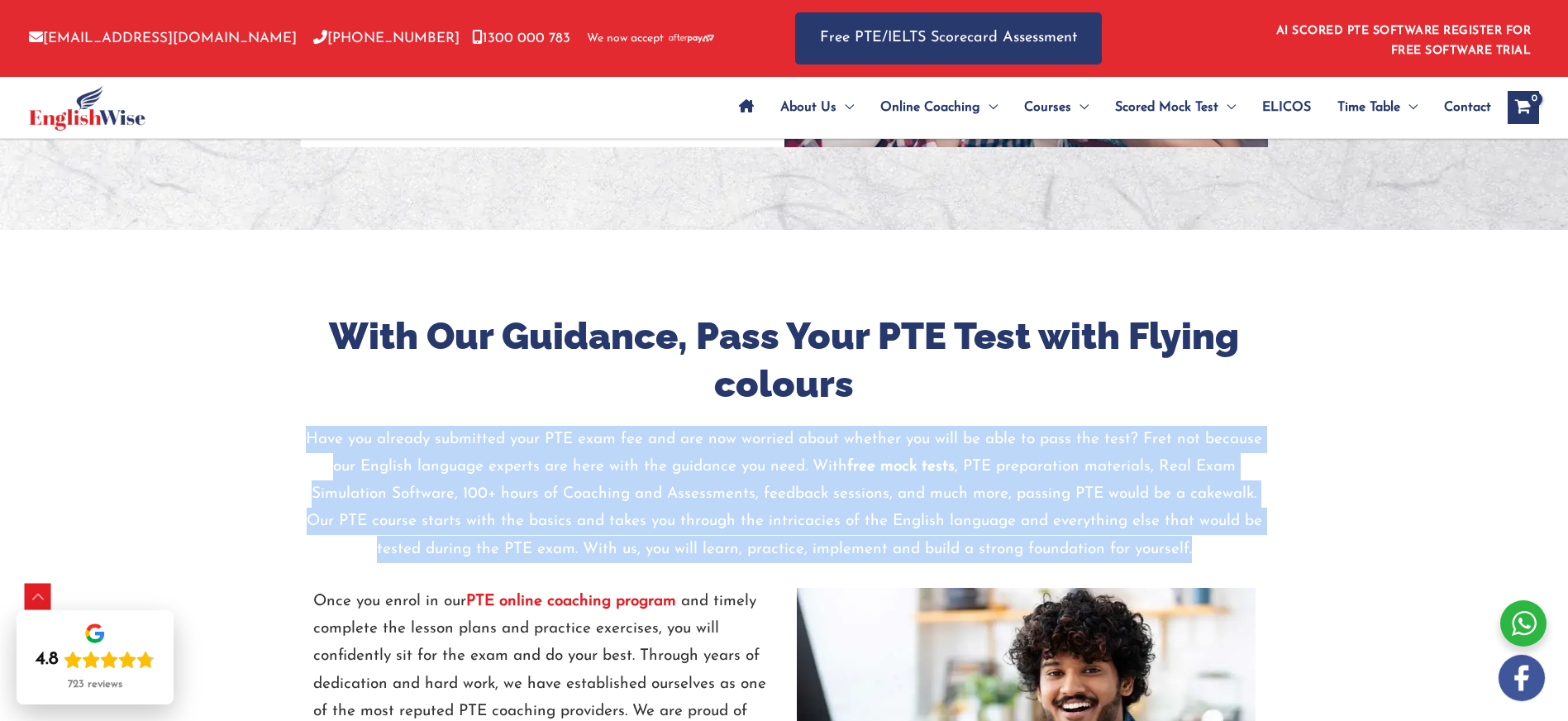
drag, startPoint x: 311, startPoint y: 441, endPoint x: 1215, endPoint y: 540, distance: 909.4
click at [1221, 540] on p "Have you already submitted your PTE exam fee and are now worried about whether …" at bounding box center [784, 495] width 967 height 138
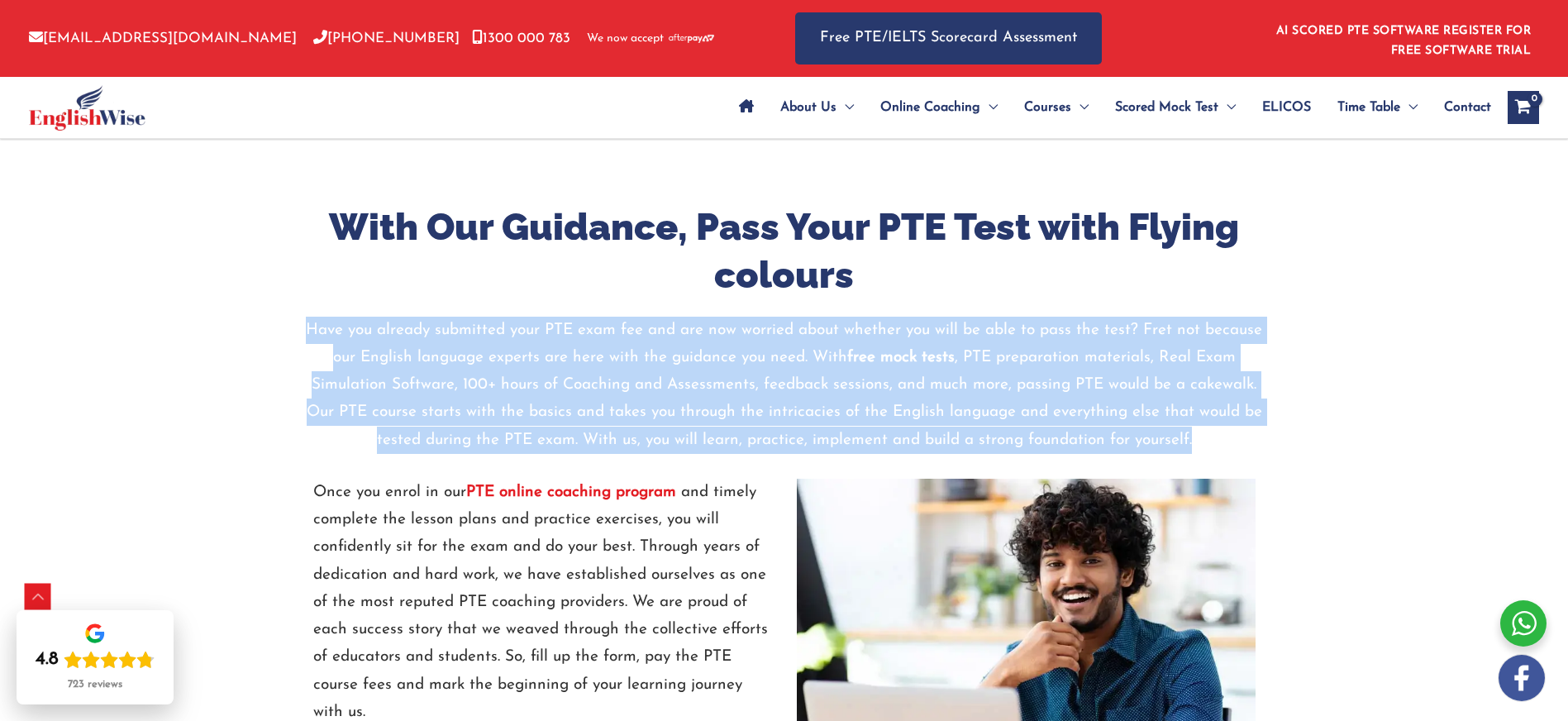
scroll to position [1776, 0]
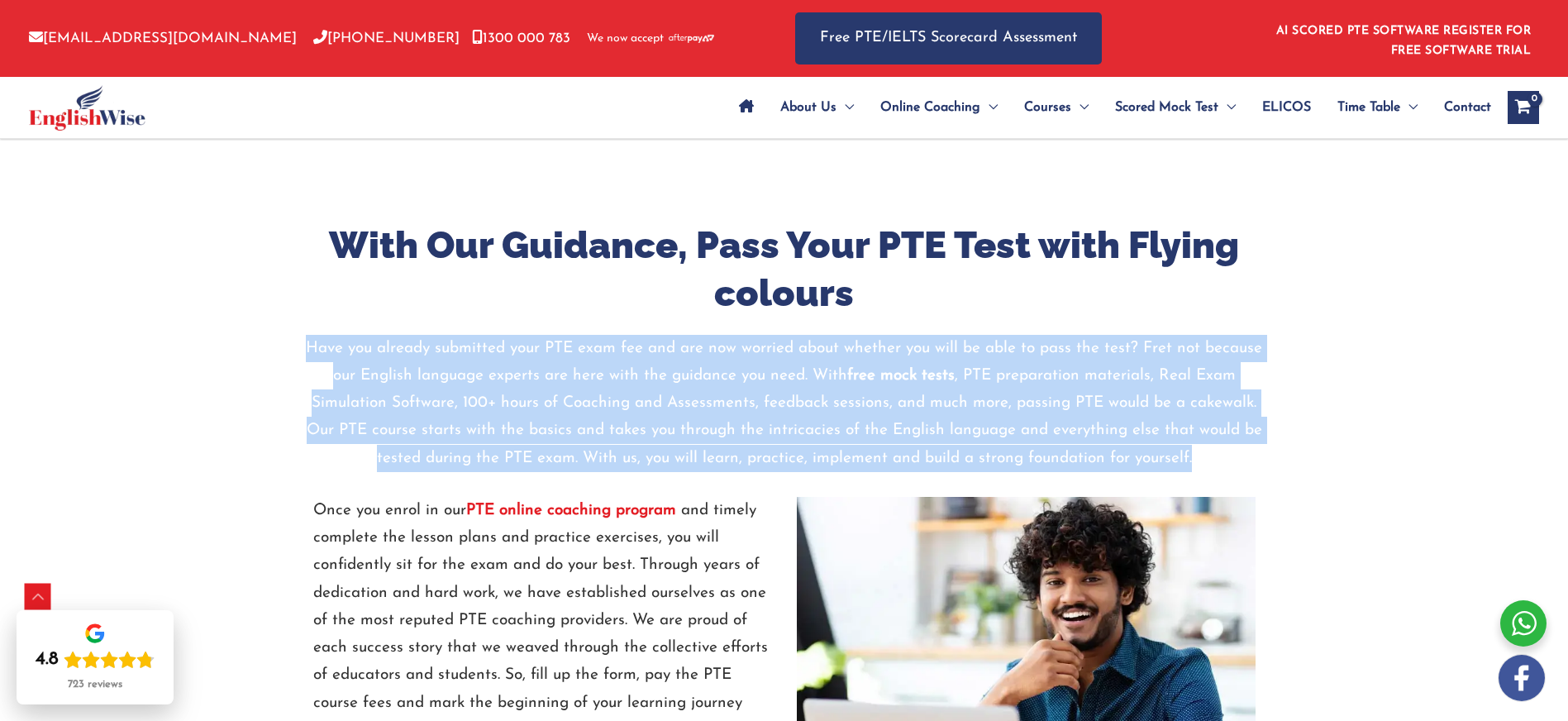
click at [758, 383] on p "Have you already submitted your PTE exam fee and are now worried about whether …" at bounding box center [784, 403] width 967 height 138
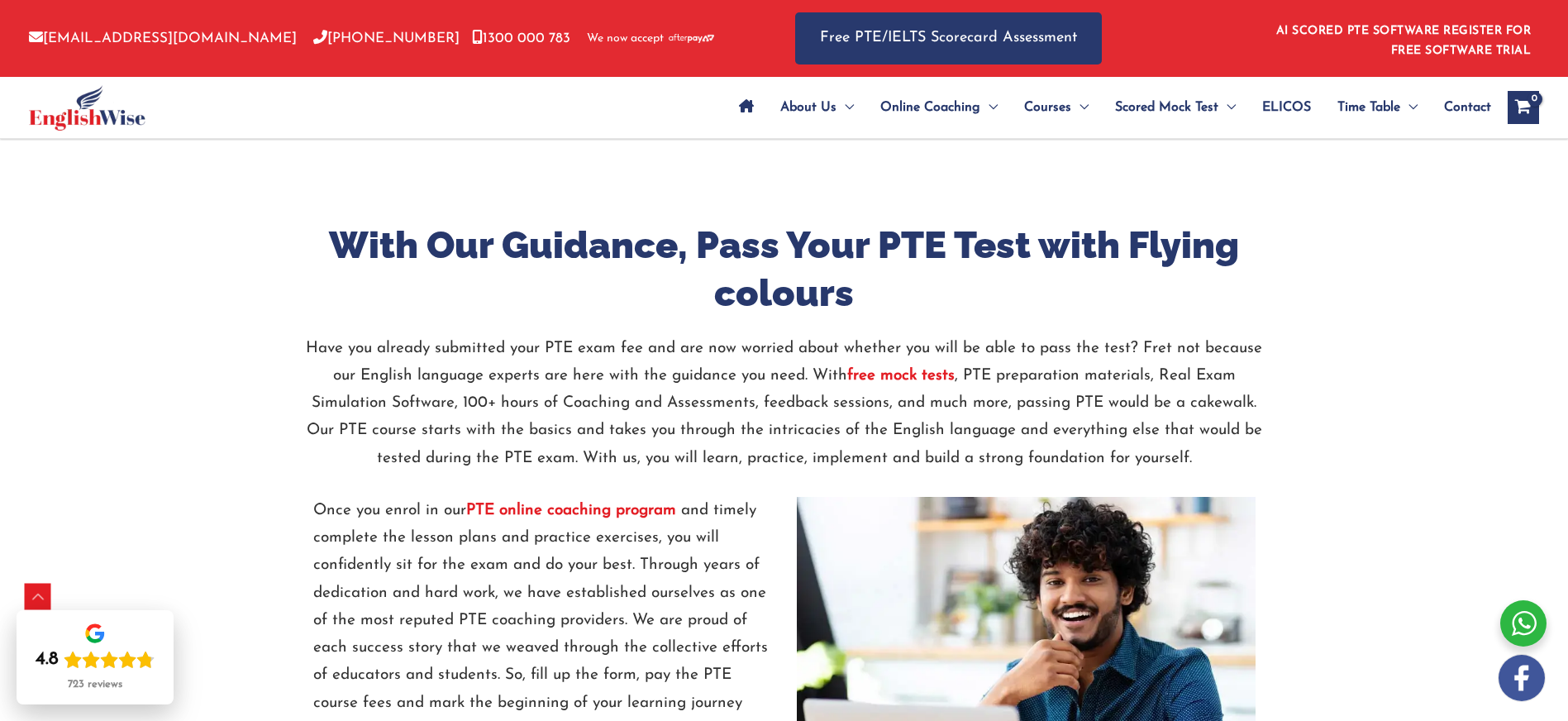
click at [468, 410] on p "Have you already submitted your PTE exam fee and are now worried about whether …" at bounding box center [784, 403] width 967 height 138
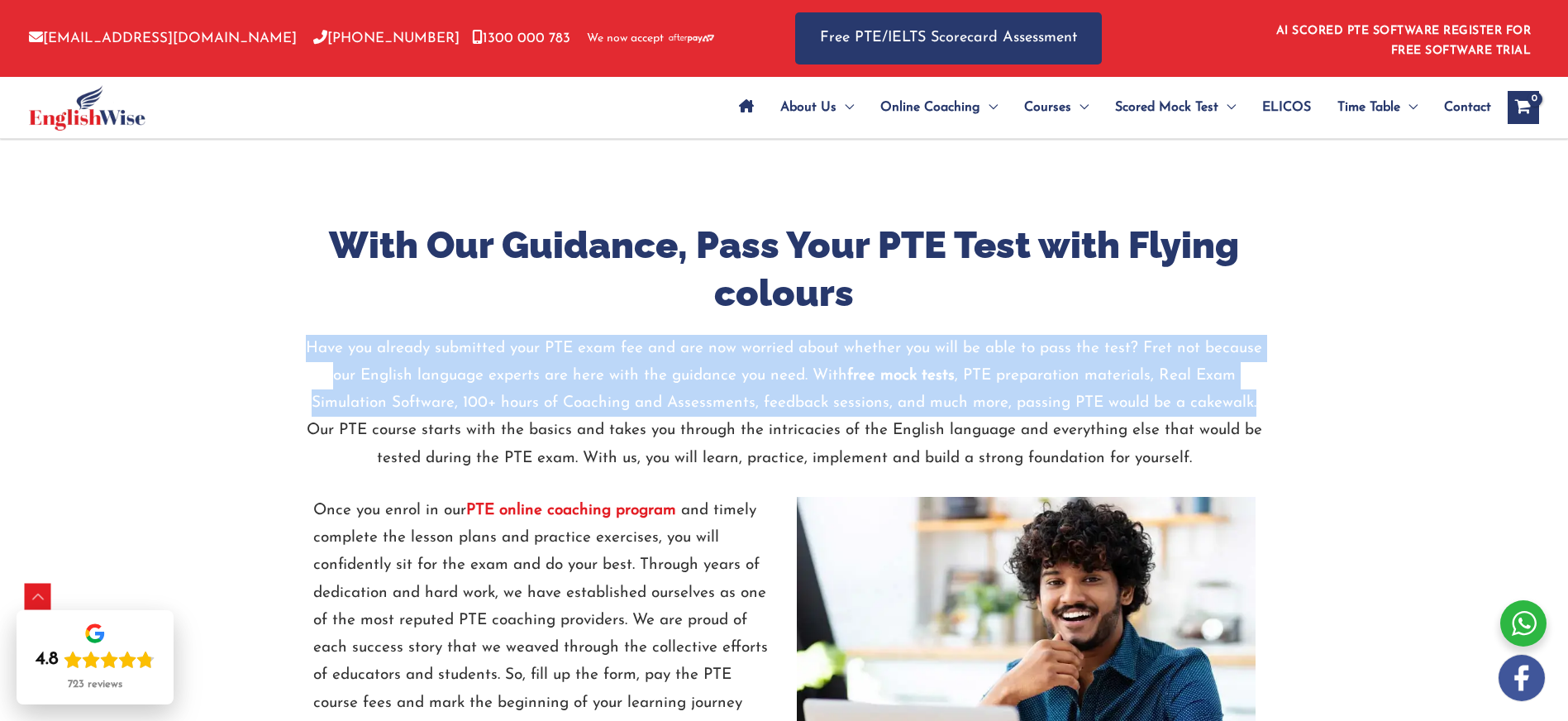
drag, startPoint x: 1257, startPoint y: 401, endPoint x: 301, endPoint y: 354, distance: 957.2
click at [301, 354] on p "Have you already submitted your PTE exam fee and are now worried about whether …" at bounding box center [784, 403] width 967 height 138
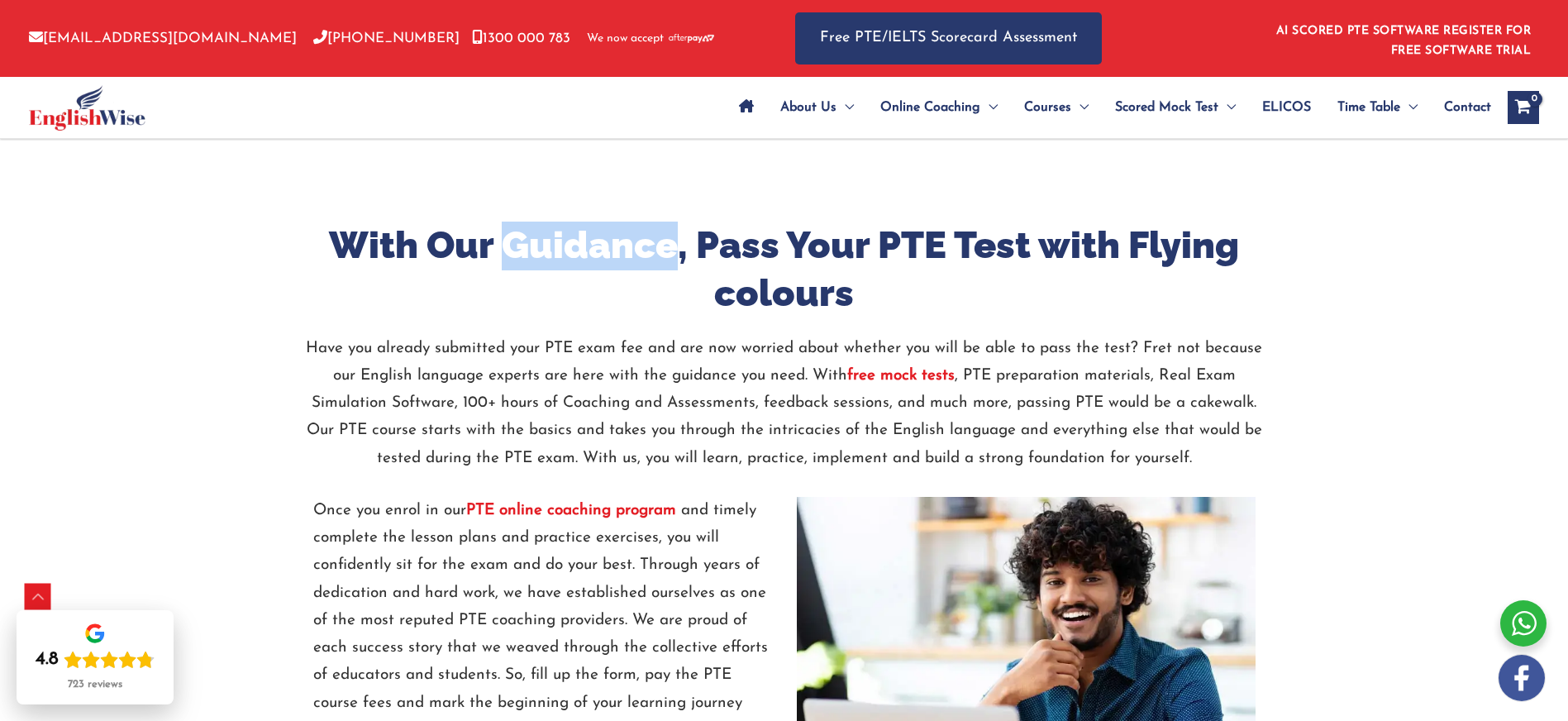
click at [876, 375] on strong "free mock tests" at bounding box center [900, 375] width 107 height 16
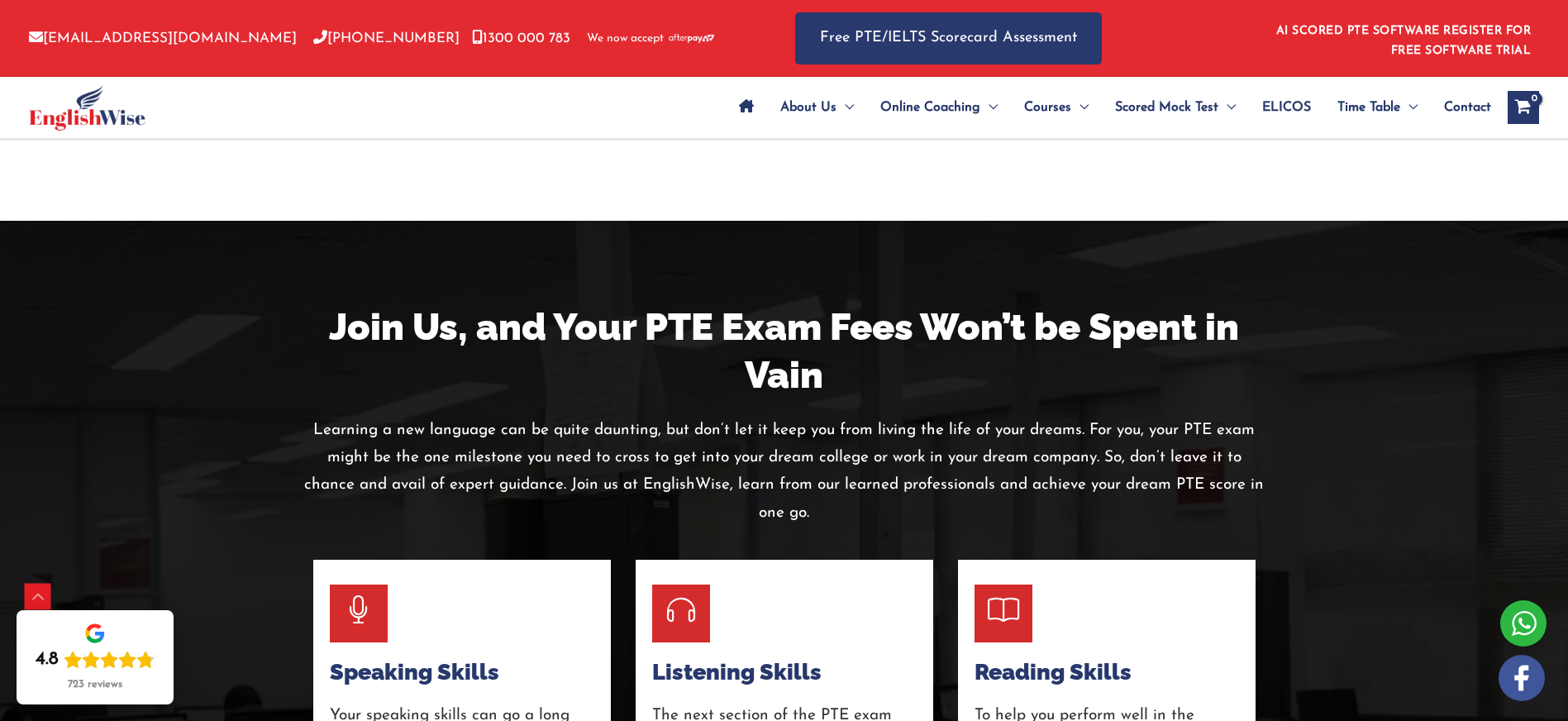
scroll to position [2490, 0]
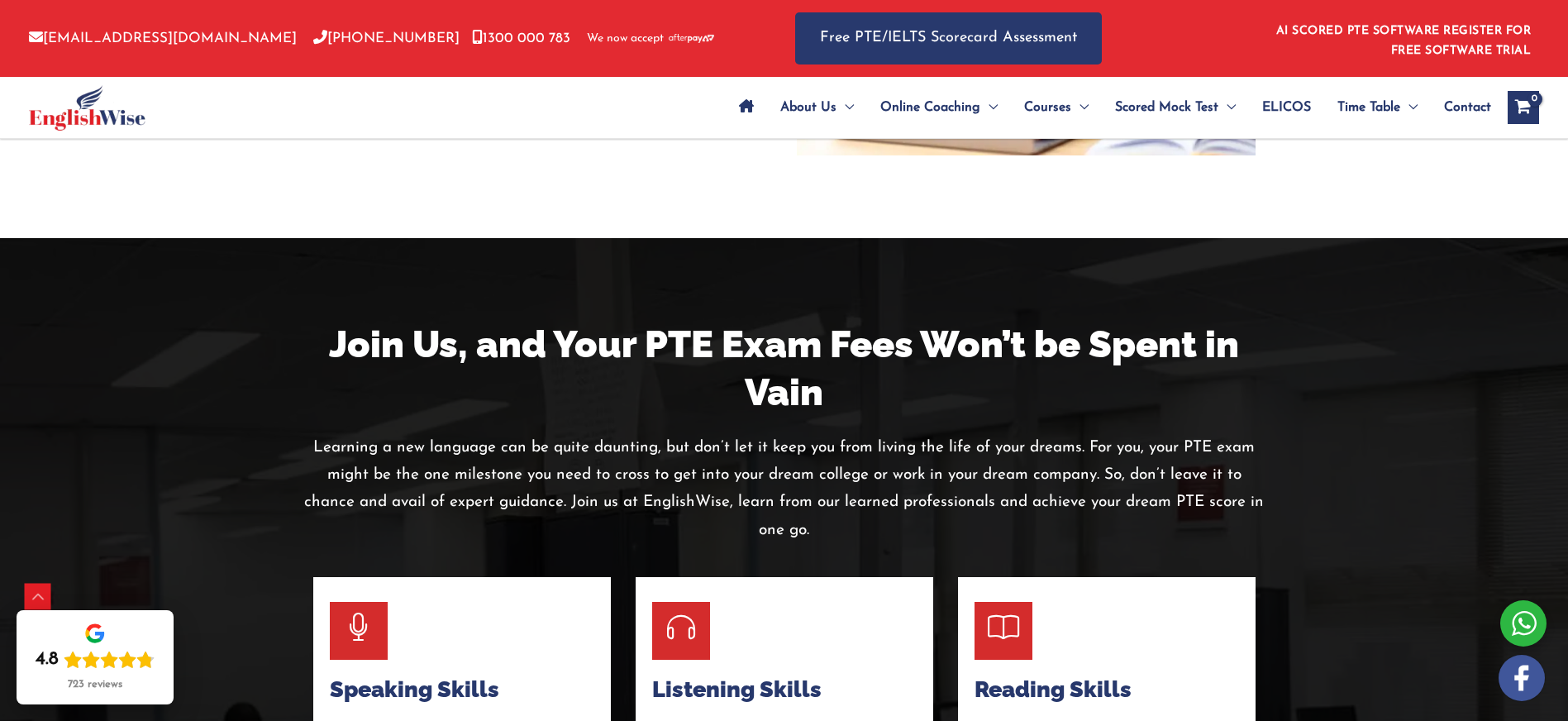
click at [634, 329] on h2 "Join Us, and Your PTE Exam Fees Won’t be Spent in Vain" at bounding box center [784, 368] width 967 height 97
click at [660, 346] on h2 "Join Us, and Your PTE Exam Fees Won’t be Spent in Vain" at bounding box center [784, 368] width 967 height 97
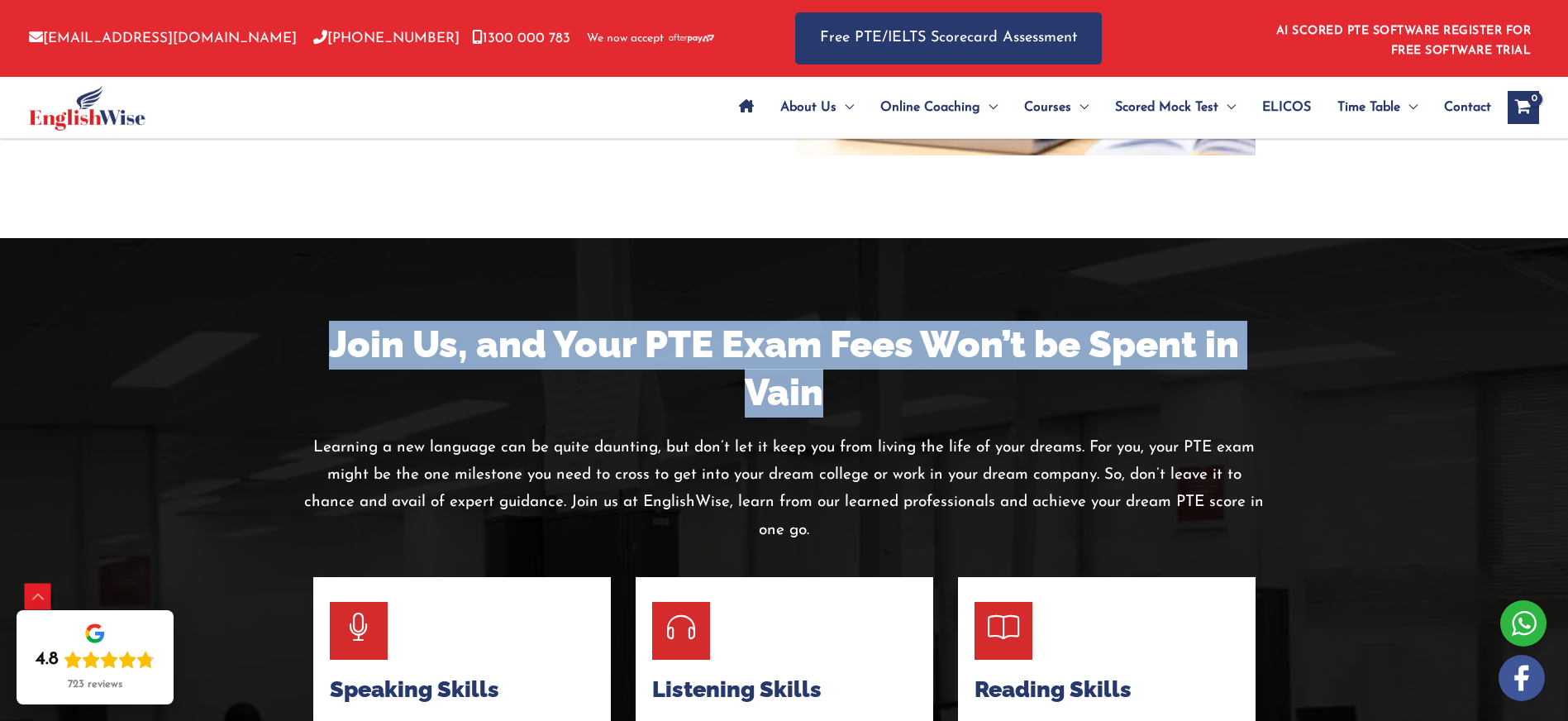
click at [660, 346] on h2 "Join Us, and Your PTE Exam Fees Won’t be Spent in Vain" at bounding box center [784, 368] width 967 height 97
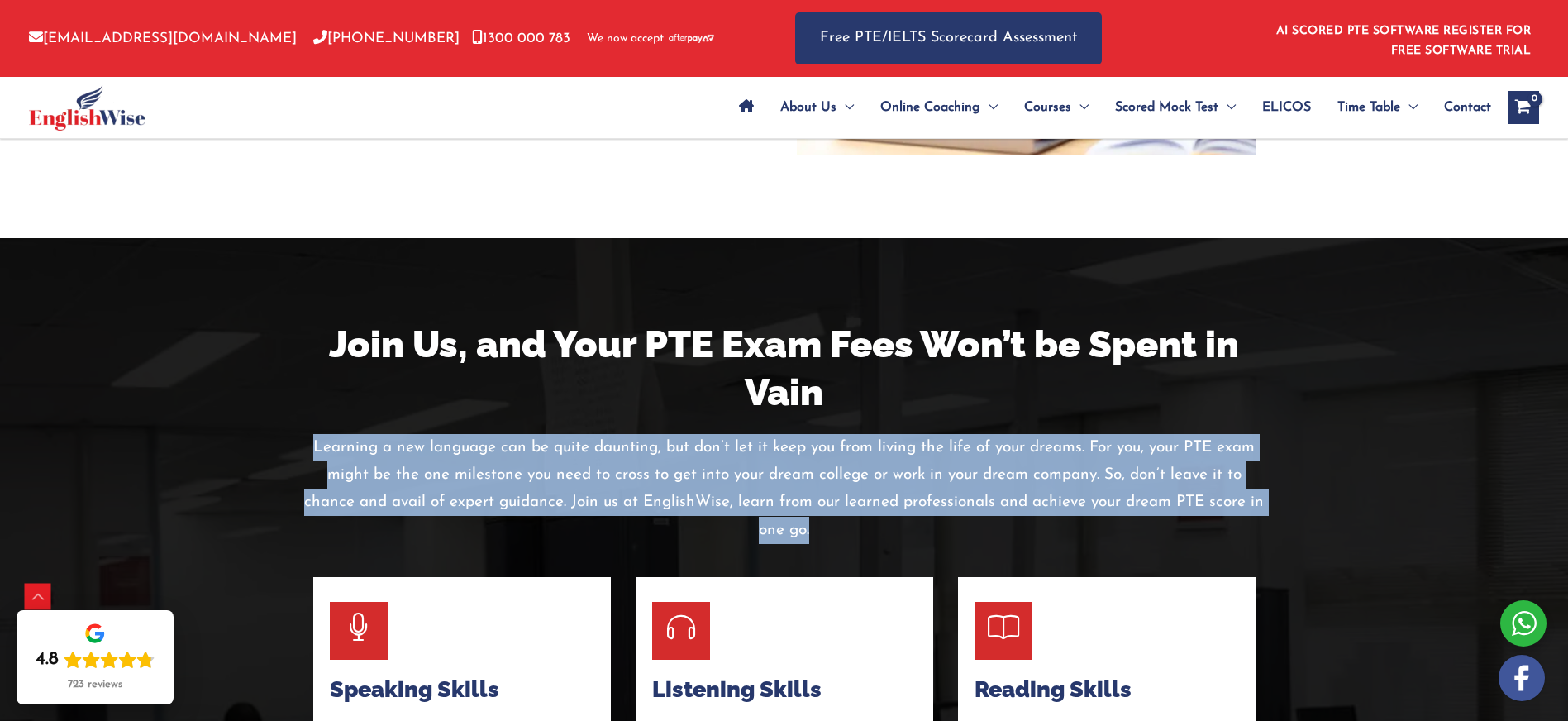
drag, startPoint x: 314, startPoint y: 448, endPoint x: 1269, endPoint y: 504, distance: 956.6
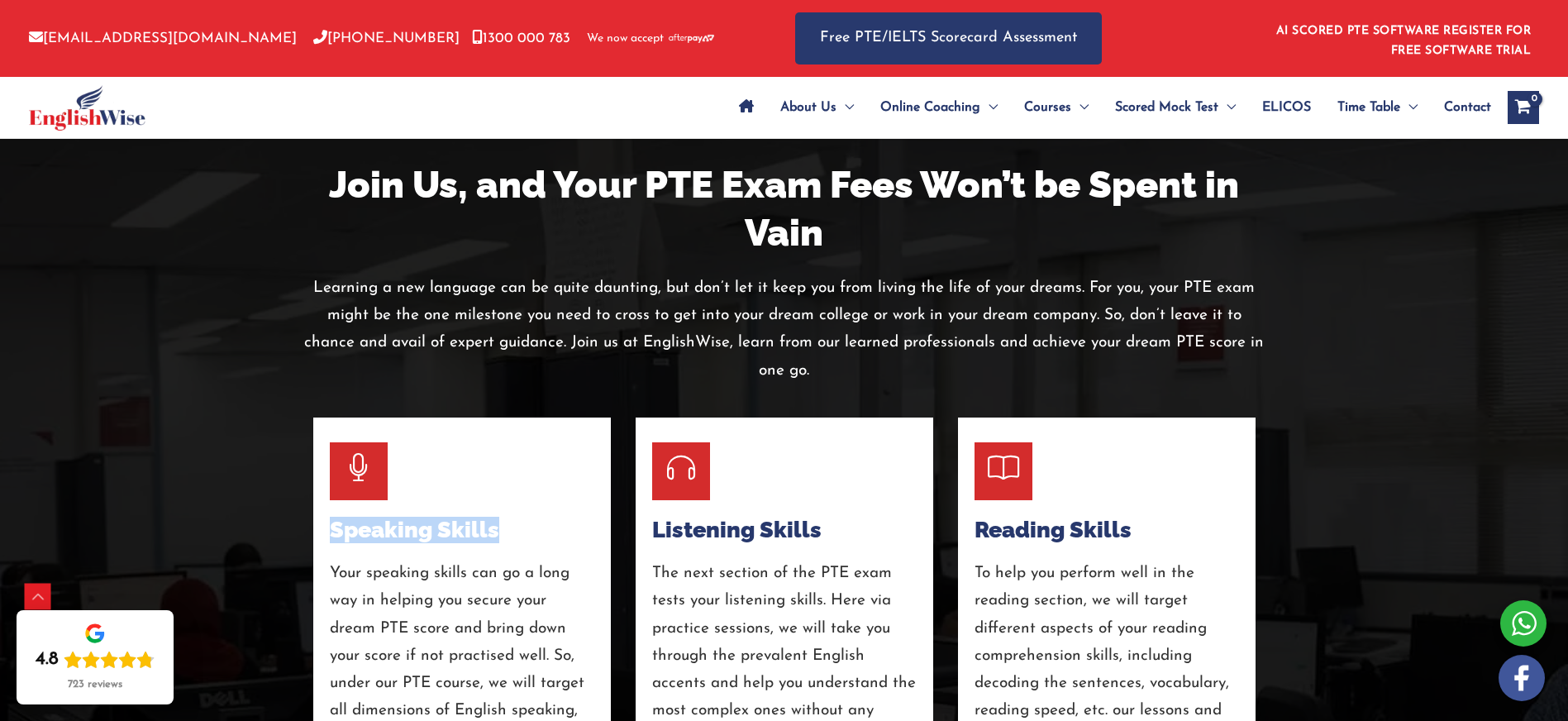
drag, startPoint x: 333, startPoint y: 503, endPoint x: 502, endPoint y: 502, distance: 169.0
click at [502, 502] on div "Speaking Skills Your speaking skills can go a long way in helping you secure yo…" at bounding box center [462, 638] width 298 height 442
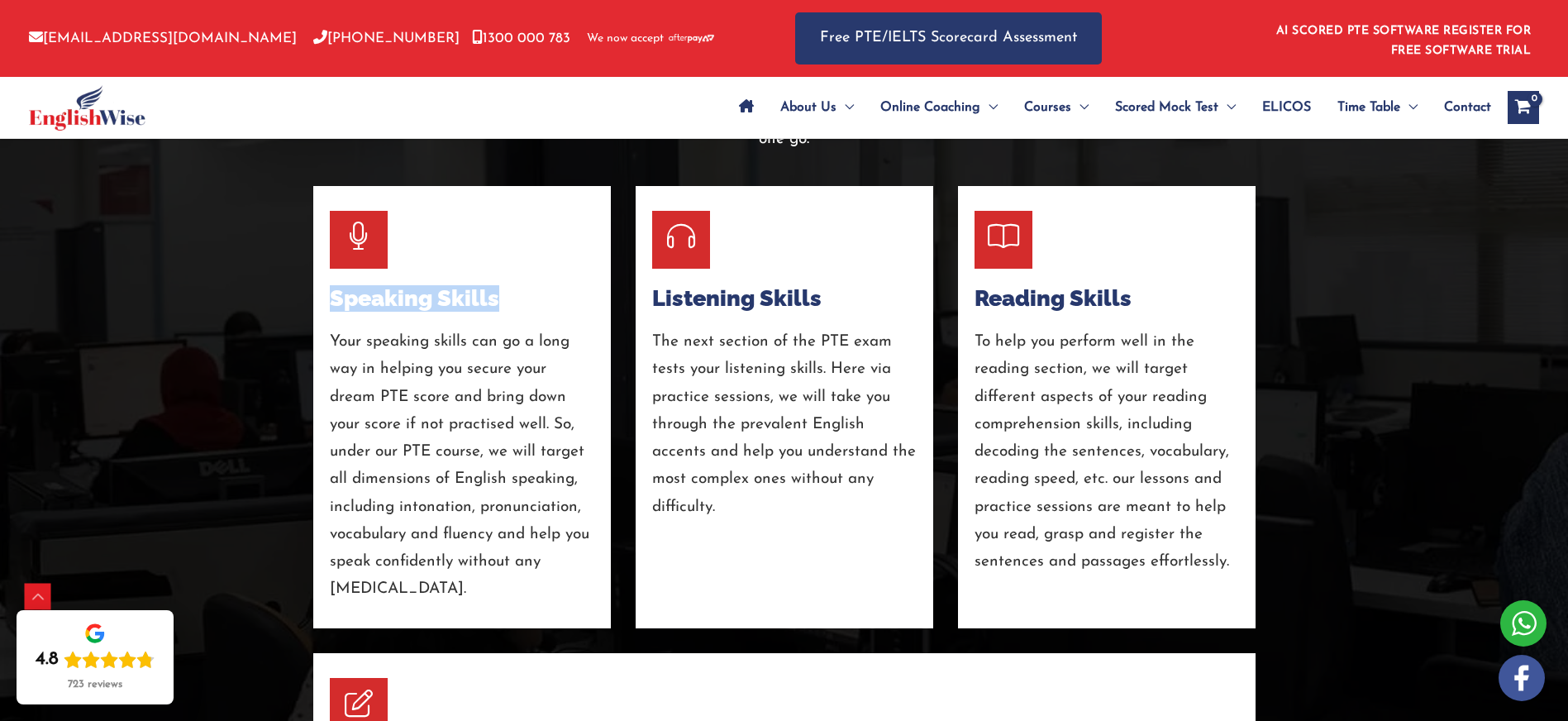
scroll to position [2884, 0]
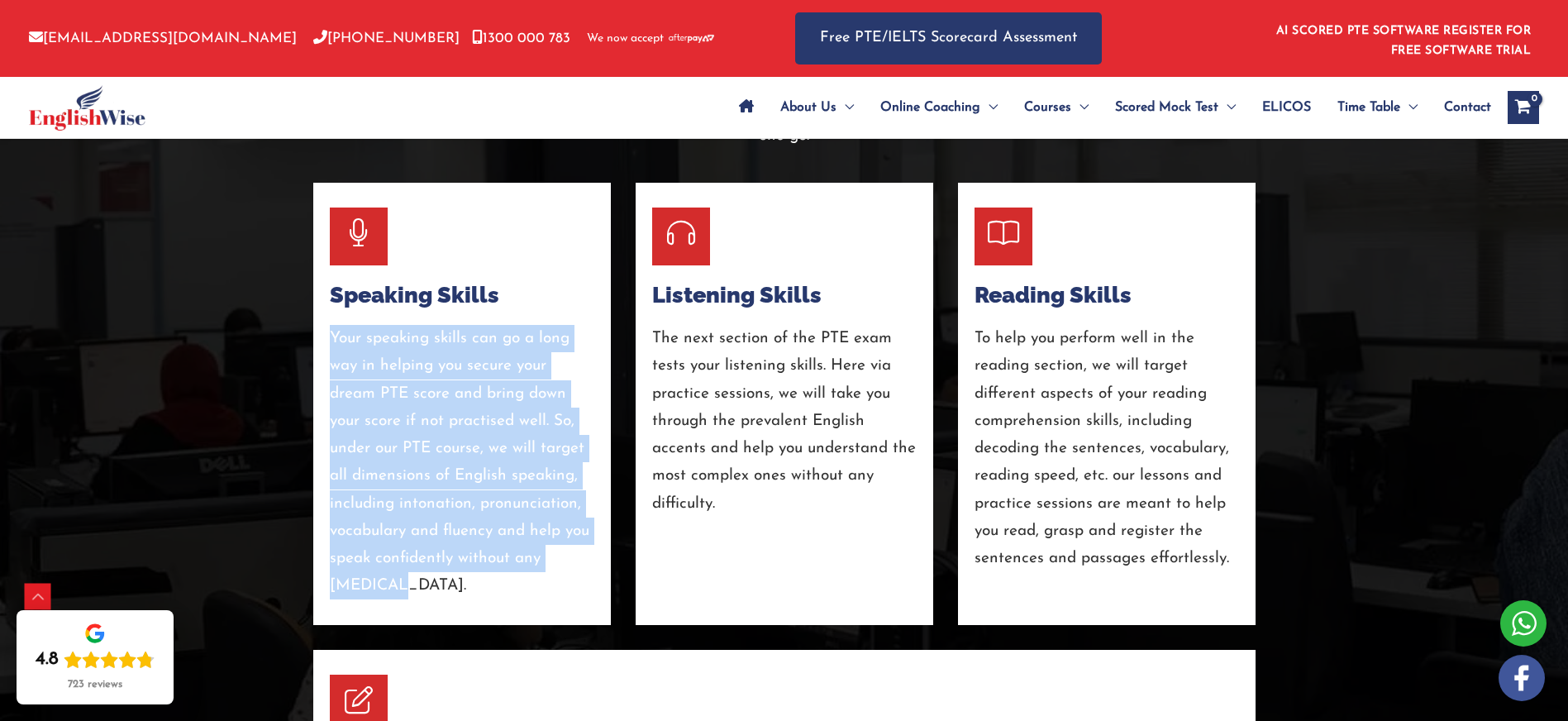
drag, startPoint x: 327, startPoint y: 309, endPoint x: 602, endPoint y: 542, distance: 360.4
click at [601, 542] on div "Speaking Skills Your speaking skills can go a long way in helping you secure yo…" at bounding box center [462, 404] width 298 height 442
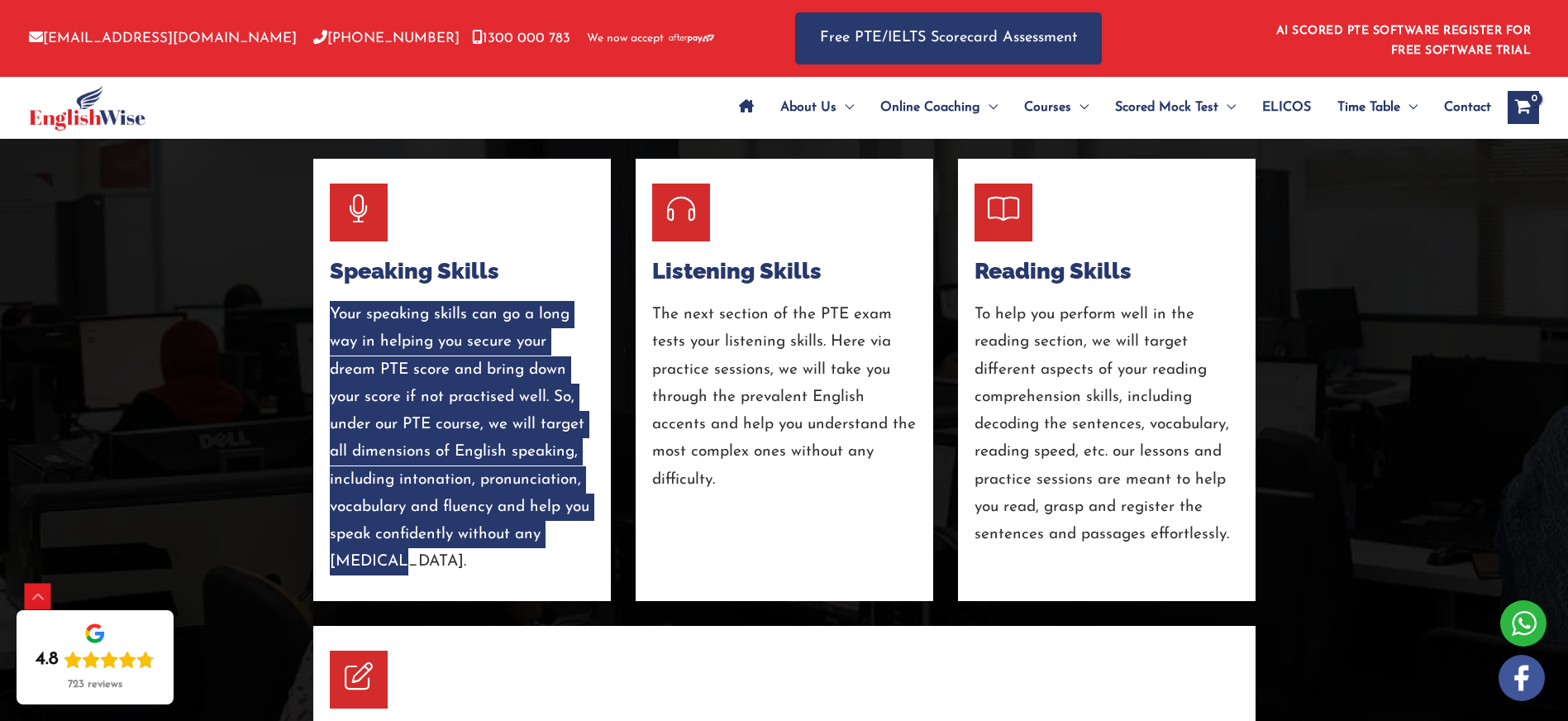
scroll to position [2917, 0]
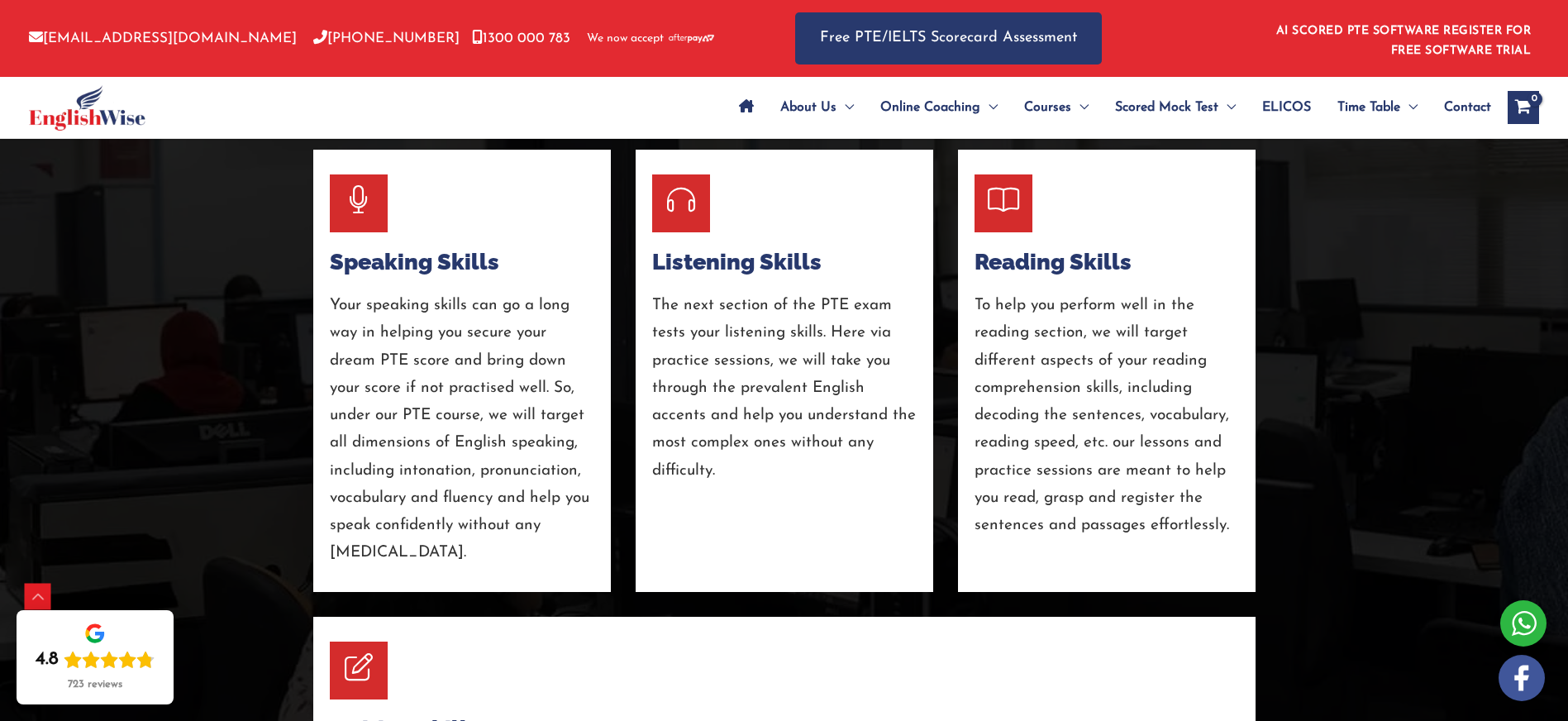
click at [703, 275] on div at bounding box center [784, 283] width 265 height 17
drag, startPoint x: 710, startPoint y: 237, endPoint x: 817, endPoint y: 237, distance: 107.0
click at [818, 237] on div "Listening Skills The next section of the PTE exam tests your listening skills. …" at bounding box center [784, 371] width 298 height 442
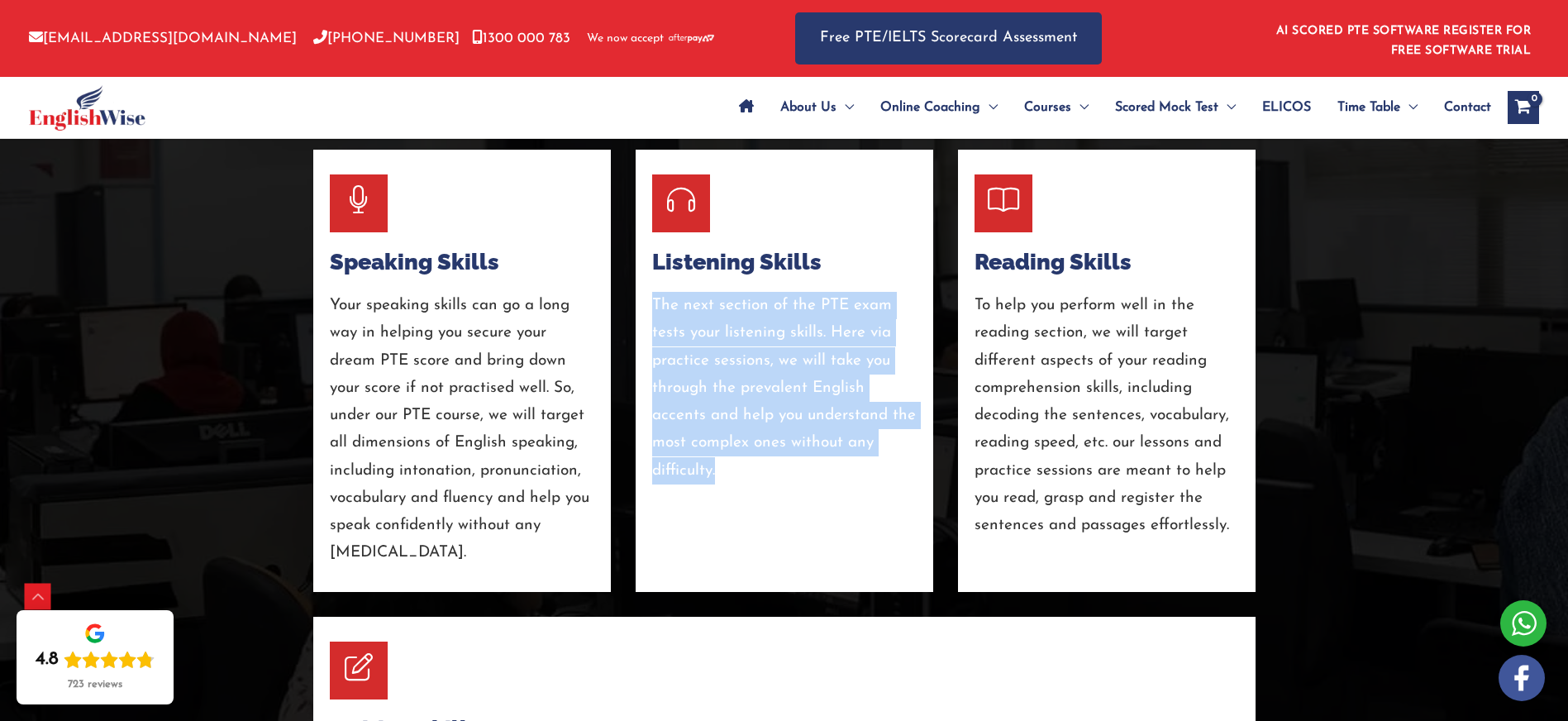
drag, startPoint x: 718, startPoint y: 444, endPoint x: 649, endPoint y: 276, distance: 181.6
click at [649, 276] on div "Listening Skills The next section of the PTE exam tests your listening skills. …" at bounding box center [784, 371] width 298 height 442
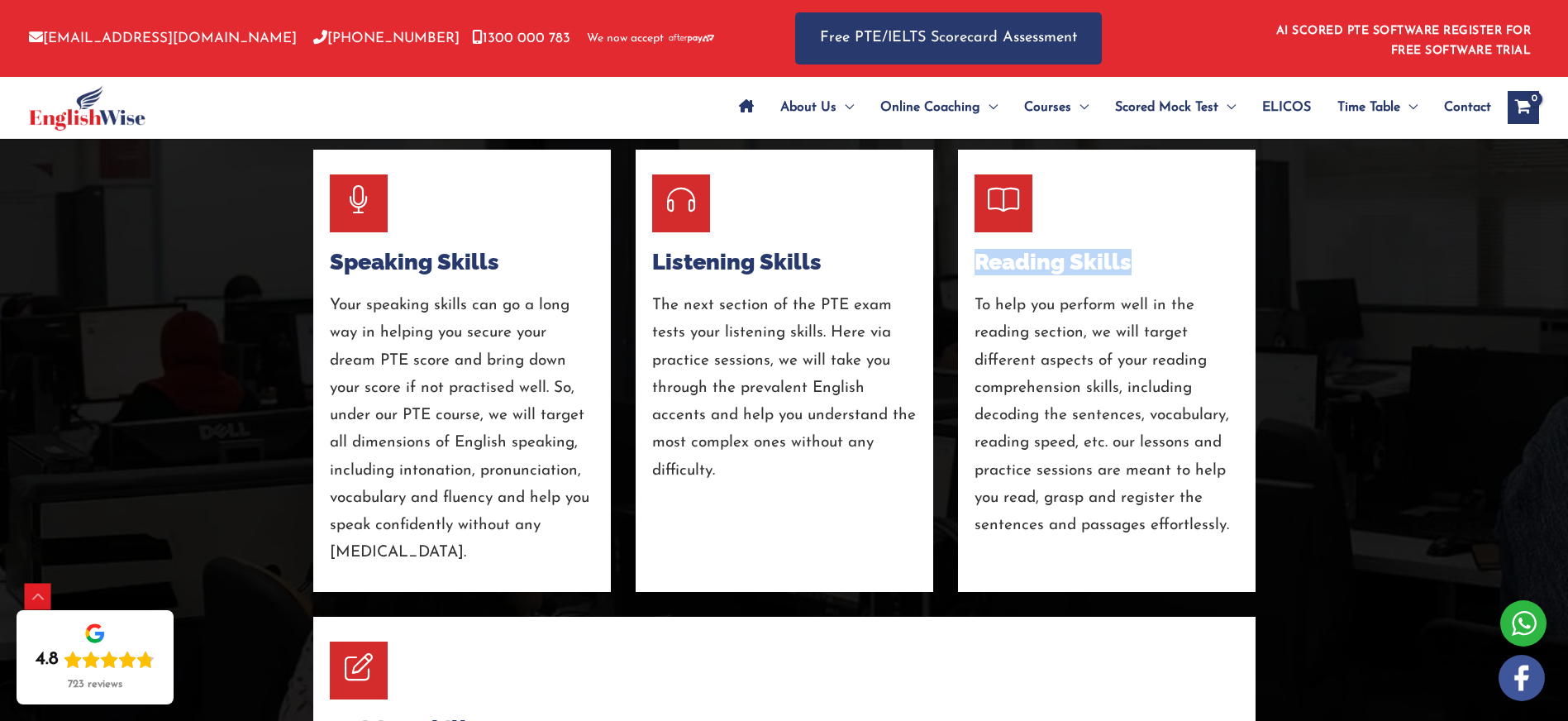
drag, startPoint x: 992, startPoint y: 238, endPoint x: 1135, endPoint y: 238, distance: 143.0
click at [1136, 249] on h4 "Reading Skills" at bounding box center [1107, 262] width 265 height 26
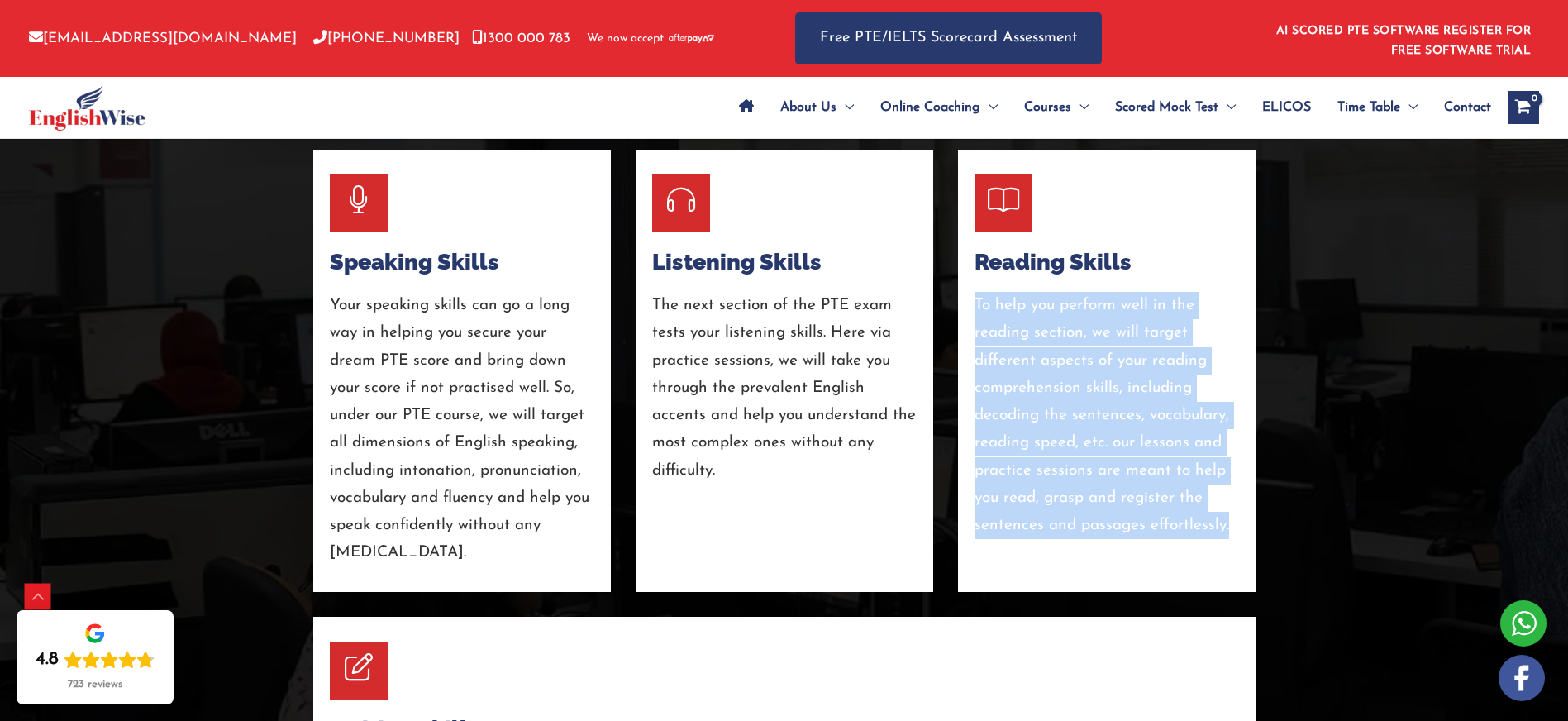
drag, startPoint x: 1212, startPoint y: 497, endPoint x: 958, endPoint y: 269, distance: 341.3
click at [958, 269] on div "Reading Skills To help you perform well in the reading section, we will target …" at bounding box center [1107, 371] width 298 height 442
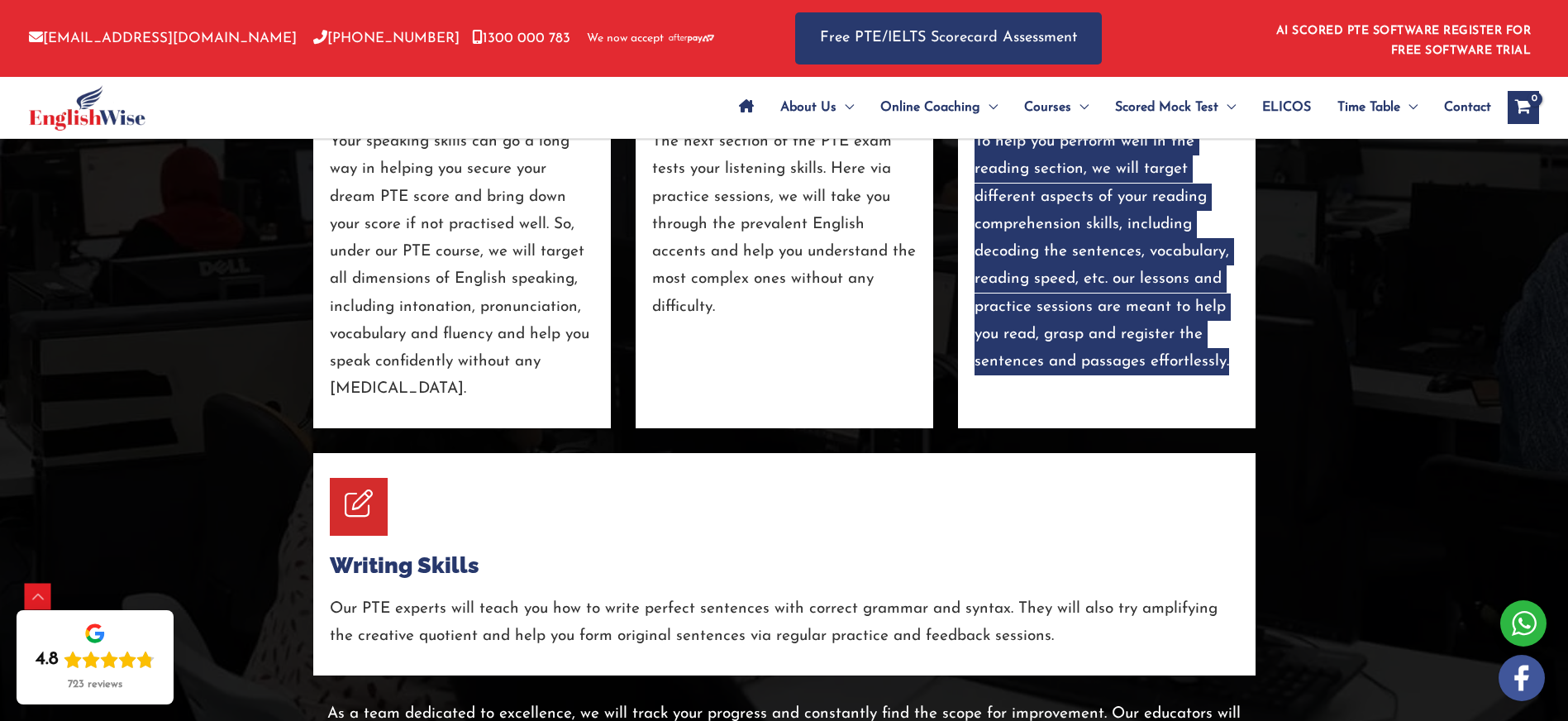
scroll to position [3088, 0]
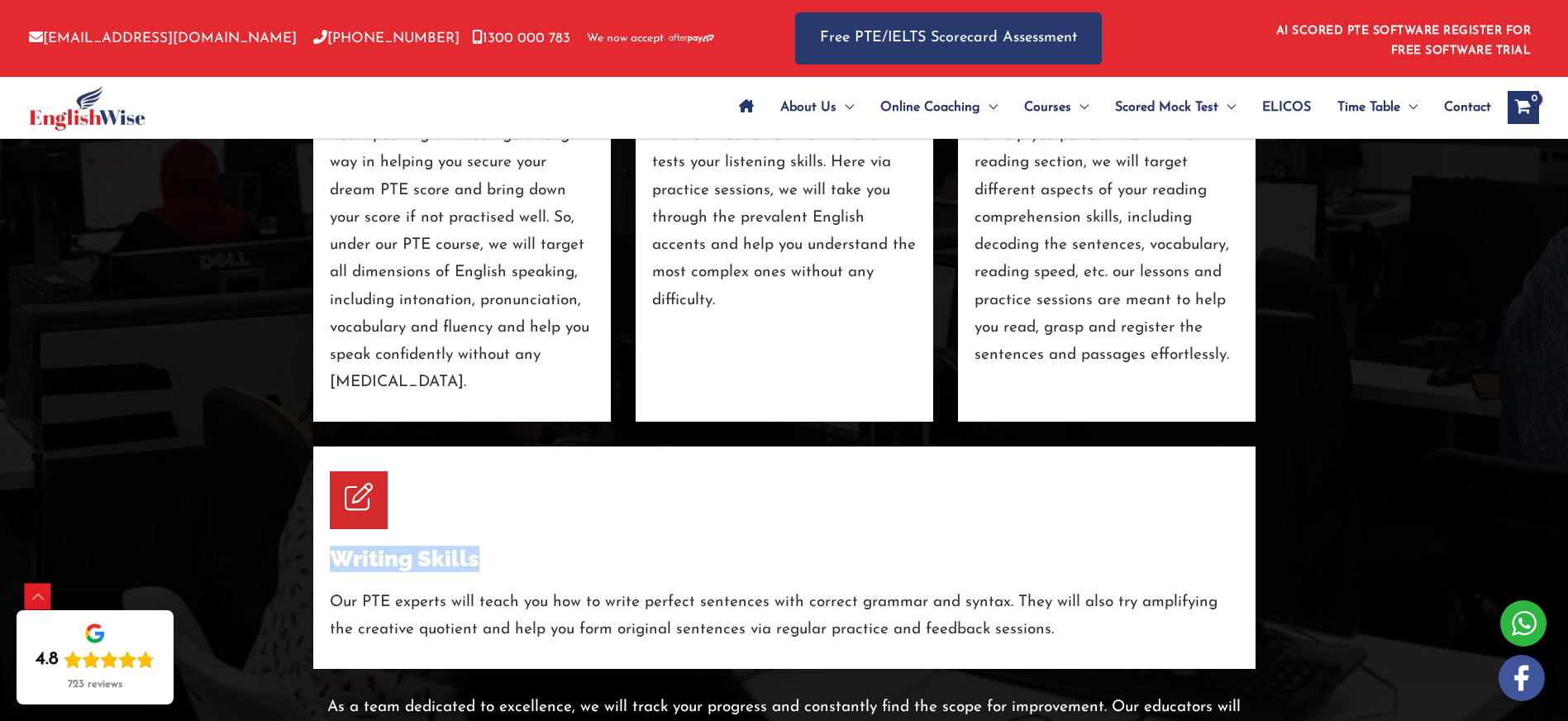
drag, startPoint x: 329, startPoint y: 497, endPoint x: 478, endPoint y: 502, distance: 149.1
click at [478, 546] on h4 "Writing Skills" at bounding box center [784, 559] width 909 height 26
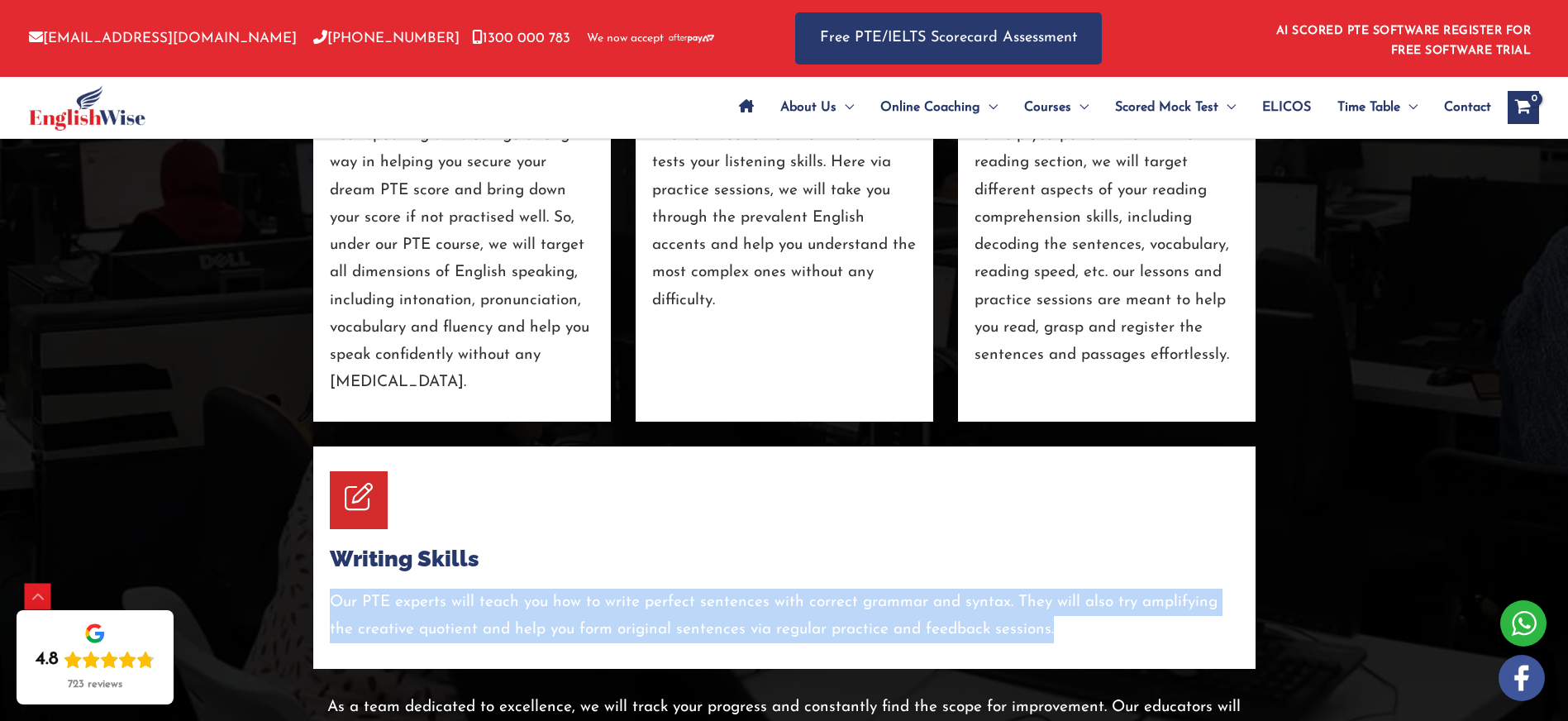
drag, startPoint x: 1053, startPoint y: 581, endPoint x: 326, endPoint y: 549, distance: 727.7
click at [323, 551] on div "Writing Skills Our PTE experts will teach you how to write perfect sentences wi…" at bounding box center [784, 557] width 942 height 222
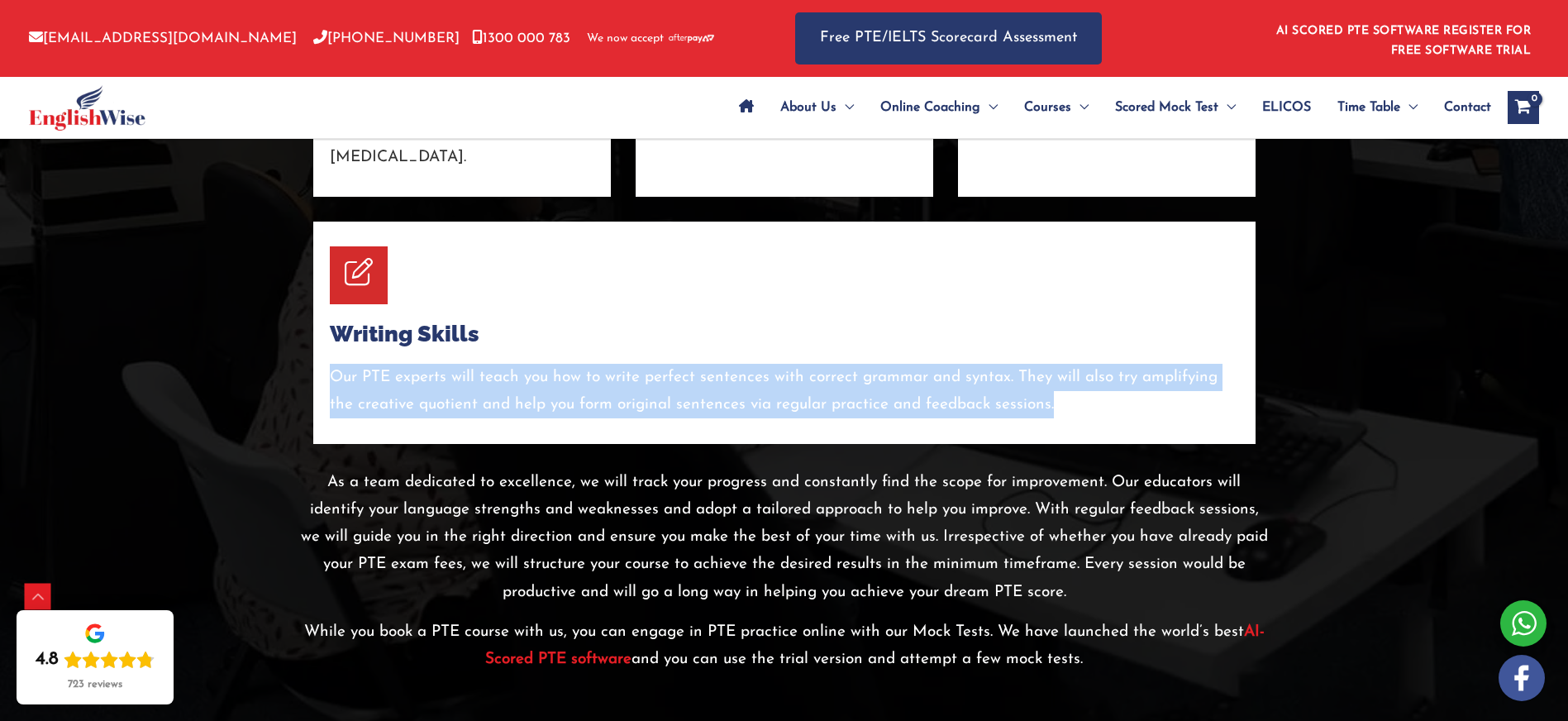
scroll to position [3316, 0]
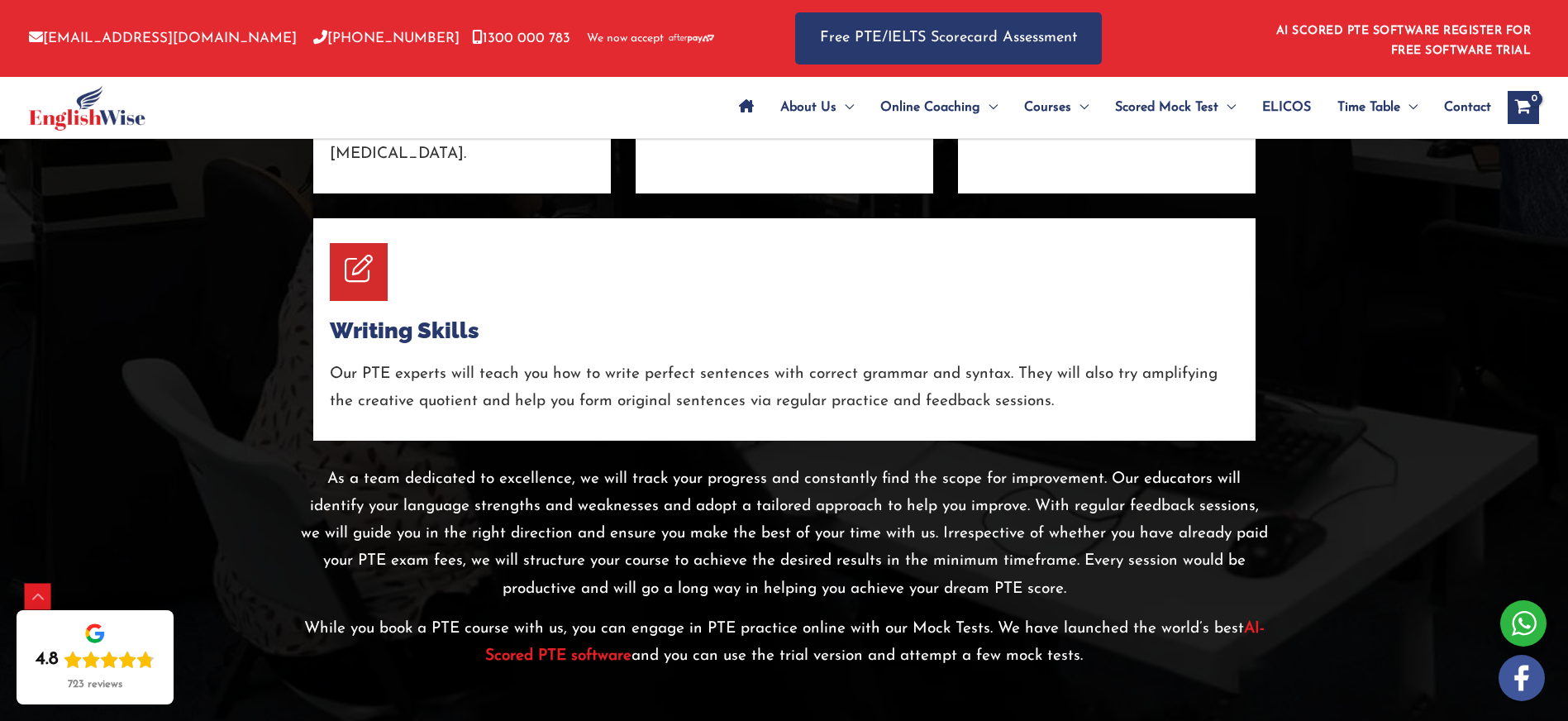
click at [338, 465] on p "As a team dedicated to excellence, we will track your progress and constantly f…" at bounding box center [784, 534] width 967 height 138
drag, startPoint x: 353, startPoint y: 437, endPoint x: 1111, endPoint y: 610, distance: 777.5
click at [1111, 610] on div "As a team dedicated to excellence, we will track your progress and constantly f…" at bounding box center [784, 567] width 967 height 205
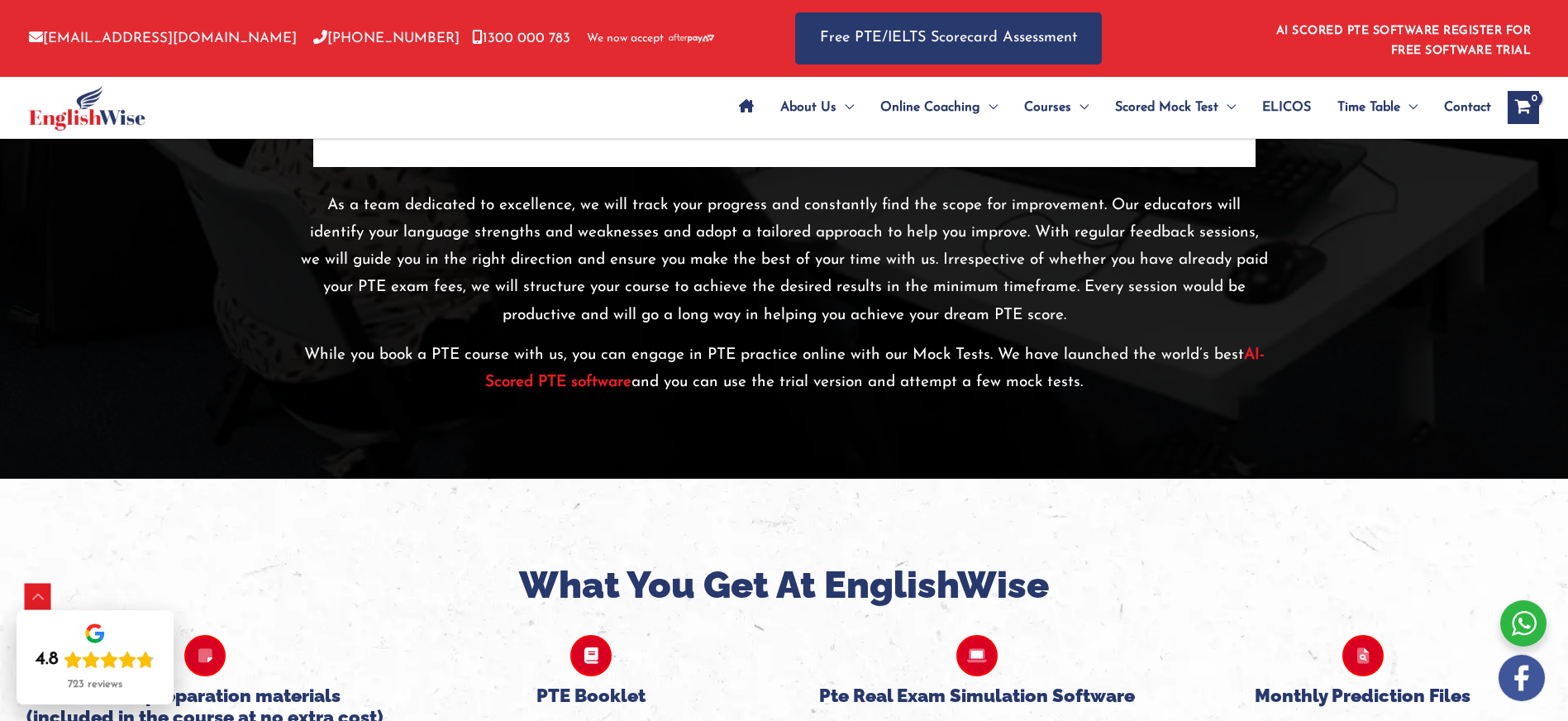
scroll to position [3459, 0]
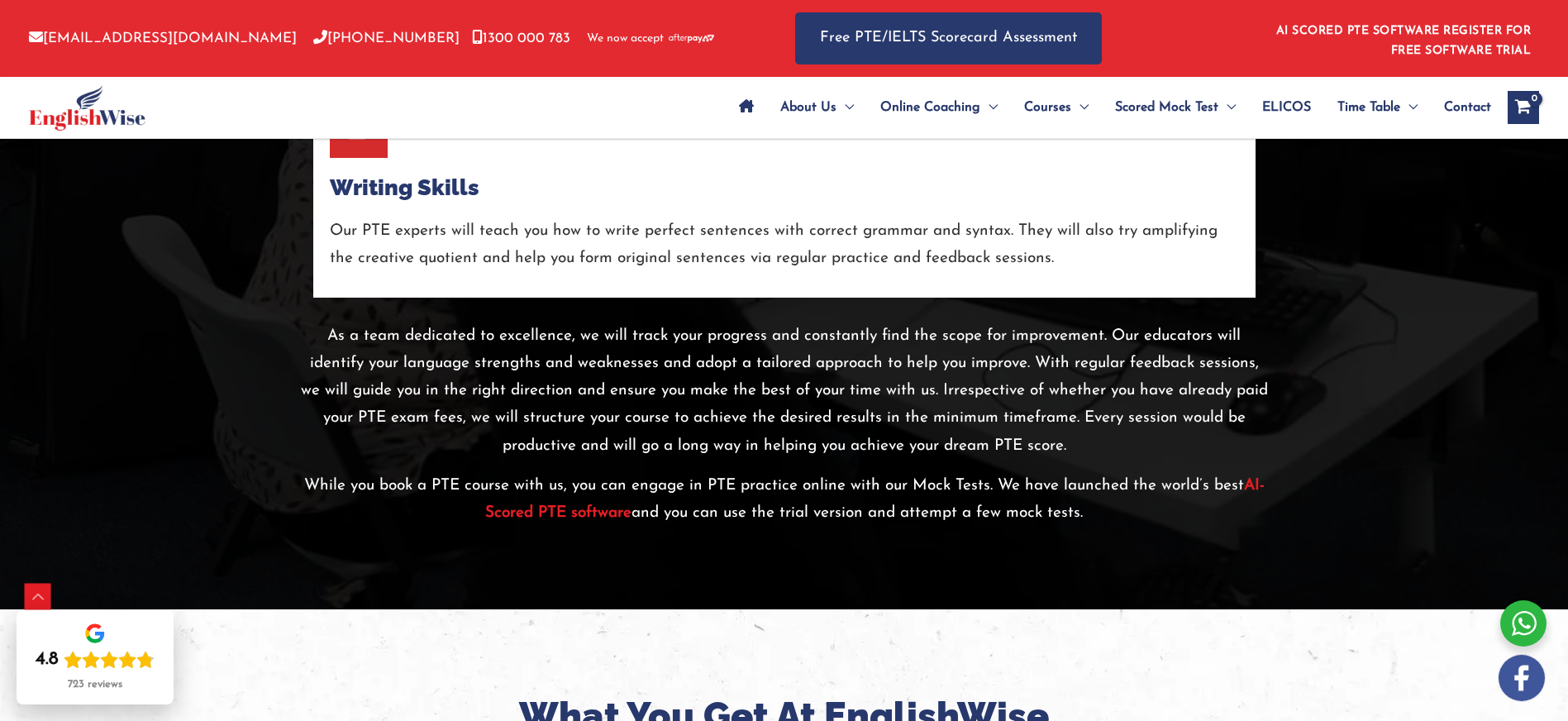
click at [556, 478] on strong "AI-Scored PTE software" at bounding box center [874, 499] width 779 height 43
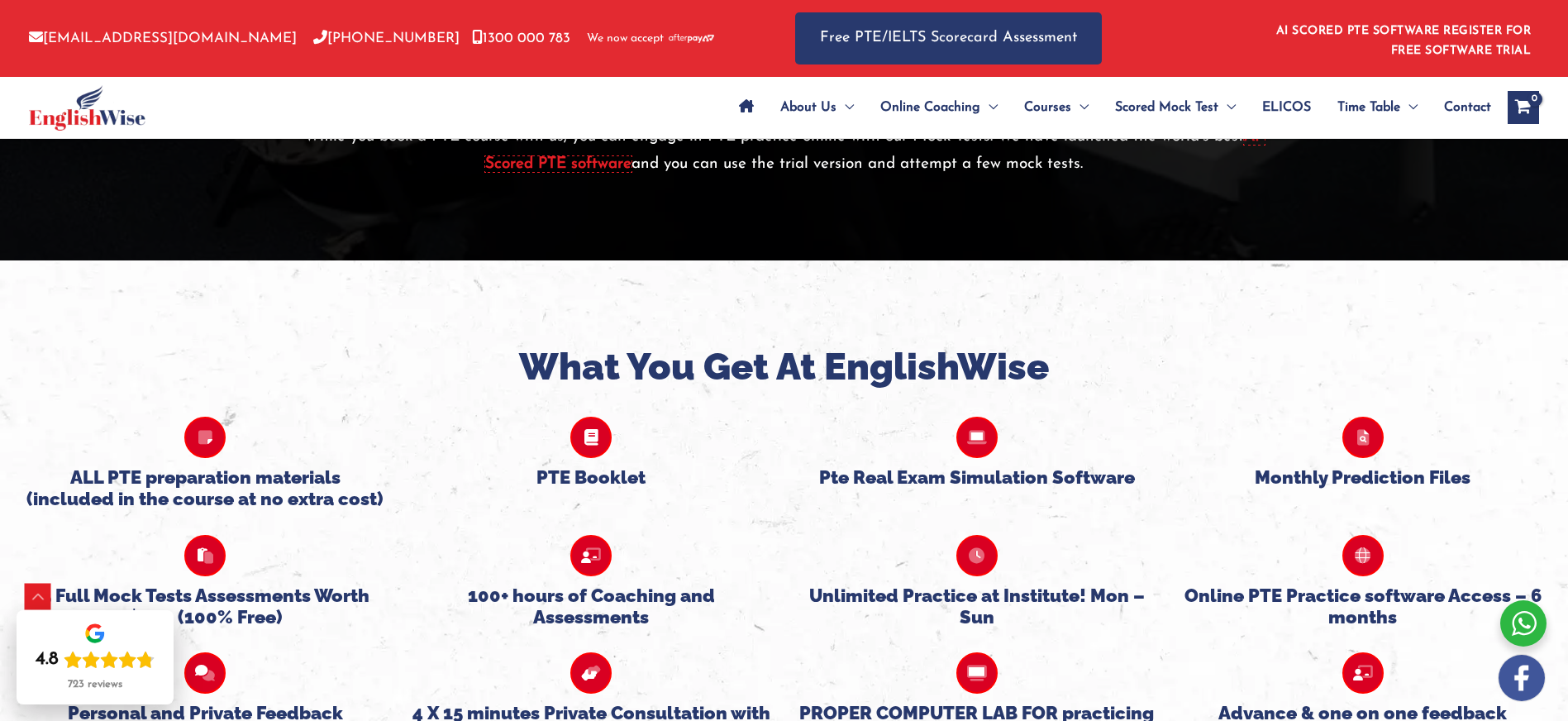
scroll to position [3813, 0]
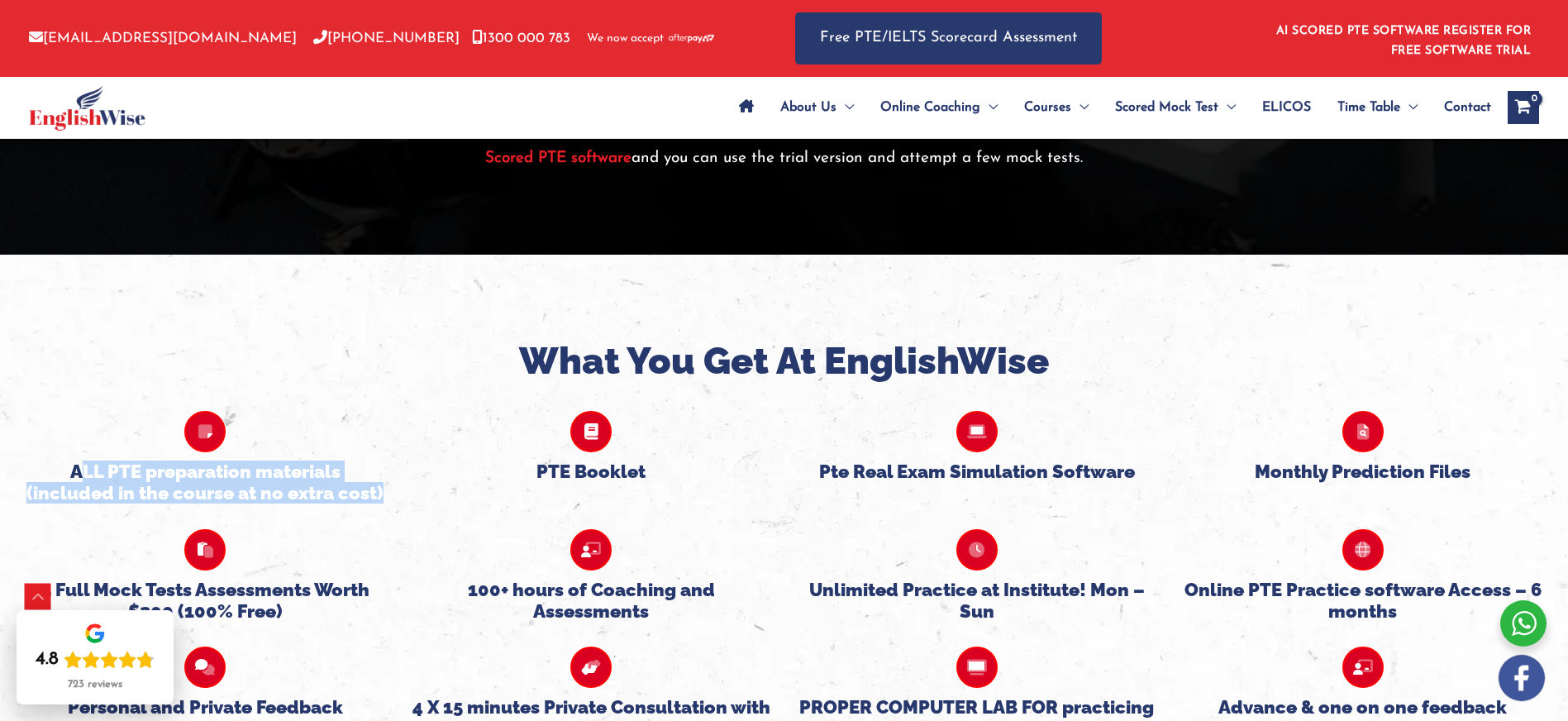
drag, startPoint x: 385, startPoint y: 444, endPoint x: 338, endPoint y: 420, distance: 52.8
click at [165, 421] on div "ALL PTE preparation materials (included in the course at no extra cost)" at bounding box center [205, 445] width 386 height 118
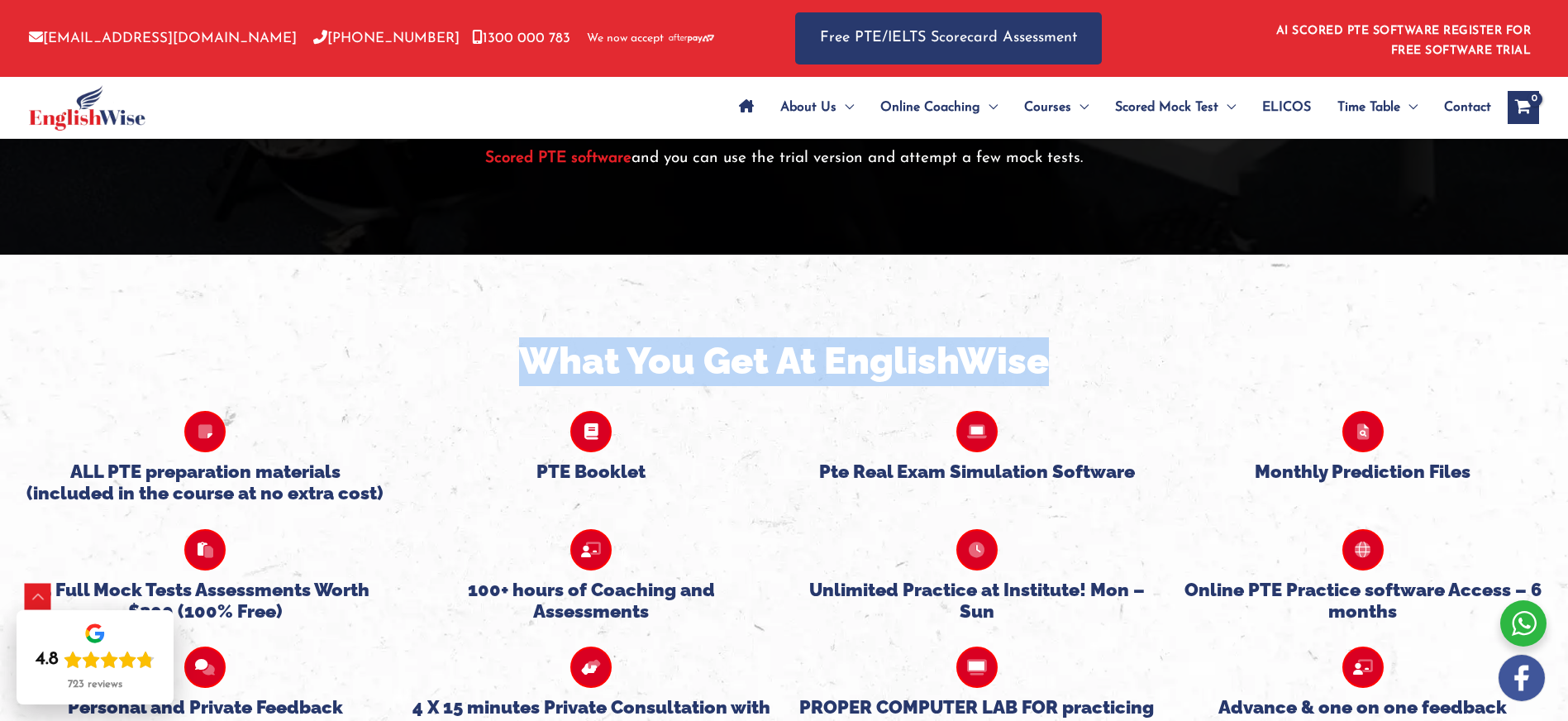
drag, startPoint x: 521, startPoint y: 307, endPoint x: 1050, endPoint y: 300, distance: 529.0
click at [1050, 337] on h2 "What You Get At EnglishWise" at bounding box center [784, 361] width 1543 height 49
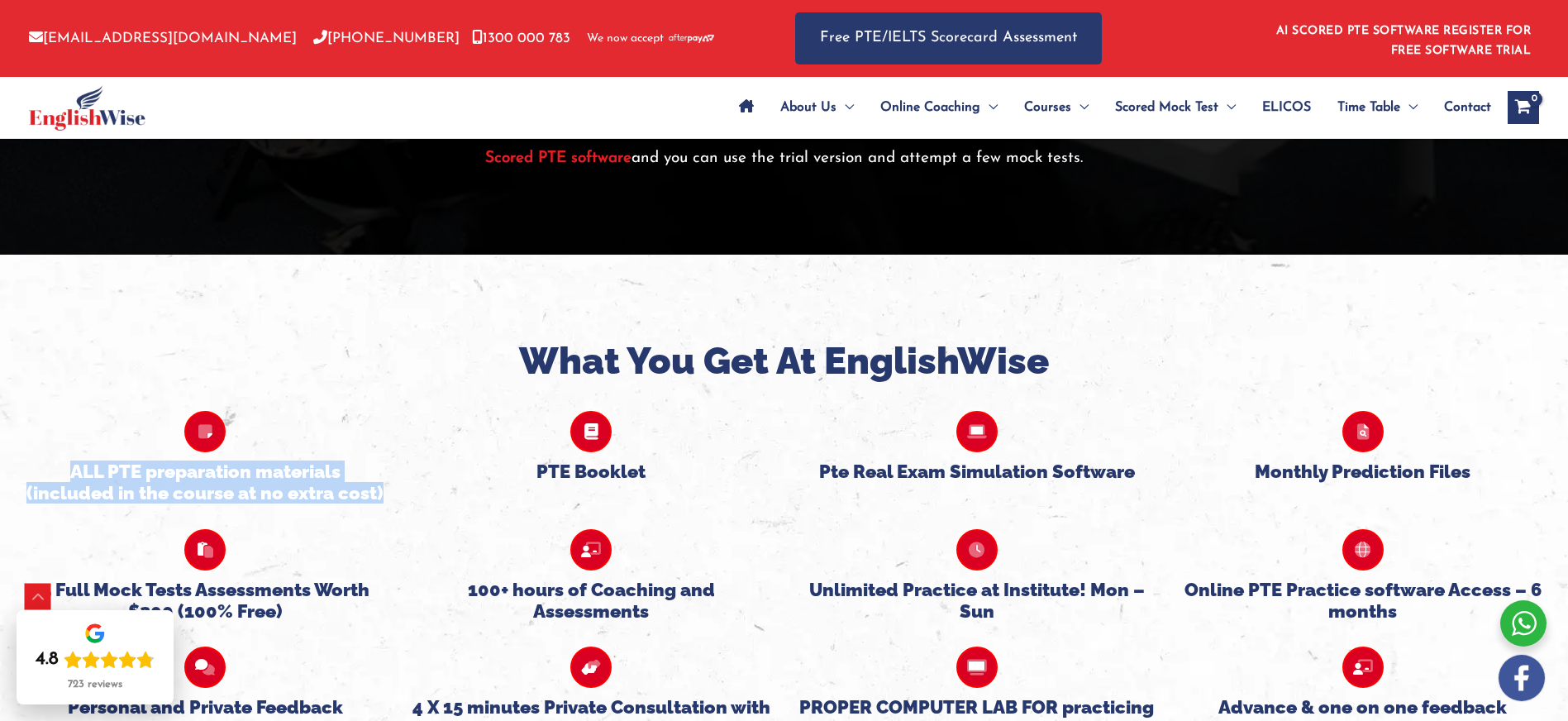
drag, startPoint x: 381, startPoint y: 441, endPoint x: 66, endPoint y: 424, distance: 315.5
click at [66, 461] on h5 "ALL PTE preparation materials (included in the course at no extra cost)" at bounding box center [205, 482] width 361 height 44
drag, startPoint x: 561, startPoint y: 415, endPoint x: 545, endPoint y: 416, distance: 16.0
click at [561, 461] on h5 "PTE Booklet" at bounding box center [591, 471] width 361 height 22
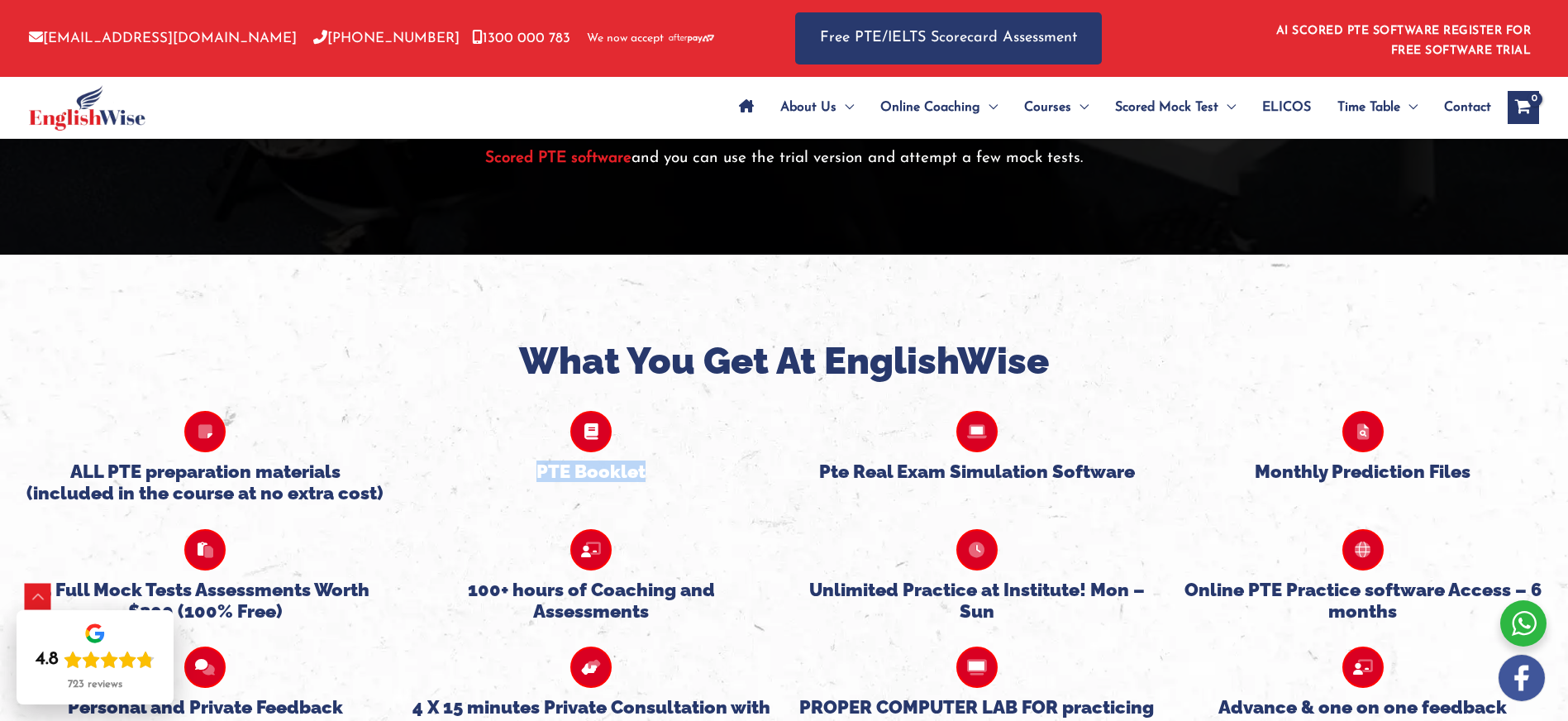
drag, startPoint x: 535, startPoint y: 419, endPoint x: 644, endPoint y: 417, distance: 109.0
click at [644, 461] on h5 "PTE Booklet" at bounding box center [591, 471] width 361 height 22
drag, startPoint x: 888, startPoint y: 421, endPoint x: 1148, endPoint y: 423, distance: 260.0
click at [1148, 461] on h5 "Pte Real Exam Simulation Software" at bounding box center [977, 471] width 361 height 22
drag, startPoint x: 1472, startPoint y: 416, endPoint x: 1259, endPoint y: 412, distance: 213.0
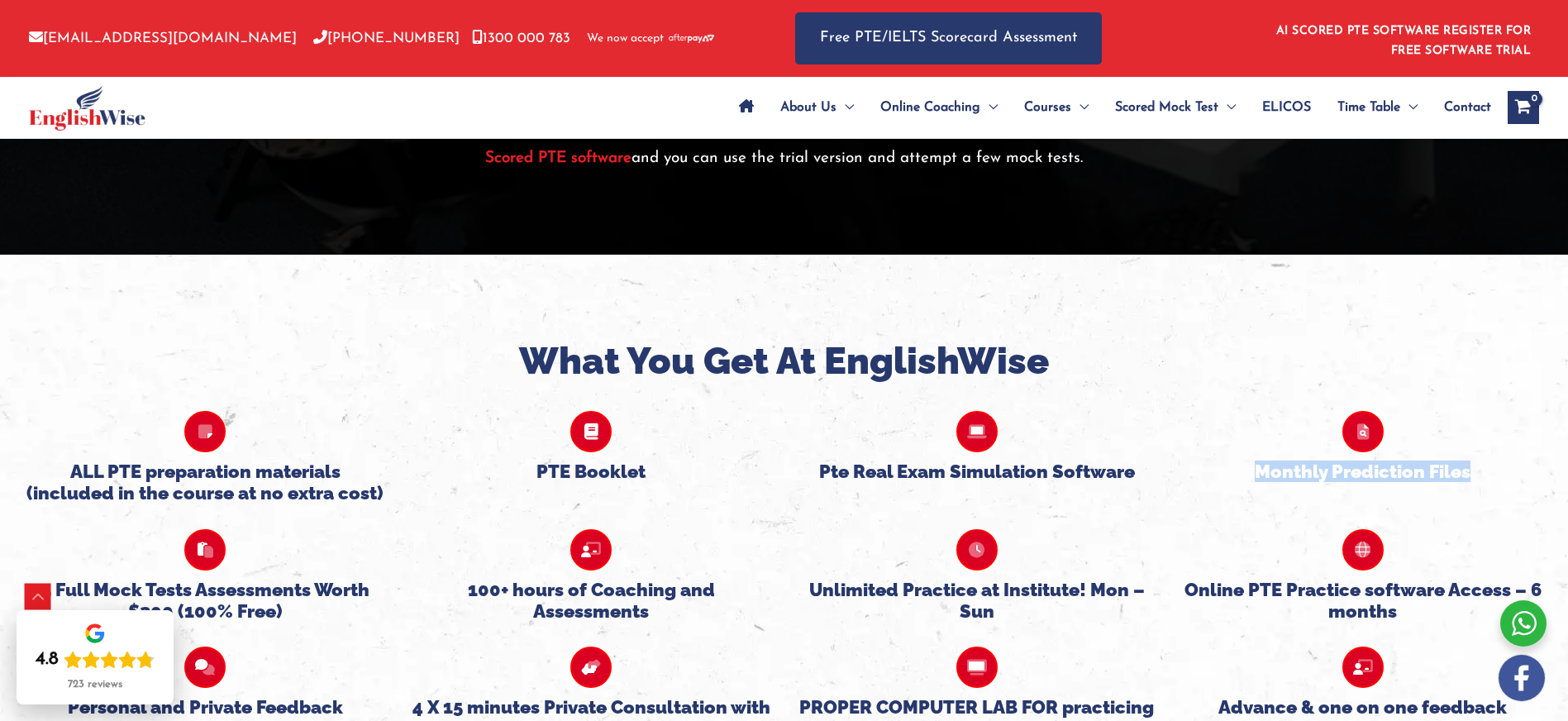
click at [1259, 461] on h5 "Monthly Prediction Files" at bounding box center [1363, 471] width 361 height 22
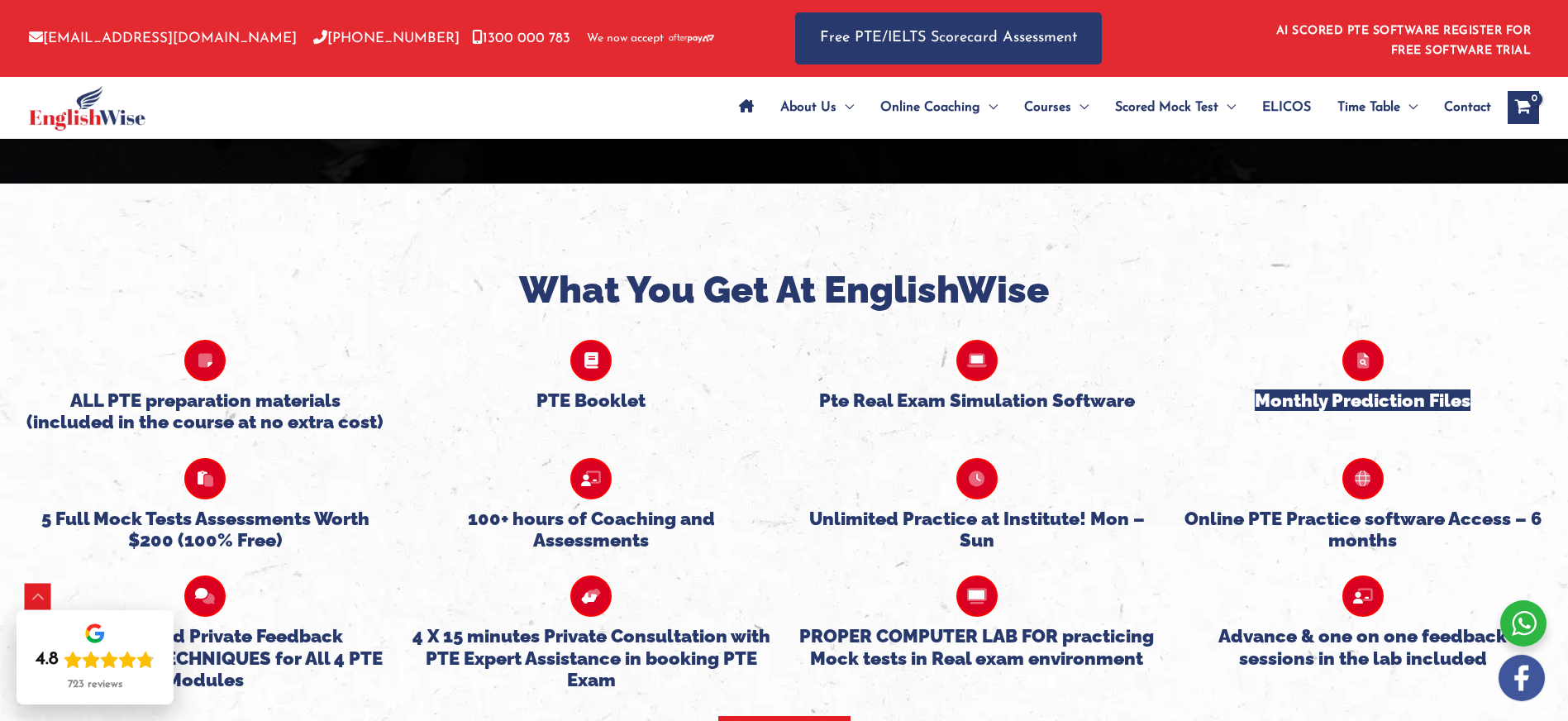
scroll to position [3962, 0]
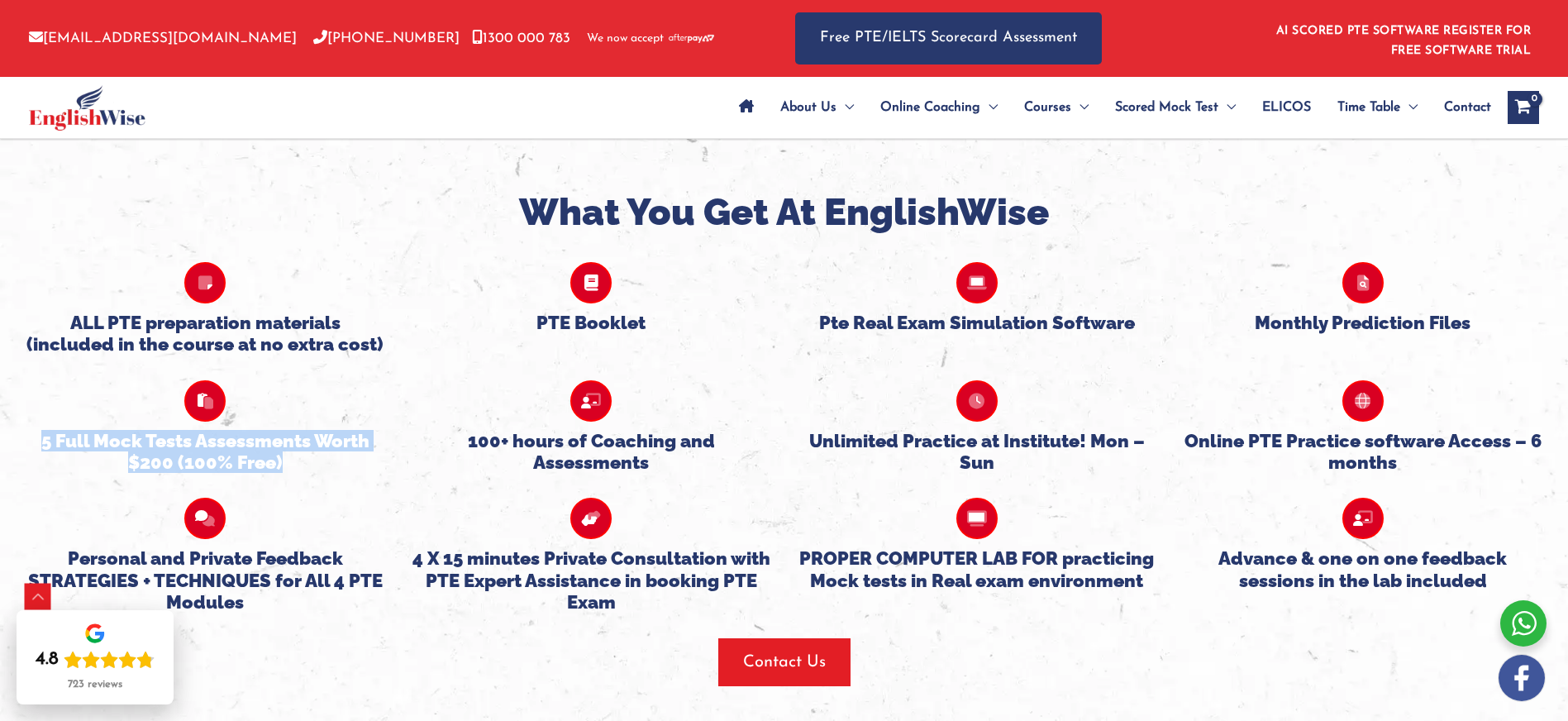
drag, startPoint x: 285, startPoint y: 408, endPoint x: 22, endPoint y: 391, distance: 263.5
click at [22, 391] on div "5 Full Mock Tests Assessments Worth $200 (100% Free)" at bounding box center [205, 414] width 386 height 118
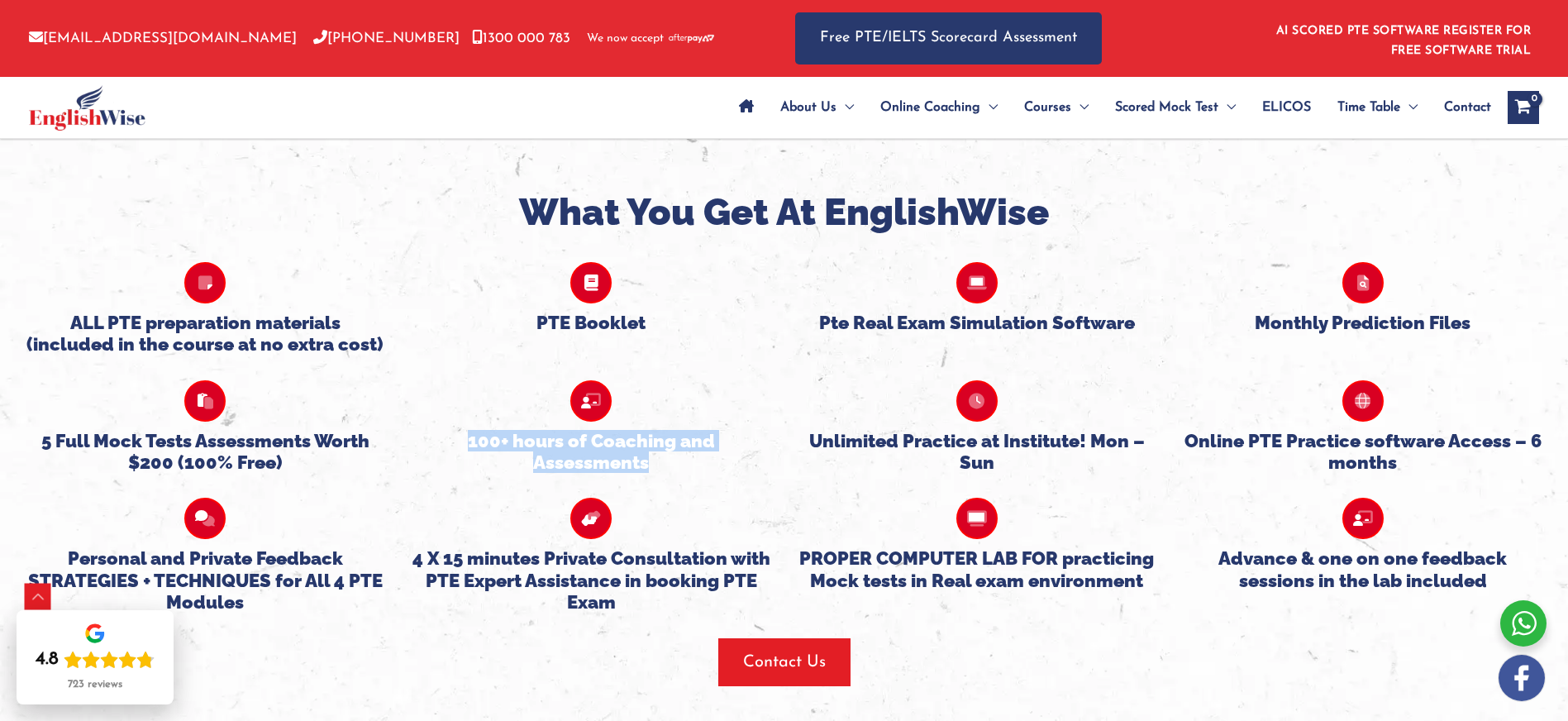
drag, startPoint x: 470, startPoint y: 386, endPoint x: 651, endPoint y: 402, distance: 181.7
click at [651, 430] on h5 "100+ hours of Coaching and Assessments" at bounding box center [591, 452] width 361 height 44
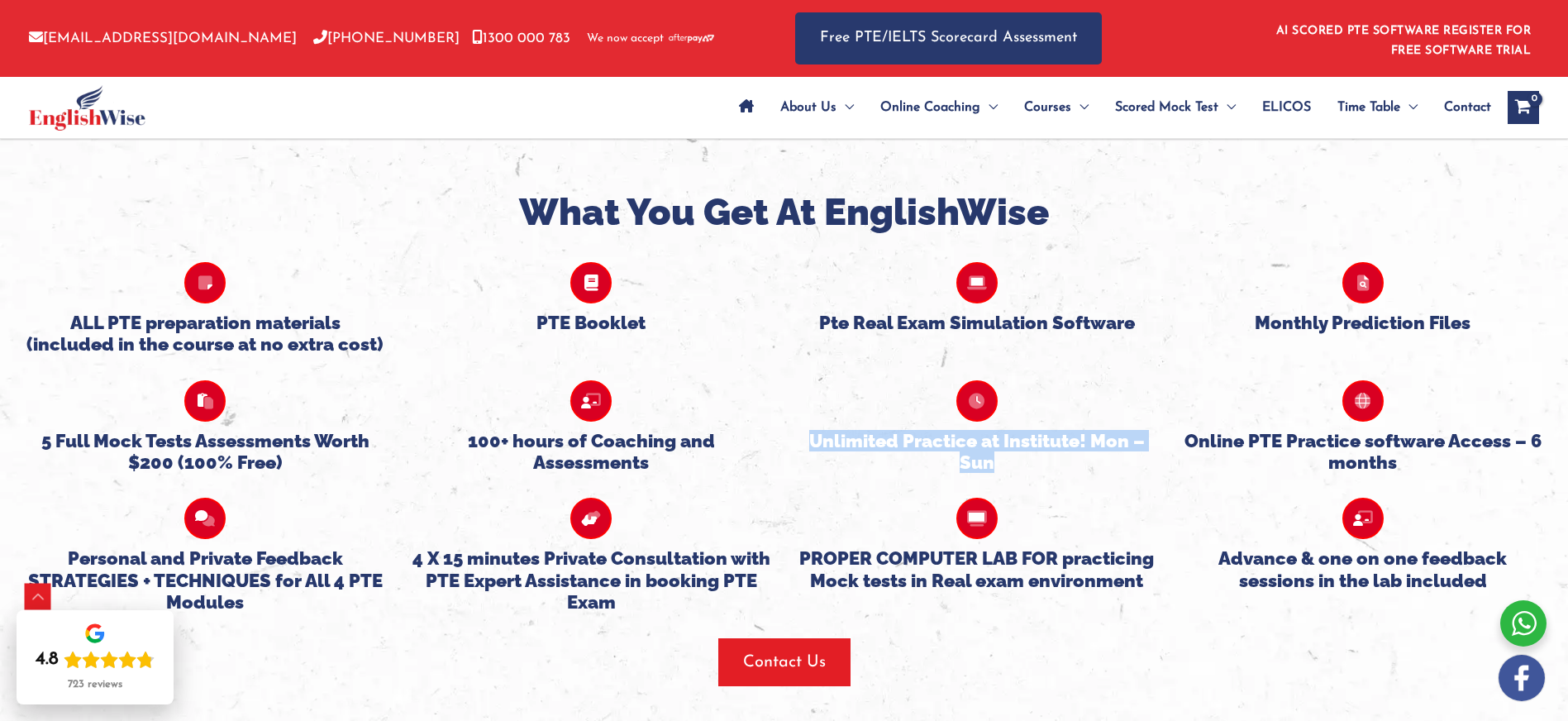
drag, startPoint x: 811, startPoint y: 383, endPoint x: 998, endPoint y: 410, distance: 188.9
click at [999, 430] on h5 "Unlimited Practice at Institute! Mon – Sun" at bounding box center [977, 452] width 361 height 44
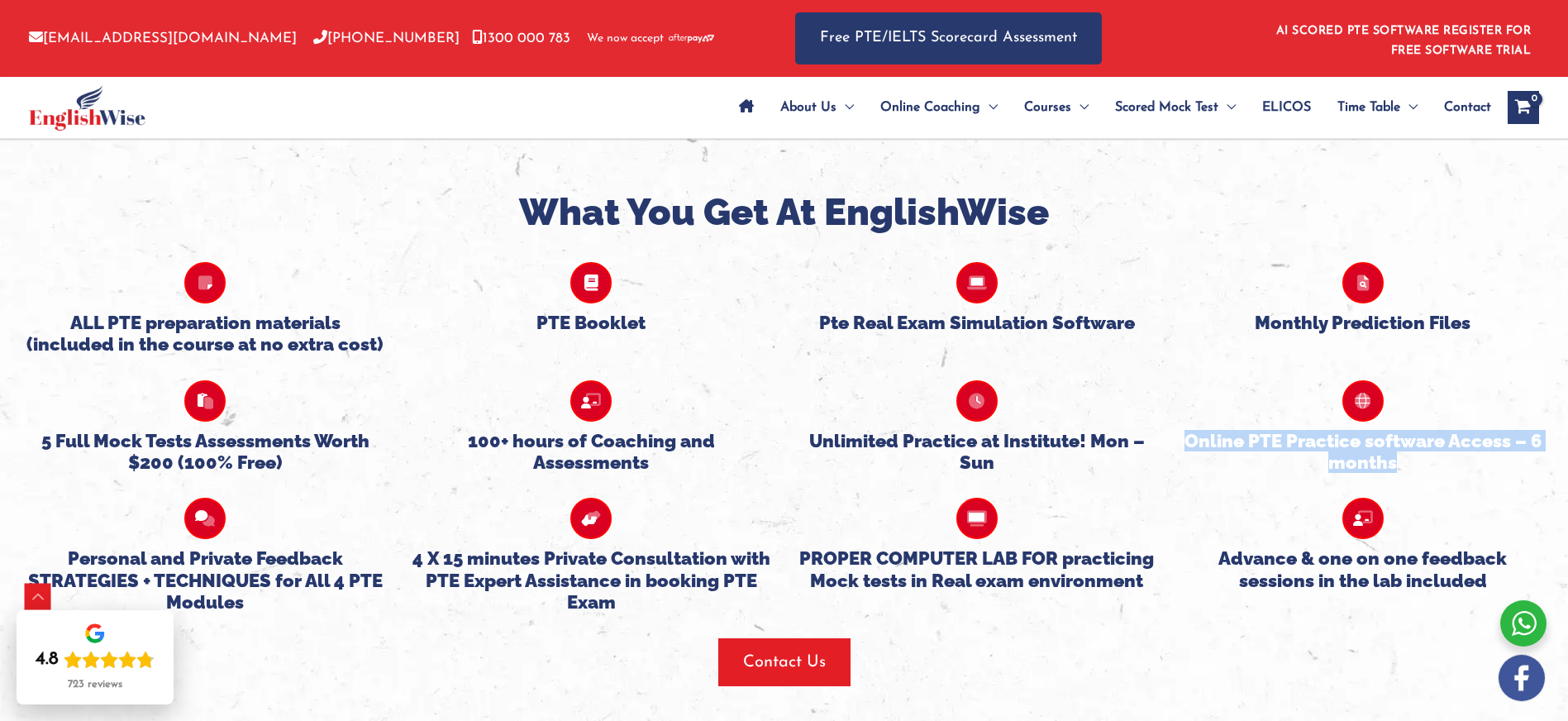
drag, startPoint x: 1399, startPoint y: 408, endPoint x: 1181, endPoint y: 385, distance: 219.2
click at [1182, 430] on h5 "Online PTE Practice software Access – 6 months" at bounding box center [1363, 452] width 361 height 44
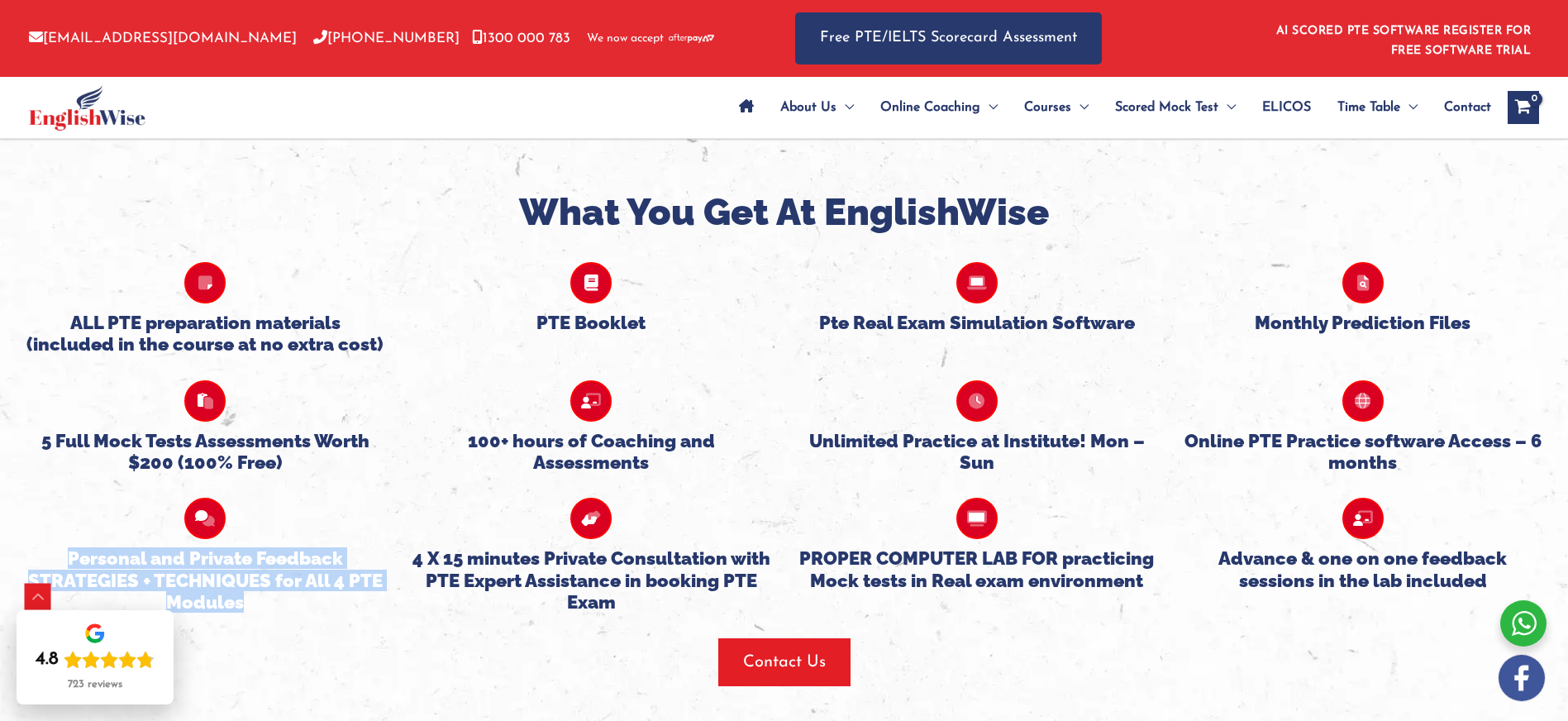
drag, startPoint x: 243, startPoint y: 549, endPoint x: 71, endPoint y: 502, distance: 178.3
click at [71, 547] on h5 "Personal and Private Feedback STRATEGIES + TECHNIQUES for All 4 PTE Modules" at bounding box center [205, 579] width 361 height 65
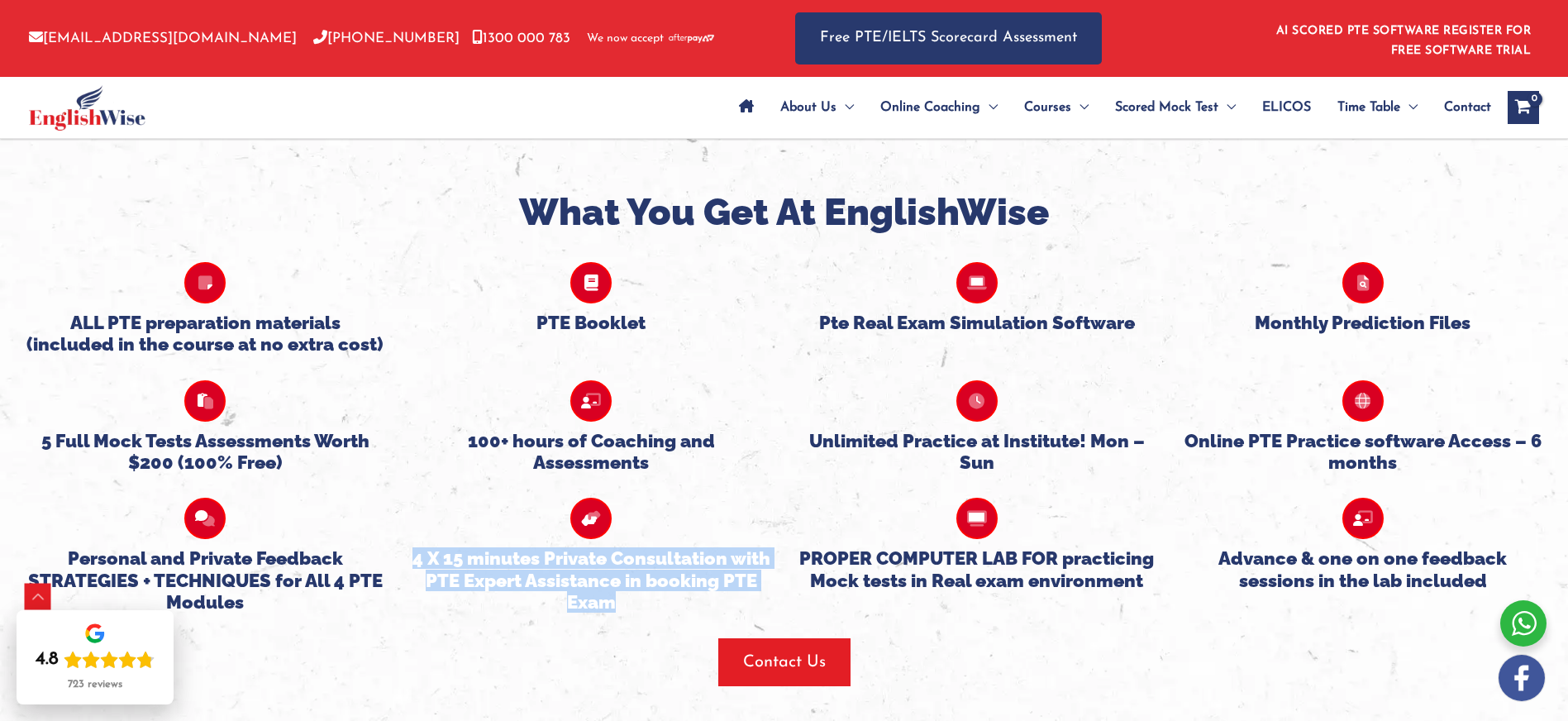
drag, startPoint x: 414, startPoint y: 506, endPoint x: 618, endPoint y: 546, distance: 207.9
click at [621, 547] on h5 "4 X 15 minutes Private Consultation with PTE Expert Assistance in booking PTE E…" at bounding box center [591, 579] width 361 height 65
click at [1145, 547] on h5 "PROPER COMPUTER LAB FOR practicing Mock tests in Real exam environment" at bounding box center [977, 569] width 361 height 44
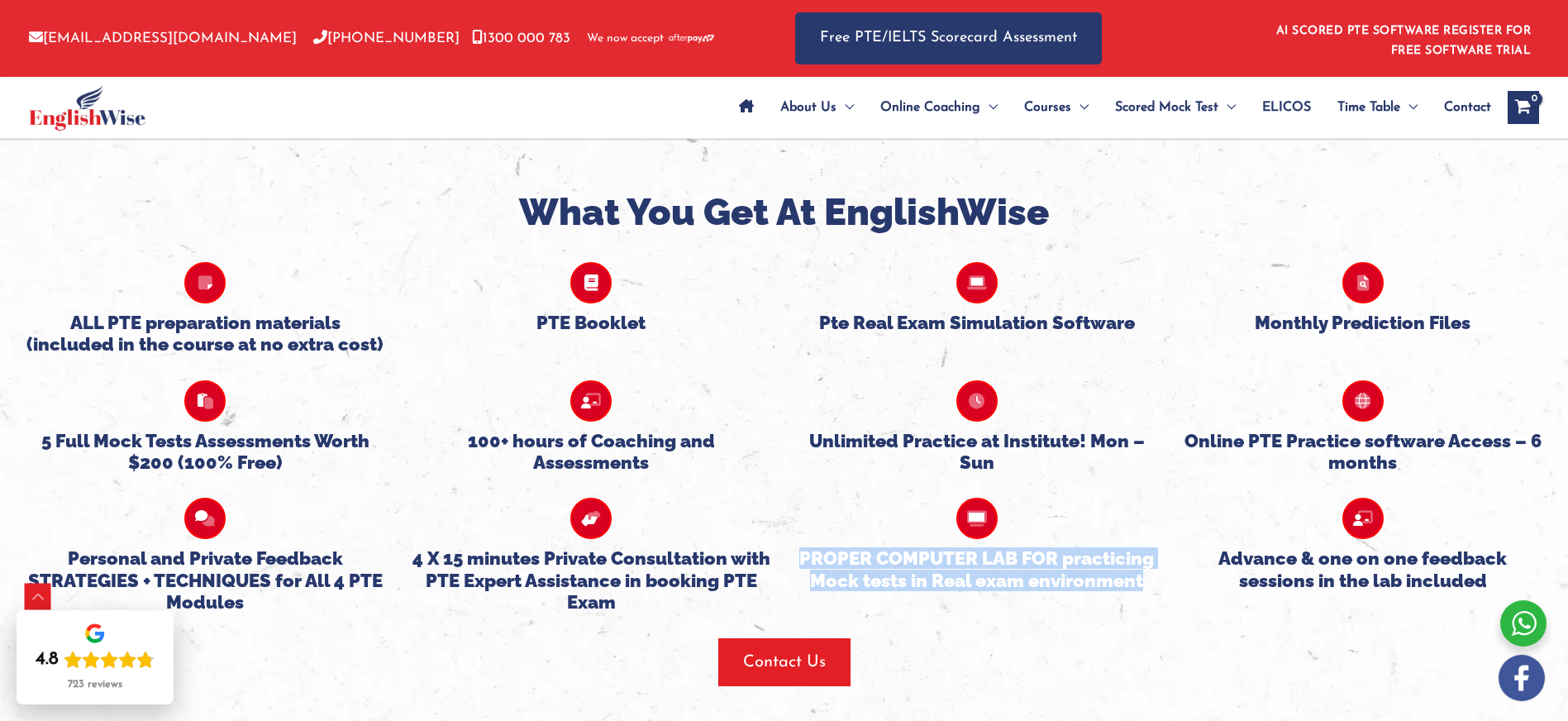
drag, startPoint x: 1140, startPoint y: 523, endPoint x: 795, endPoint y: 498, distance: 345.9
click at [795, 498] on div "PROPER COMPUTER LAB FOR practicing Mock tests in Real exam environment" at bounding box center [977, 532] width 386 height 118
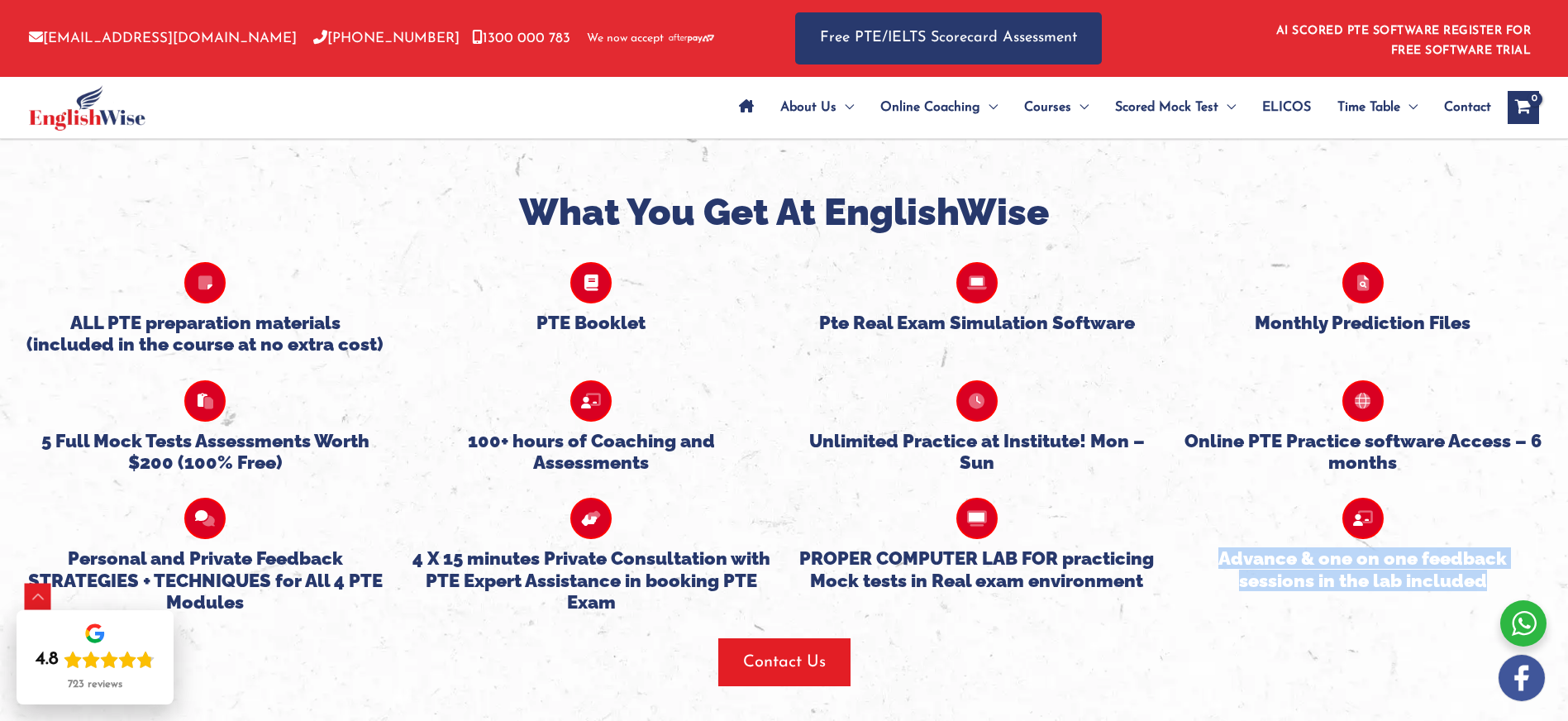
drag, startPoint x: 1255, startPoint y: 513, endPoint x: 1497, endPoint y: 530, distance: 242.6
click at [1497, 547] on h5 "Advance & one on one feedback sessions in the lab included" at bounding box center [1363, 569] width 361 height 44
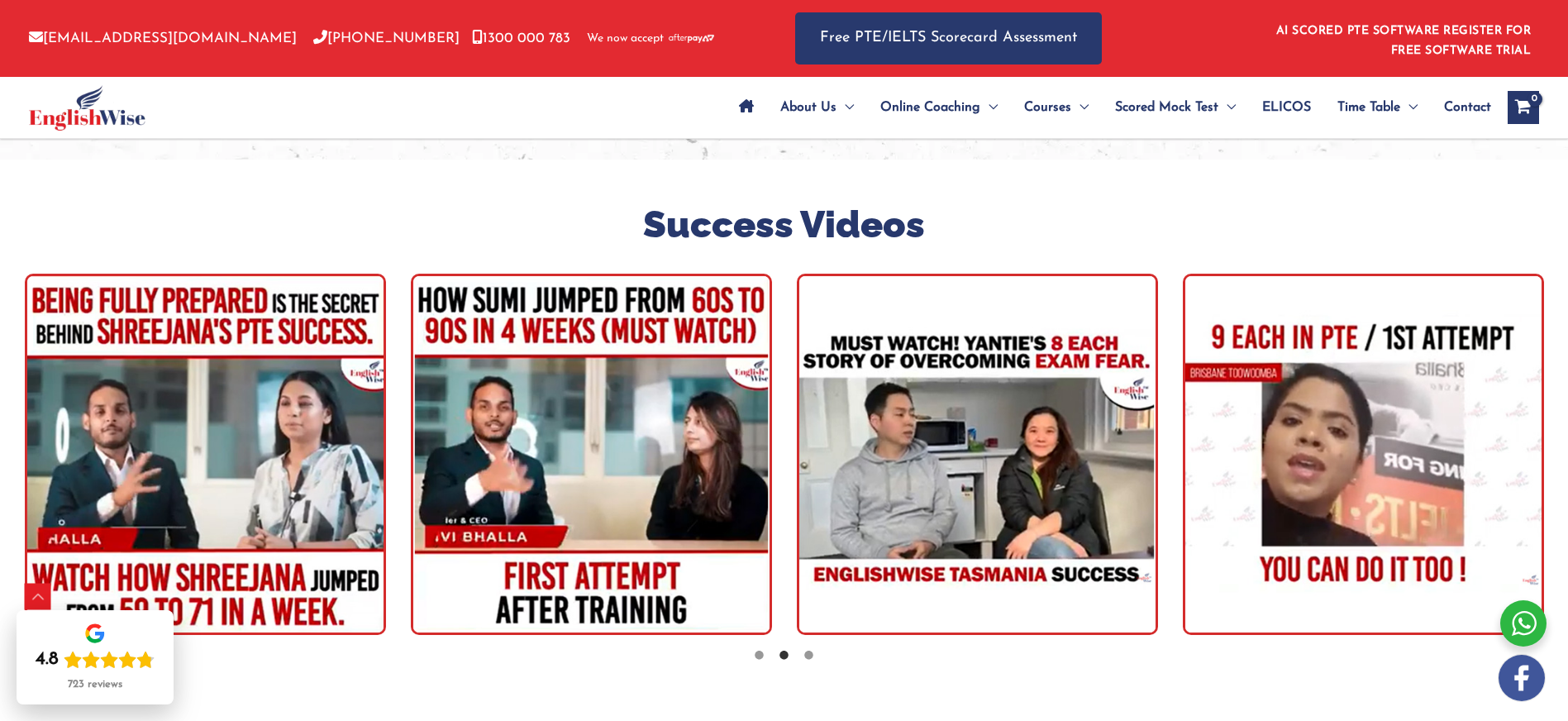
scroll to position [4513, 0]
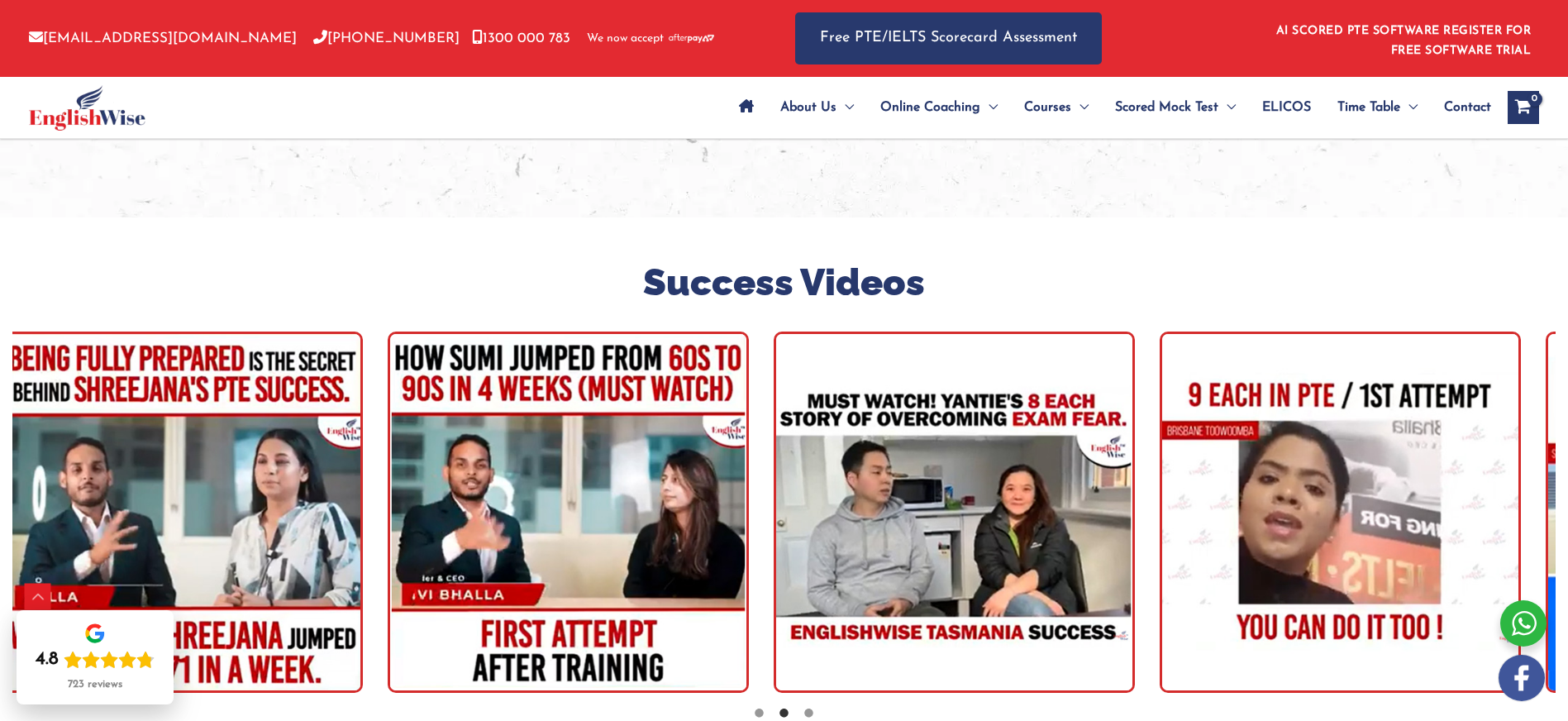
drag, startPoint x: 945, startPoint y: 338, endPoint x: 494, endPoint y: 323, distance: 451.2
click at [774, 332] on img "tracker" at bounding box center [954, 512] width 361 height 361
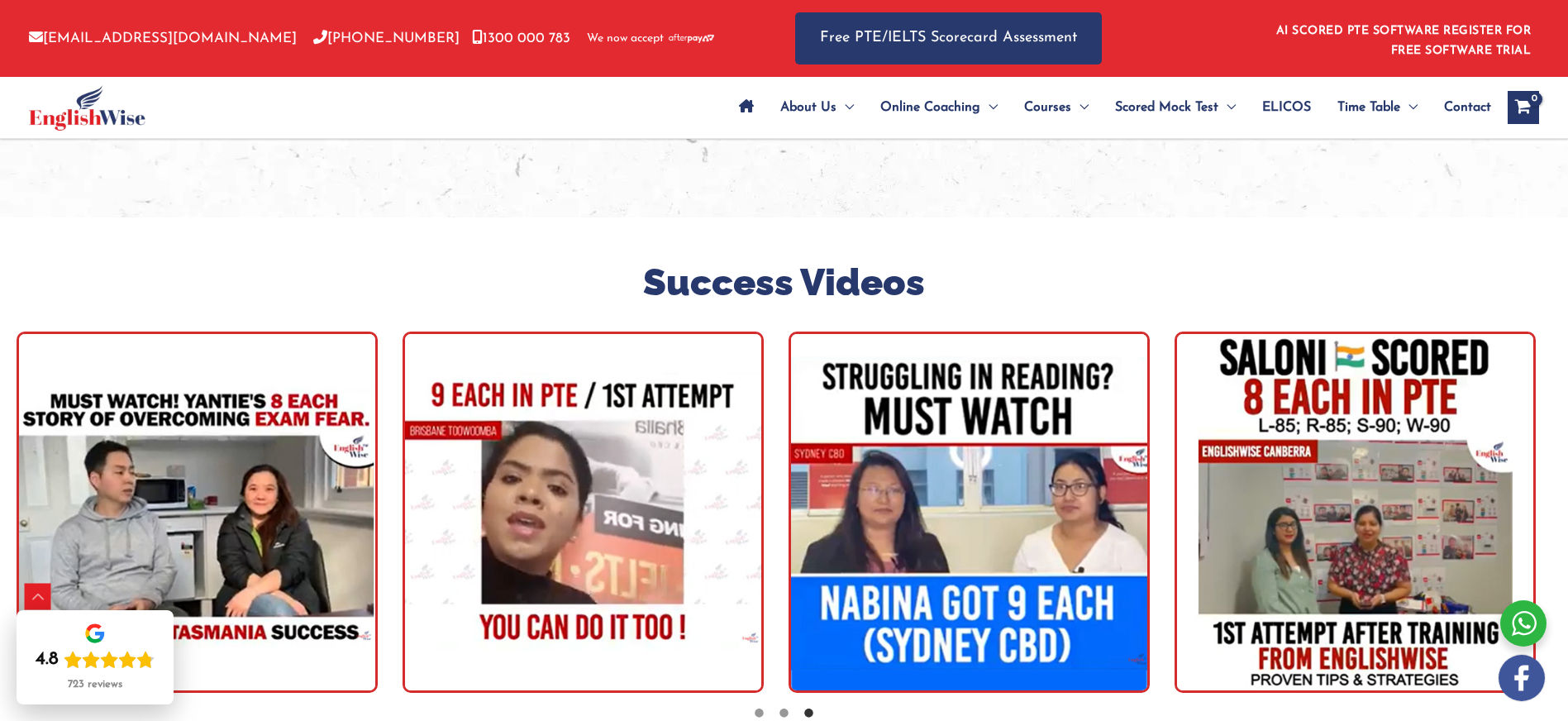
drag, startPoint x: 1031, startPoint y: 336, endPoint x: 552, endPoint y: 320, distance: 479.3
click at [789, 332] on img "tracker" at bounding box center [969, 512] width 361 height 361
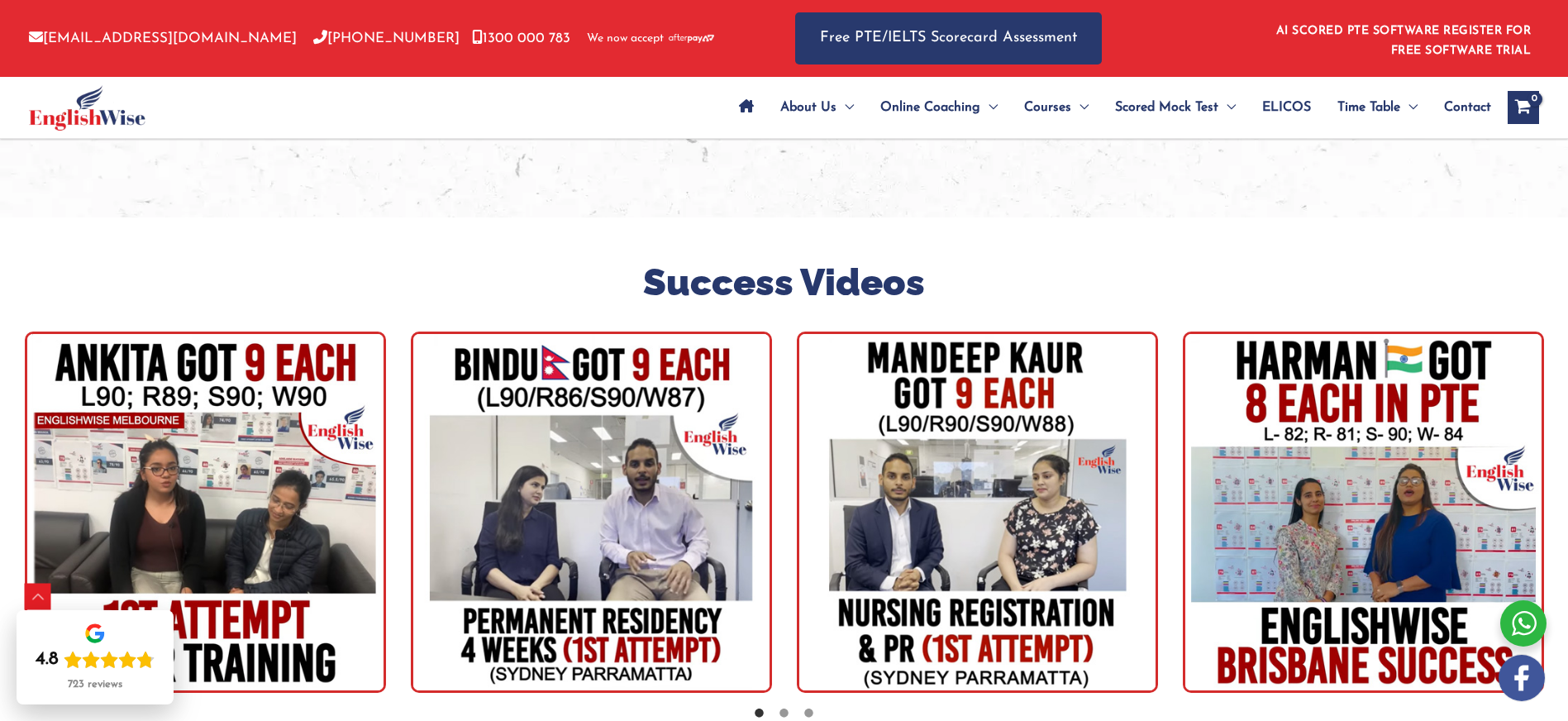
drag, startPoint x: 879, startPoint y: 308, endPoint x: 744, endPoint y: 308, distance: 135.0
click at [797, 332] on img "tracker" at bounding box center [977, 512] width 361 height 361
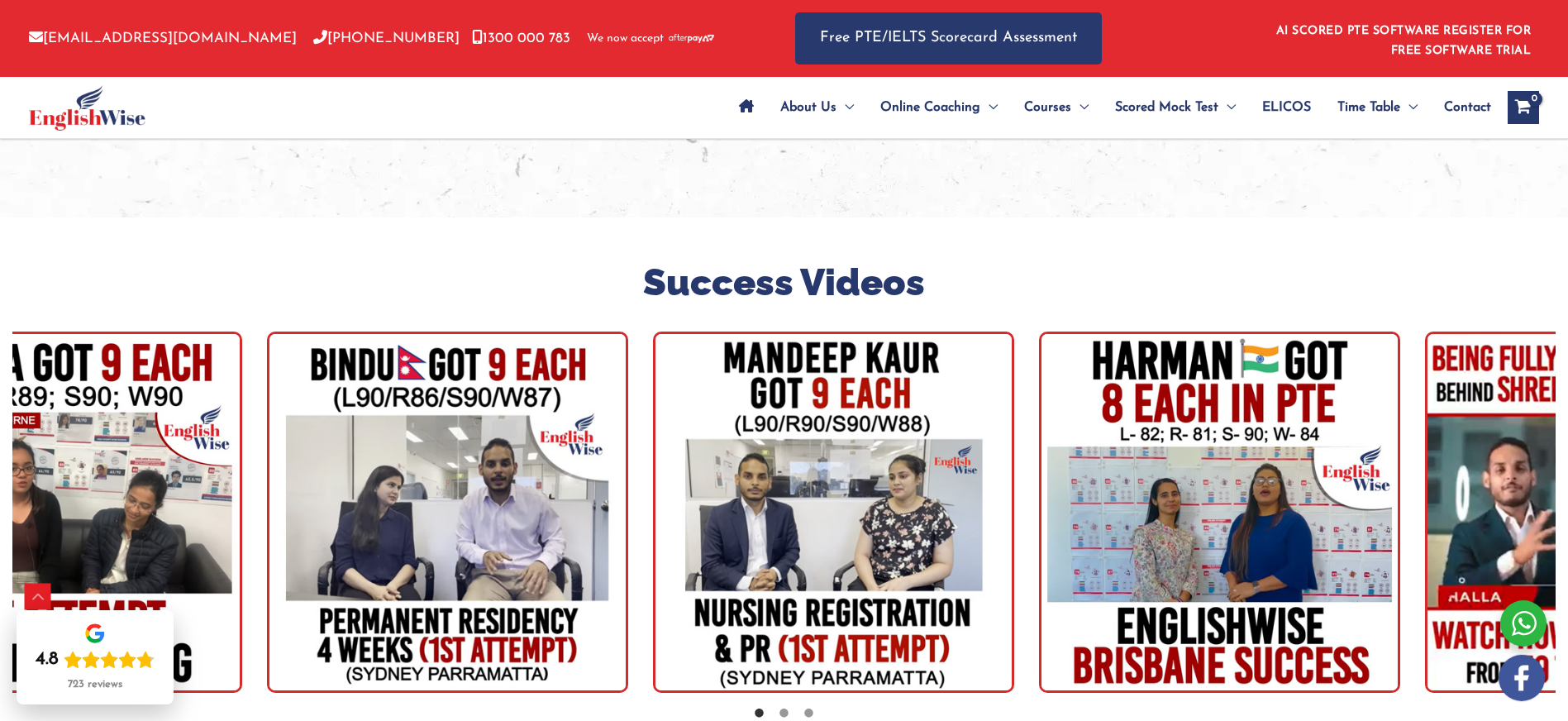
drag, startPoint x: 962, startPoint y: 309, endPoint x: 803, endPoint y: 308, distance: 159.0
click at [879, 332] on img "tracker" at bounding box center [833, 512] width 361 height 361
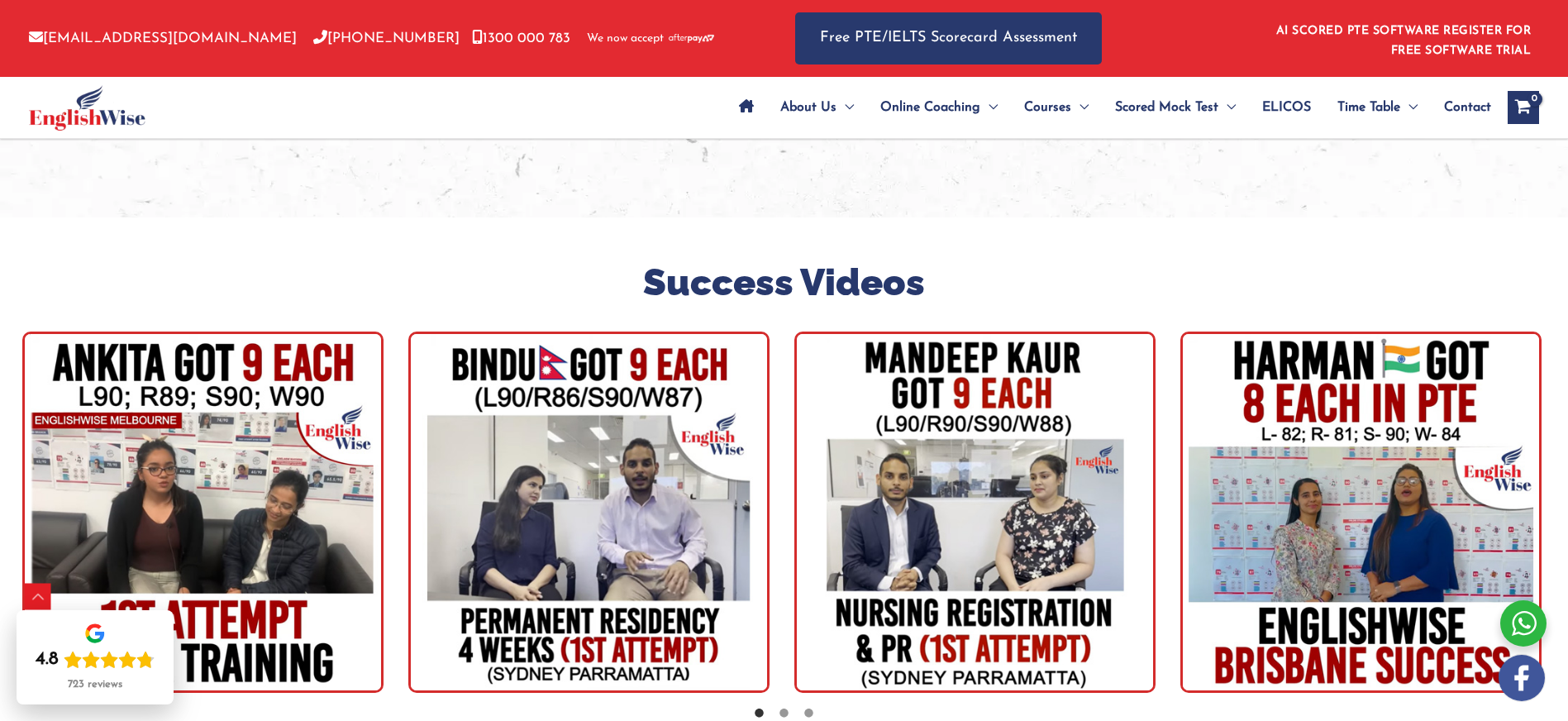
drag, startPoint x: 1057, startPoint y: 322, endPoint x: 726, endPoint y: 307, distance: 331.3
click at [803, 332] on img "tracker" at bounding box center [974, 512] width 361 height 361
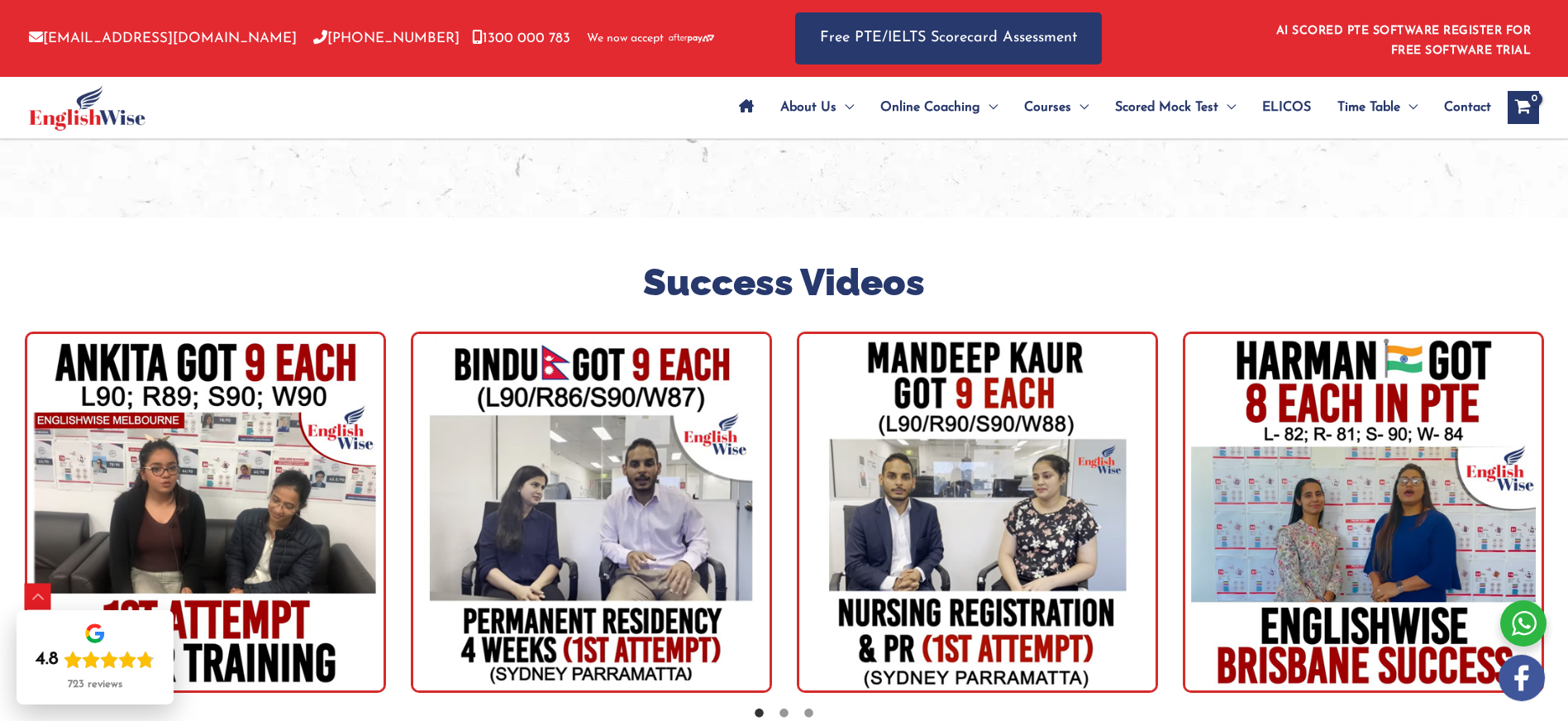
drag, startPoint x: 952, startPoint y: 336, endPoint x: 1201, endPoint y: 338, distance: 249.0
click at [772, 338] on img "tracker" at bounding box center [591, 512] width 361 height 361
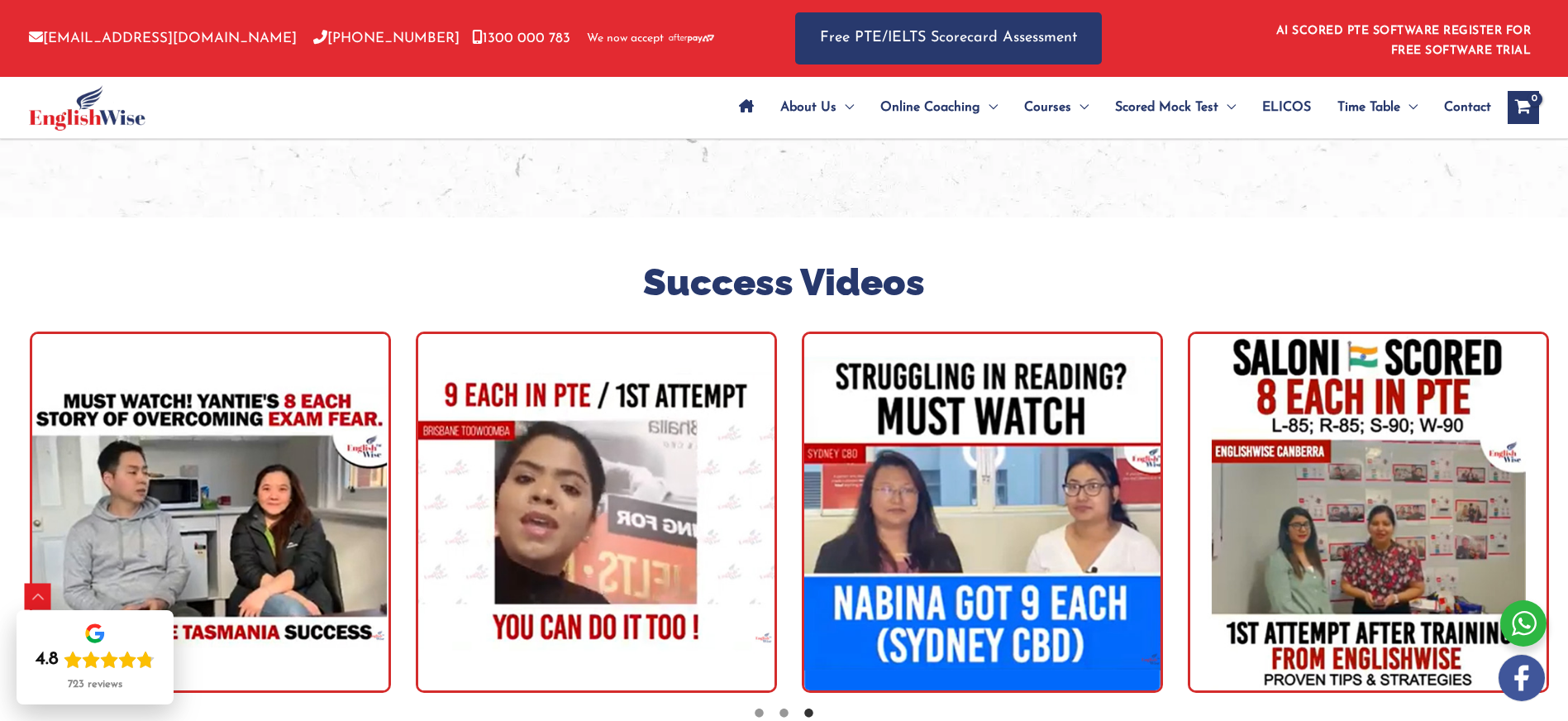
drag, startPoint x: 833, startPoint y: 332, endPoint x: 1053, endPoint y: 342, distance: 220.2
click at [1027, 342] on img "tracker" at bounding box center [982, 512] width 361 height 361
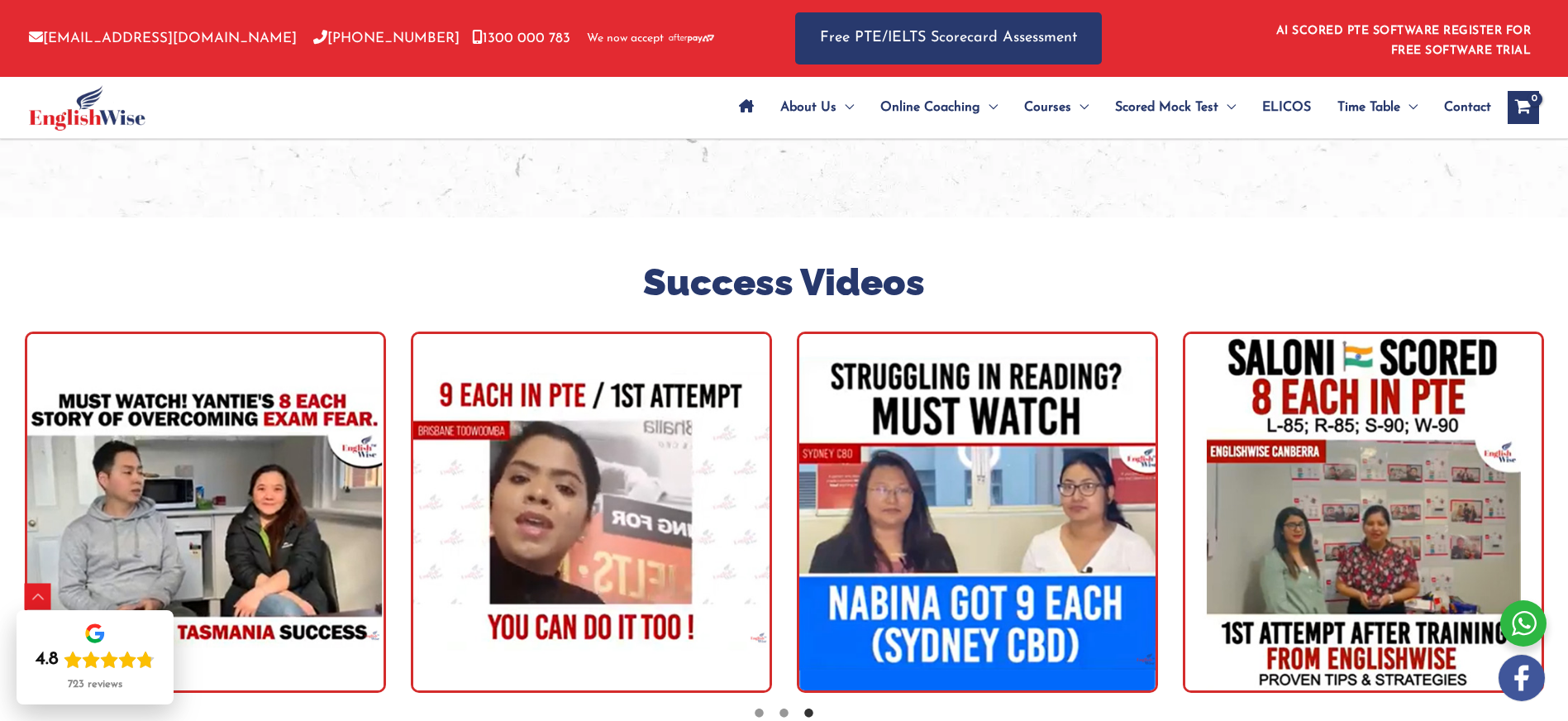
click at [1047, 353] on img "tracker" at bounding box center [977, 512] width 361 height 361
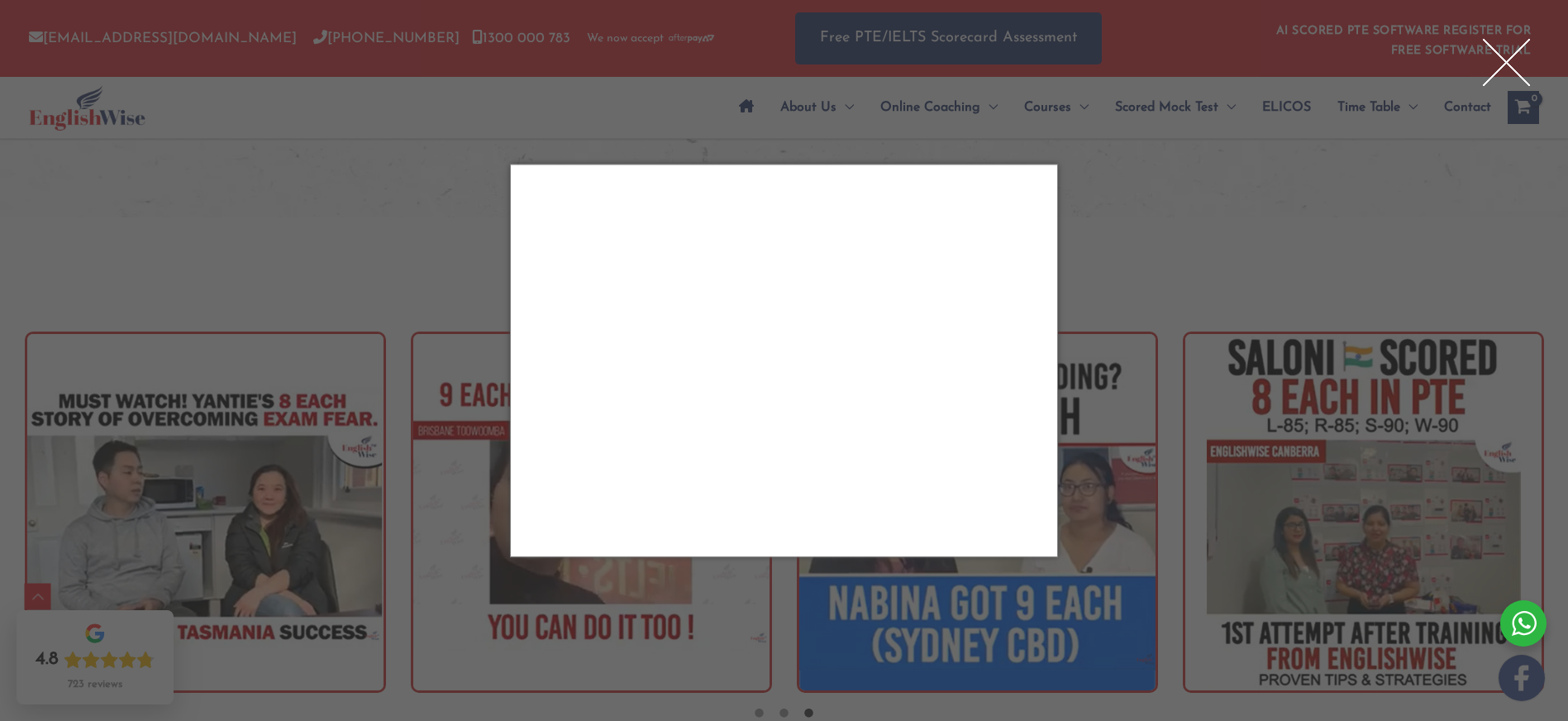
click at [1500, 64] on div "Close" at bounding box center [1506, 62] width 66 height 66
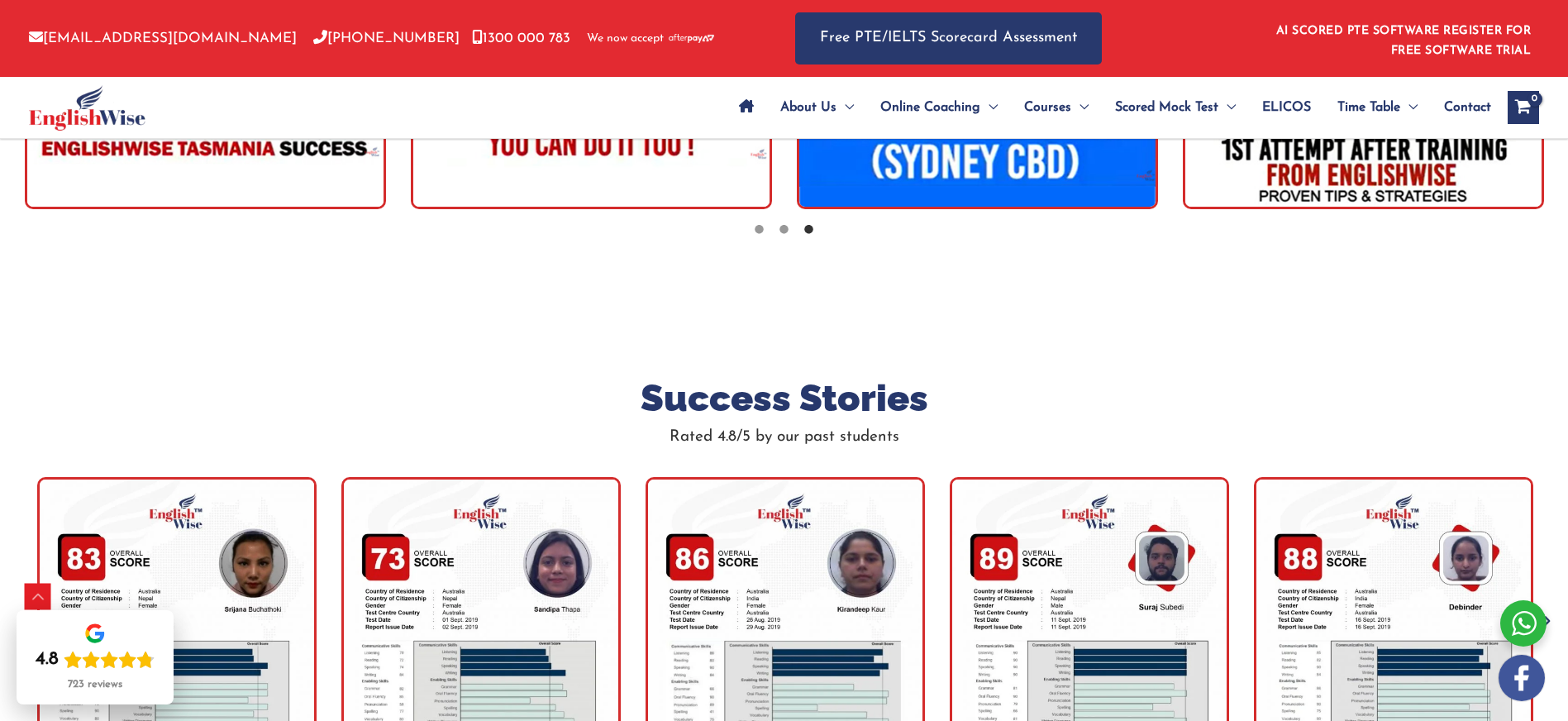
scroll to position [5052, 0]
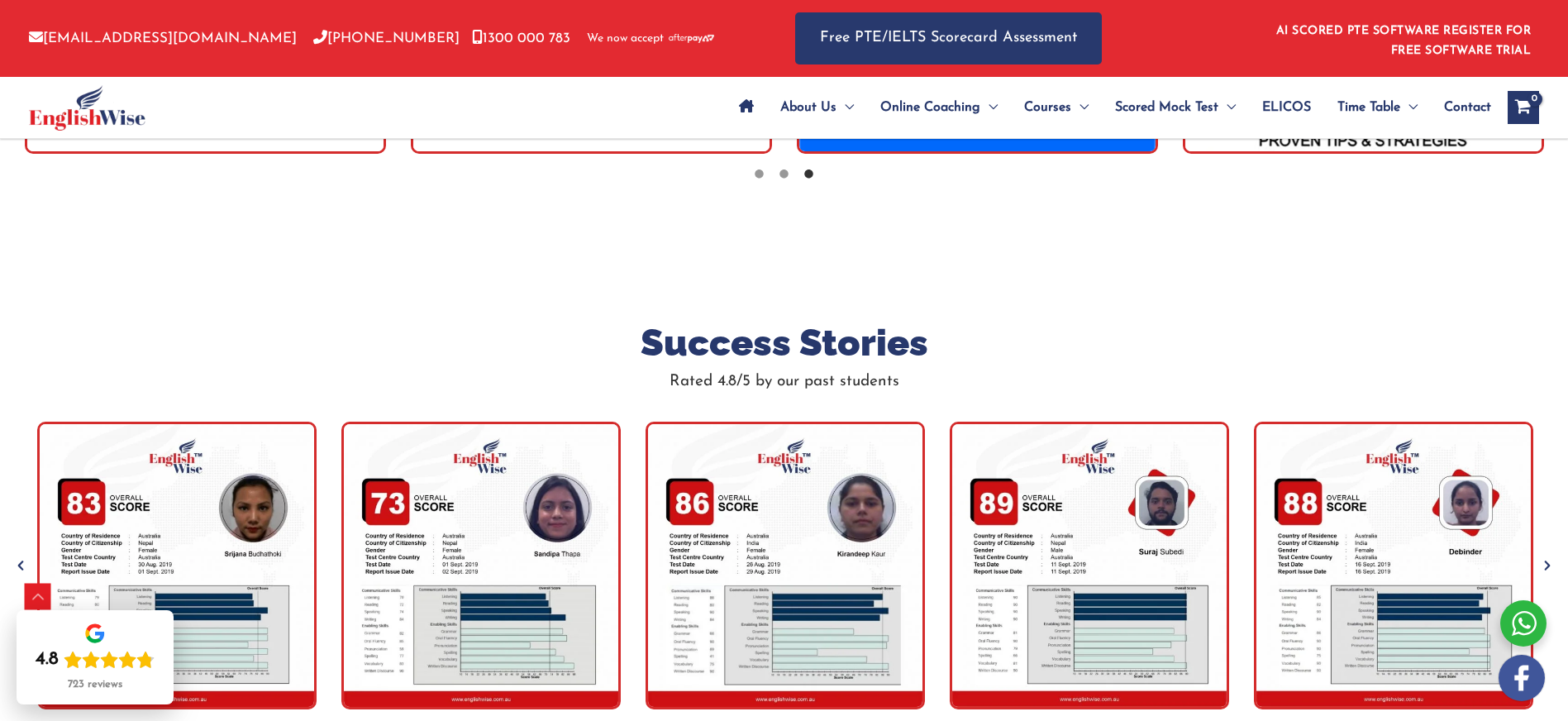
click at [838, 421] on img "tracker" at bounding box center [784, 565] width 279 height 287
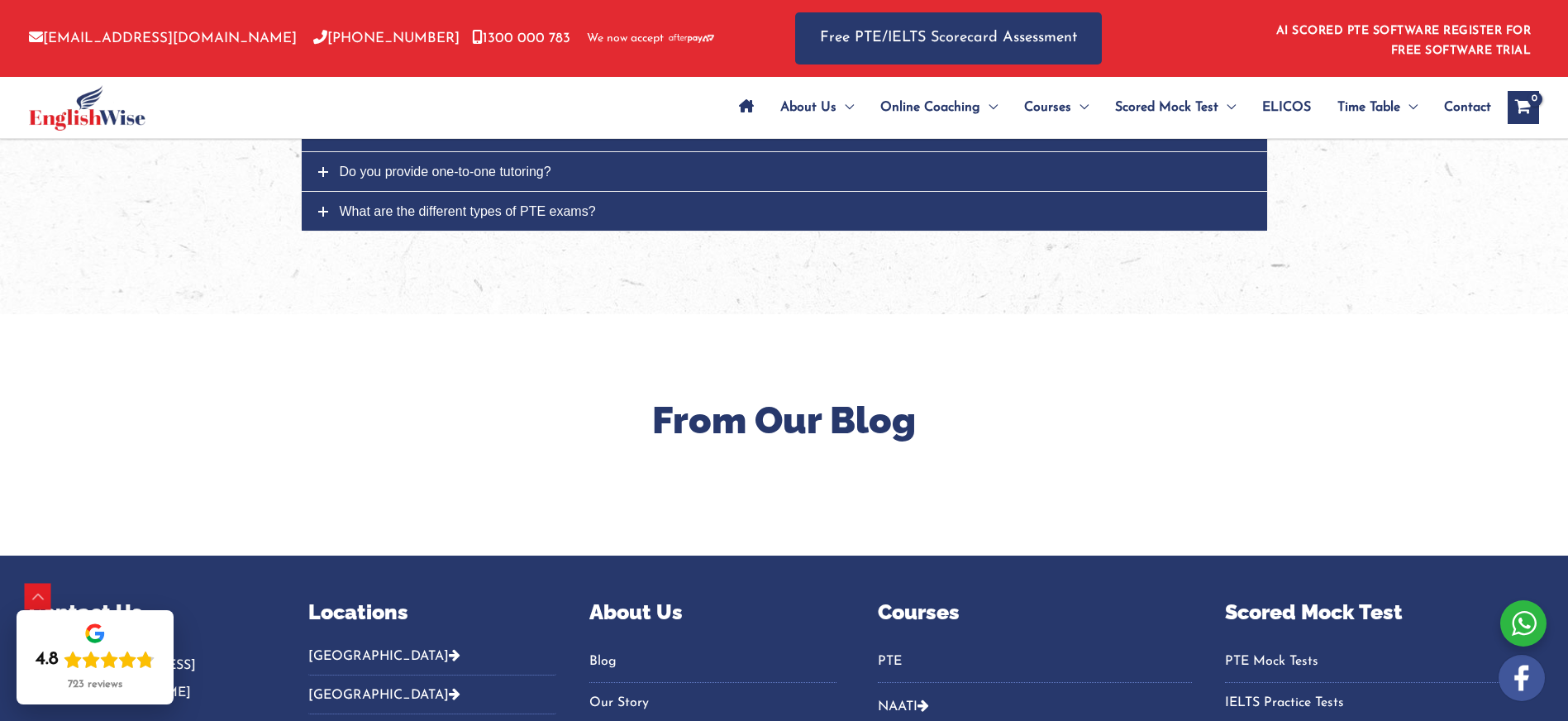
scroll to position [6002, 0]
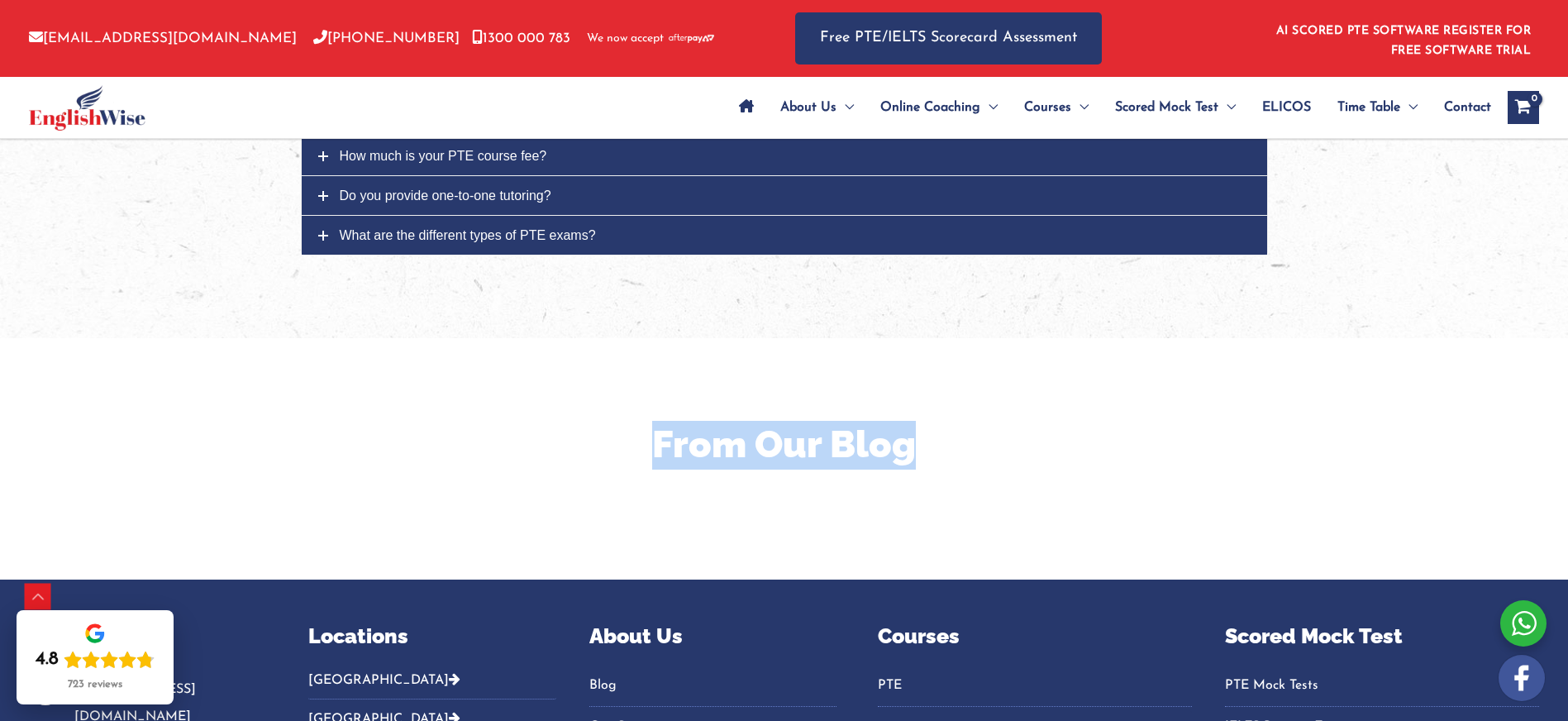
drag, startPoint x: 727, startPoint y: 375, endPoint x: 972, endPoint y: 374, distance: 245.0
click at [972, 421] on h2 "From Our Blog" at bounding box center [784, 445] width 942 height 49
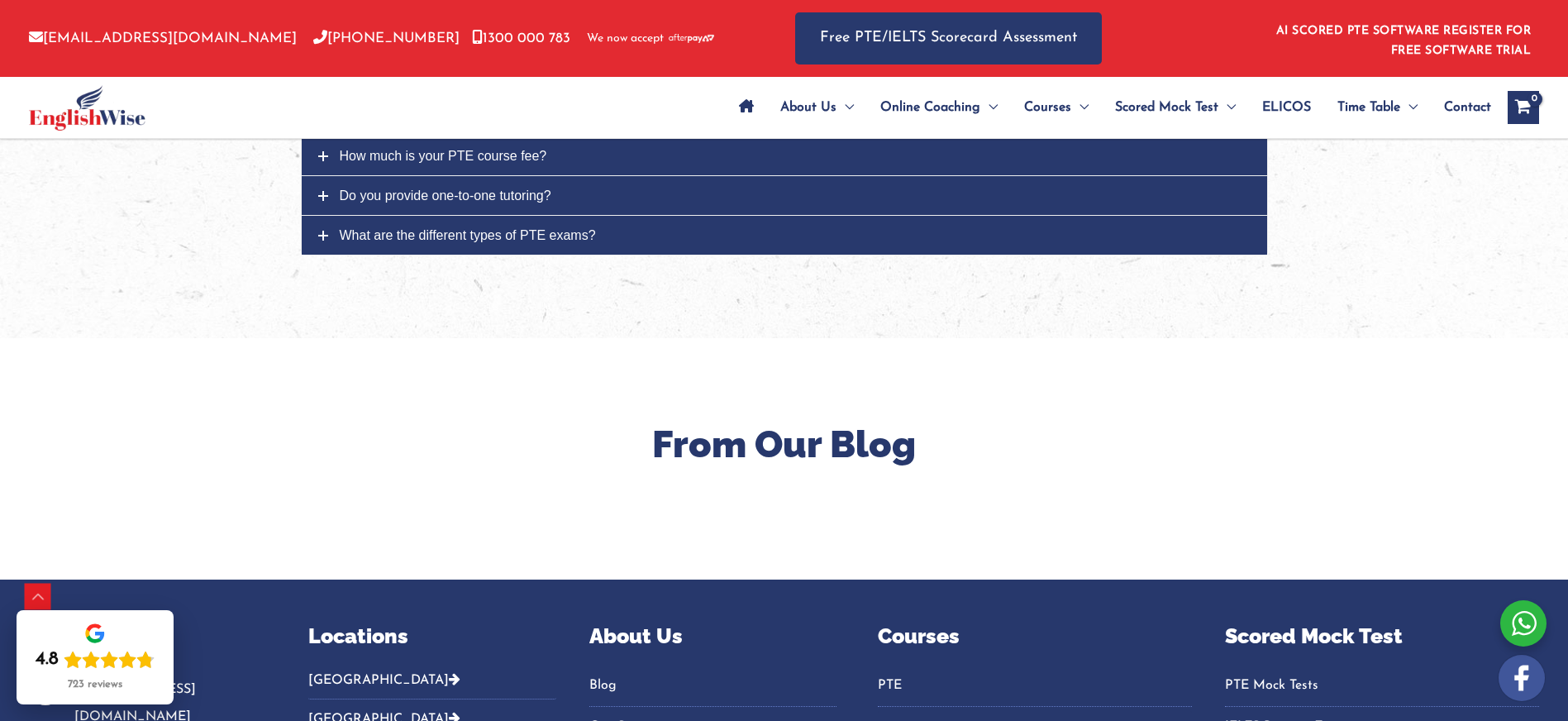
click at [976, 421] on h2 "From Our Blog" at bounding box center [784, 445] width 942 height 49
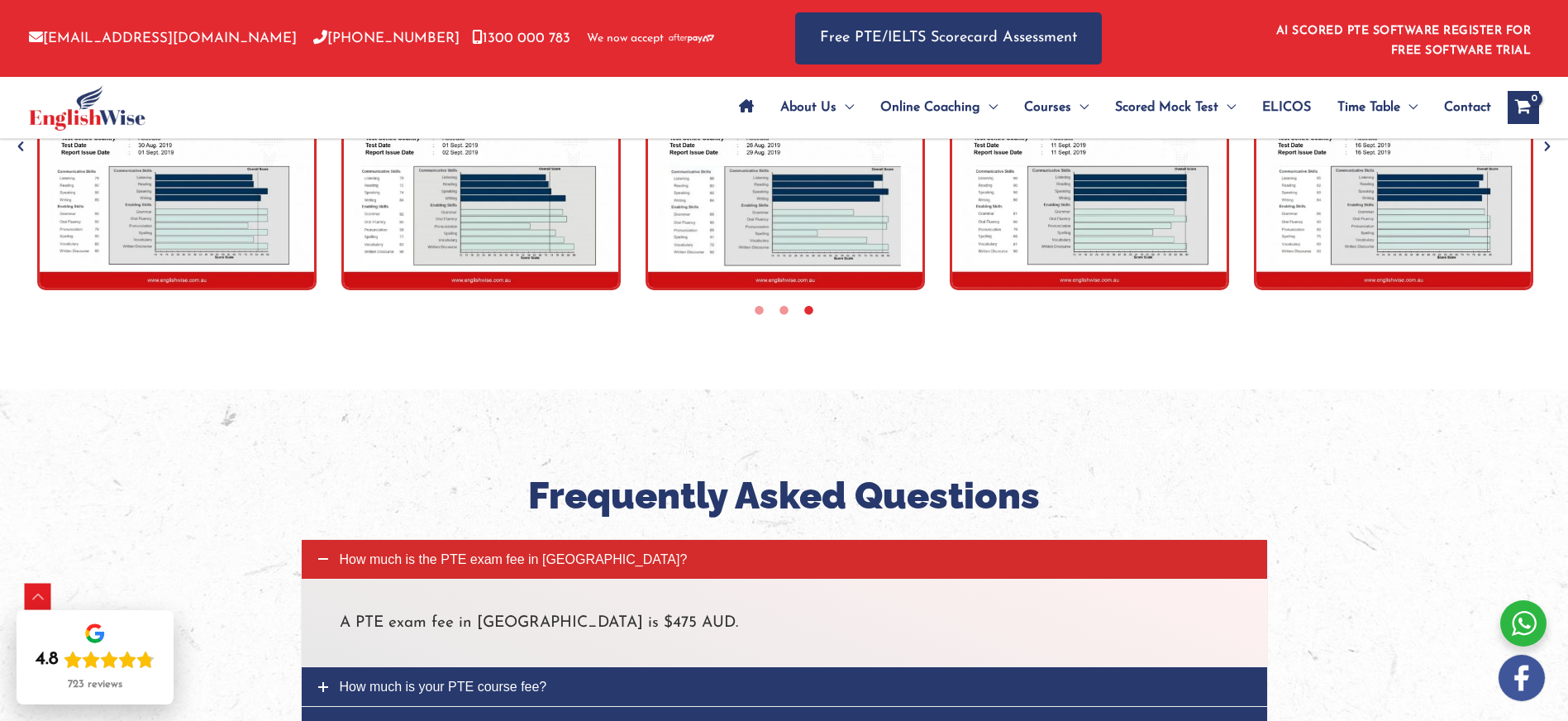
scroll to position [5670, 0]
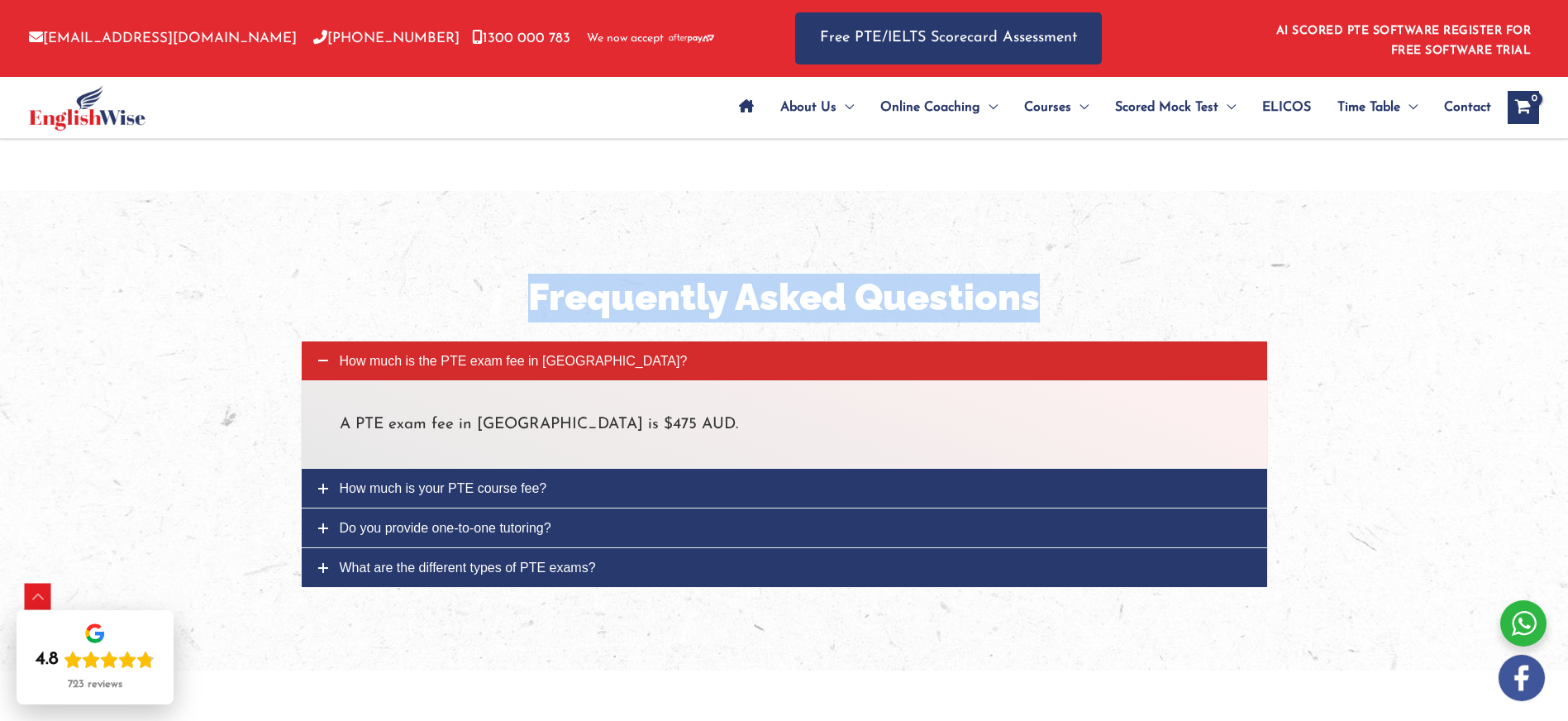
drag, startPoint x: 528, startPoint y: 245, endPoint x: 1063, endPoint y: 244, distance: 535.0
click at [1063, 273] on h2 "Frequently Asked Questions" at bounding box center [784, 298] width 942 height 49
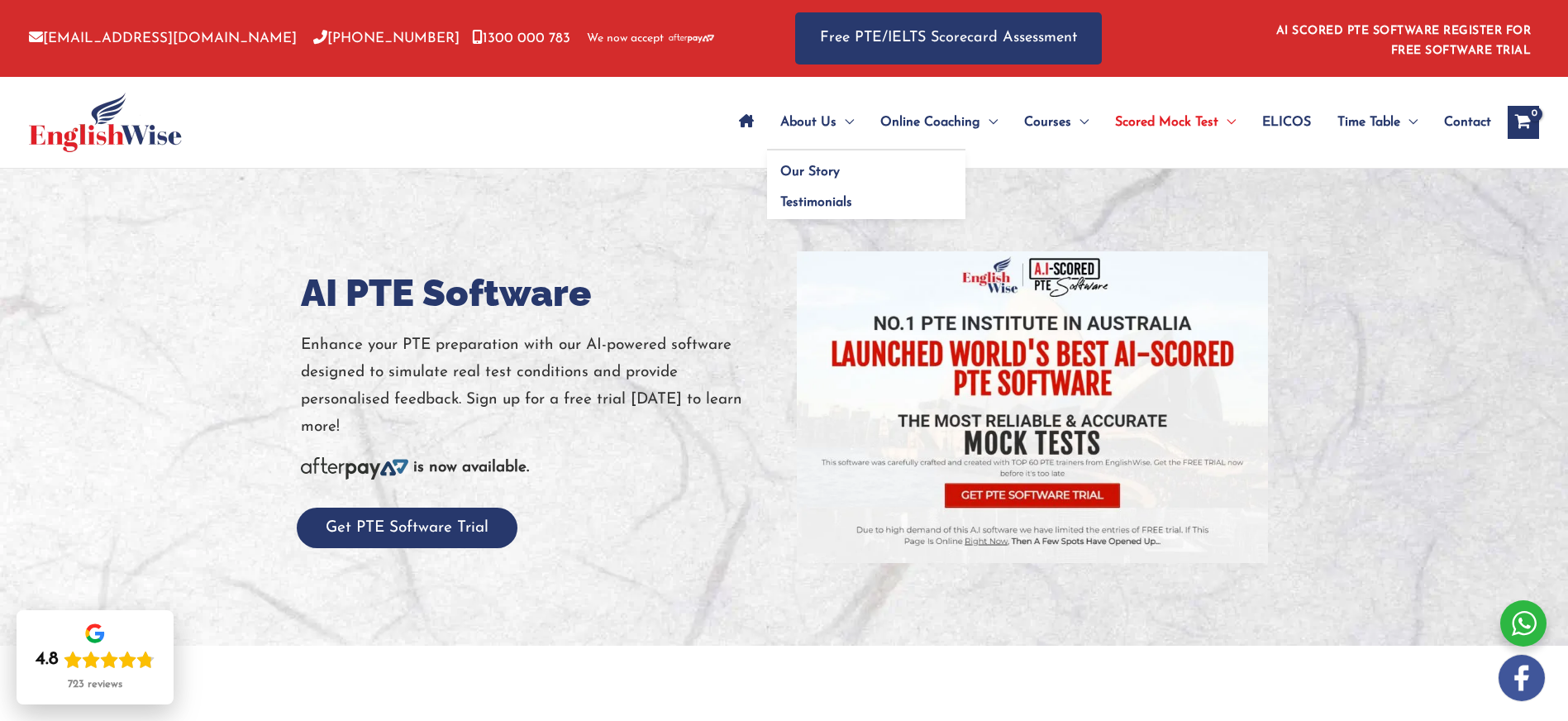
click at [818, 123] on span "About Us" at bounding box center [808, 122] width 57 height 57
